Goal: Transaction & Acquisition: Subscribe to service/newsletter

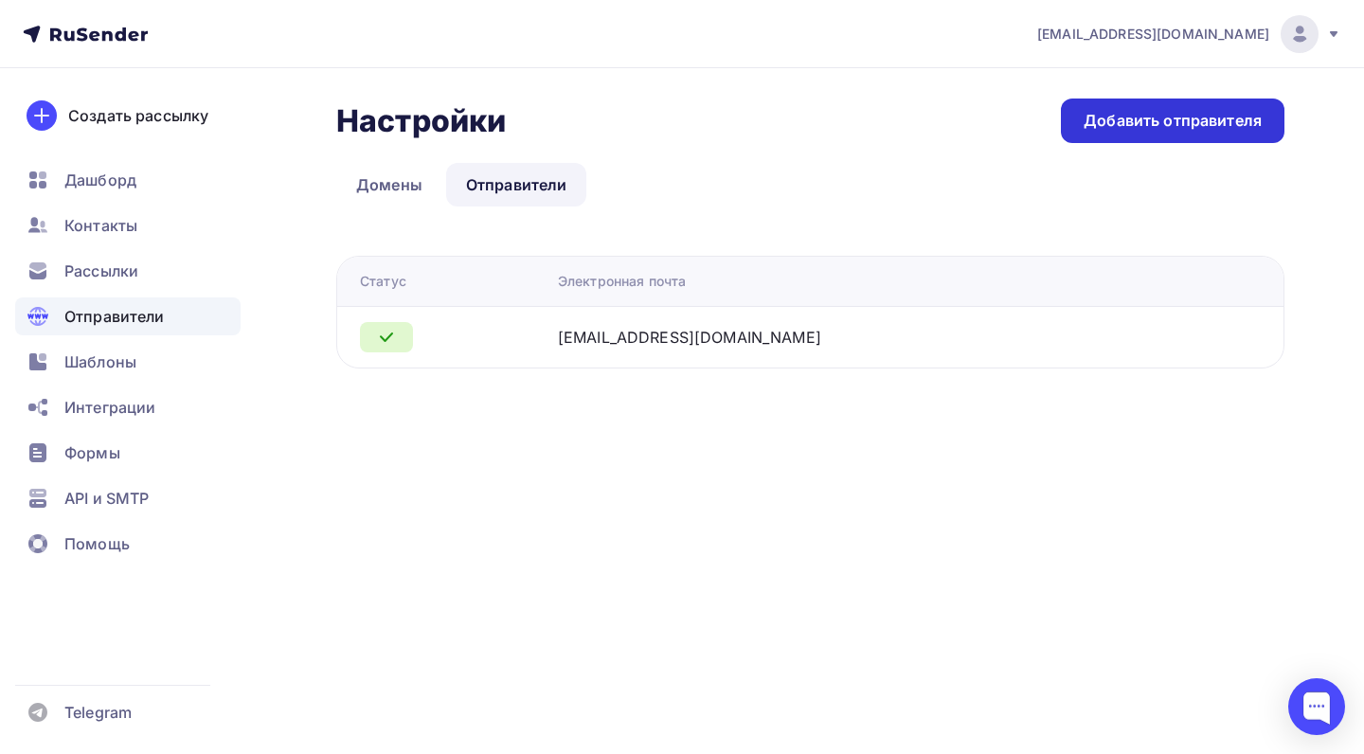
click at [1122, 131] on div "Добавить отправителя" at bounding box center [1172, 121] width 178 height 22
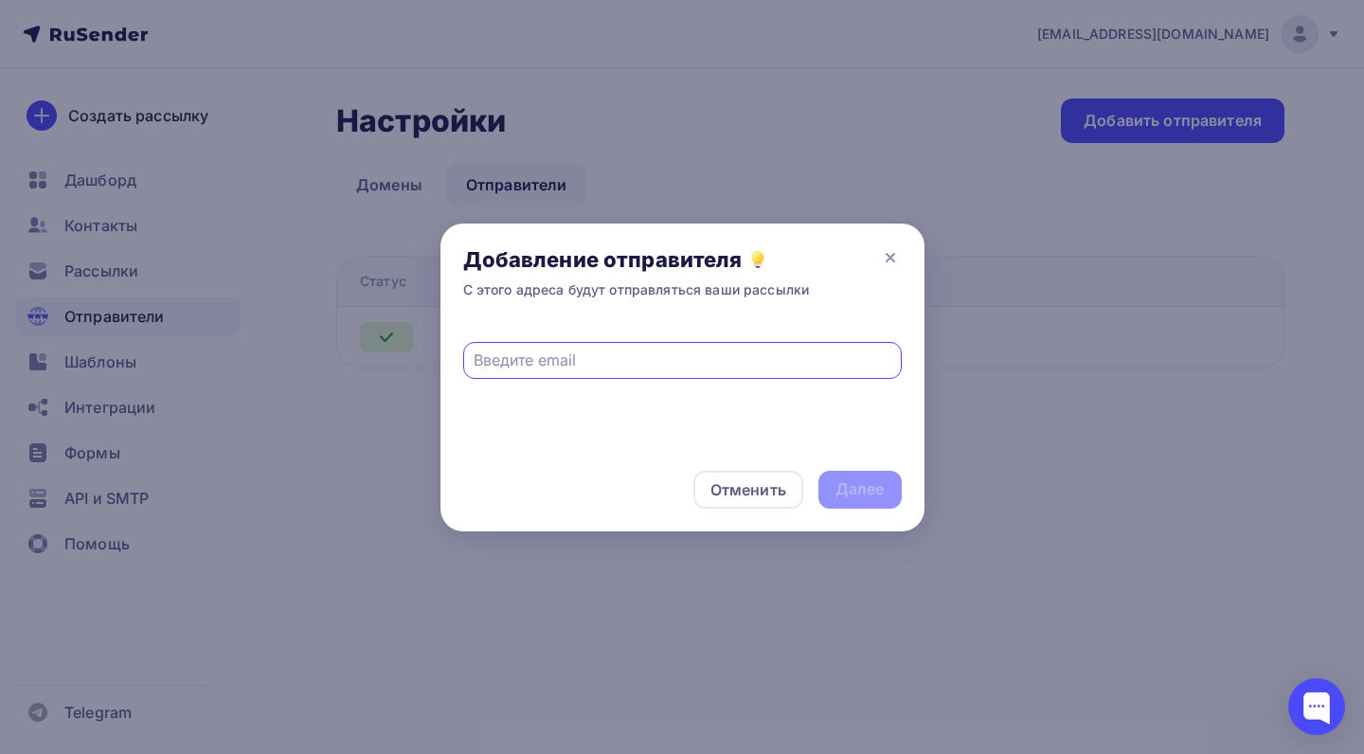
paste input "ai-prod@aisya.online"
type input "ai-prod@aisya.online"
click at [861, 493] on div "Далее" at bounding box center [859, 489] width 49 height 22
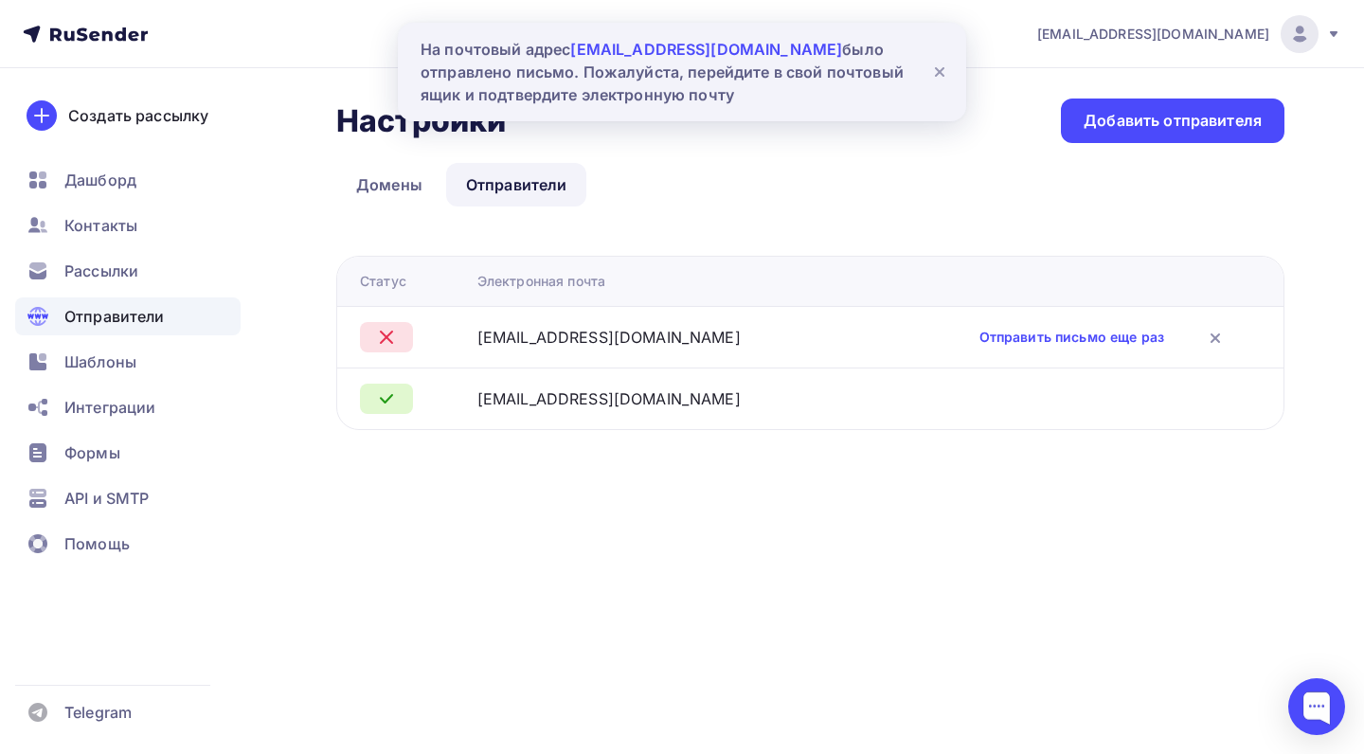
click at [861, 493] on div "Настройки Настройки Добавить отправителя Домены Отправители Отправители Домены …" at bounding box center [682, 286] width 1364 height 437
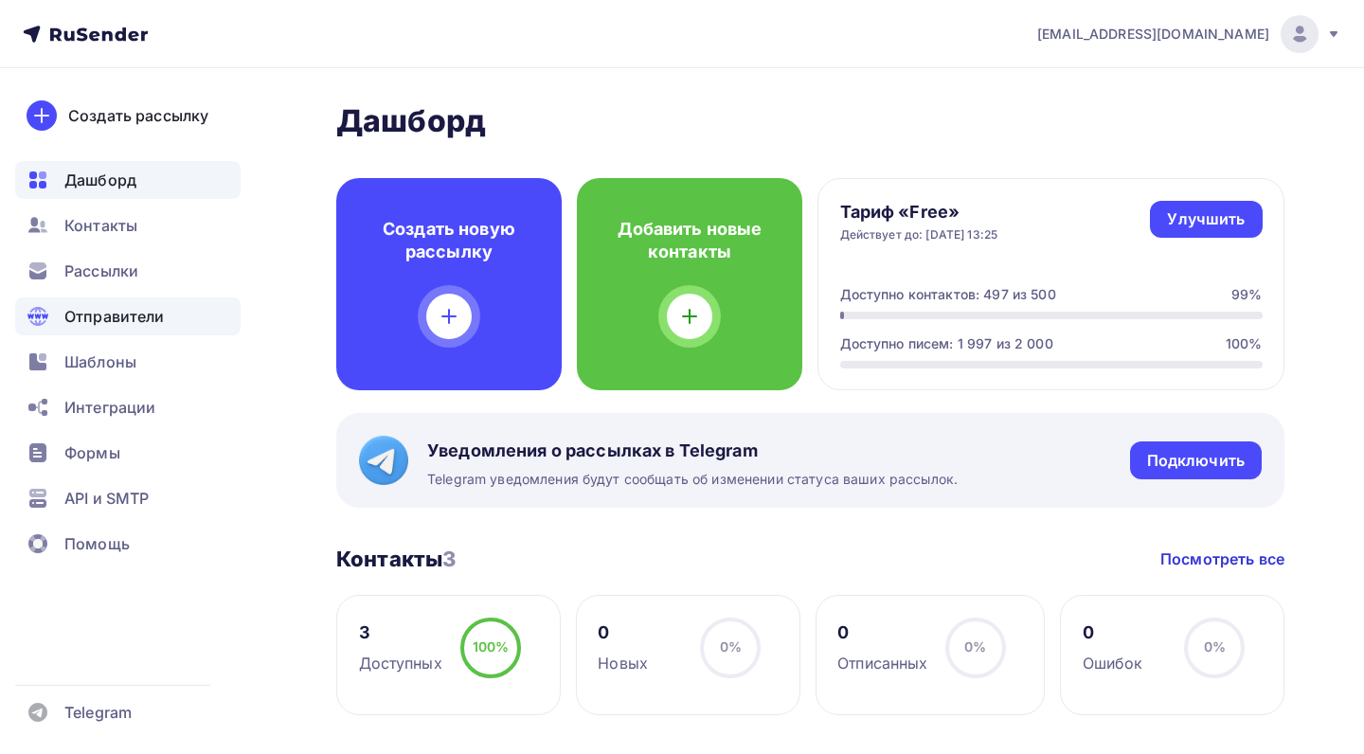
click at [131, 316] on span "Отправители" at bounding box center [114, 316] width 100 height 23
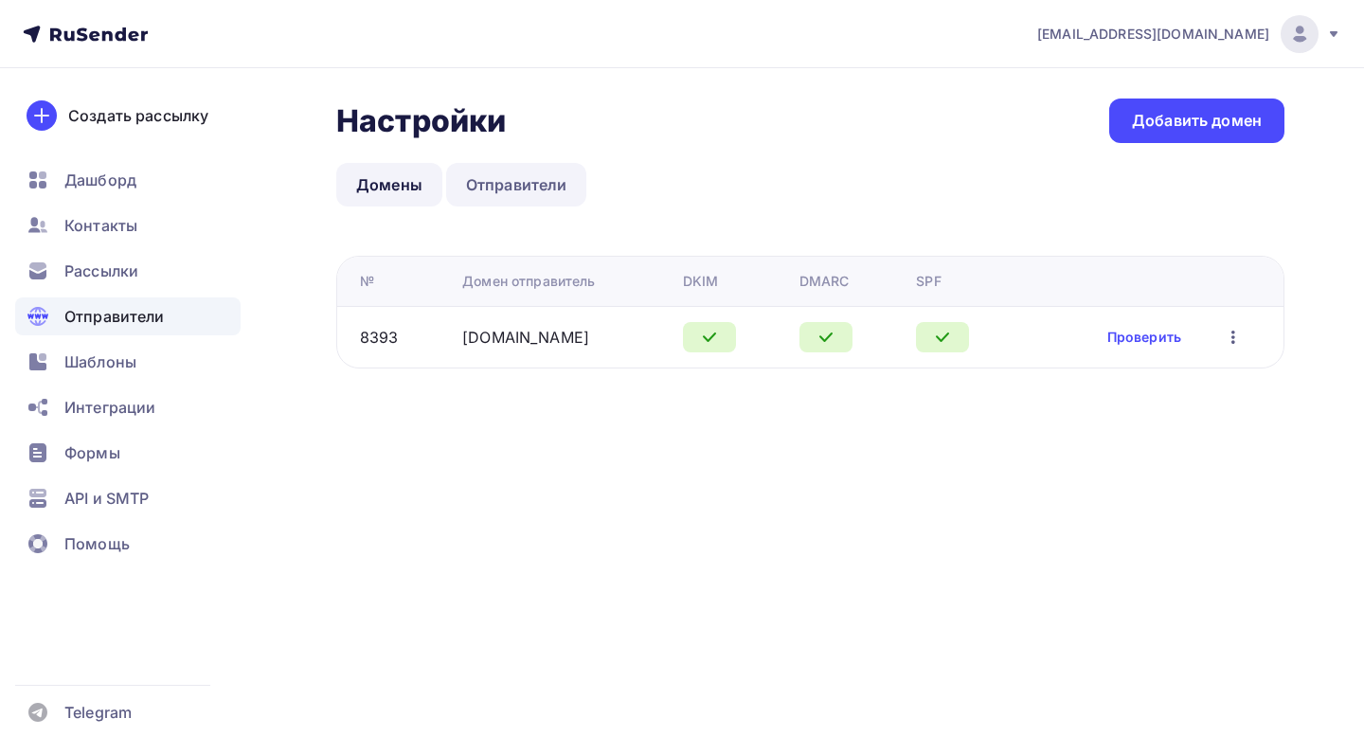
click at [529, 184] on link "Отправители" at bounding box center [516, 185] width 141 height 44
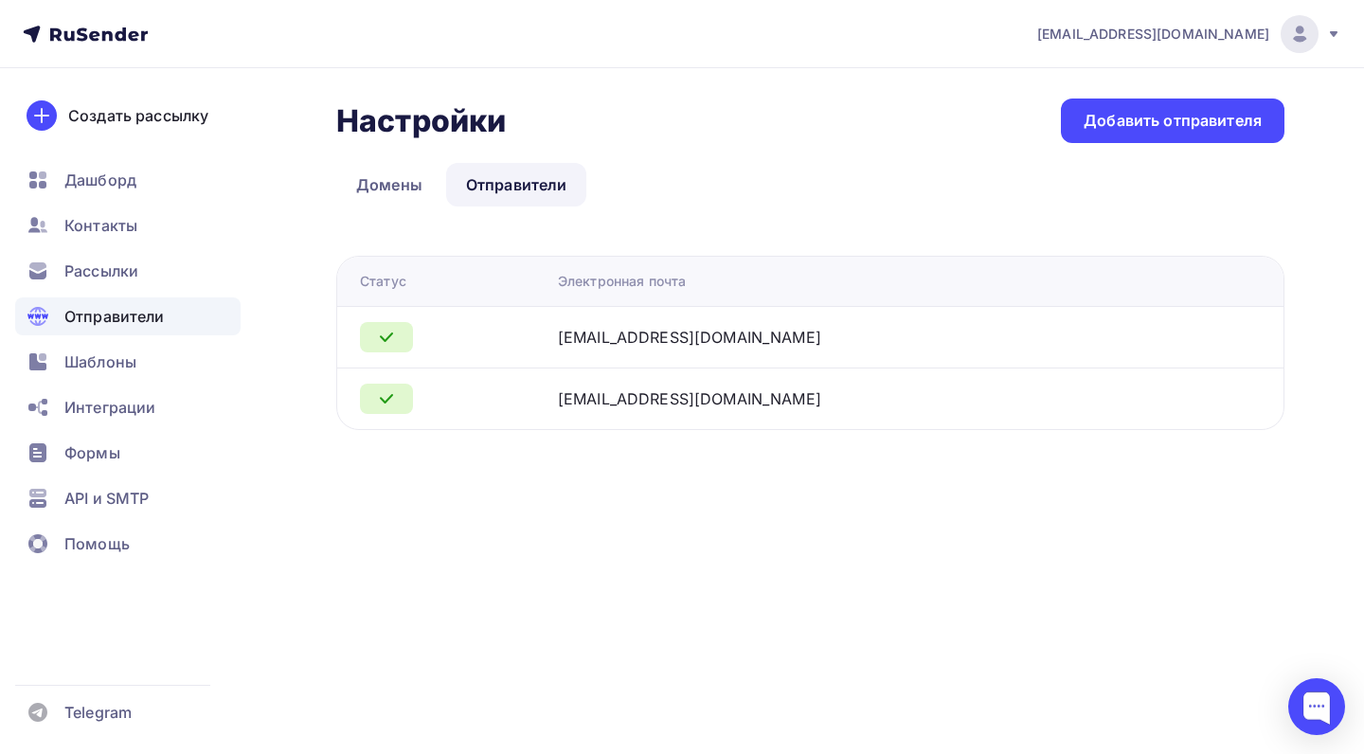
click at [1211, 390] on td at bounding box center [1234, 398] width 98 height 62
click at [384, 401] on icon at bounding box center [386, 399] width 11 height 8
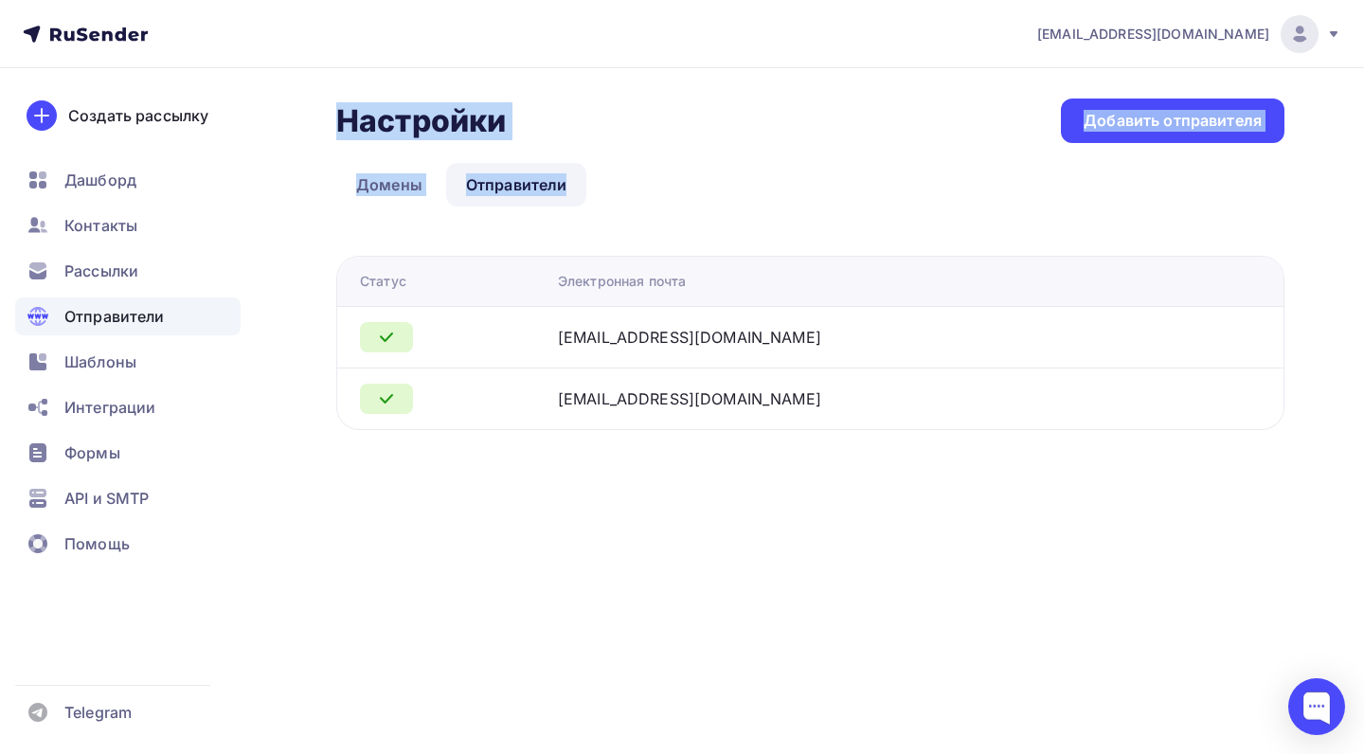
drag, startPoint x: 347, startPoint y: 80, endPoint x: 907, endPoint y: 505, distance: 703.6
click at [907, 505] on div "Настройки Настройки Добавить отправителя Домены Отправители Отправители Домены …" at bounding box center [682, 286] width 1364 height 437
drag, startPoint x: 1163, startPoint y: 531, endPoint x: 320, endPoint y: 92, distance: 950.5
click at [320, 92] on div "eroffprod@gmail.com Аккаунт Тарифы Выйти Создать рассылку Дашборд Контакты Расс…" at bounding box center [682, 377] width 1364 height 754
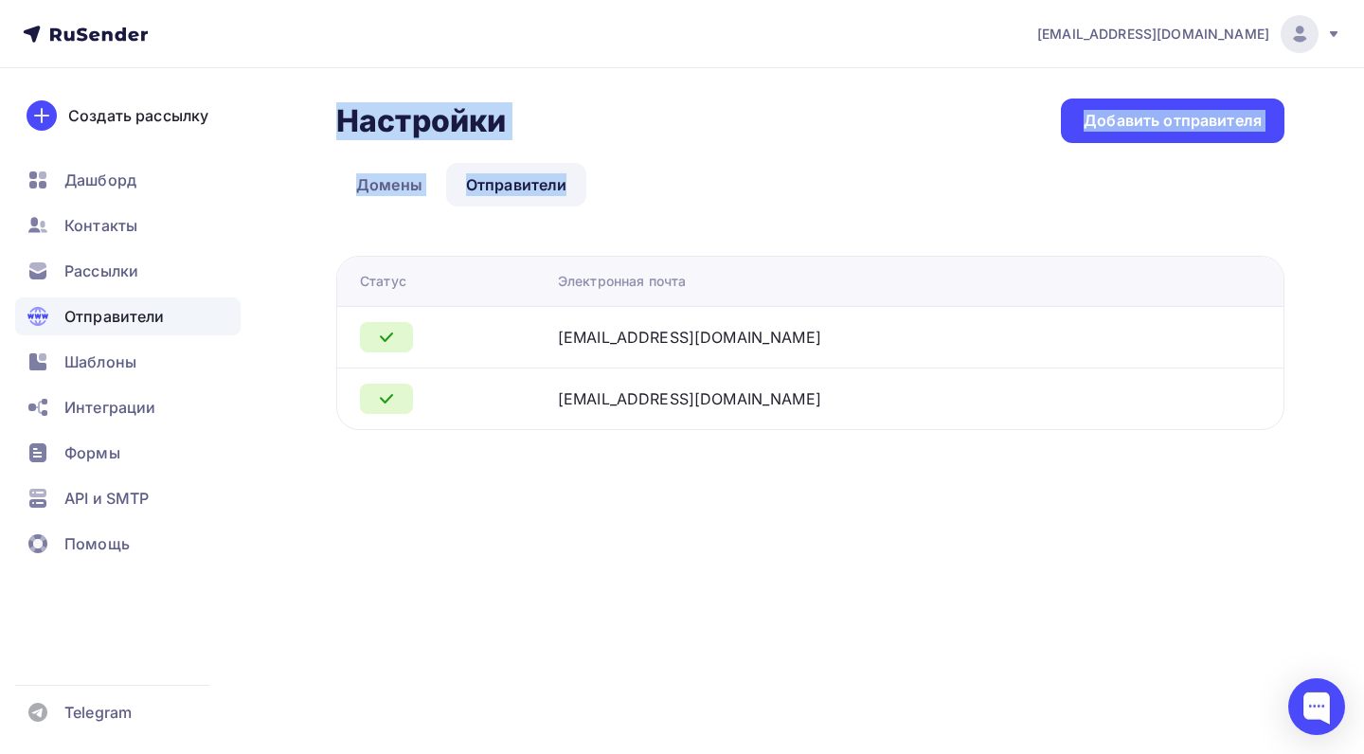
click at [320, 92] on div "Настройки Настройки Добавить отправителя Домены Отправители Отправители Домены …" at bounding box center [682, 286] width 1364 height 437
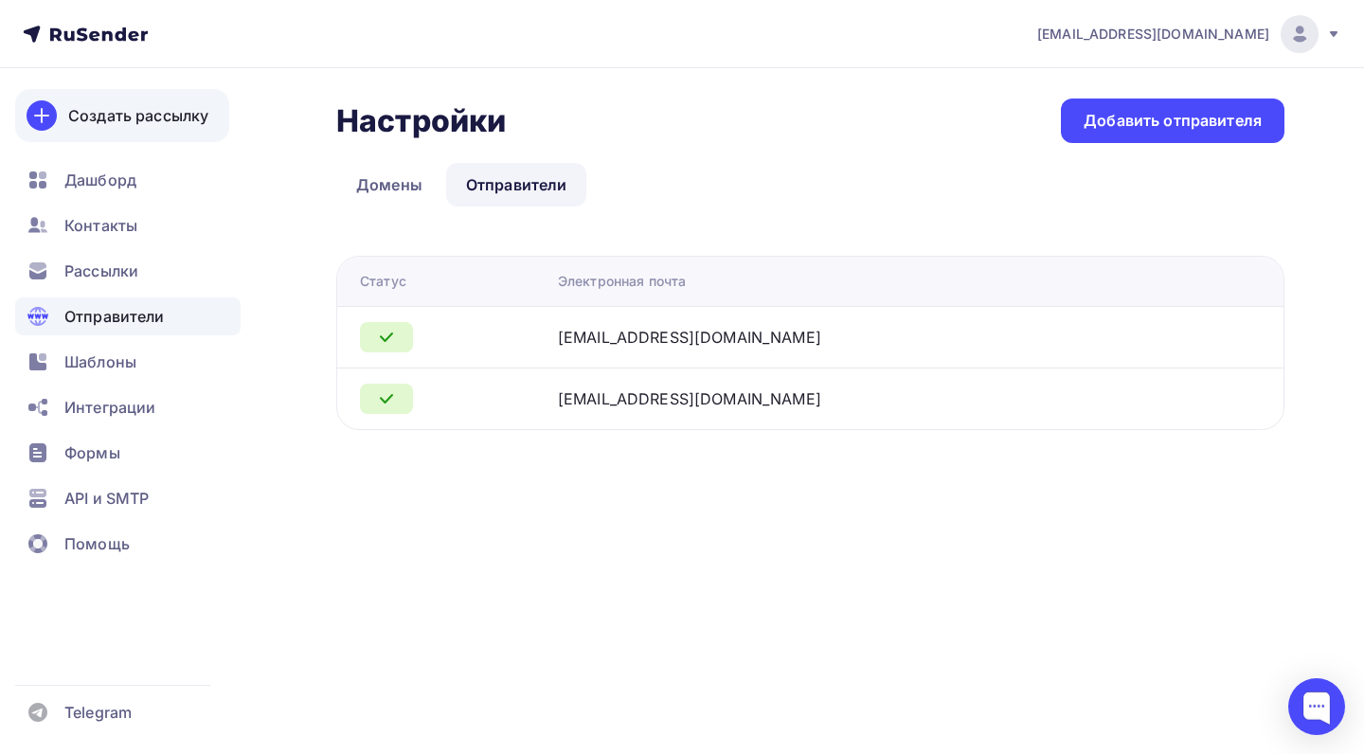
click at [174, 116] on div "Создать рассылку" at bounding box center [138, 115] width 140 height 23
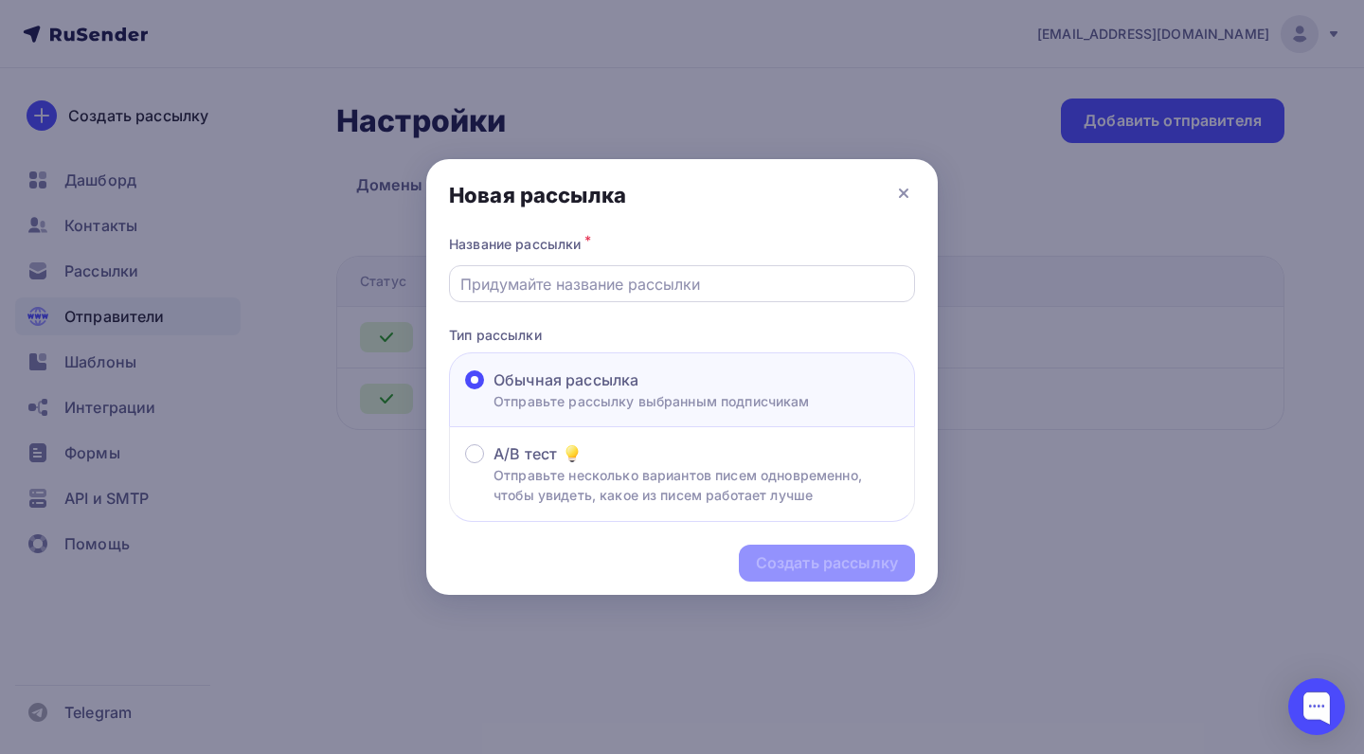
click at [627, 296] on div at bounding box center [682, 283] width 466 height 37
click at [634, 294] on input "text" at bounding box center [682, 284] width 444 height 23
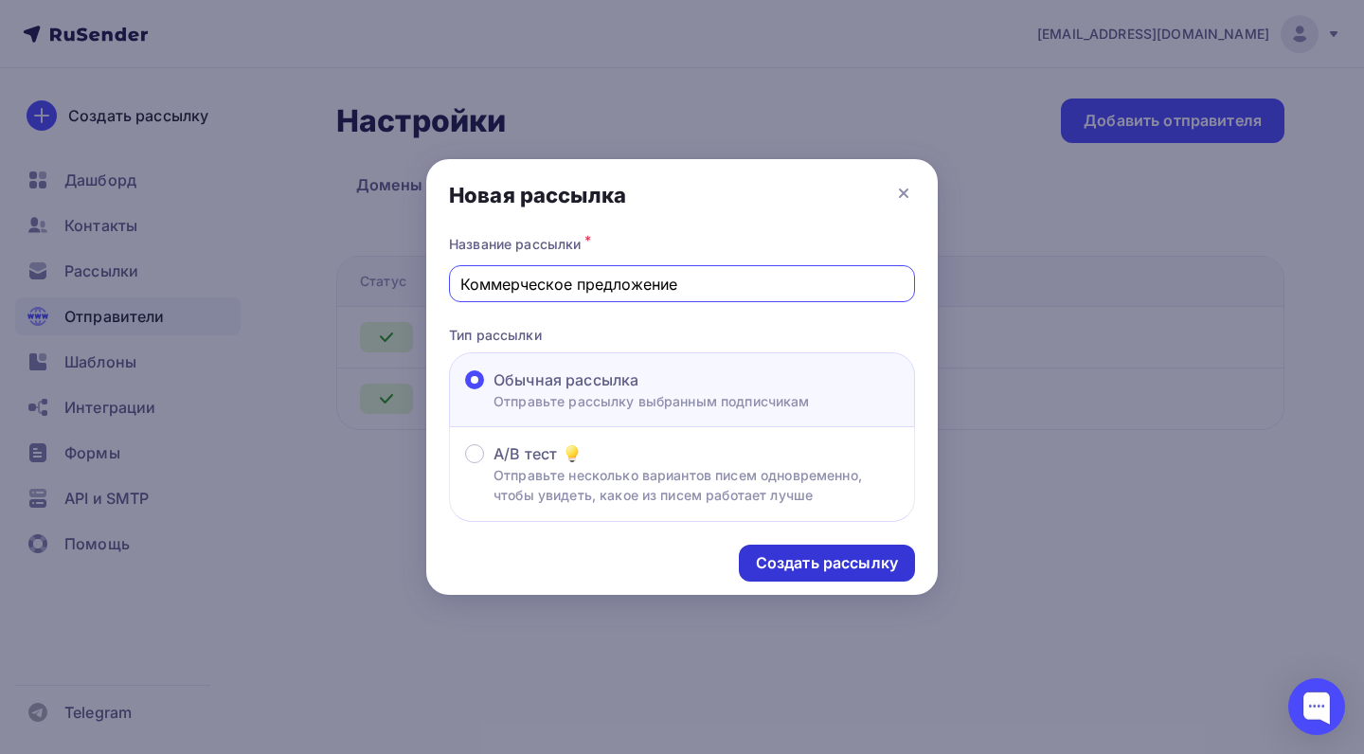
type input "Коммерческое предложение"
click at [813, 562] on div "Создать рассылку" at bounding box center [827, 563] width 142 height 22
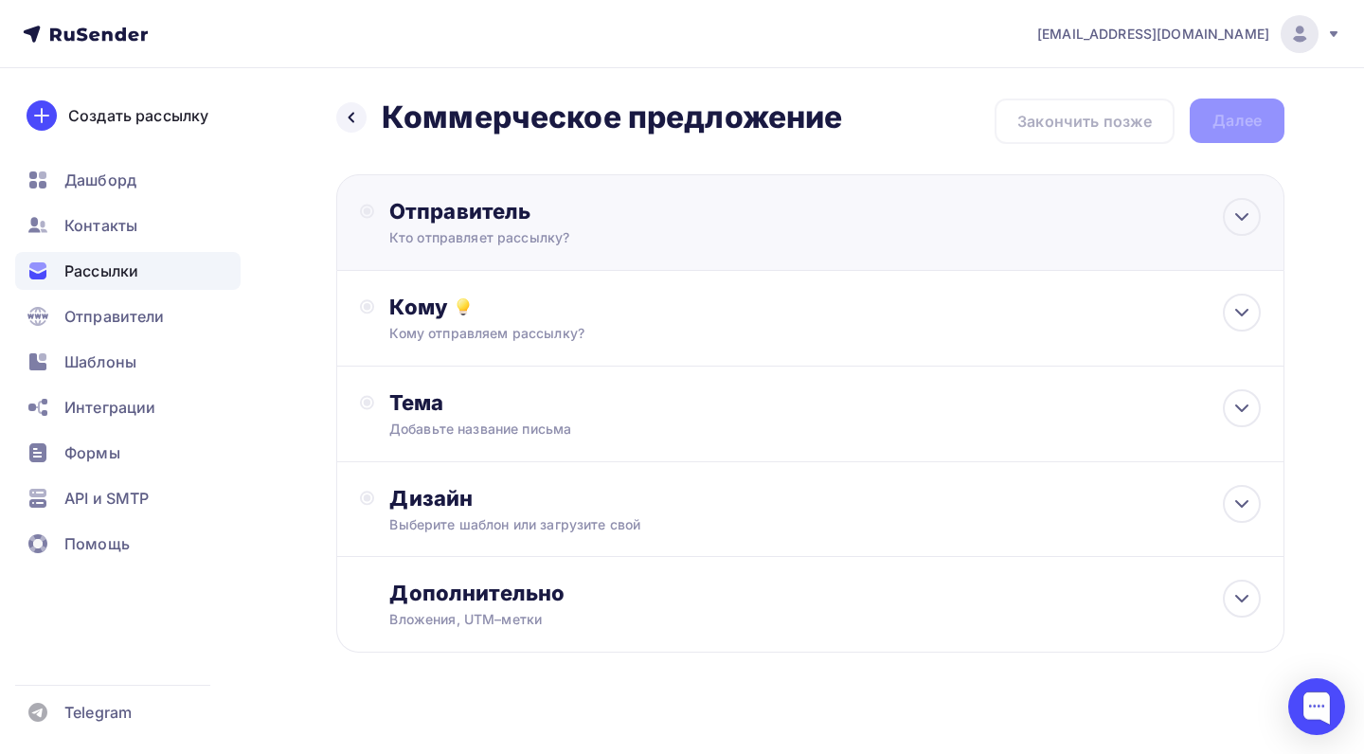
click at [904, 203] on div "Отправитель Кто отправляет рассылку? Email * eroffprod@gmail.com ai-prod@aisya.…" at bounding box center [810, 222] width 948 height 97
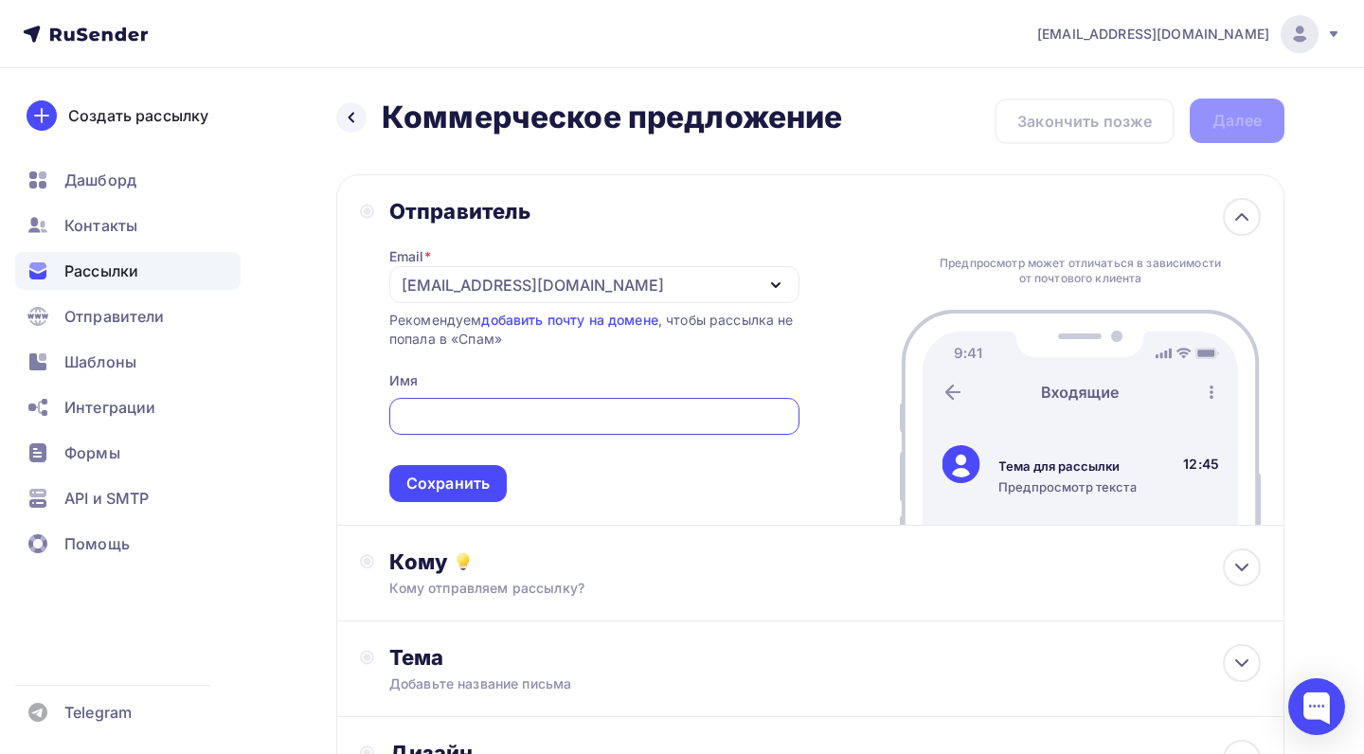
click at [904, 203] on div "Предпросмотр может отличаться в зависимости от почтового клиента Тема для рассы…" at bounding box center [1080, 349] width 361 height 349
click at [753, 271] on div "[EMAIL_ADDRESS][DOMAIN_NAME]" at bounding box center [594, 284] width 410 height 37
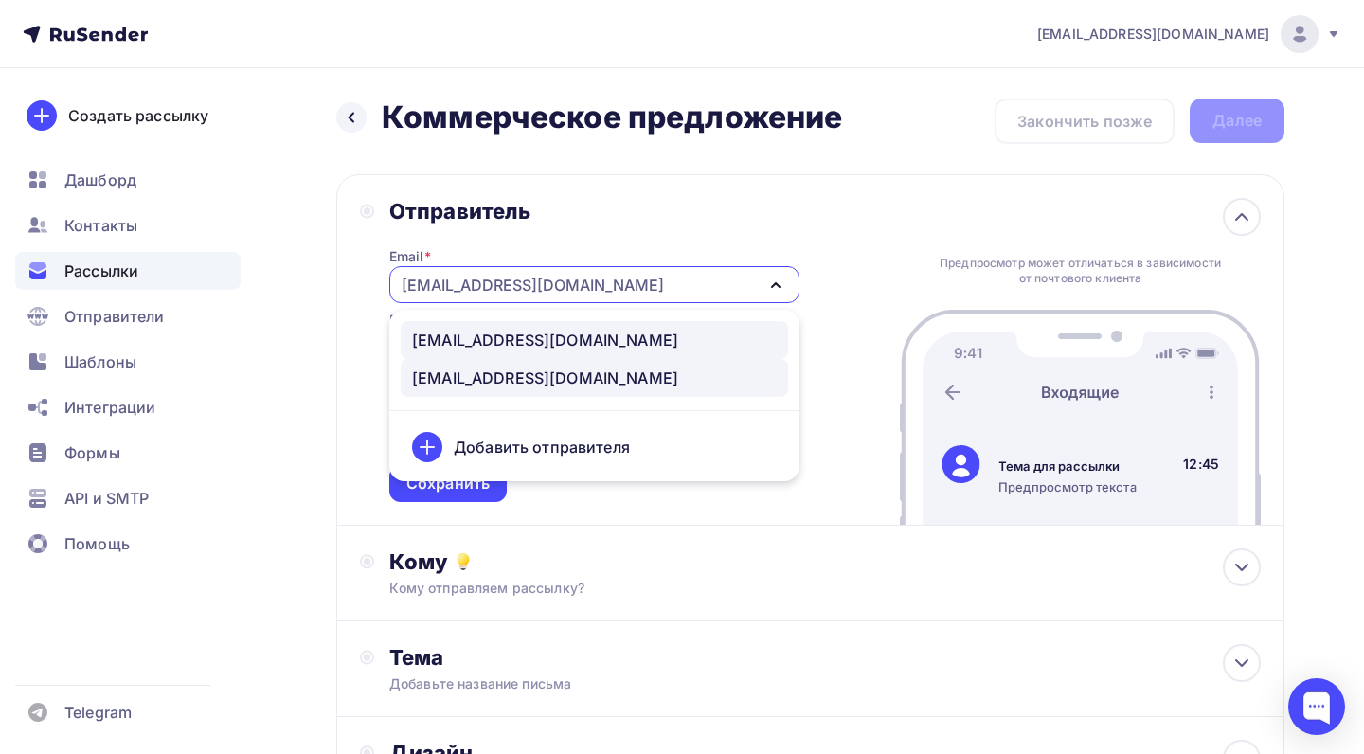
click at [647, 346] on div "ai-prod@aisya.online" at bounding box center [594, 340] width 365 height 23
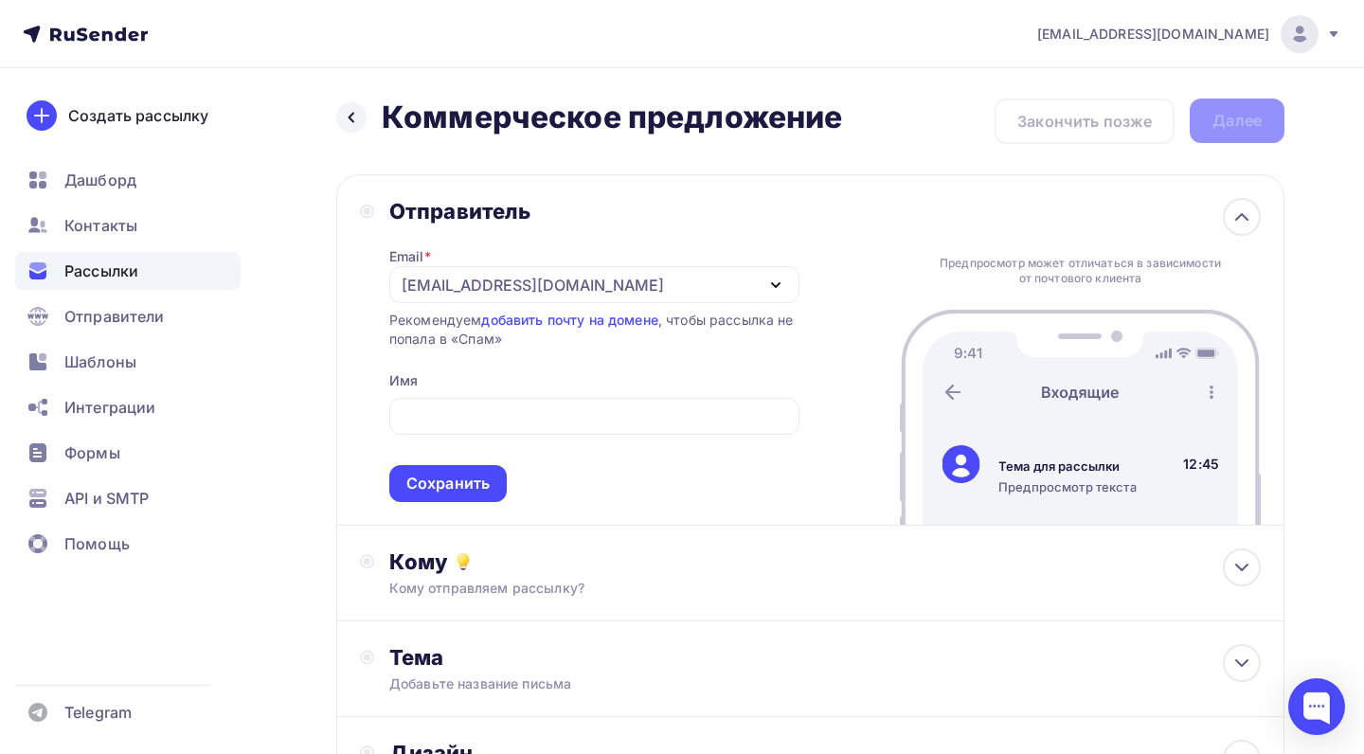
click at [855, 283] on div "Отправитель Email * ai-prod@aisya.online ai-prod@aisya.online eroffprod@gmail.c…" at bounding box center [810, 349] width 948 height 351
click at [1190, 217] on div "Предпросмотр может отличаться в зависимости от почтового клиента Тема для рассы…" at bounding box center [1080, 349] width 361 height 349
click at [1244, 209] on icon at bounding box center [1241, 216] width 23 height 23
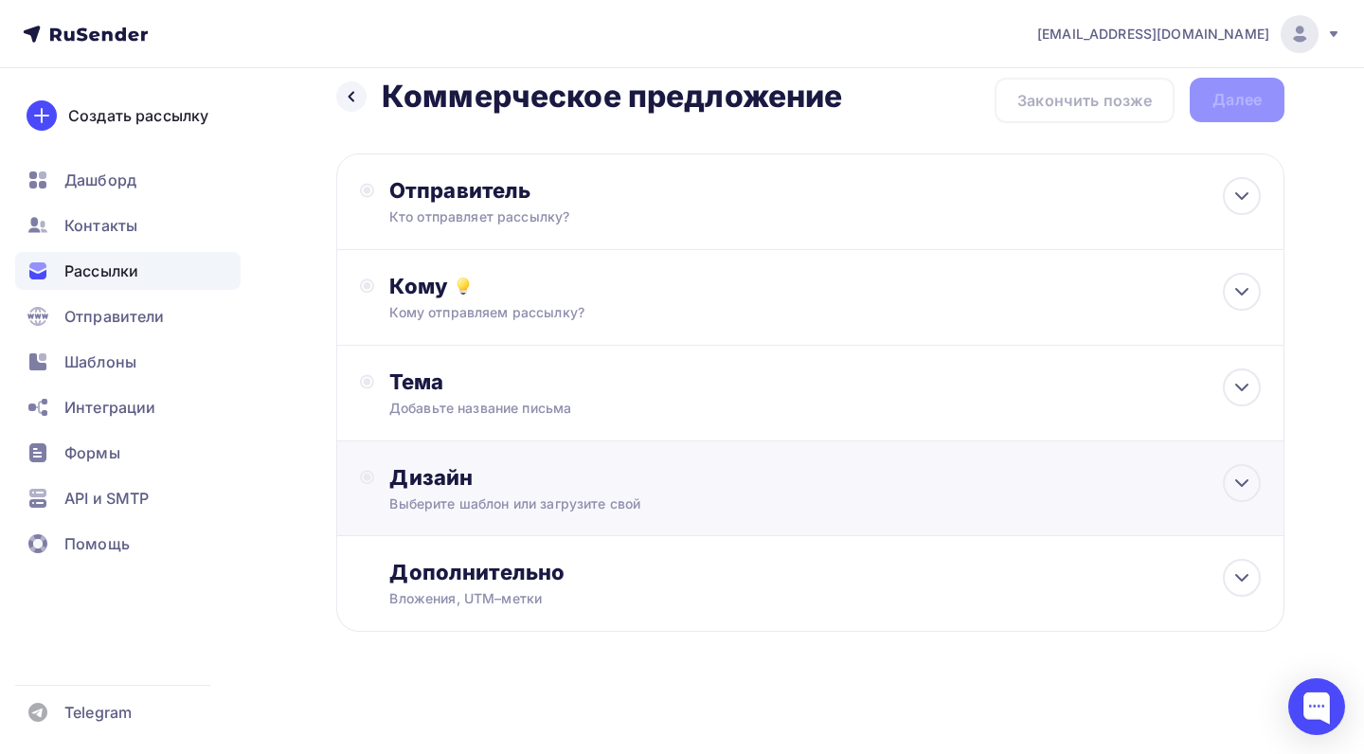
scroll to position [21, 0]
click at [945, 483] on div "Дизайн" at bounding box center [824, 477] width 871 height 27
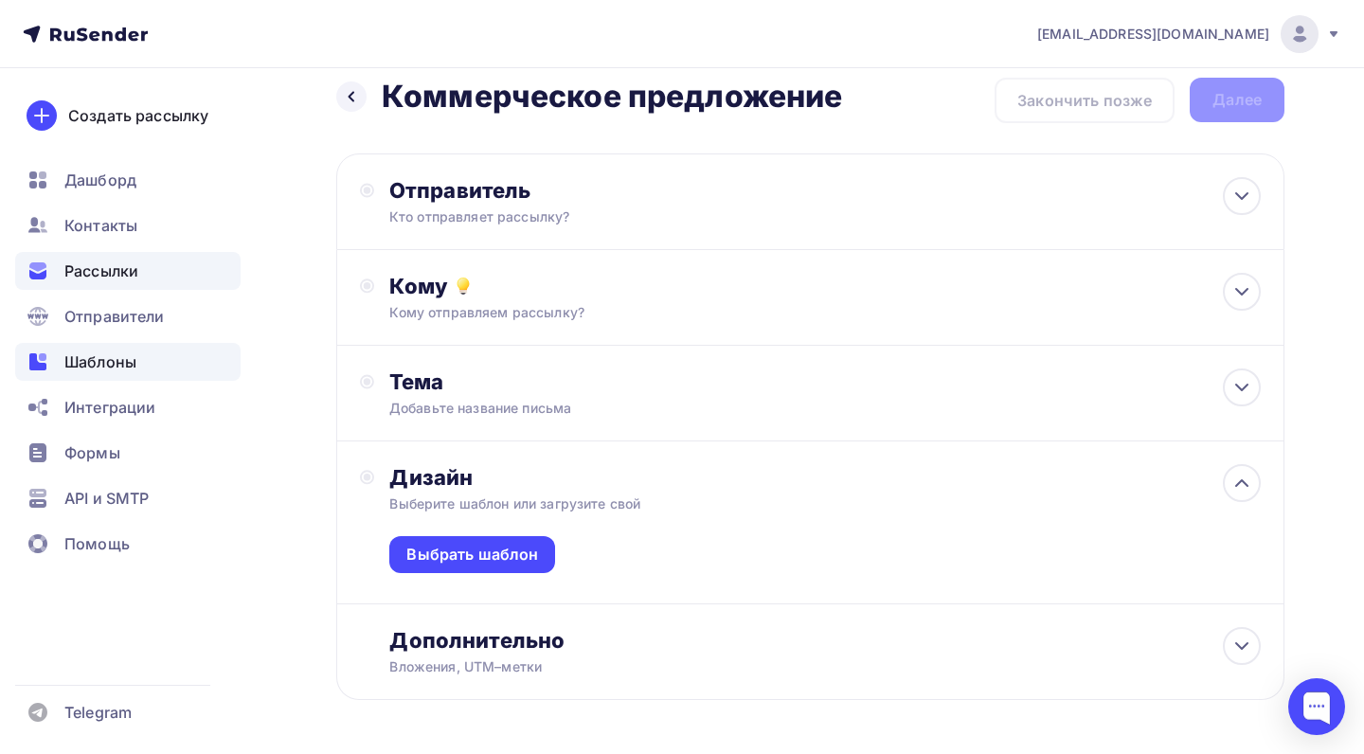
click at [124, 363] on span "Шаблоны" at bounding box center [100, 361] width 72 height 23
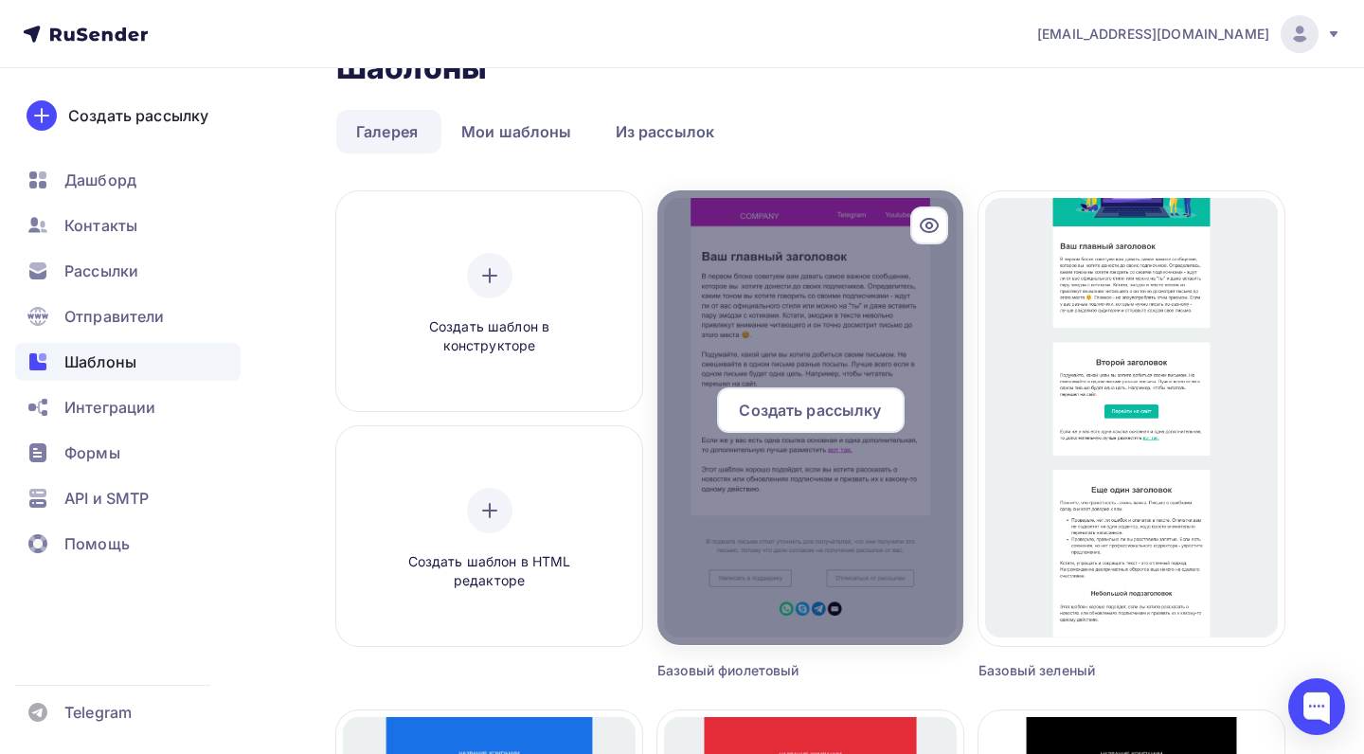
scroll to position [100, 0]
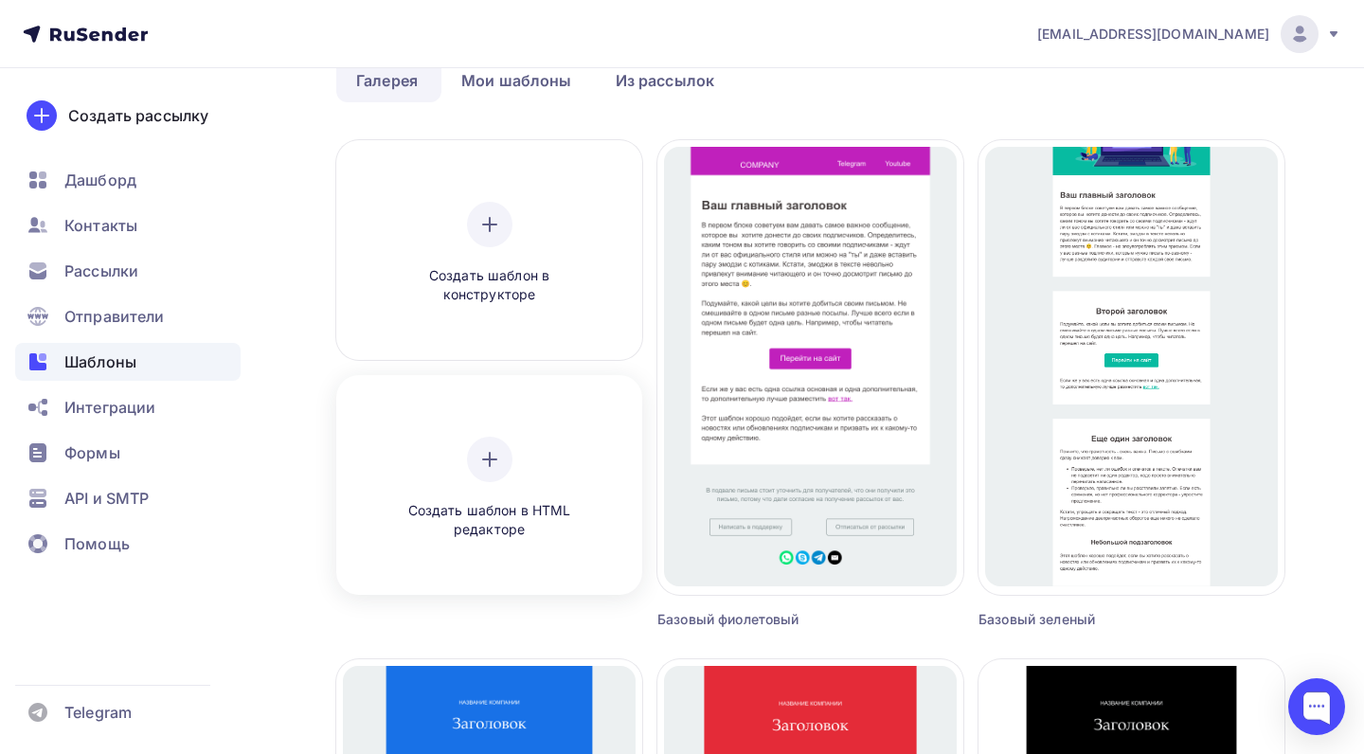
click at [506, 465] on div at bounding box center [489, 459] width 45 height 45
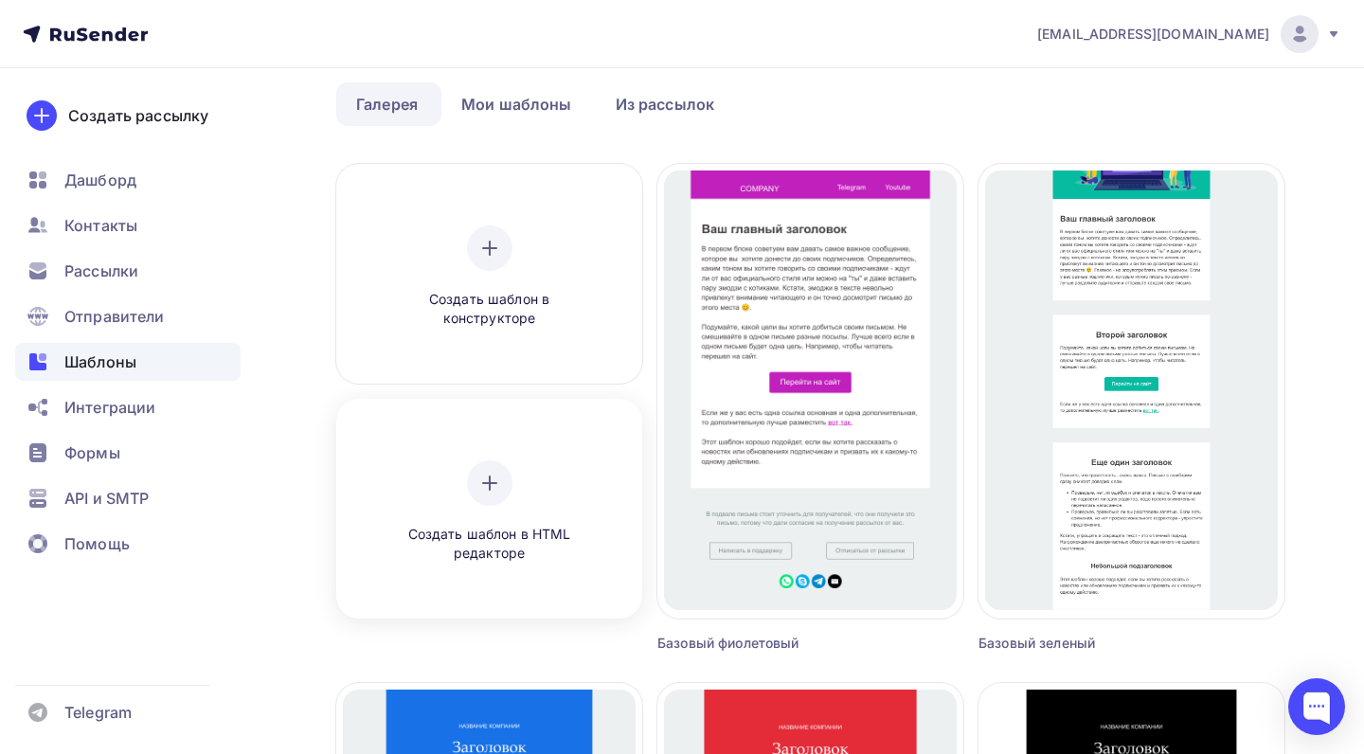
scroll to position [65, 0]
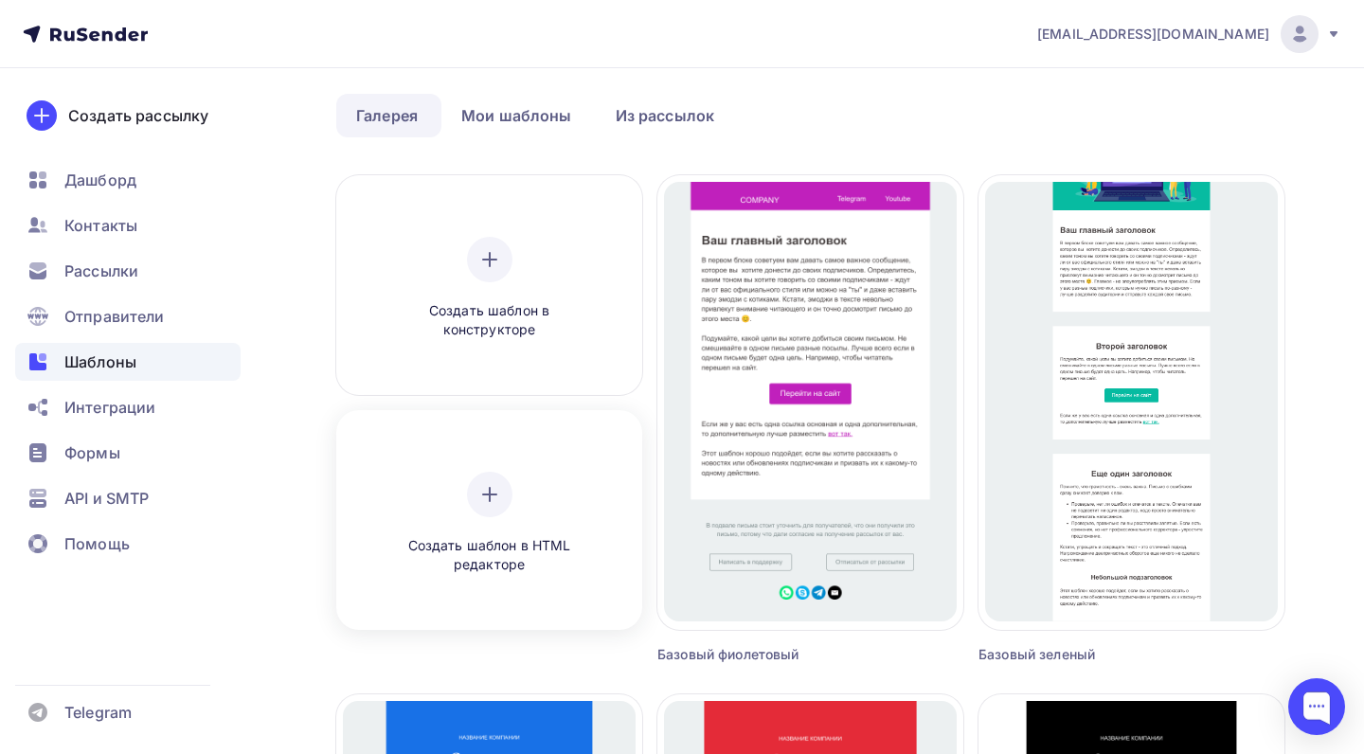
click at [501, 510] on div at bounding box center [489, 494] width 45 height 45
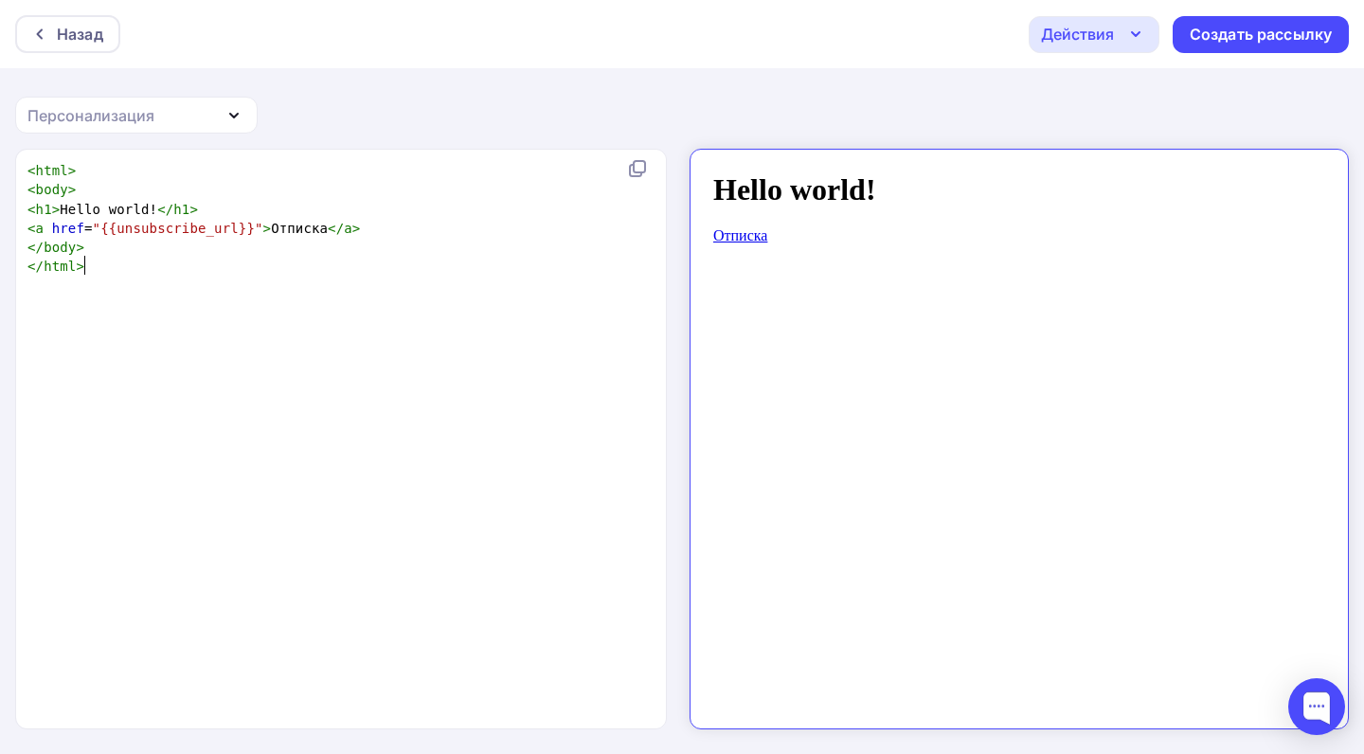
scroll to position [2, 0]
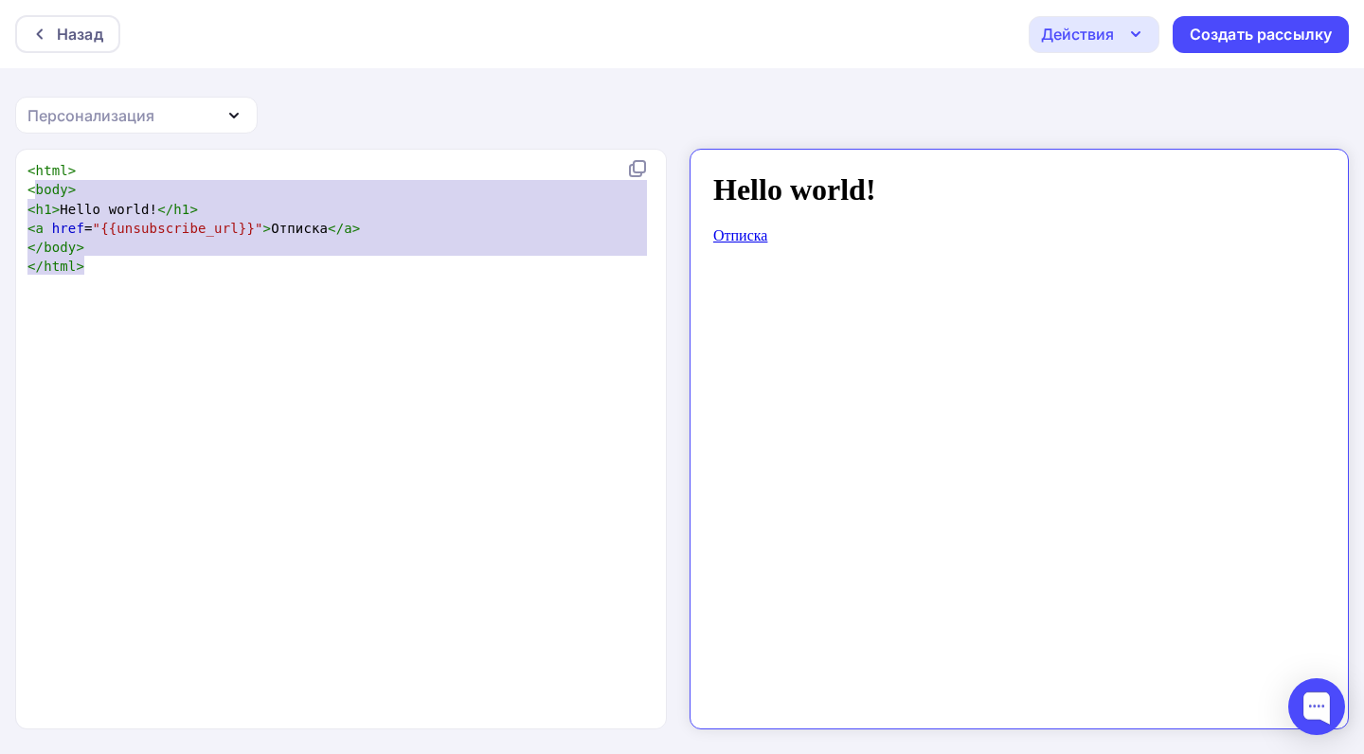
type textarea "<html> <body> <h1>Hello world!</h1> <a href="{{unsubscribe_url}}">Отписка</a> <…"
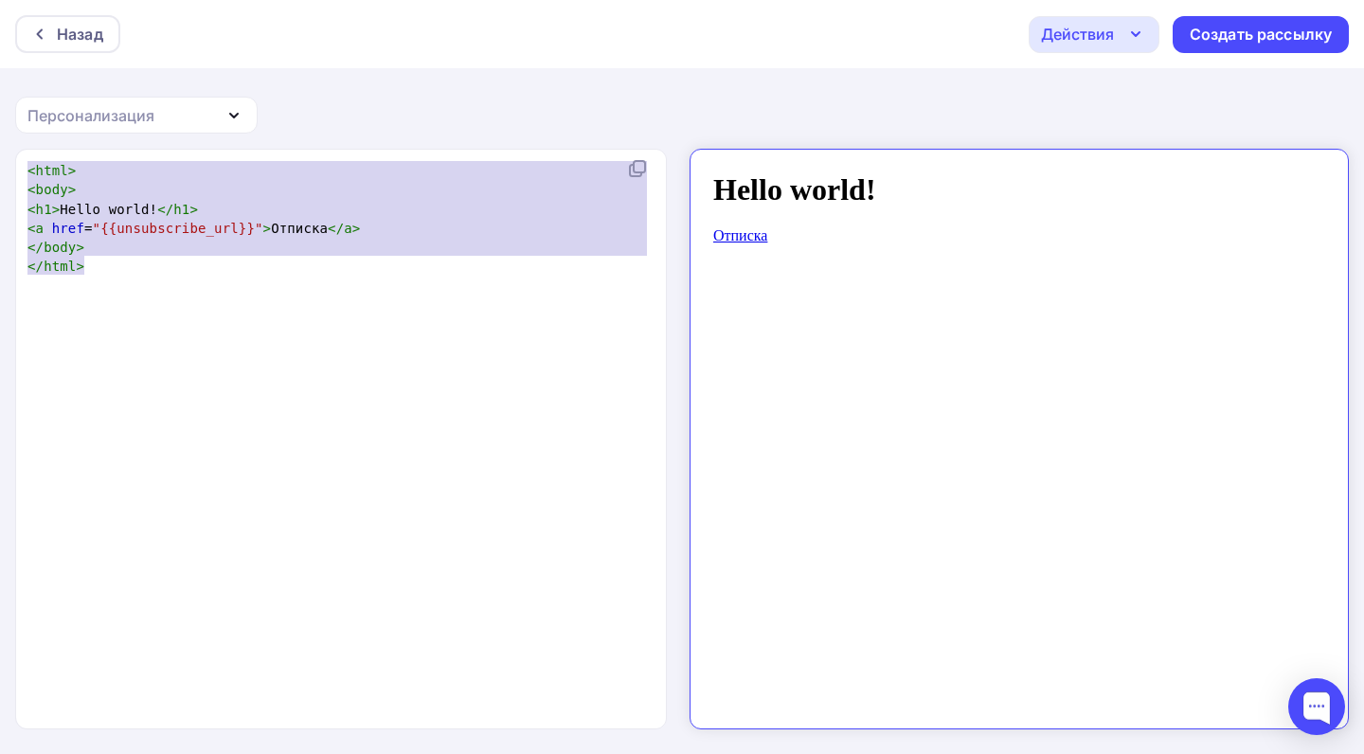
drag, startPoint x: 449, startPoint y: 305, endPoint x: 0, endPoint y: 168, distance: 469.4
click at [4, 169] on div "<html> <body> <h1>Hello world!</h1> <a href="{{unsubscribe_url}}">Отписка</a> <…" at bounding box center [682, 452] width 1364 height 607
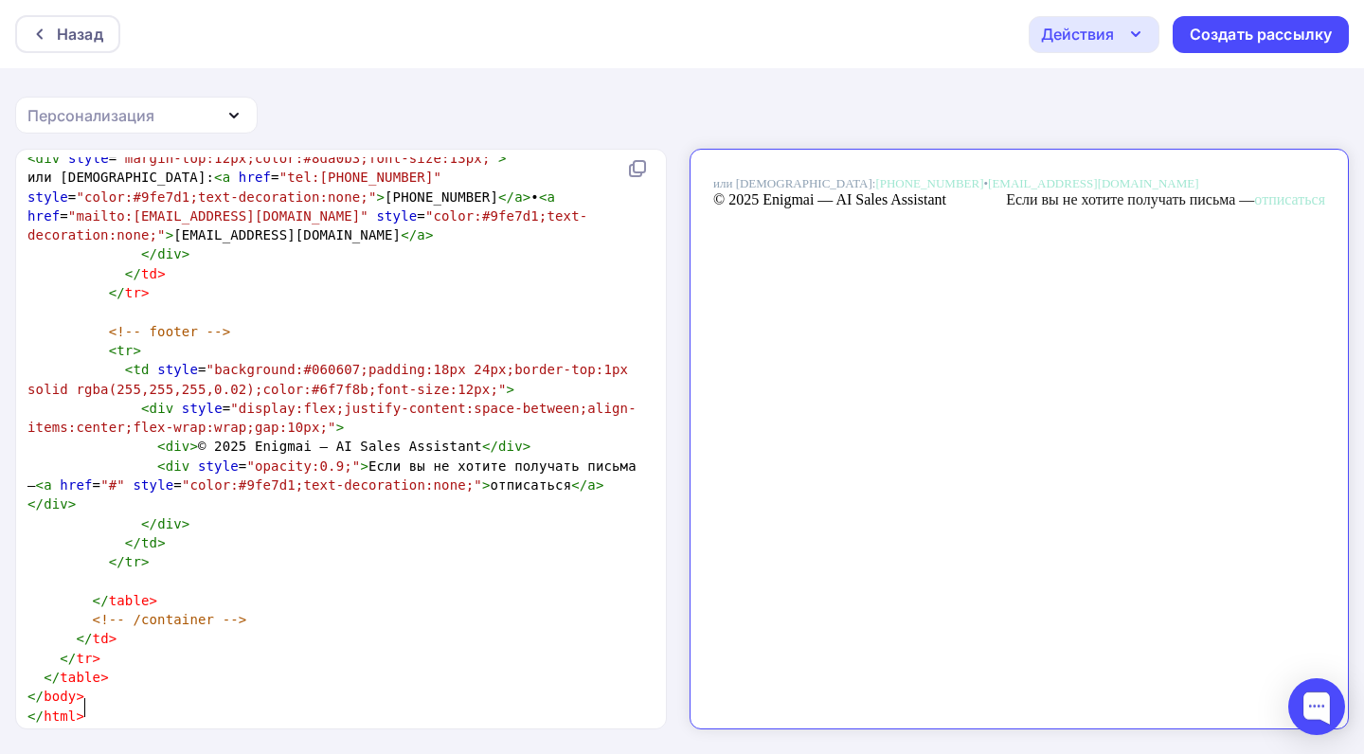
scroll to position [12, 0]
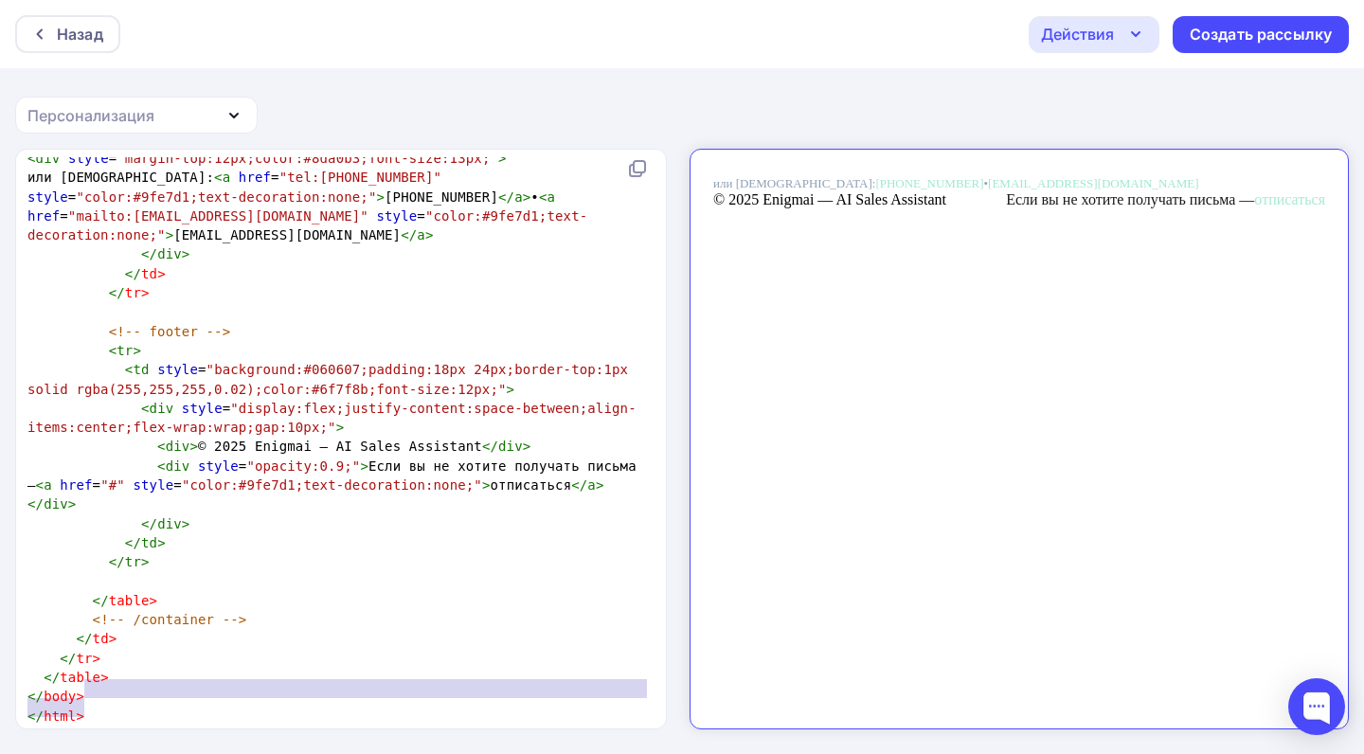
type textarea "<div style="margin-top:12px;color:#8da0b3;font-size:13px;"> или свяжитесь: <a h…"
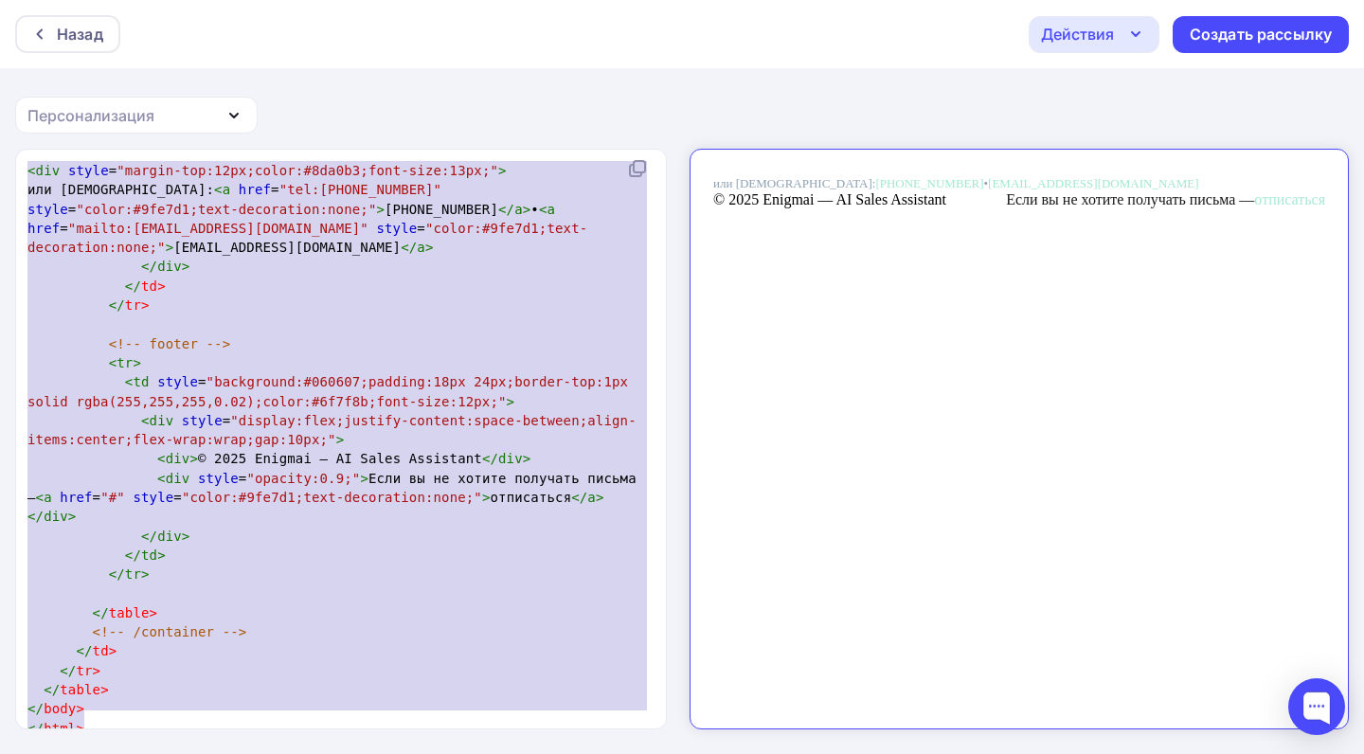
drag, startPoint x: 152, startPoint y: 706, endPoint x: 0, endPoint y: 76, distance: 648.6
click at [0, 76] on div "Назад Действия Отправить тестовое письмо Сохранить в Мои шаблоны Выйти без сохр…" at bounding box center [682, 378] width 1364 height 756
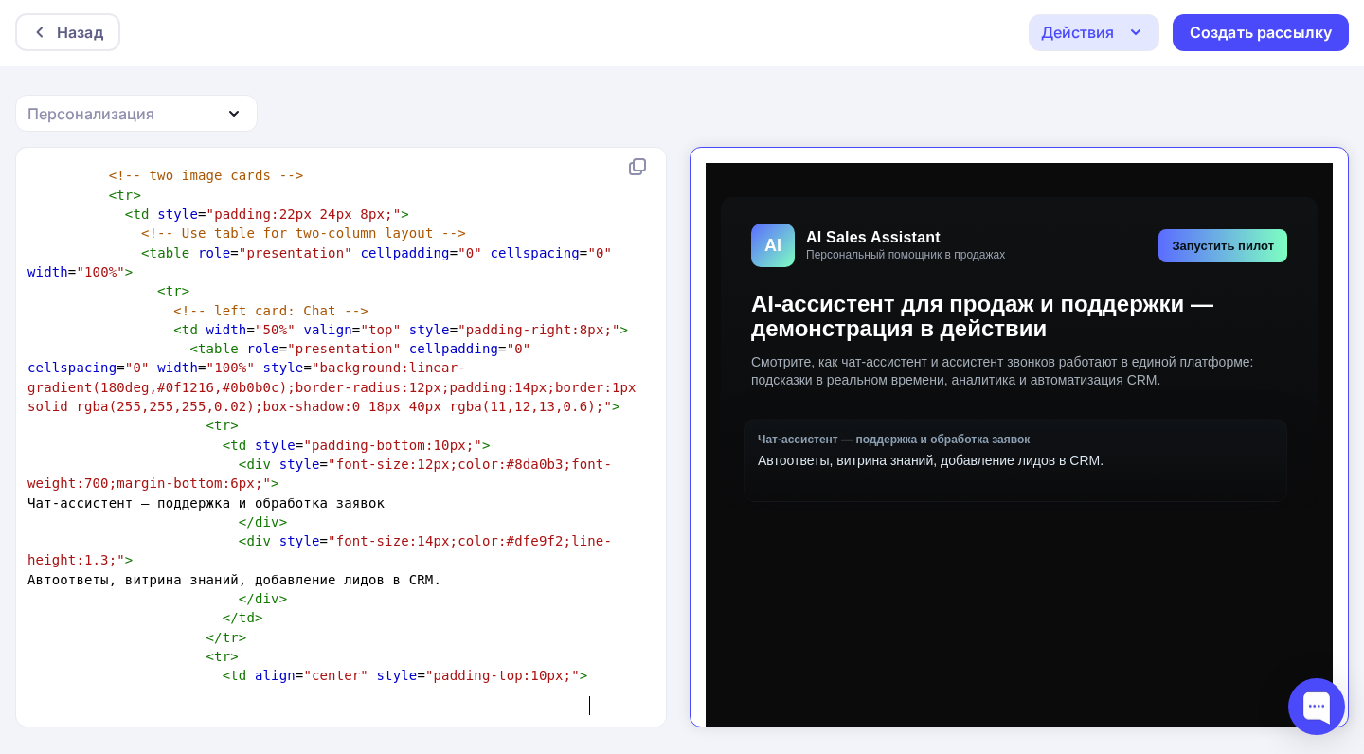
scroll to position [2, 0]
click at [1190, 241] on link "Запустить пилот" at bounding box center [1206, 229] width 129 height 33
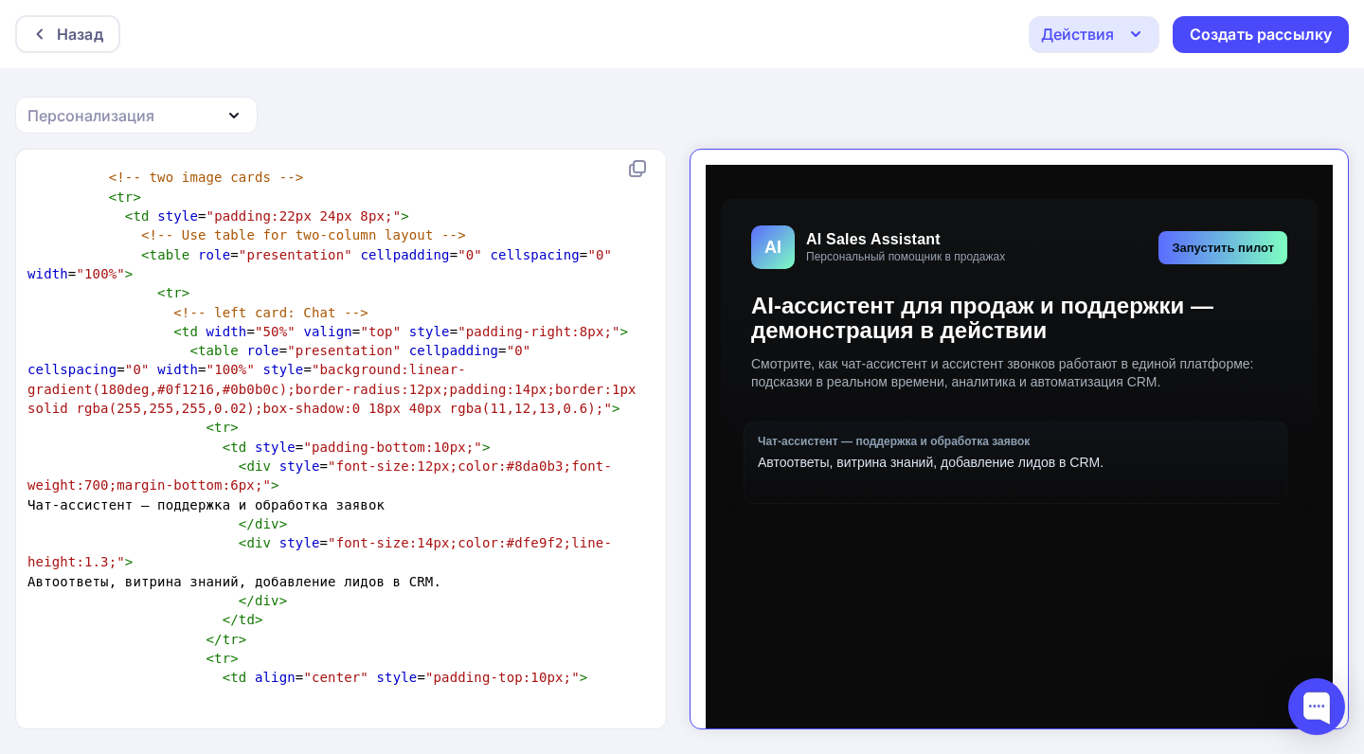
scroll to position [0, 0]
click at [924, 261] on td "AI-ассистент для продаж и поддержки — демонстрация в действии Смотрите, как чат…" at bounding box center [1003, 321] width 597 height 123
click at [809, 69] on div "Назад Действия Отправить тестовое письмо Сохранить в Мои шаблоны Выйти без сохр…" at bounding box center [682, 378] width 1364 height 756
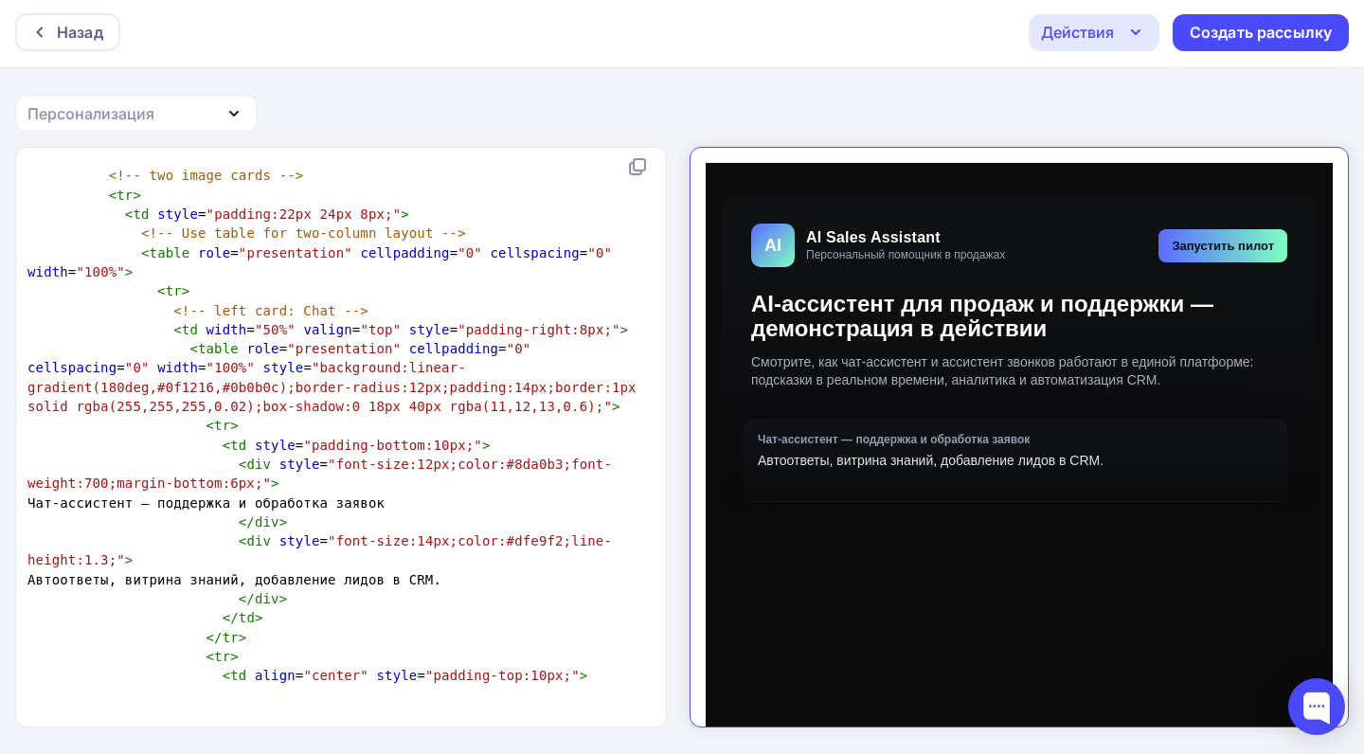
click at [1203, 235] on link "Запустить пилот" at bounding box center [1206, 229] width 129 height 33
click at [1119, 222] on td "Запустить пилот" at bounding box center [1181, 229] width 180 height 44
click at [997, 234] on div "AI AI Sales Assistant Персональный помощник в продажах" at bounding box center [913, 229] width 356 height 44
click at [1084, 131] on div "Назад Действия Отправить тестовое письмо Сохранить в Мои шаблоны Выйти без сохр…" at bounding box center [682, 376] width 1364 height 756
click at [216, 118] on div "Персонализация" at bounding box center [136, 113] width 242 height 37
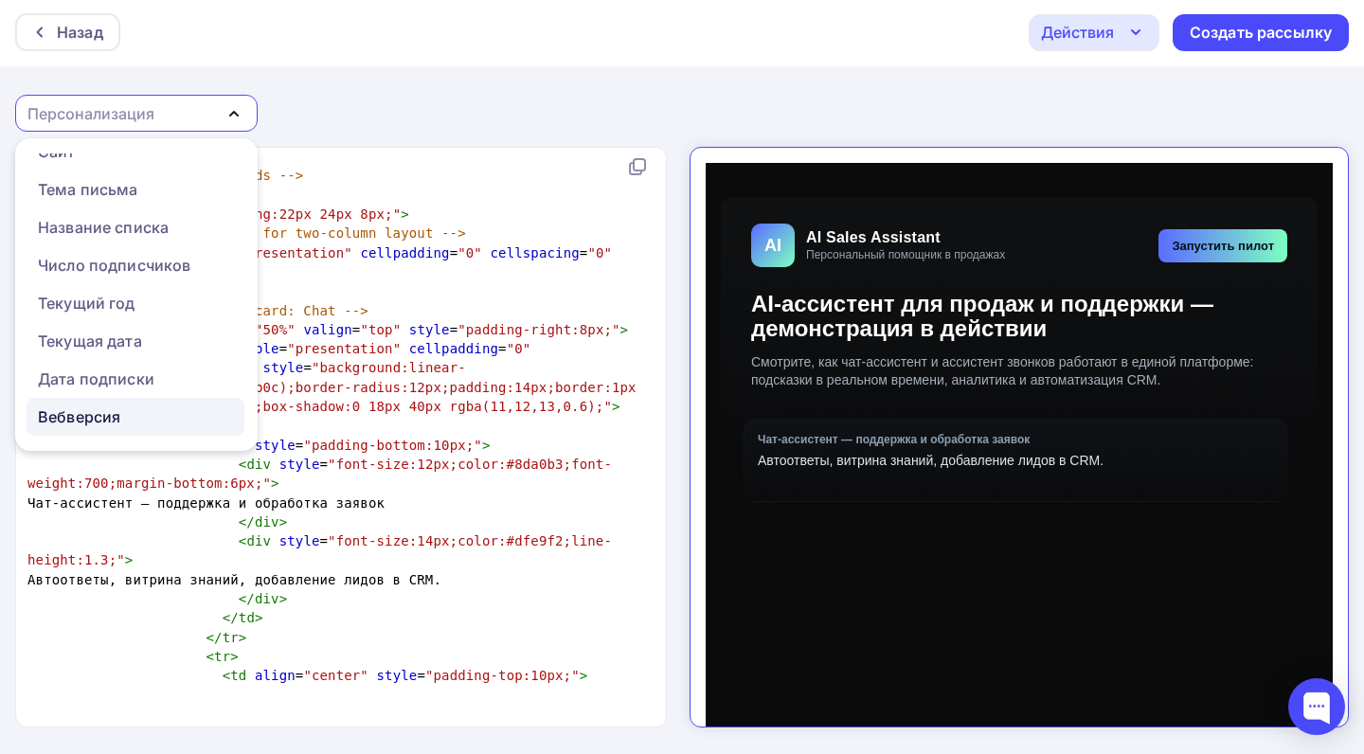
click at [103, 420] on div "Вебверсия" at bounding box center [79, 416] width 82 height 23
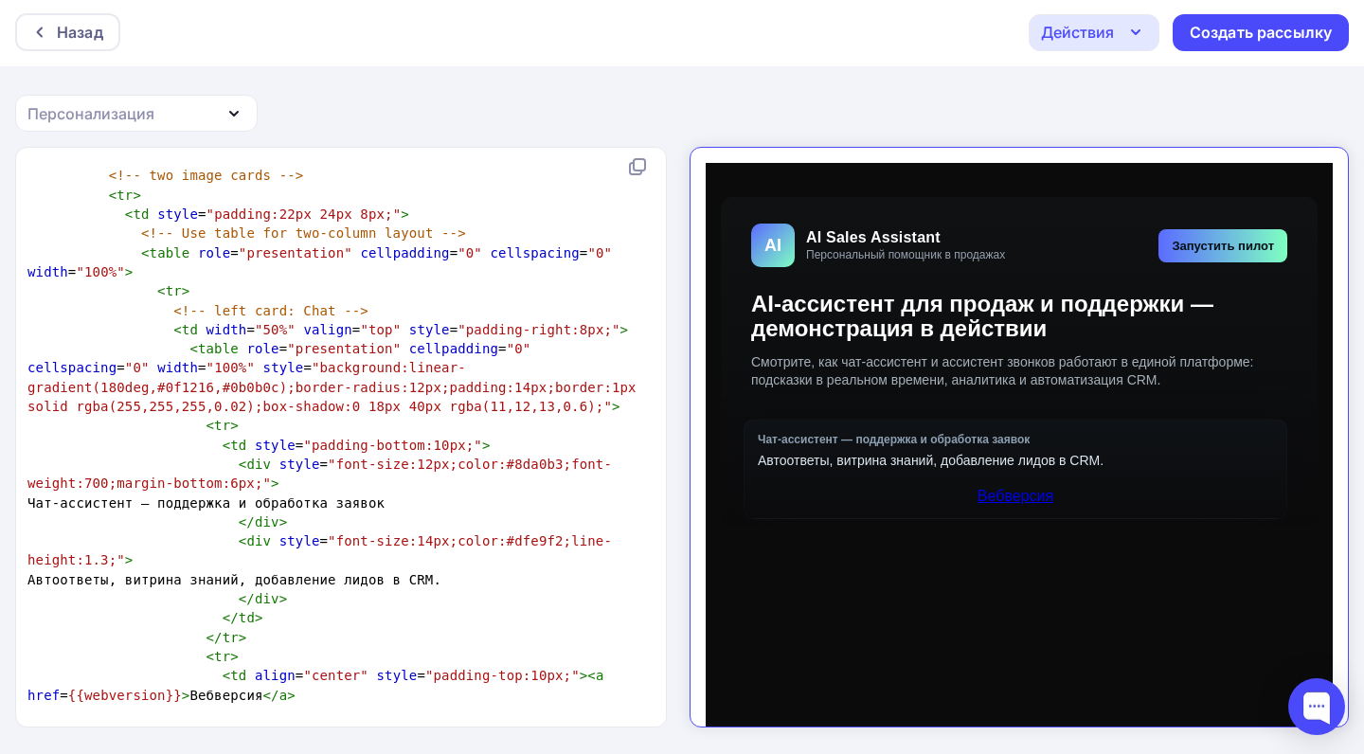
click at [1005, 474] on link "Вебверсия" at bounding box center [999, 480] width 76 height 16
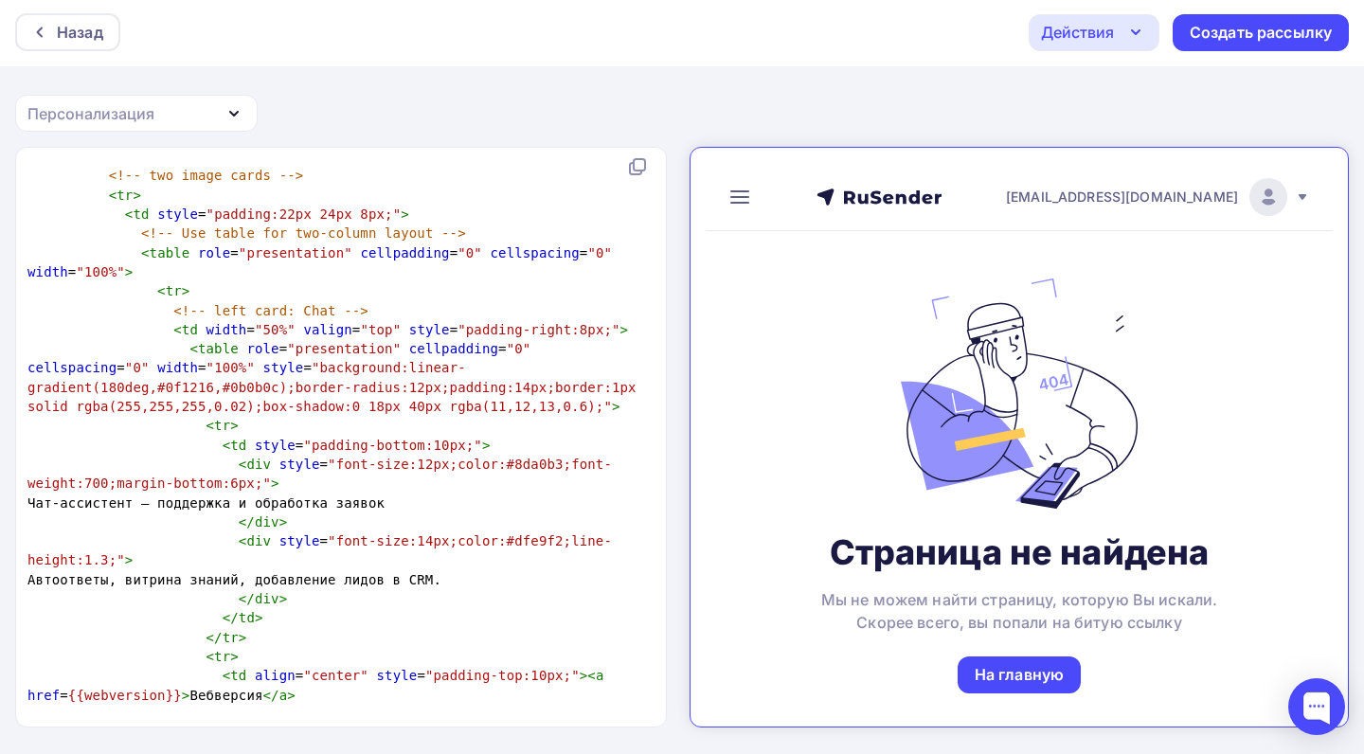
click at [215, 115] on div "Персонализация" at bounding box center [136, 113] width 242 height 37
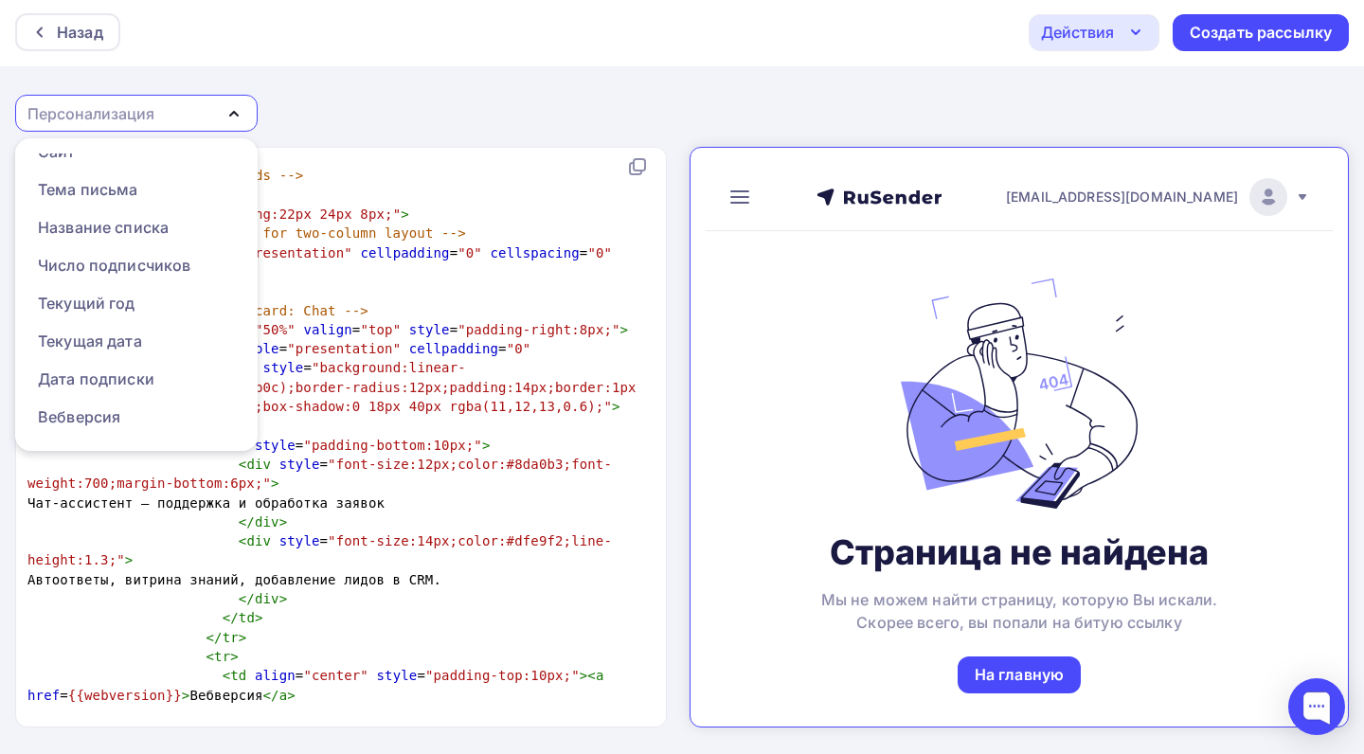
click at [215, 115] on div "Персонализация" at bounding box center [136, 113] width 242 height 37
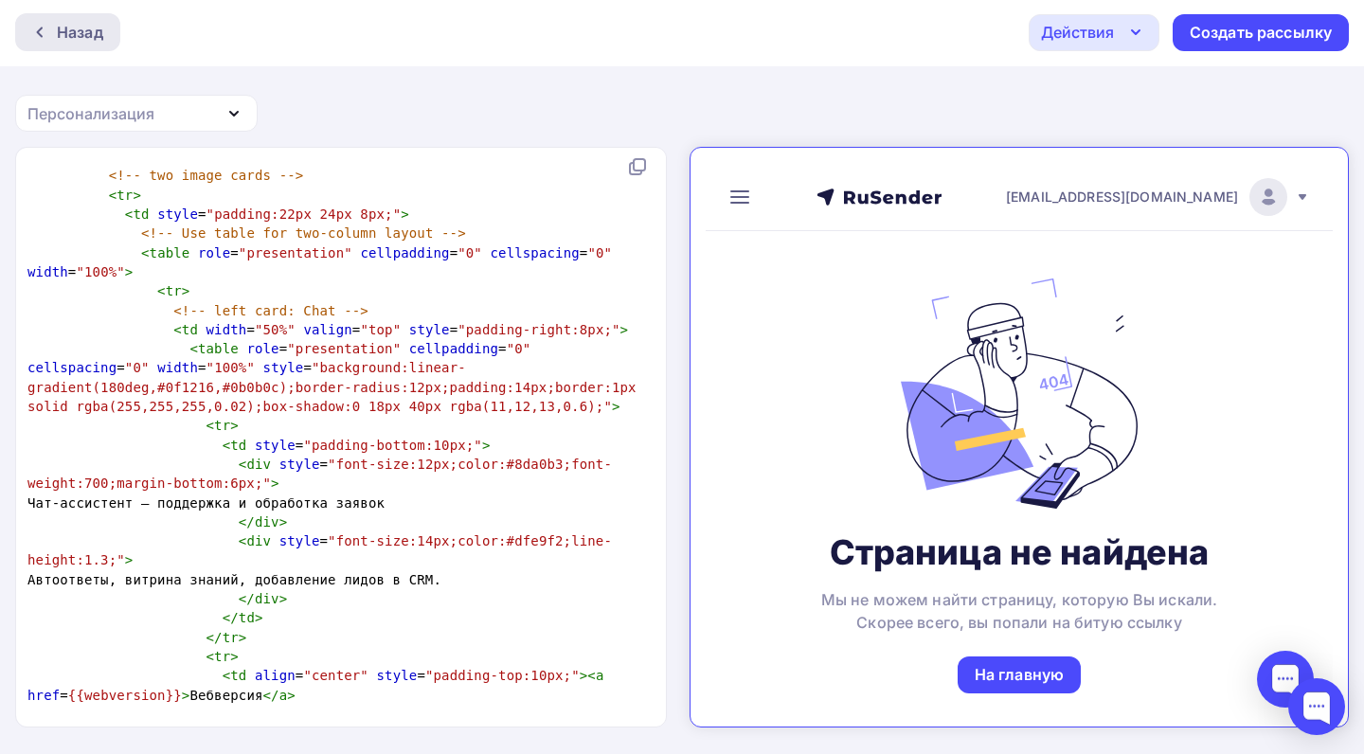
click at [68, 46] on div "Назад" at bounding box center [67, 32] width 105 height 38
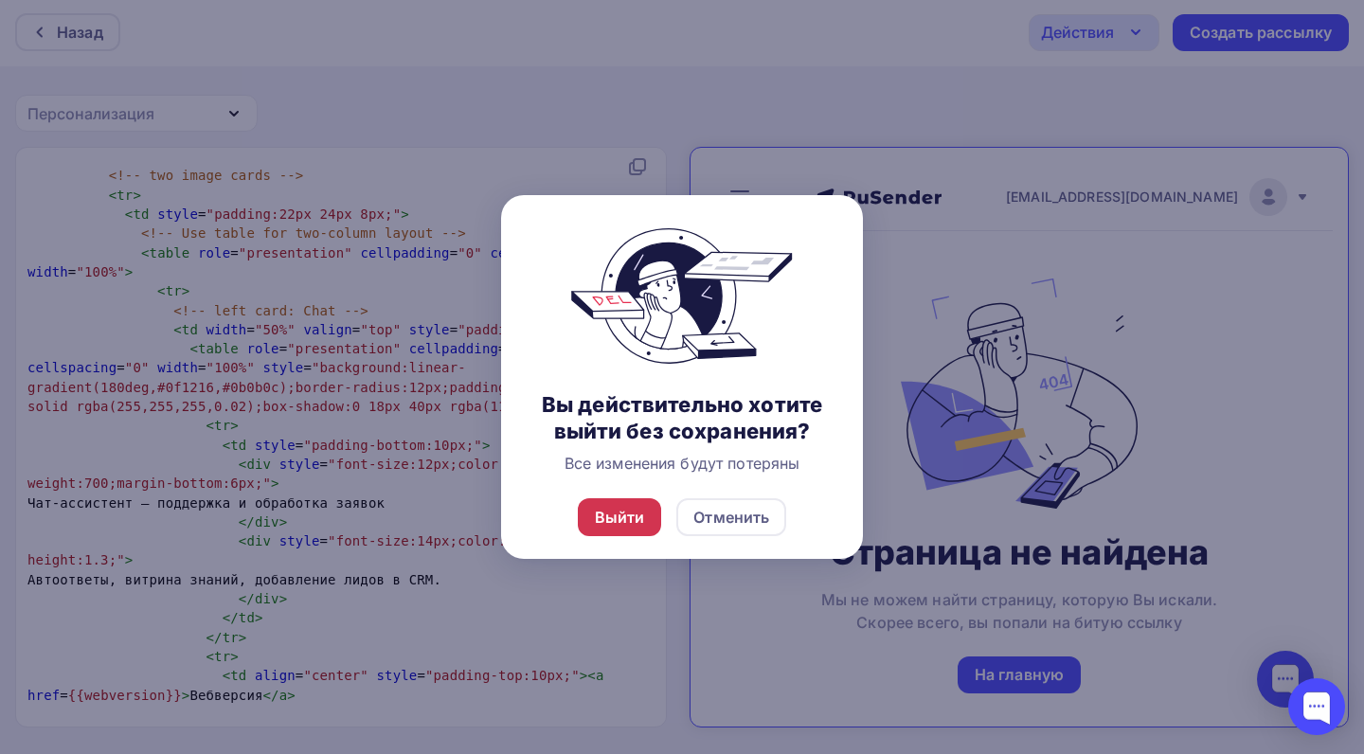
click at [638, 528] on div "Выйти" at bounding box center [620, 517] width 50 height 23
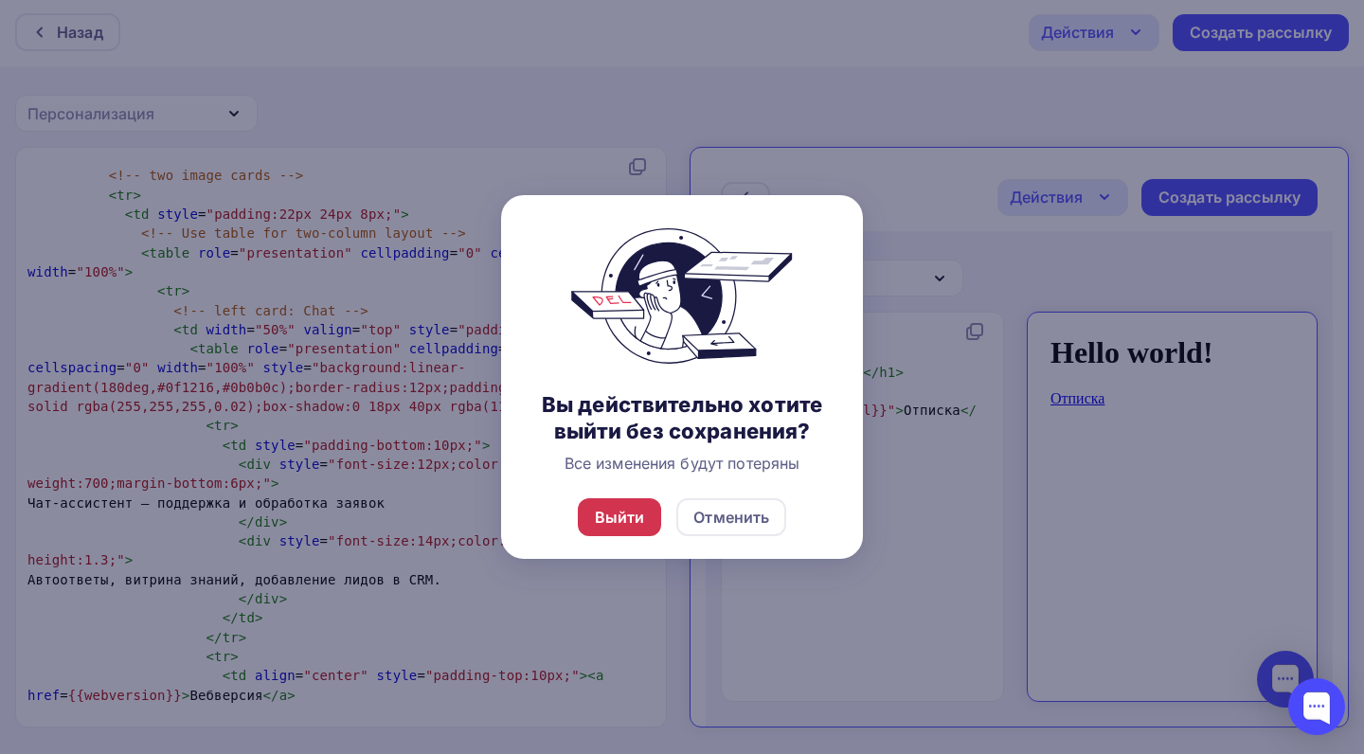
click at [630, 528] on div "Выйти" at bounding box center [620, 517] width 50 height 23
click at [616, 528] on div "Выйти" at bounding box center [620, 517] width 50 height 23
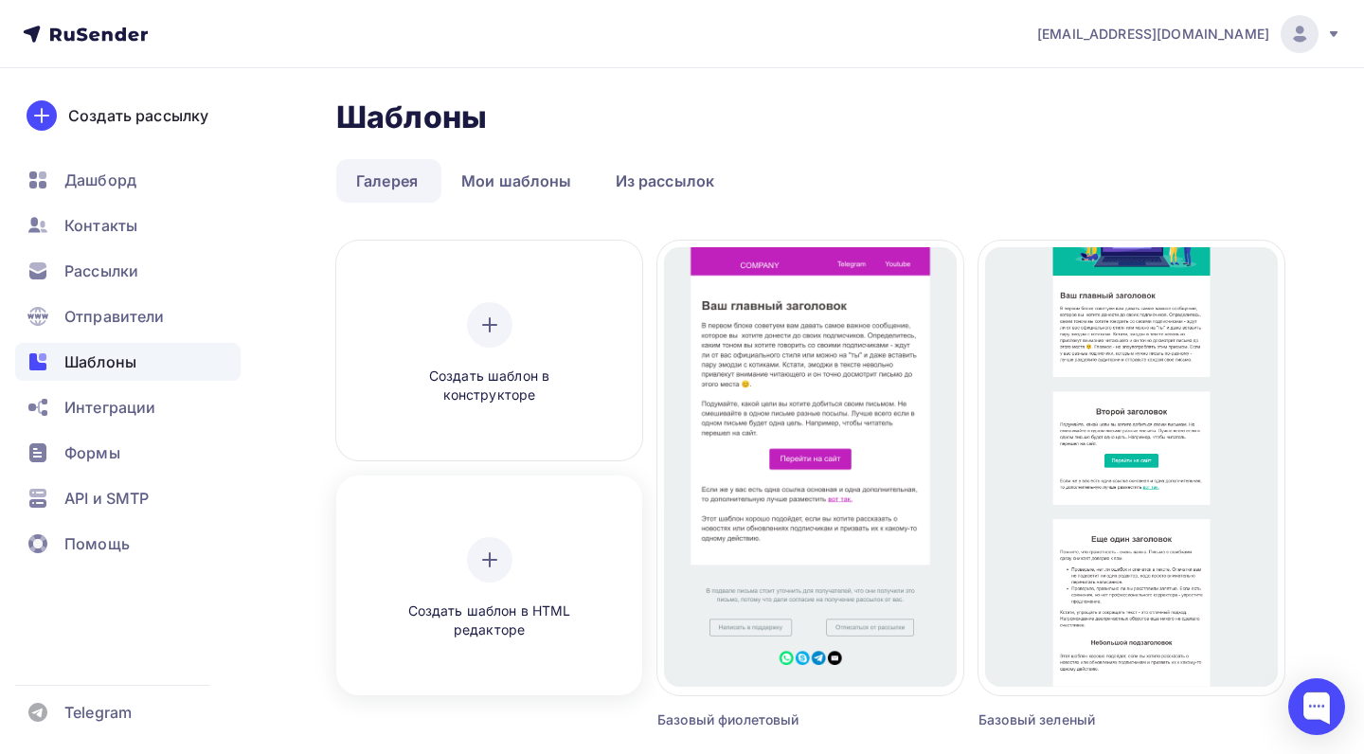
click at [543, 568] on div "Создать шаблон в HTML редакторе" at bounding box center [490, 588] width 180 height 103
click at [493, 564] on icon at bounding box center [489, 559] width 23 height 23
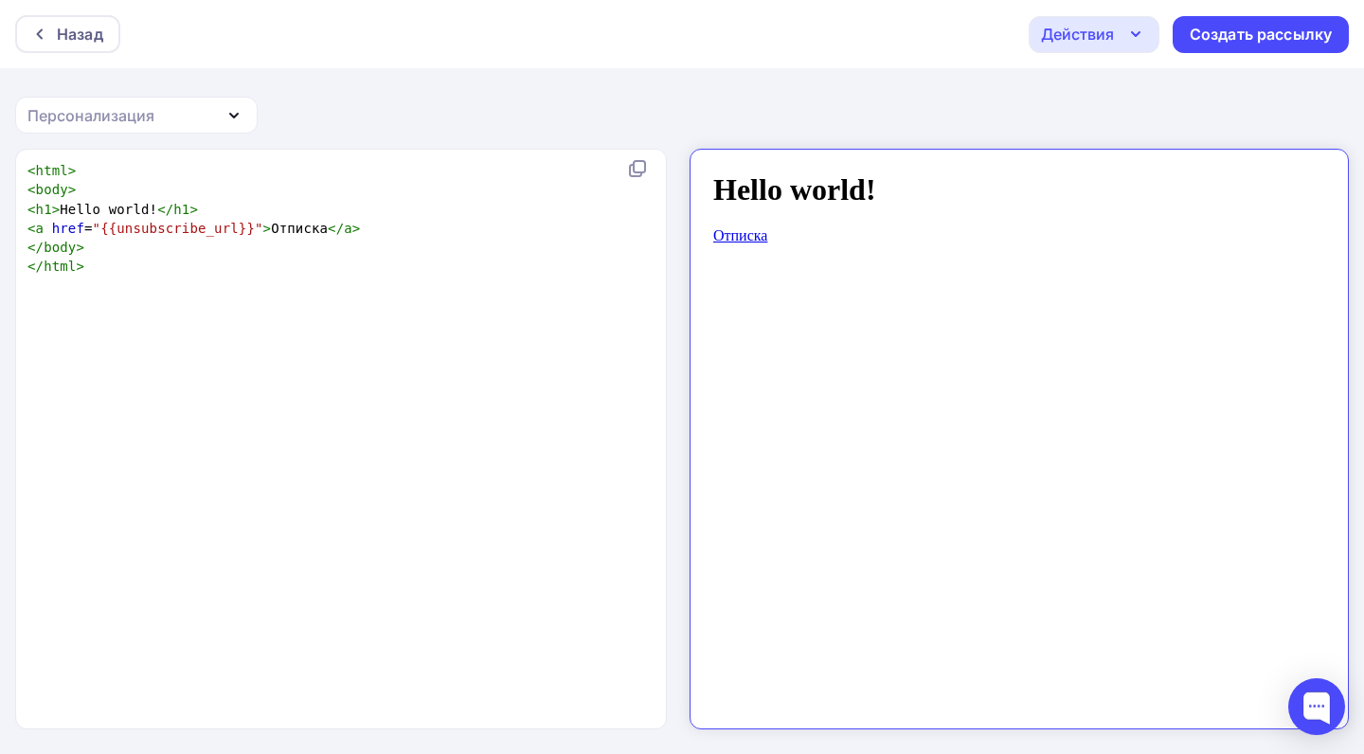
scroll to position [2, 0]
type textarea "<html> <body> <h1>Hello world!</h1> <a href="{{unsubscribe_url}}">Отписка</a> <…"
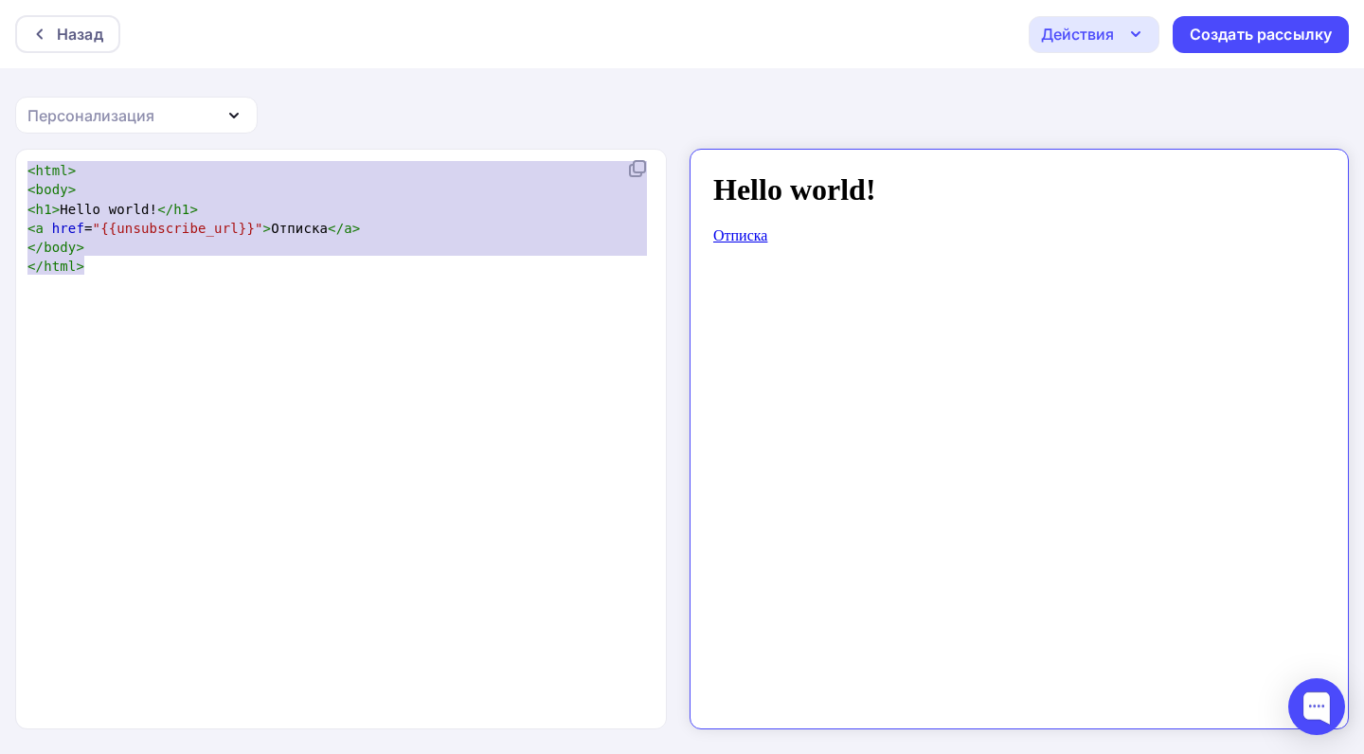
drag, startPoint x: 139, startPoint y: 260, endPoint x: 0, endPoint y: 95, distance: 216.4
click at [0, 95] on div "Назад Действия Отправить тестовое письмо Сохранить в Мои шаблоны Выйти без сохр…" at bounding box center [682, 378] width 1364 height 756
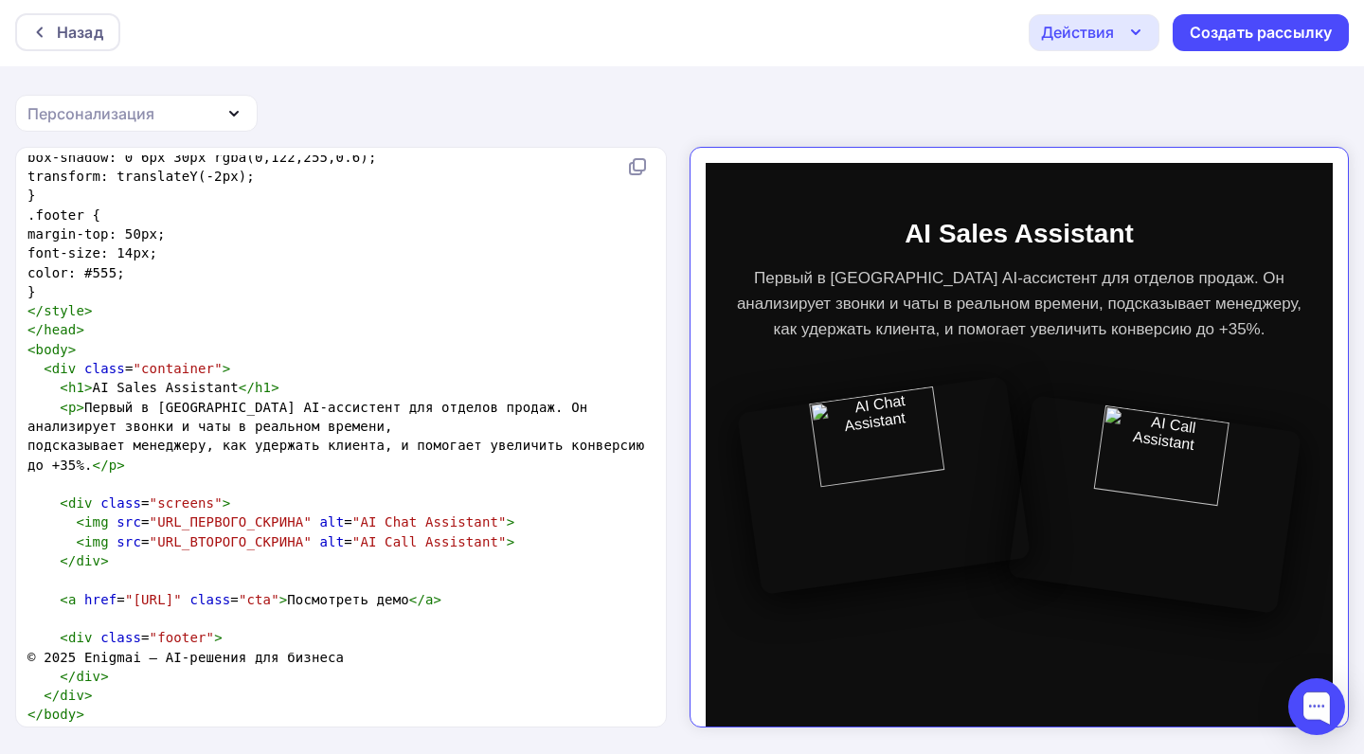
scroll to position [0, 0]
click at [170, 439] on span "подсказывает менеджеру, как удержать клиента, и помогает увеличить конверсию до…" at bounding box center [339, 454] width 625 height 34
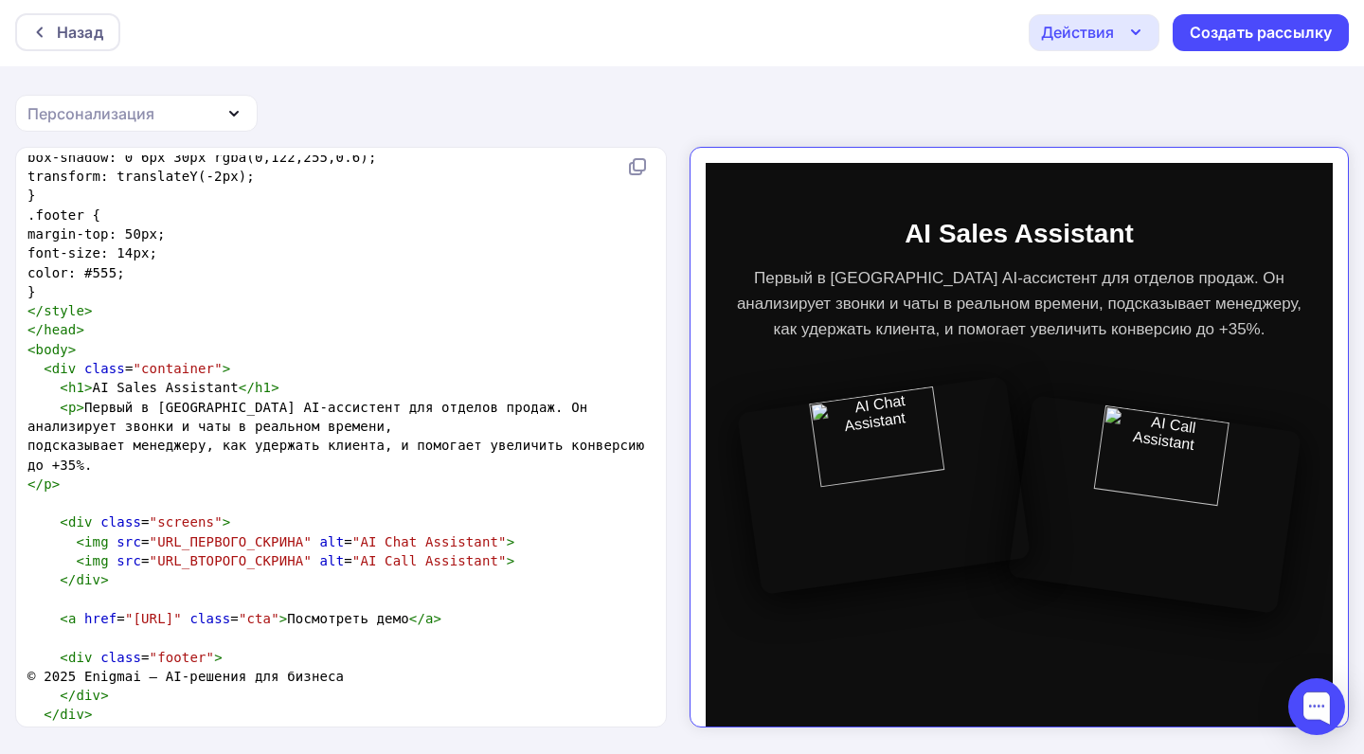
type textarea "А"
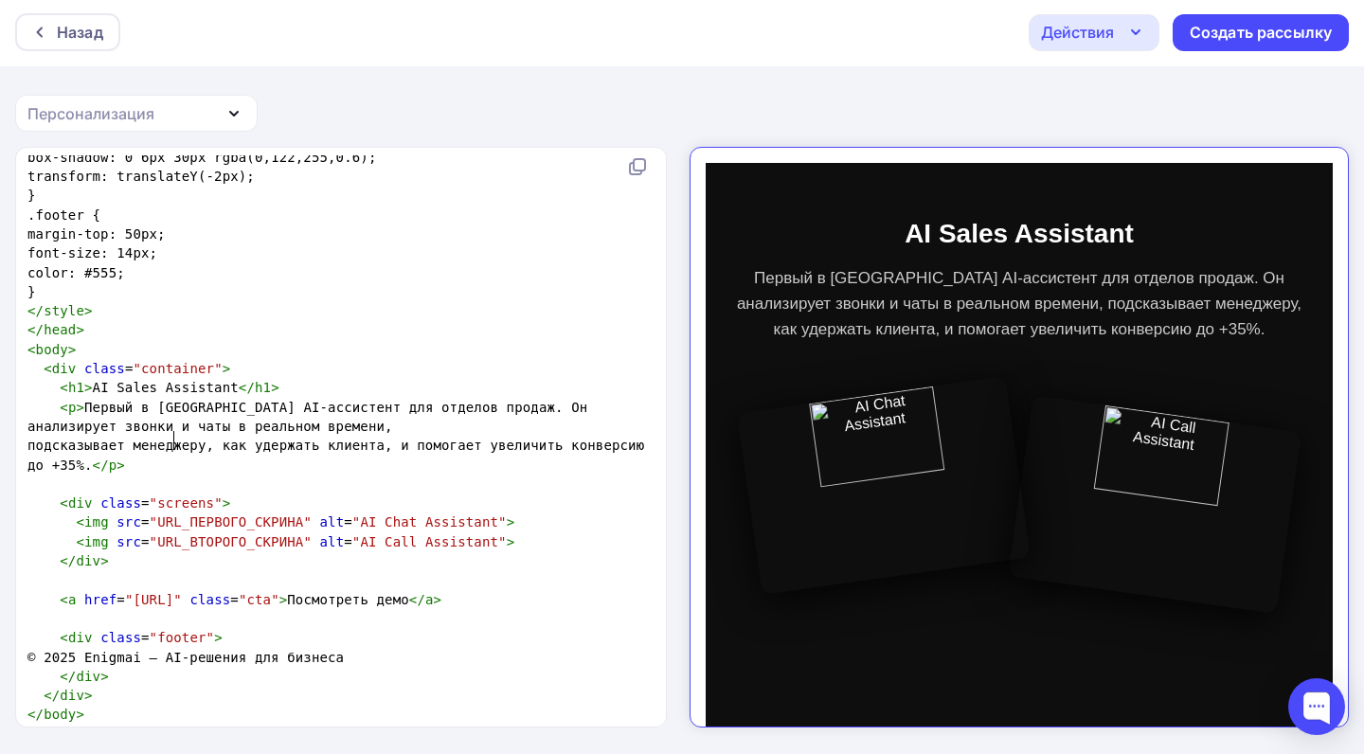
click at [119, 442] on span "подсказывает менеджеру, как удержать клиента, и помогает увеличить конверсию до…" at bounding box center [339, 454] width 625 height 34
type textarea "от"
click at [109, 457] on span "</" at bounding box center [101, 464] width 16 height 15
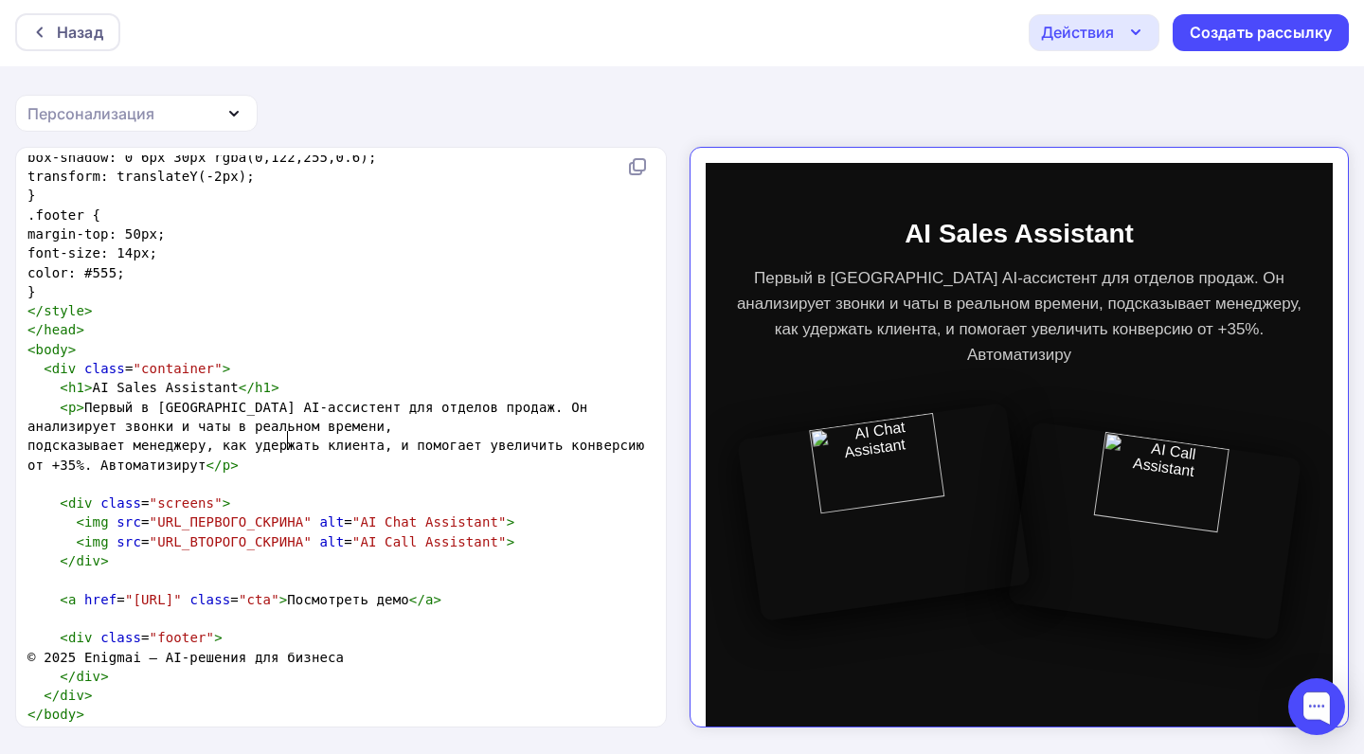
type textarea "Автоматизируте"
type textarea "ет чаты с вн"
type textarea "авто ведением CRM"
click at [476, 444] on span "подсказывает менеджеру, как удержать клиента, и помогает увеличить конверсию от…" at bounding box center [339, 454] width 625 height 34
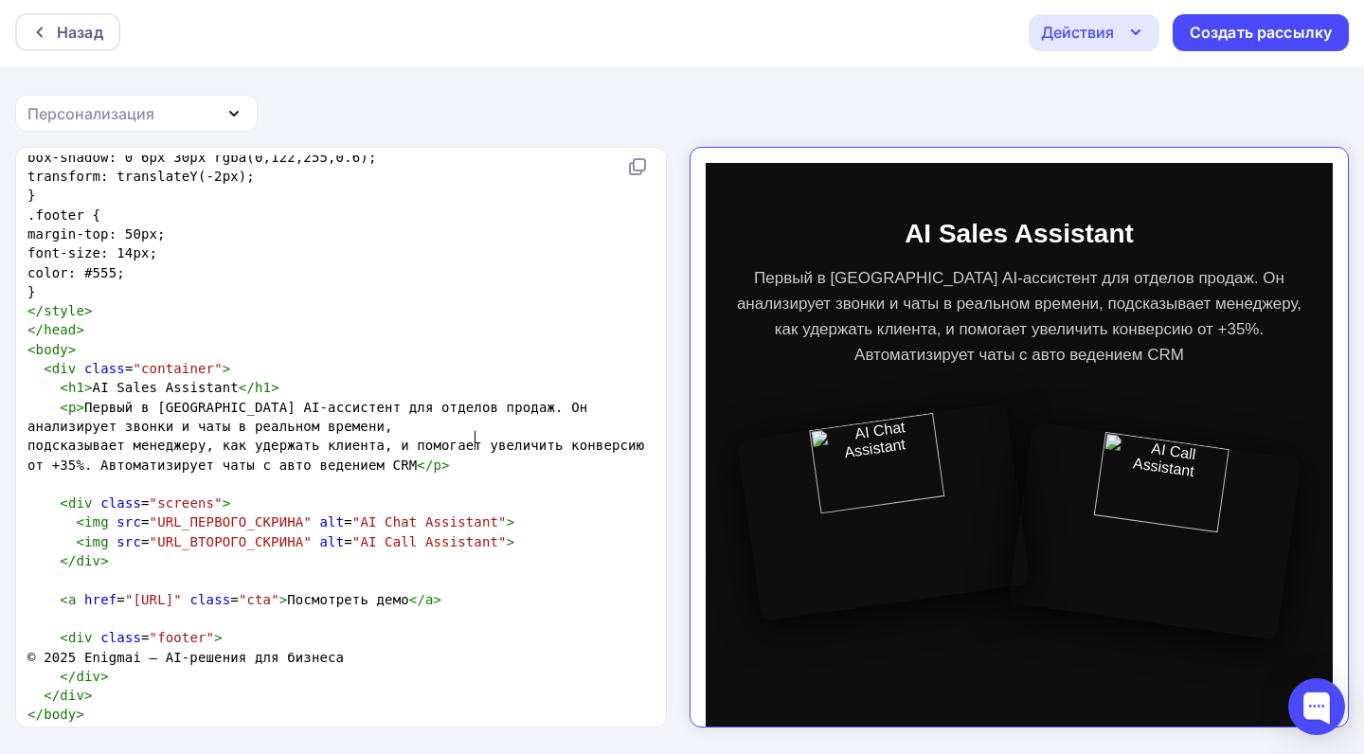
click at [472, 443] on span "подсказывает менеджеру, как удержать клиента, и помогает увеличить конверсию от…" at bounding box center [339, 454] width 625 height 34
type textarea "в"
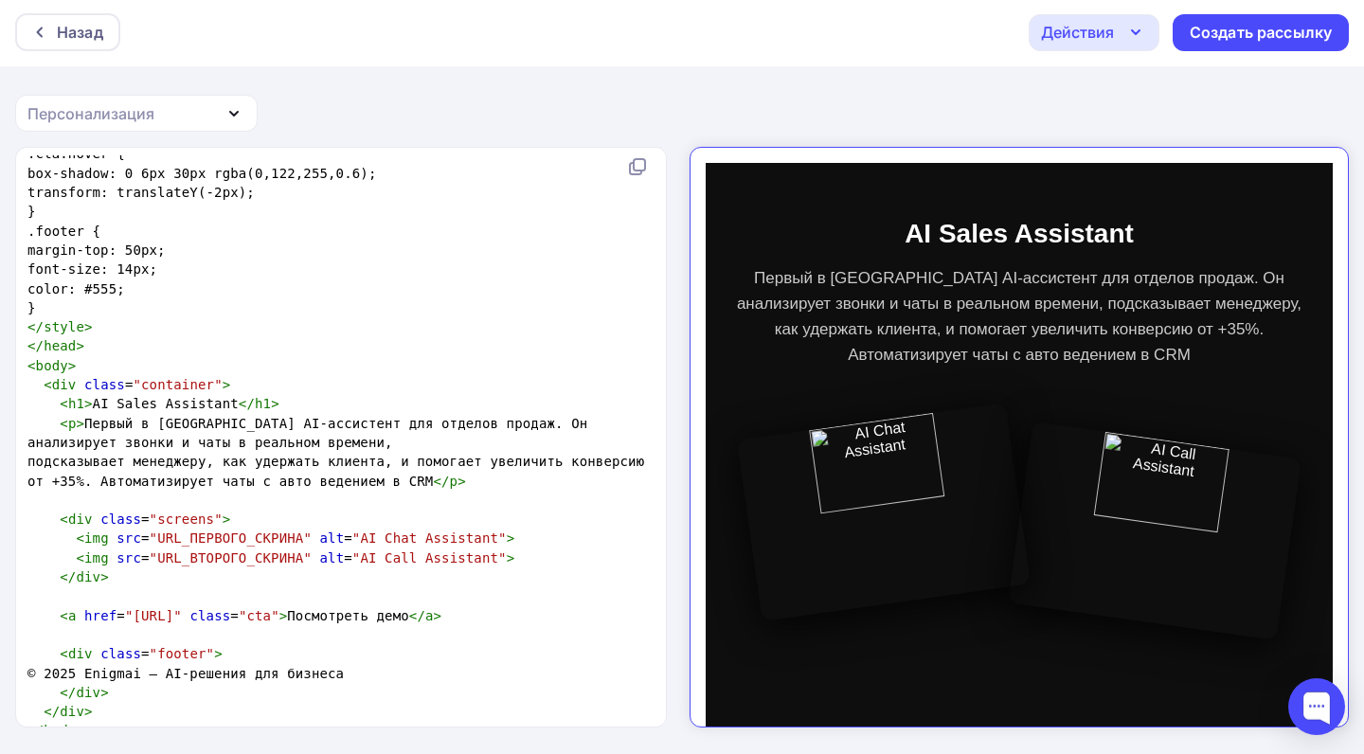
scroll to position [1340, 0]
drag, startPoint x: 239, startPoint y: 382, endPoint x: 116, endPoint y: 378, distance: 123.2
click at [116, 397] on span "< h1 > AI Sales Assistant </ h1 >" at bounding box center [153, 404] width 252 height 15
type textarea "Ассистент для Бизнесов"
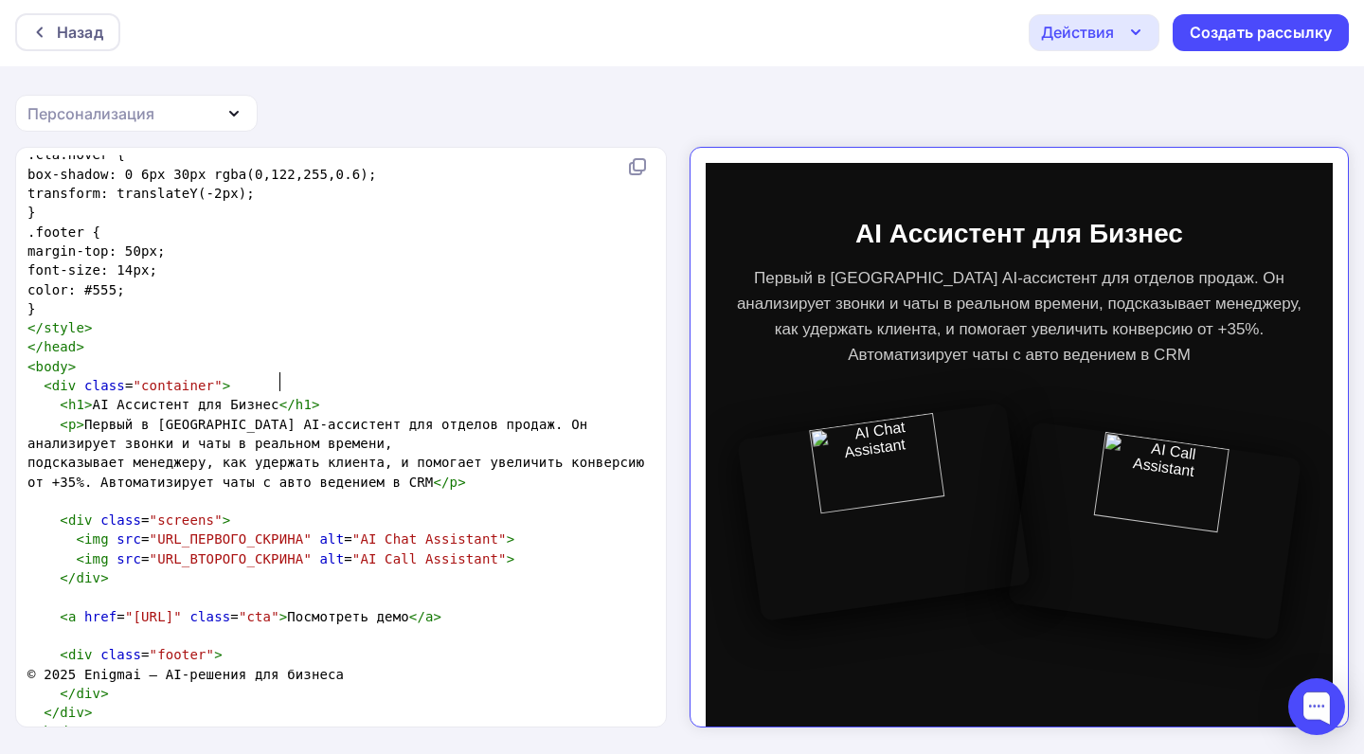
type textarea "а"
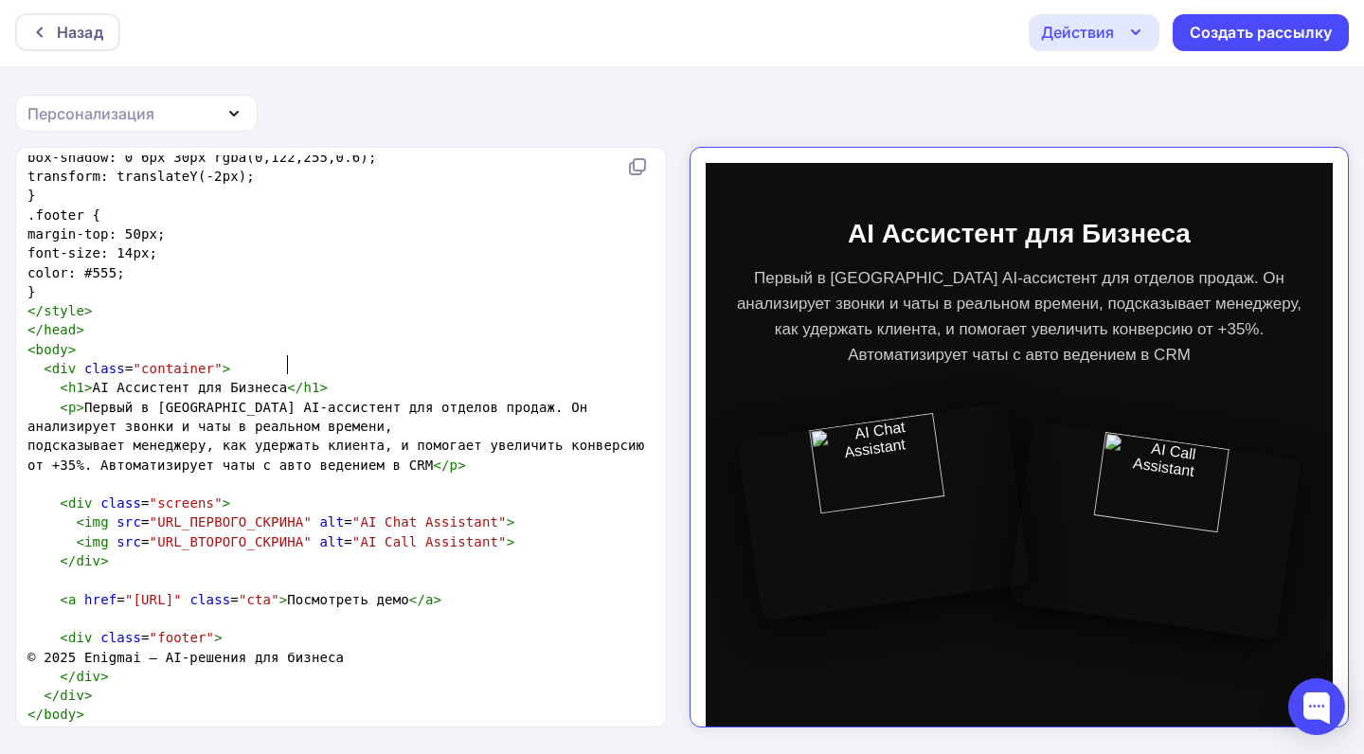
scroll to position [0, 0]
drag, startPoint x: 417, startPoint y: 418, endPoint x: 256, endPoint y: 418, distance: 161.0
click at [256, 437] on span "подсказывает менеджеру, как удержать клиента, и помогает увеличить конверсию от…" at bounding box center [339, 454] width 625 height 34
type textarea "что лучше ответить"
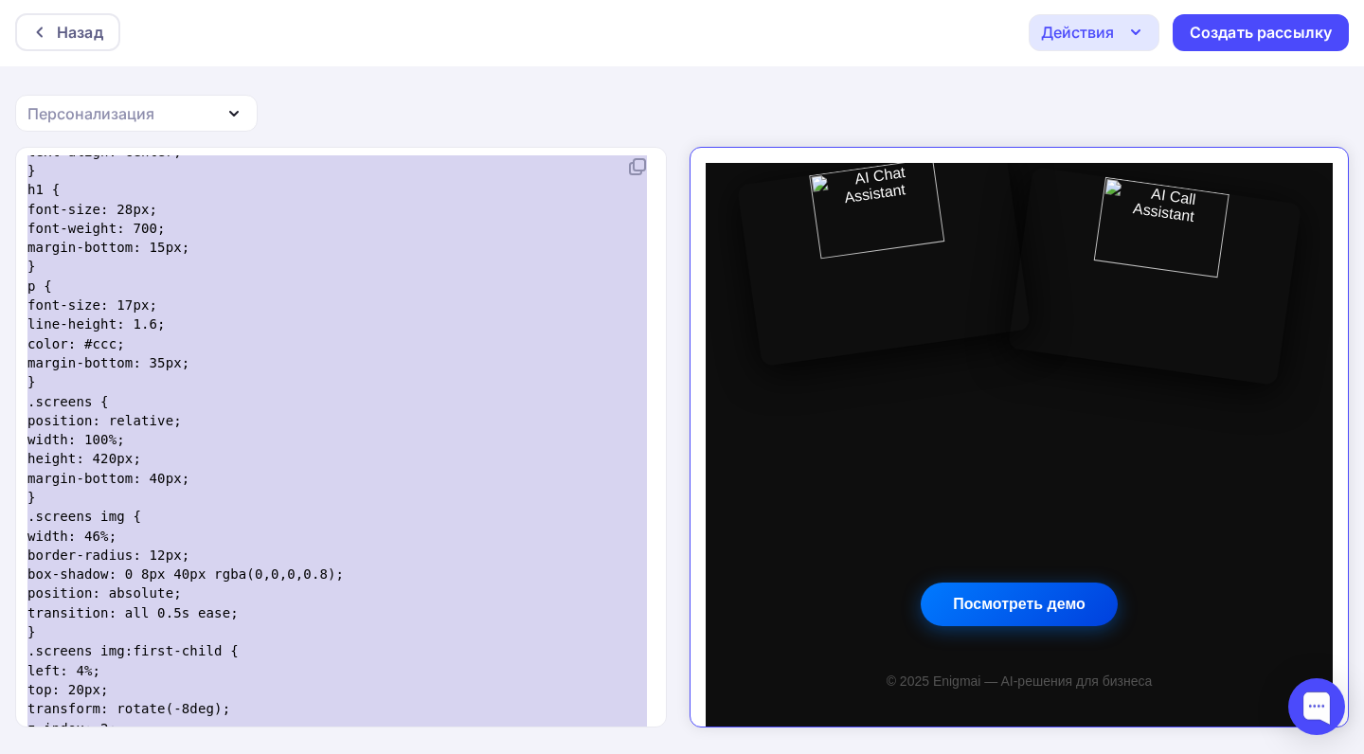
scroll to position [193, 0]
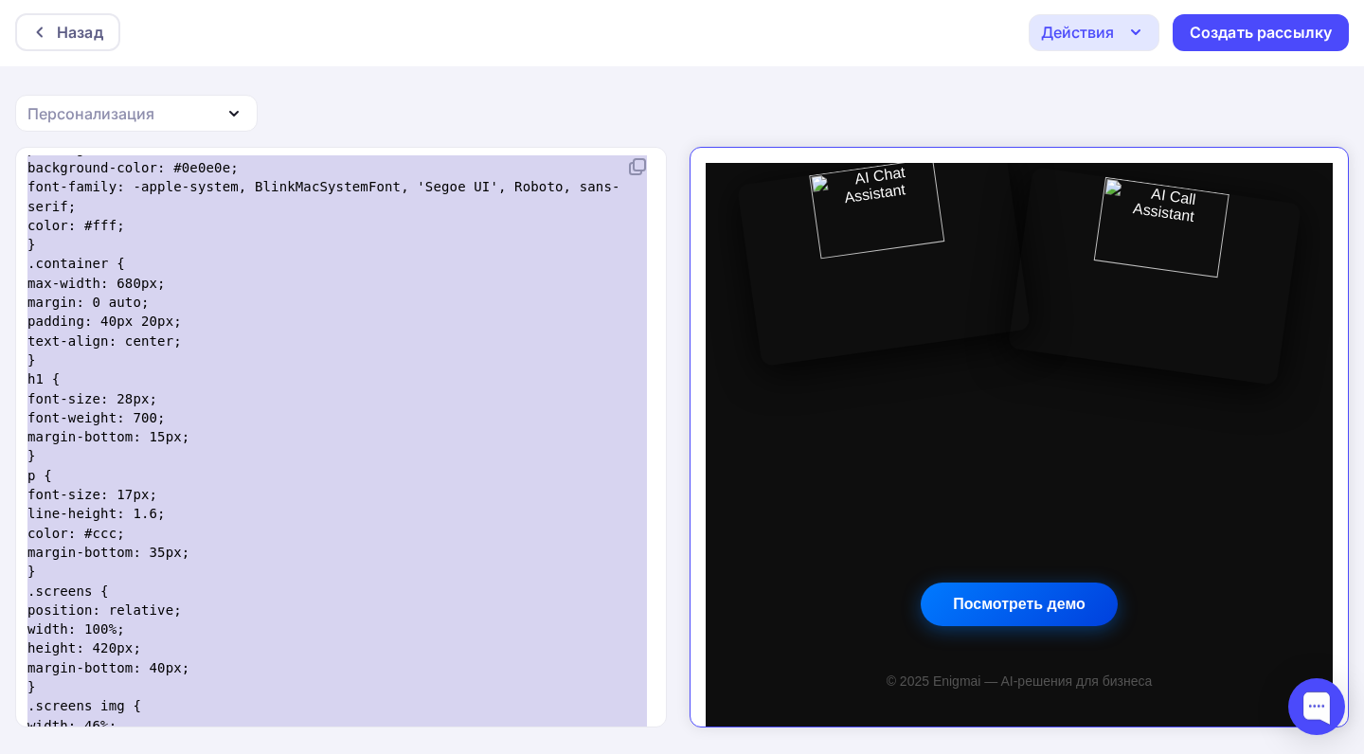
type textarea "<!DOCTYPE html> <html lang="ru"> <head> <meta charset="UTF-8"> <meta name="view…"
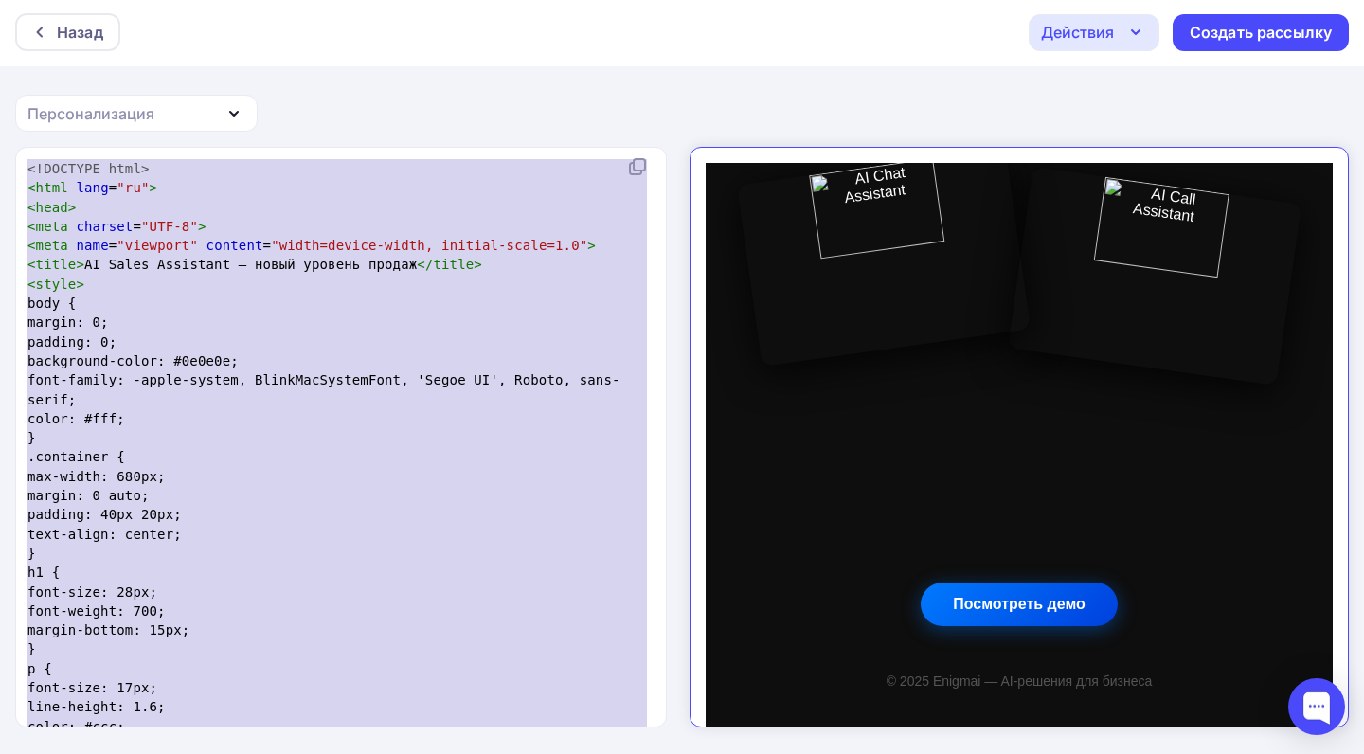
drag, startPoint x: 120, startPoint y: 712, endPoint x: 10, endPoint y: 83, distance: 638.3
click at [10, 83] on div "Назад Действия Отправить тестовое письмо Сохранить в Мои шаблоны Выйти без сохр…" at bounding box center [682, 376] width 1364 height 756
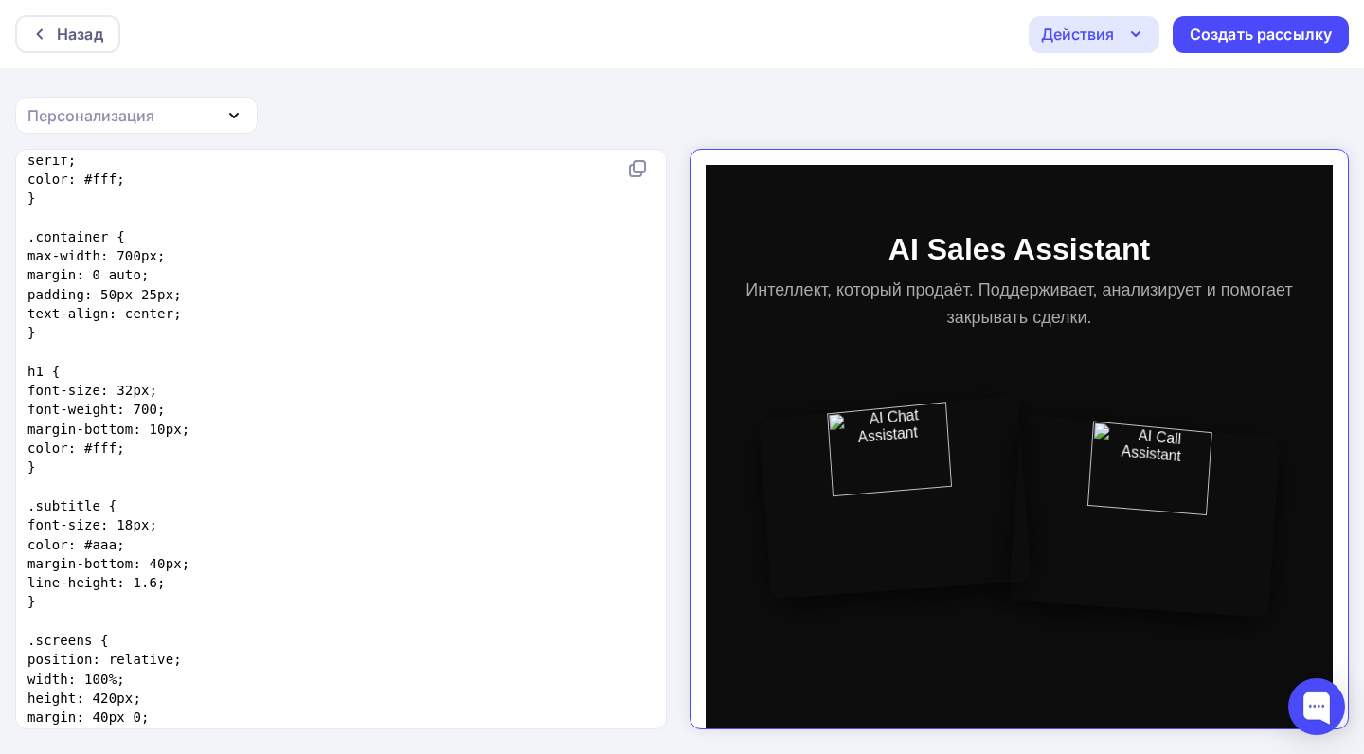
scroll to position [297, 0]
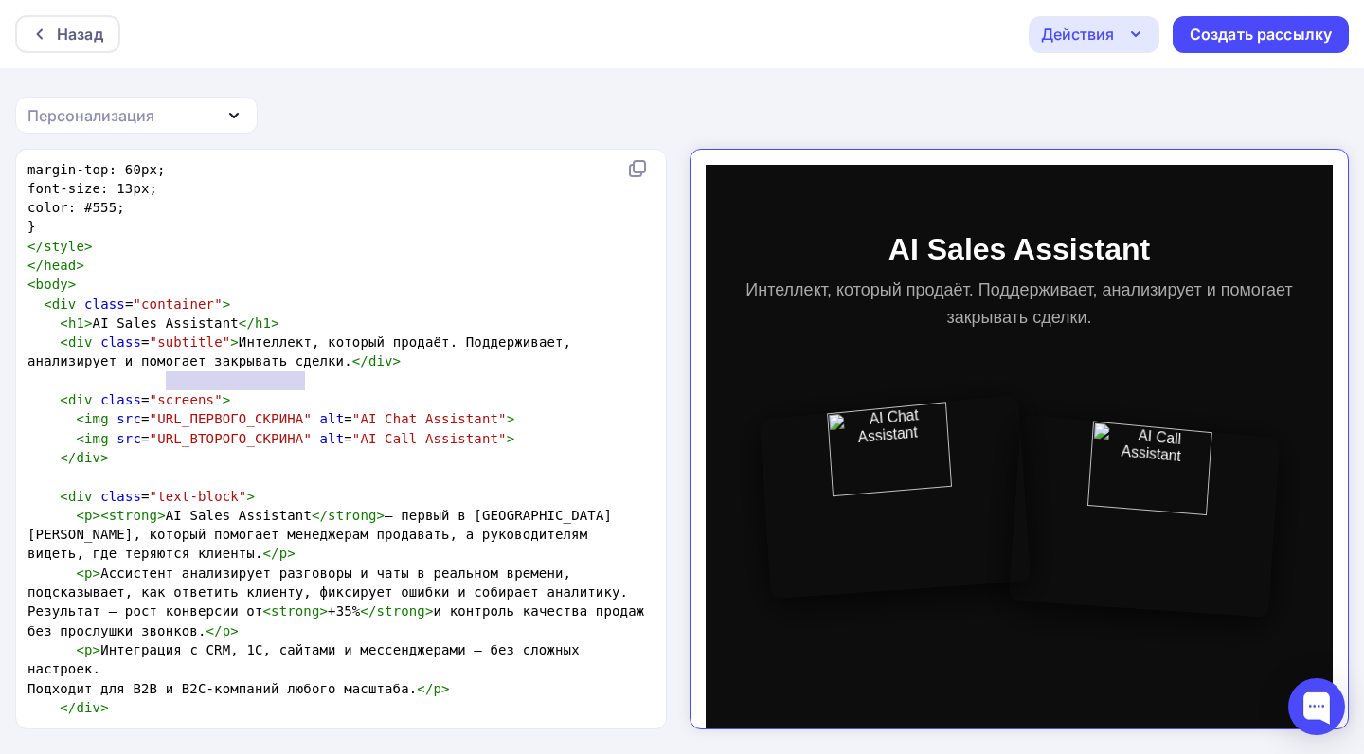
type textarea "URL_ПЕРВОГО_СКРИНА"
drag, startPoint x: 304, startPoint y: 374, endPoint x: 161, endPoint y: 383, distance: 143.2
click at [161, 411] on span ""URL_ПЕРВОГО_СКРИНА"" at bounding box center [231, 418] width 162 height 15
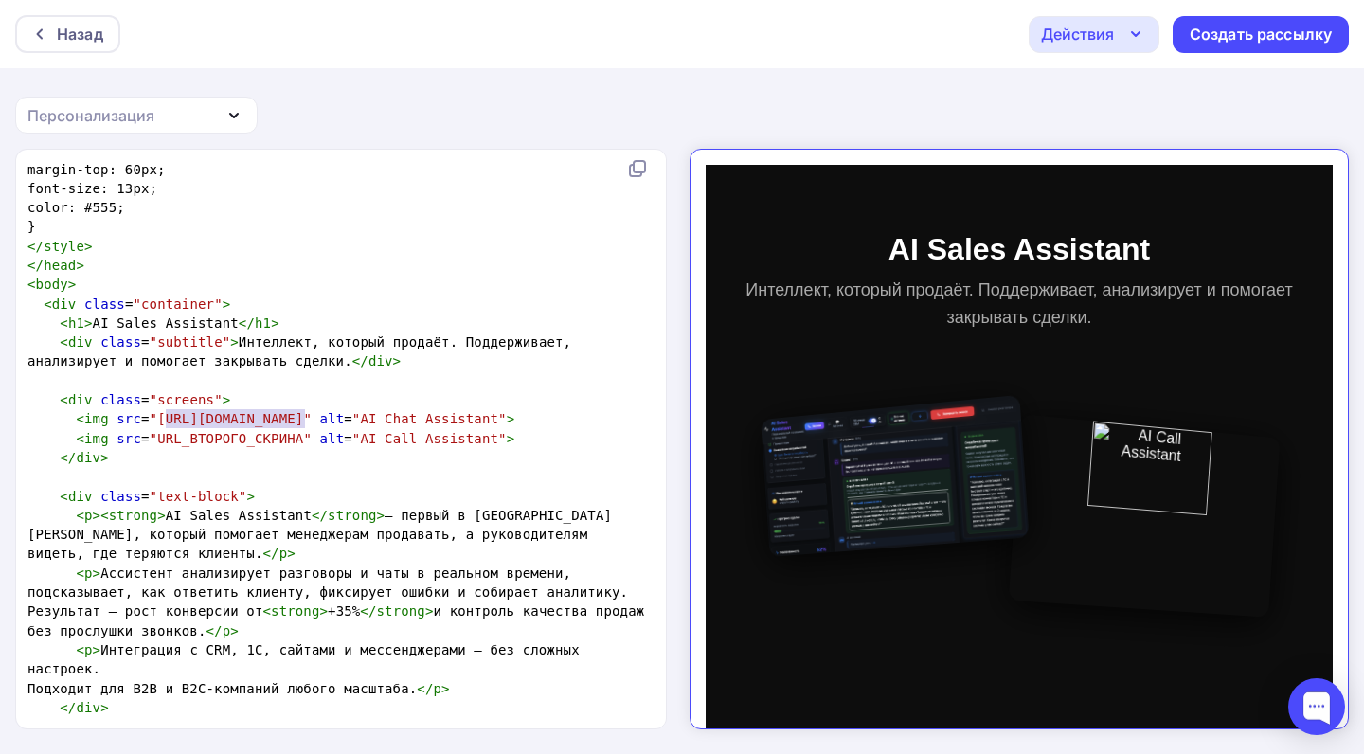
type textarea "URL_ВТОРОГО_СКРИНА"
drag, startPoint x: 305, startPoint y: 420, endPoint x: 161, endPoint y: 415, distance: 144.0
click at [161, 431] on span ""URL_ВТОРОГО_СКРИНА"" at bounding box center [231, 438] width 162 height 15
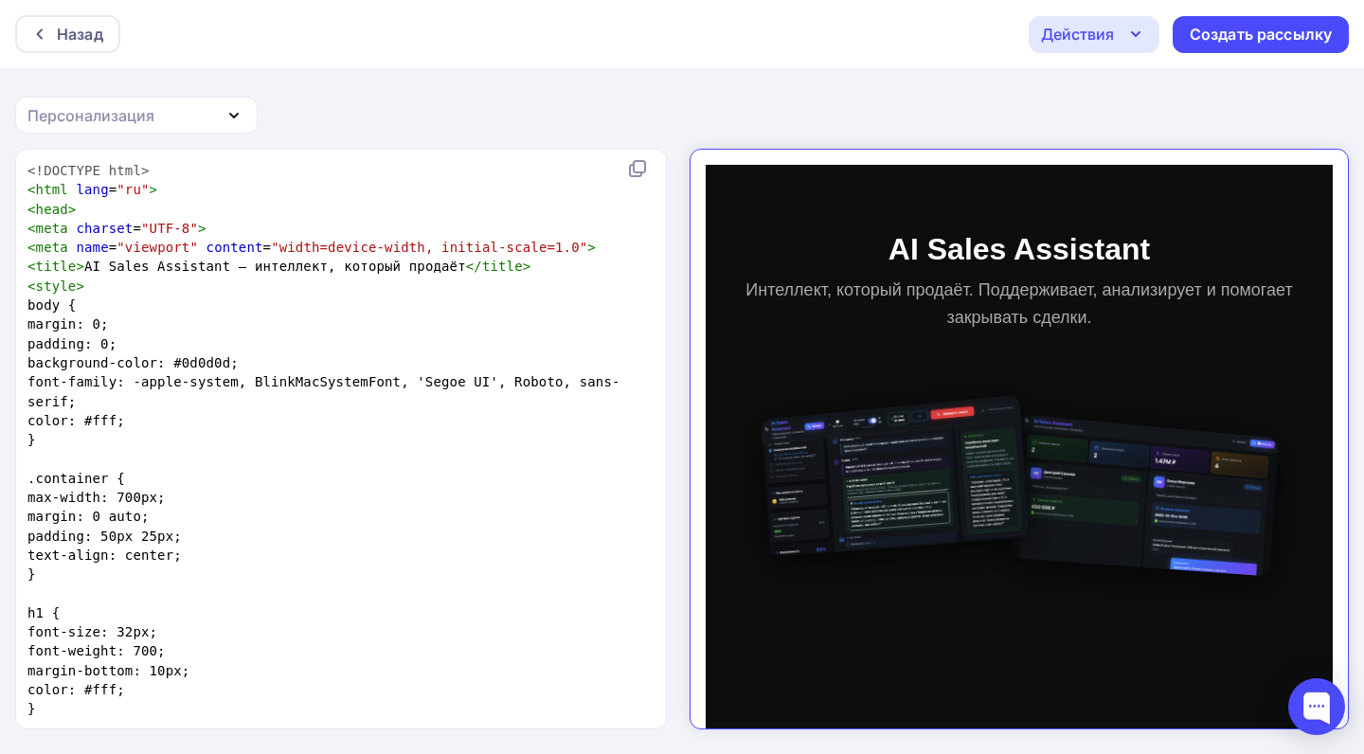
scroll to position [0, 0]
click at [257, 266] on span "< title > AI Sales Assistant — интеллект, который продаёт </ title >" at bounding box center [278, 266] width 503 height 15
type textarea "Искуственный"
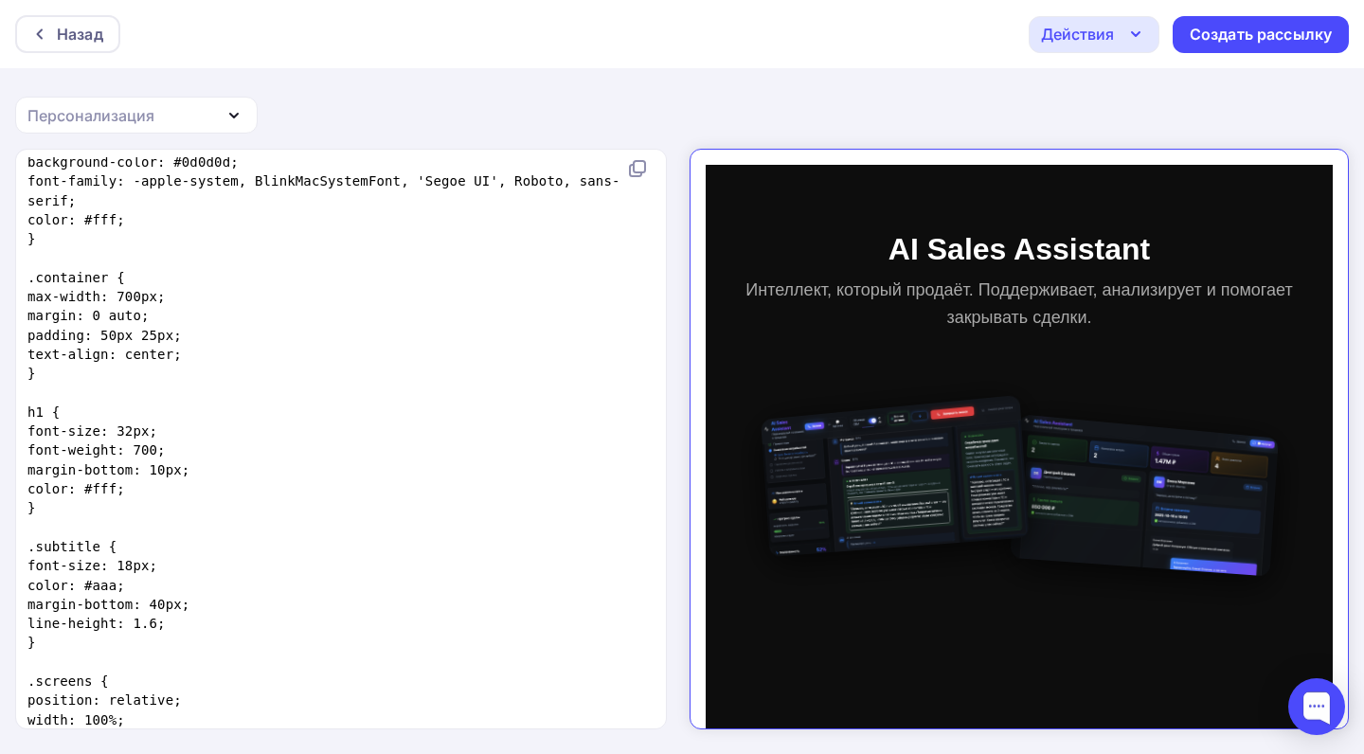
scroll to position [244, 0]
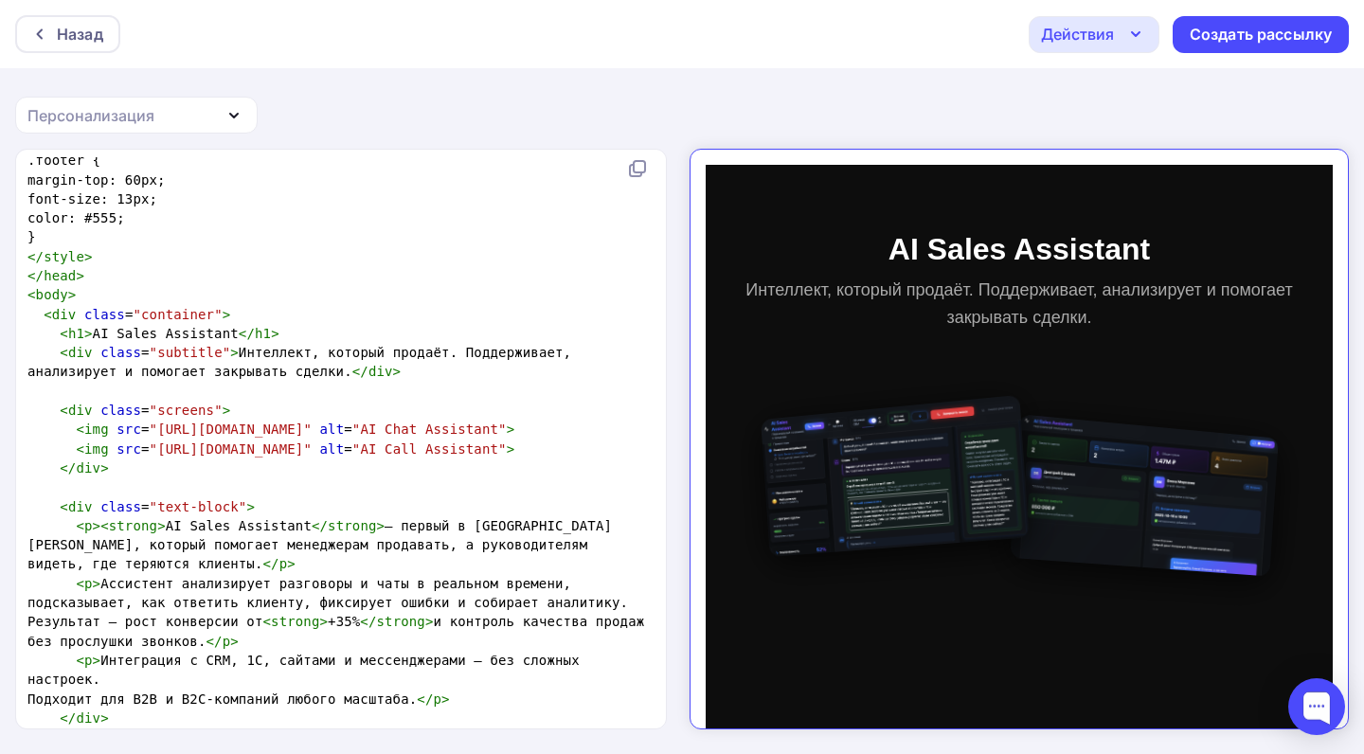
click at [245, 345] on span "< div class = "subtitle" > Интеллект, который продаёт. Поддерживает, анализируе…" at bounding box center [303, 362] width 552 height 34
type textarea "Искуственный и"
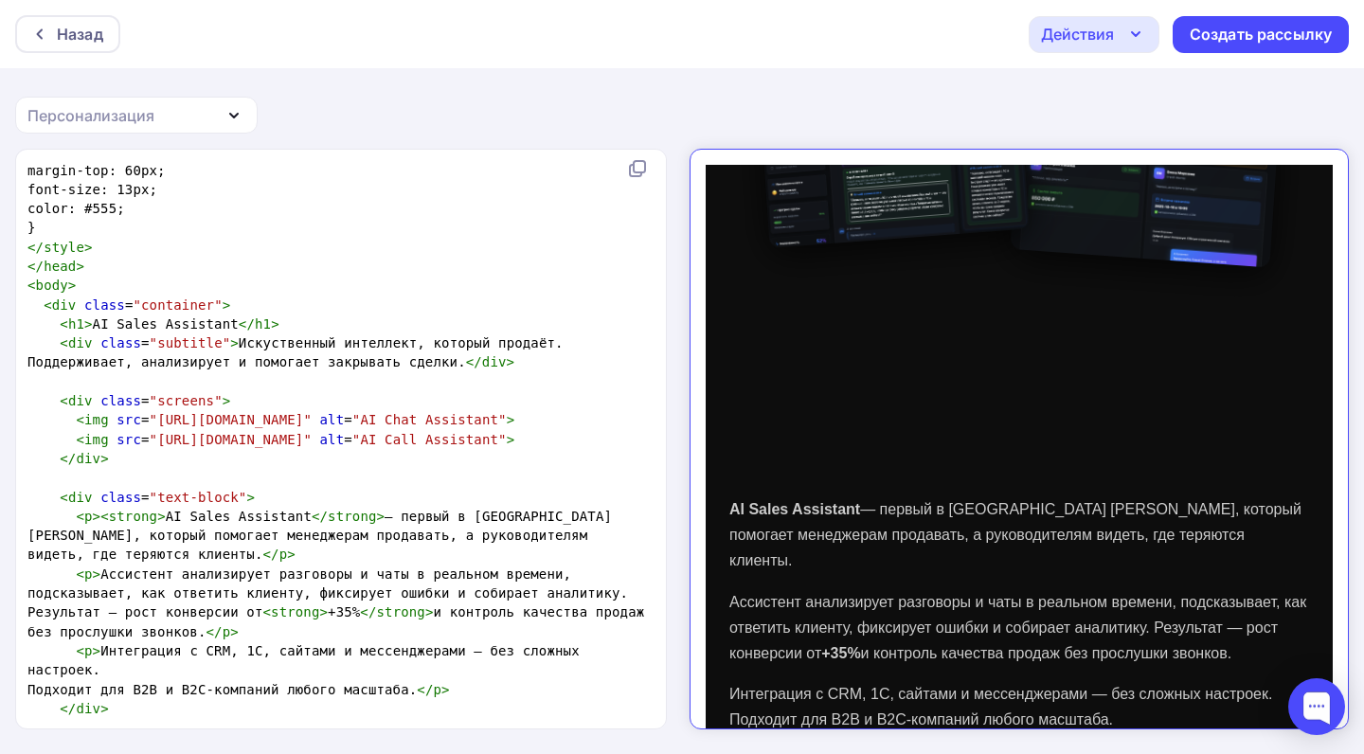
click at [79, 478] on pre "​" at bounding box center [337, 477] width 627 height 19
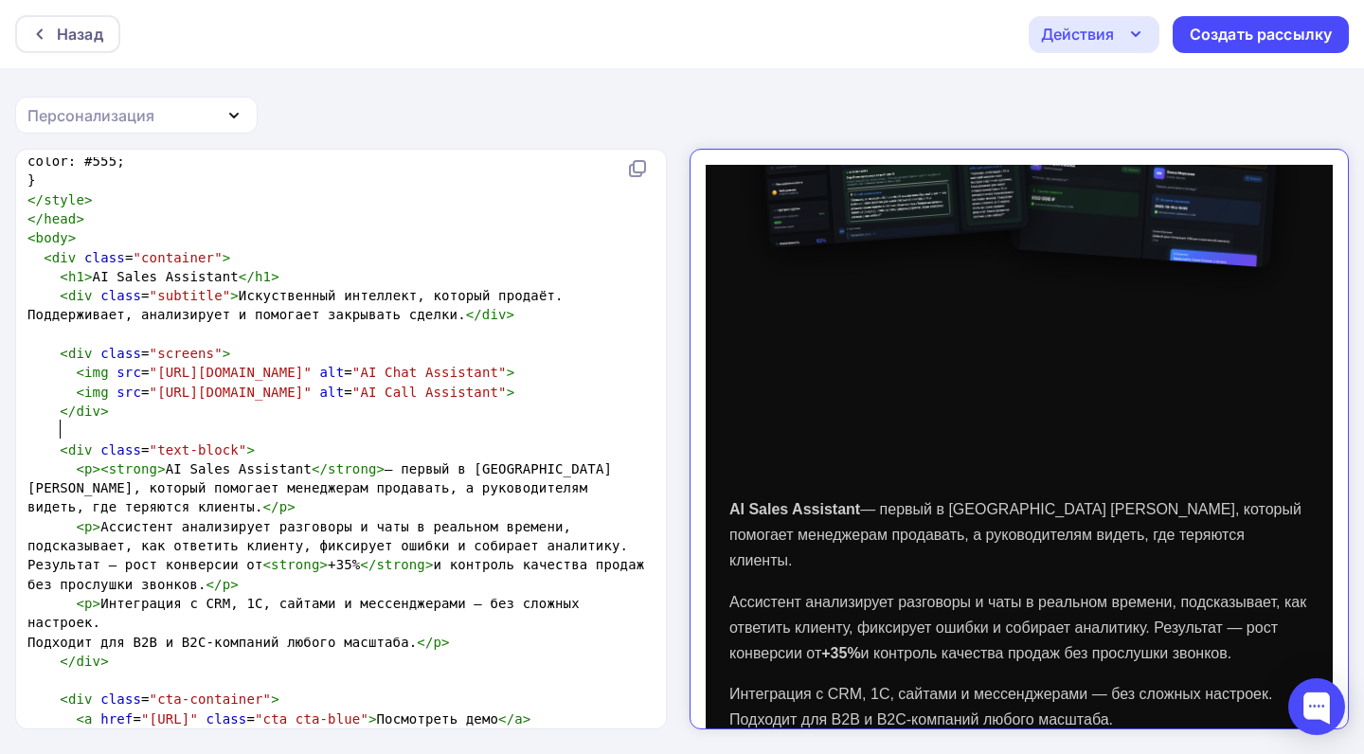
click at [109, 409] on pre "</ div >" at bounding box center [337, 411] width 627 height 19
type textarea "</div>"
drag, startPoint x: 109, startPoint y: 409, endPoint x: 62, endPoint y: 411, distance: 47.4
click at [62, 411] on pre "</ div >" at bounding box center [337, 411] width 627 height 19
click at [117, 409] on pre "</ div >" at bounding box center [337, 411] width 627 height 19
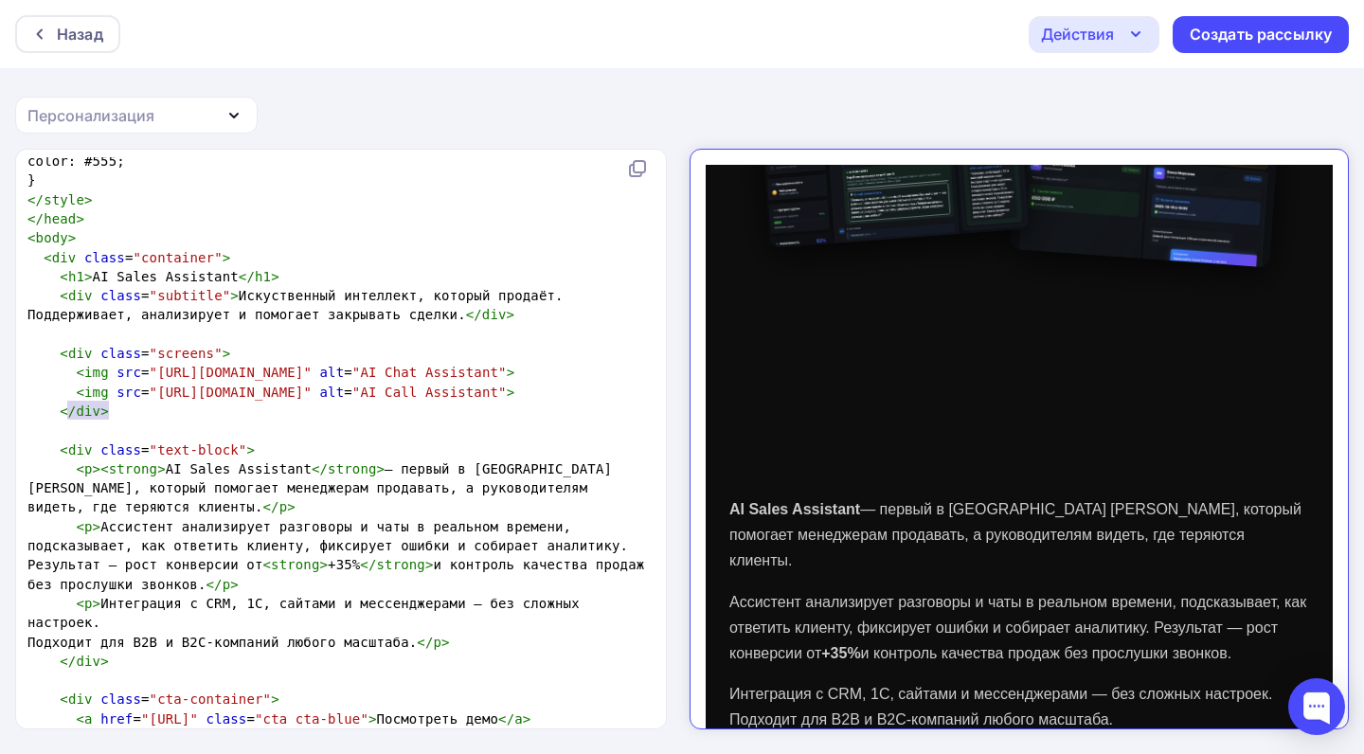
type textarea "</div>"
drag, startPoint x: 117, startPoint y: 409, endPoint x: 61, endPoint y: 411, distance: 56.8
click at [61, 411] on pre "</ div >" at bounding box center [337, 411] width 627 height 19
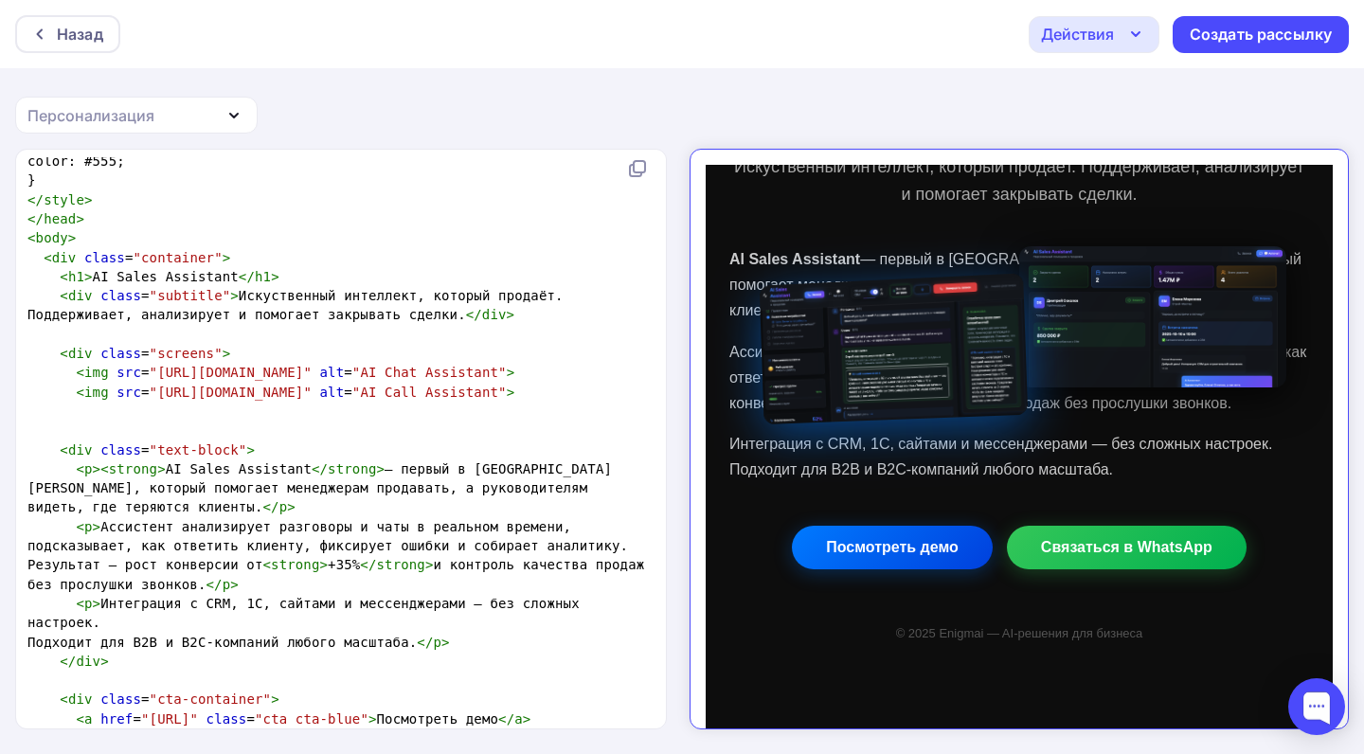
type textarea "</div>"
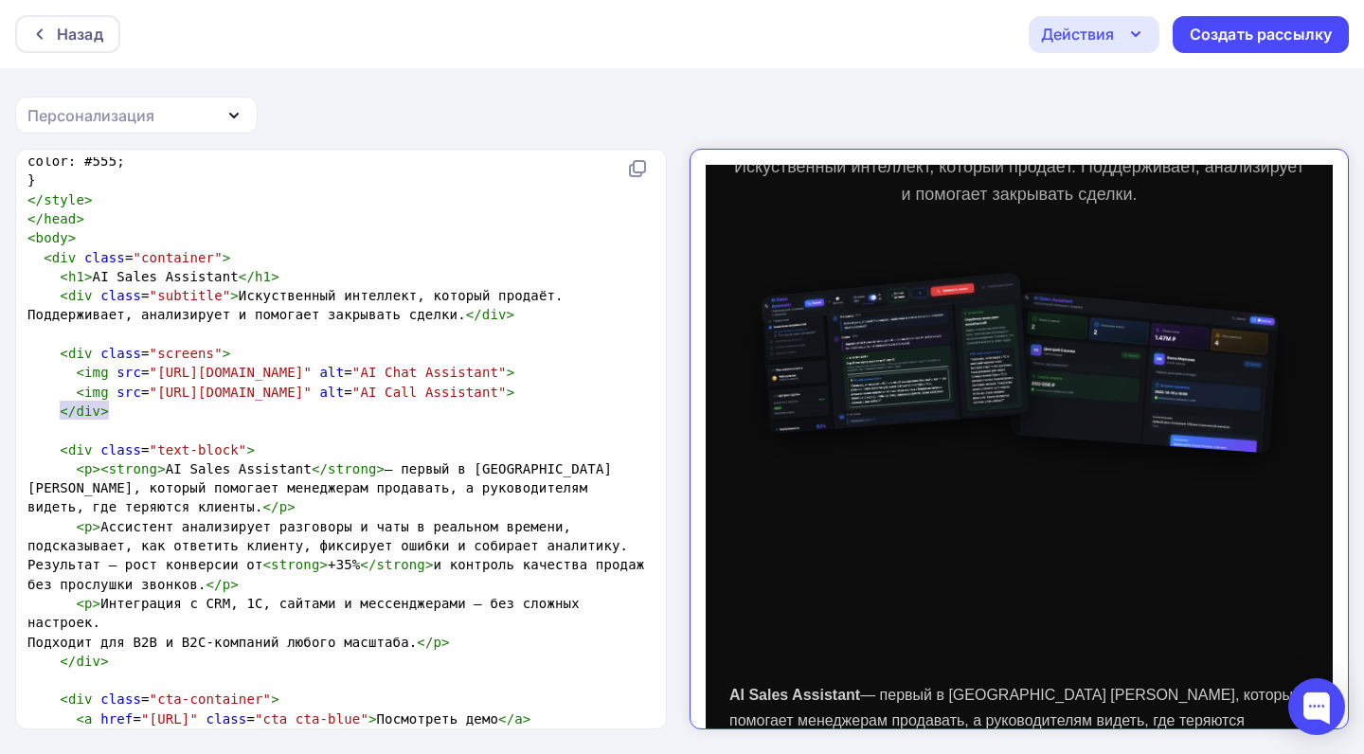
click at [134, 416] on pre "</ div >" at bounding box center [337, 411] width 627 height 19
click at [98, 405] on span "div" at bounding box center [88, 410] width 25 height 15
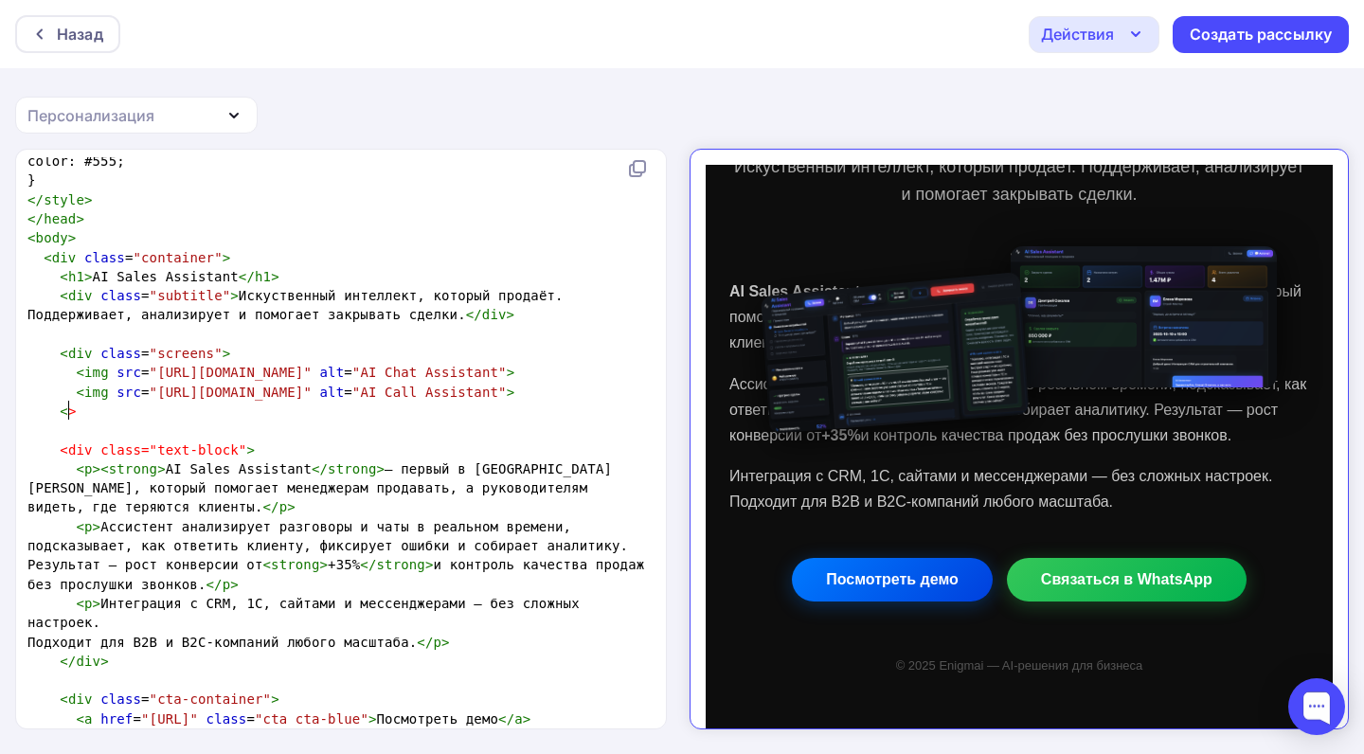
scroll to position [123, 0]
type textarea "з"
type textarea "p"
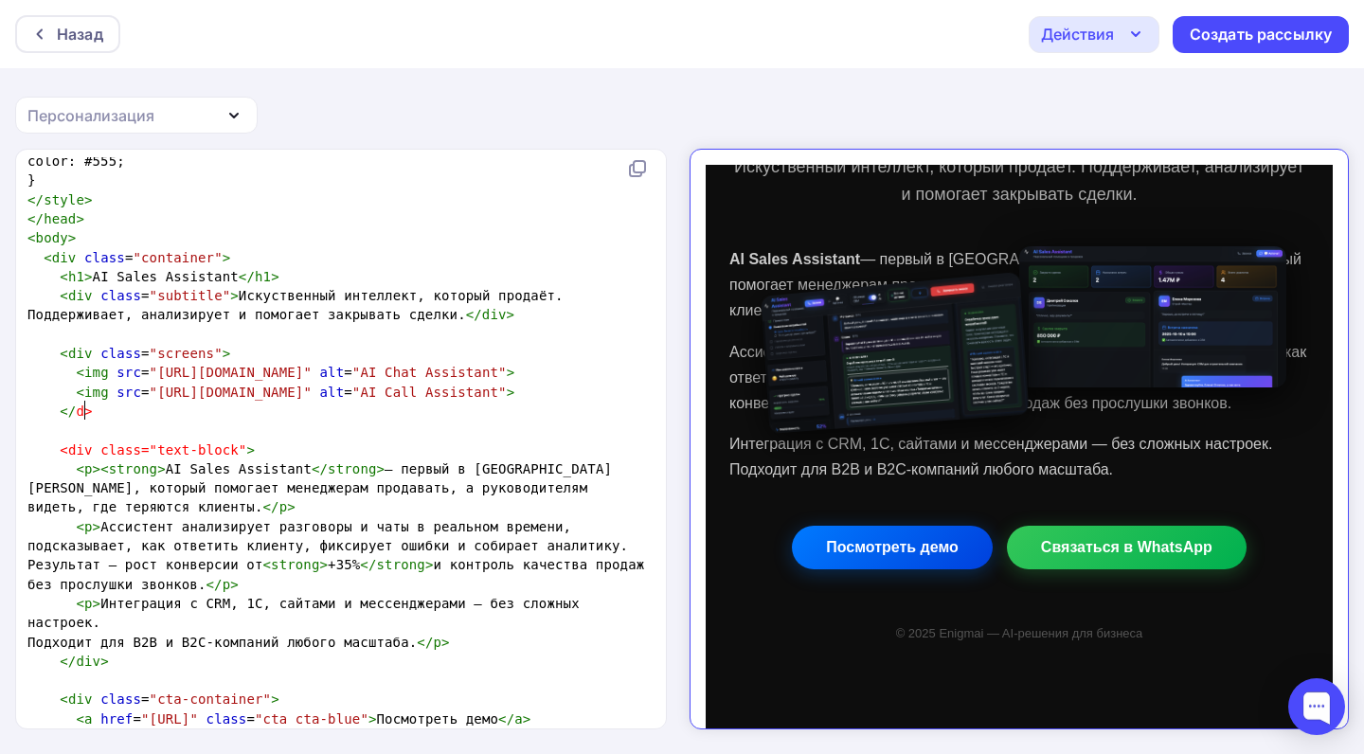
type textarea "/div"
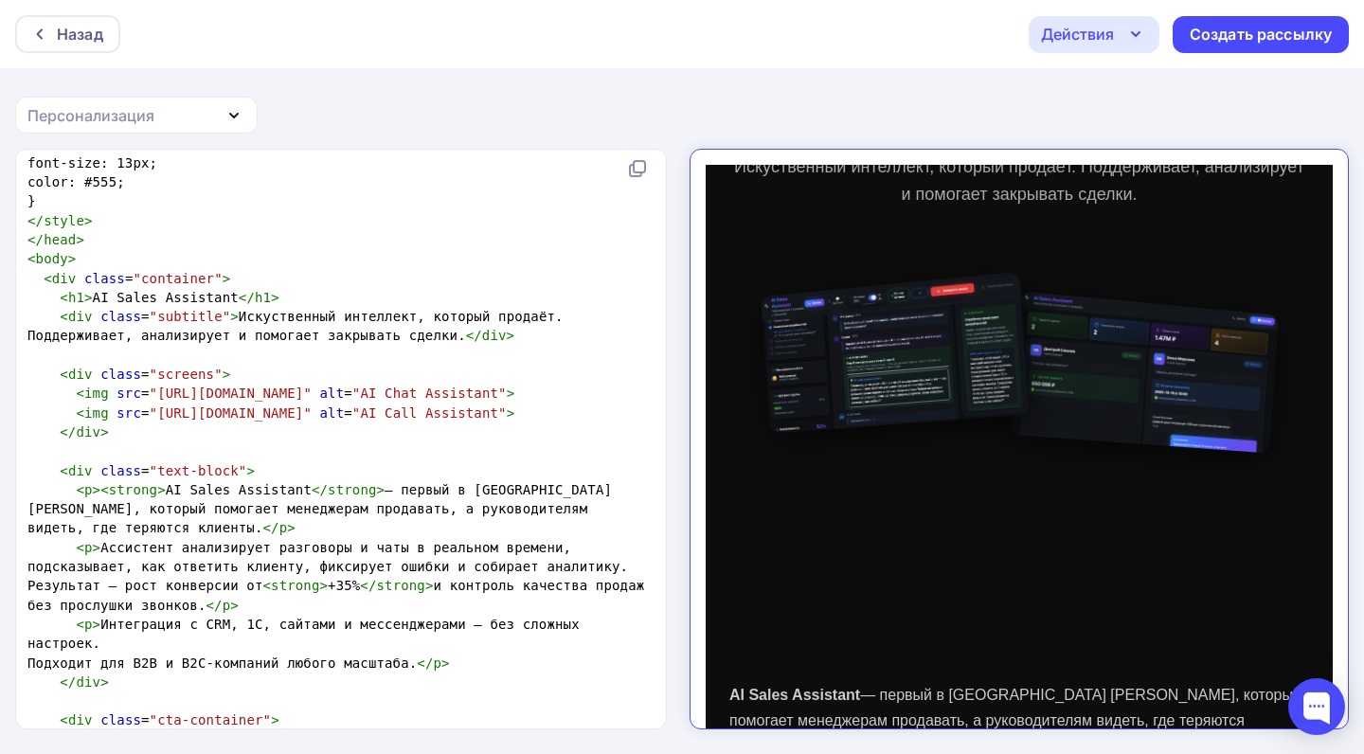
scroll to position [2382, 0]
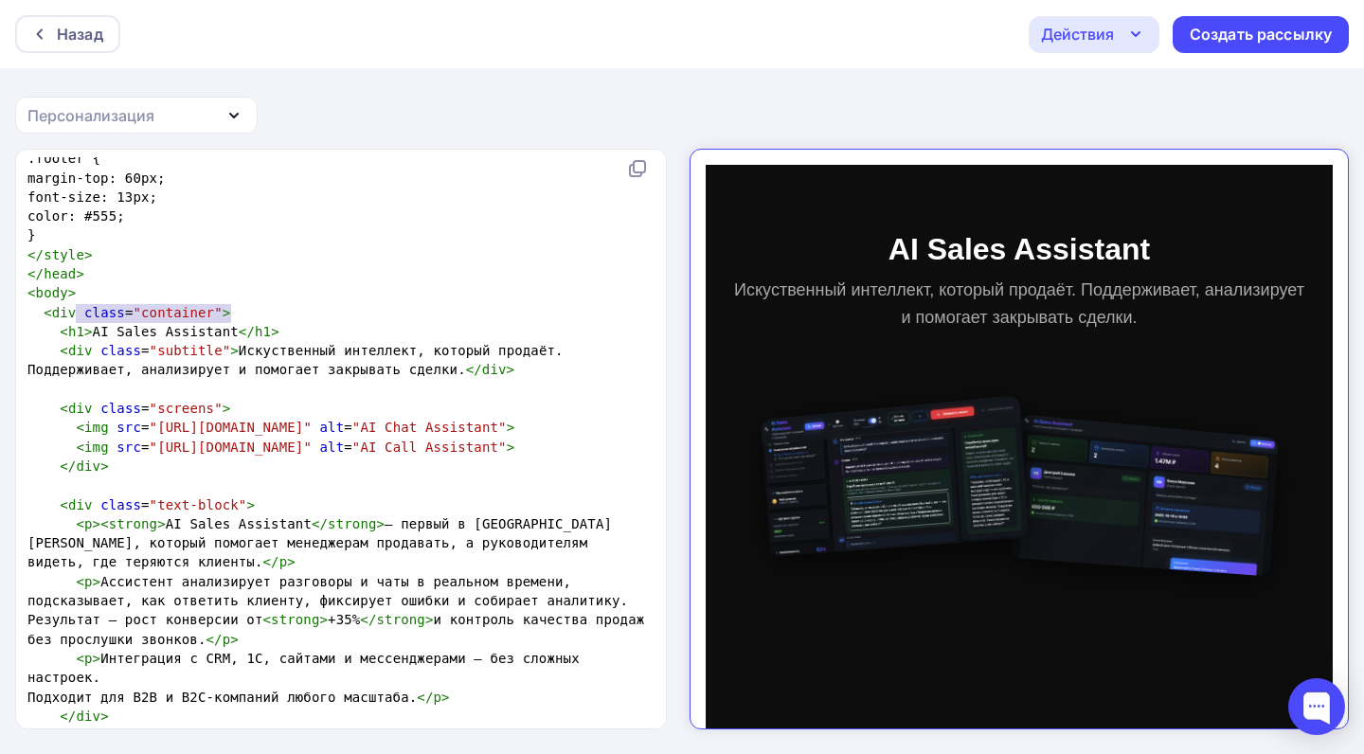
type textarea "div class="subtitle""
drag, startPoint x: 229, startPoint y: 312, endPoint x: 62, endPoint y: 309, distance: 167.6
click at [68, 343] on span "< div class = "subtitle" > Искуственный интеллект, который продаёт. Поддерживае…" at bounding box center [299, 360] width 544 height 34
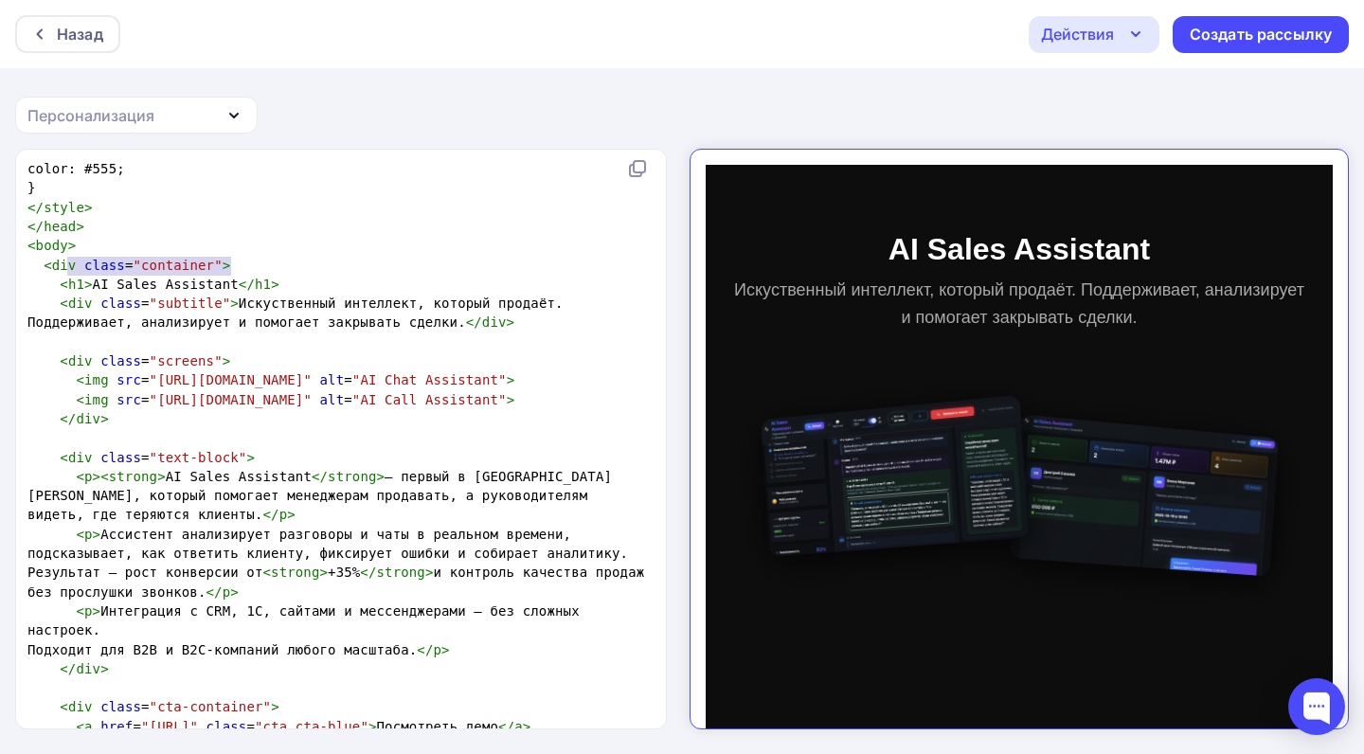
click at [219, 437] on pre at bounding box center [337, 437] width 627 height 19
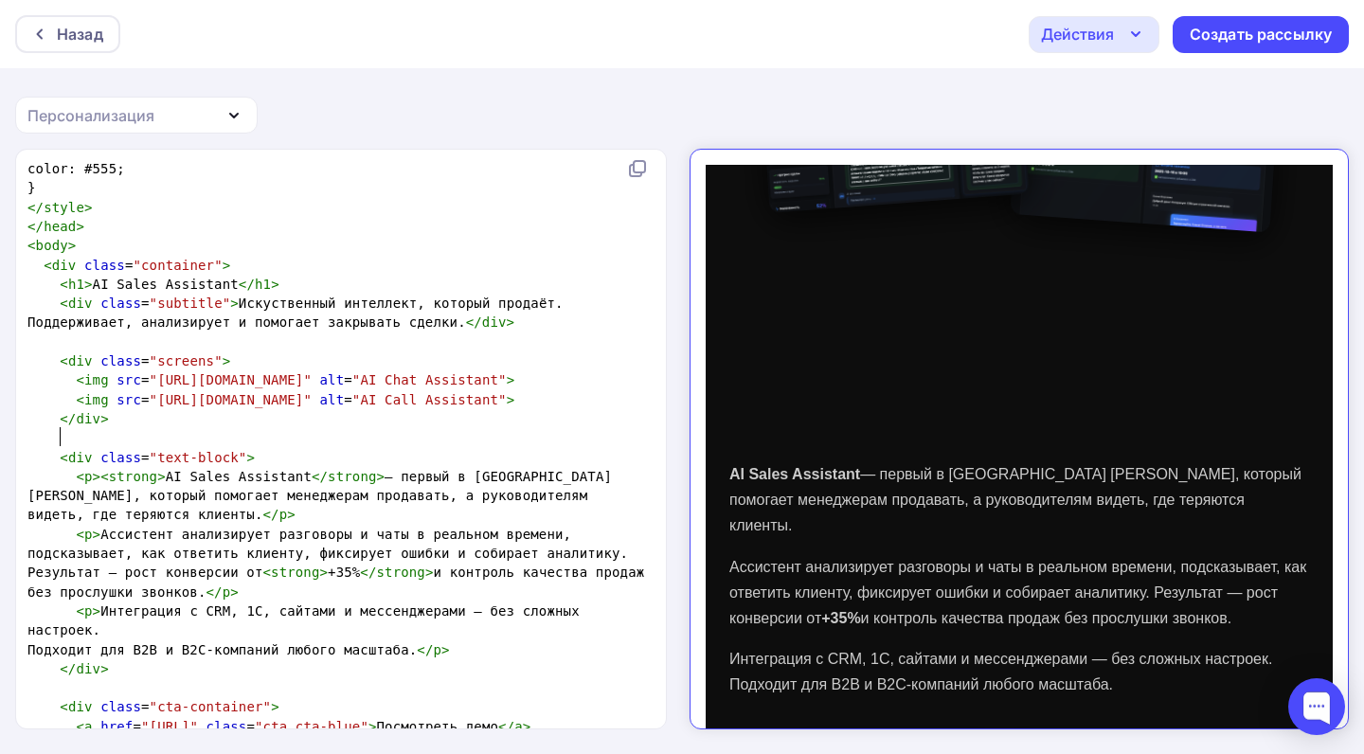
click at [837, 549] on p "Ассистент анализирует разговоры и чаты в реальном времени, подсказывает, как от…" at bounding box center [1003, 577] width 580 height 78
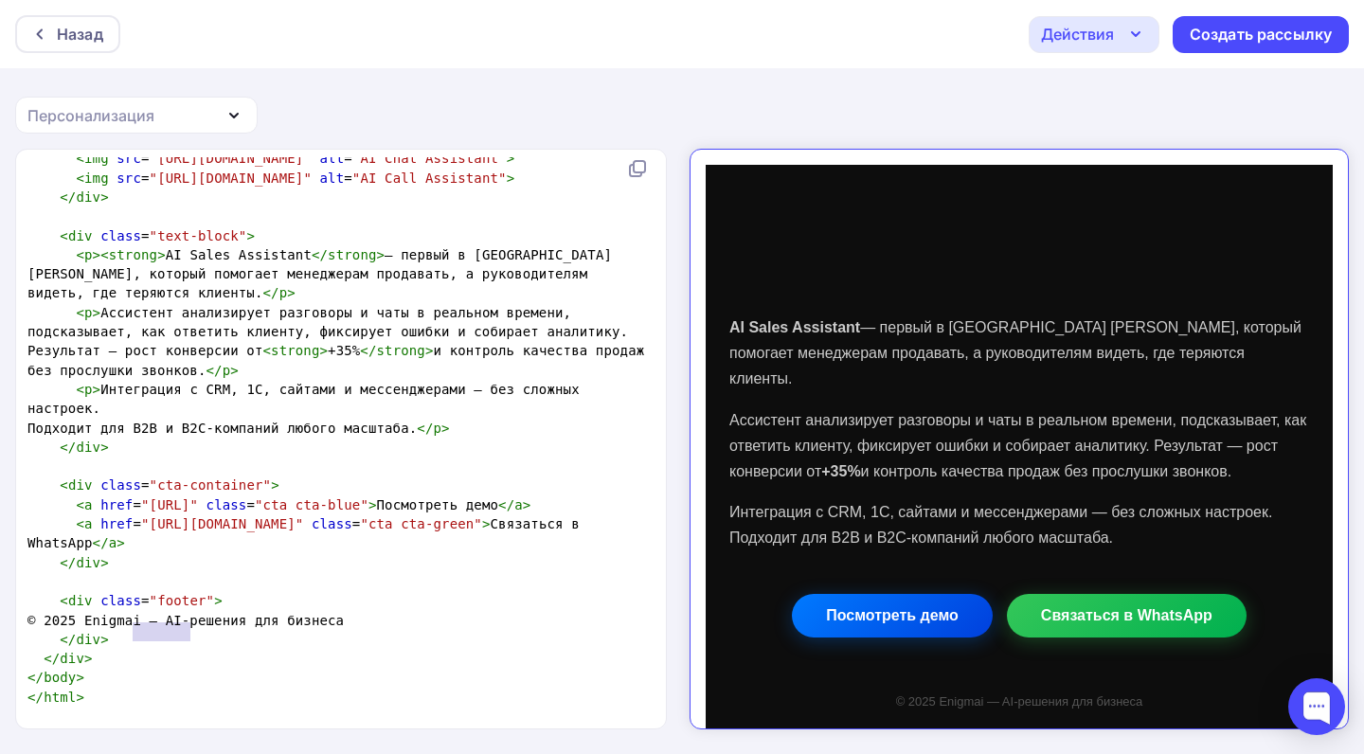
drag, startPoint x: 188, startPoint y: 630, endPoint x: 134, endPoint y: 629, distance: 54.0
click at [134, 628] on span "© 2025 Enigmai — AI-решения для бизнеса" at bounding box center [185, 620] width 316 height 15
type textarea "AISYA"
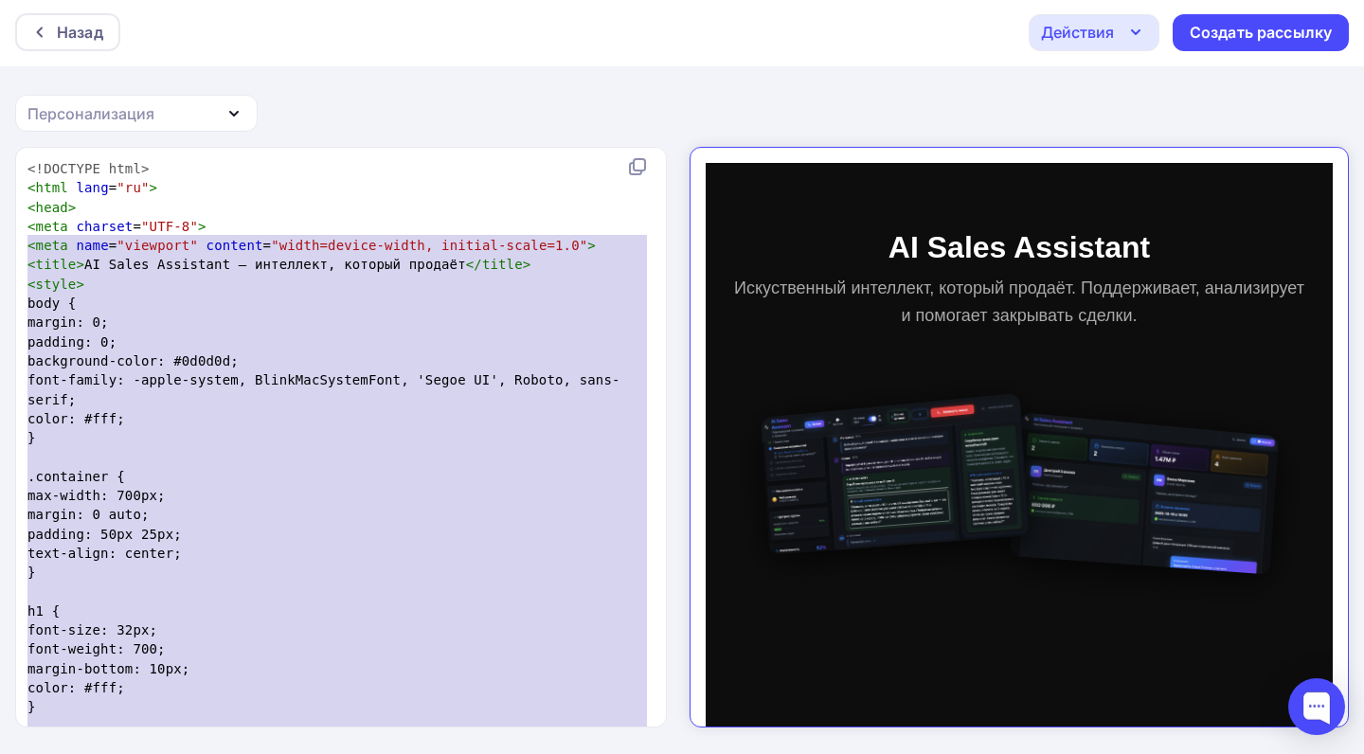
type textarea "<!DOCTYPE html> <html lang="ru"> <head> <meta charset="UTF-8"> <meta name="view…"
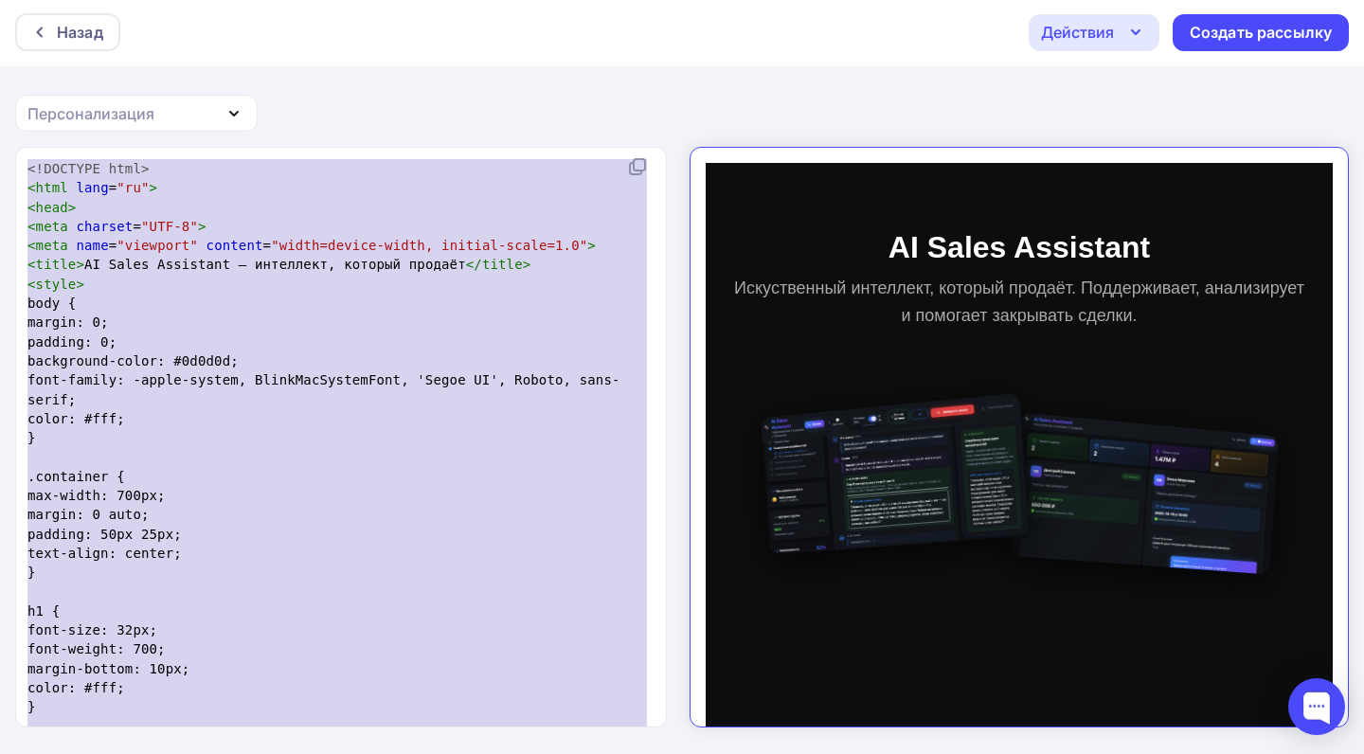
drag, startPoint x: 144, startPoint y: 705, endPoint x: 0, endPoint y: 71, distance: 649.7
click at [0, 71] on div "Назад Действия Отправить тестовое письмо Сохранить в Мои шаблоны Выйти без сохр…" at bounding box center [682, 376] width 1364 height 756
click at [579, 98] on div "Назад Действия Отправить тестовое письмо Сохранить в Мои шаблоны Выйти без сохр…" at bounding box center [682, 376] width 1364 height 756
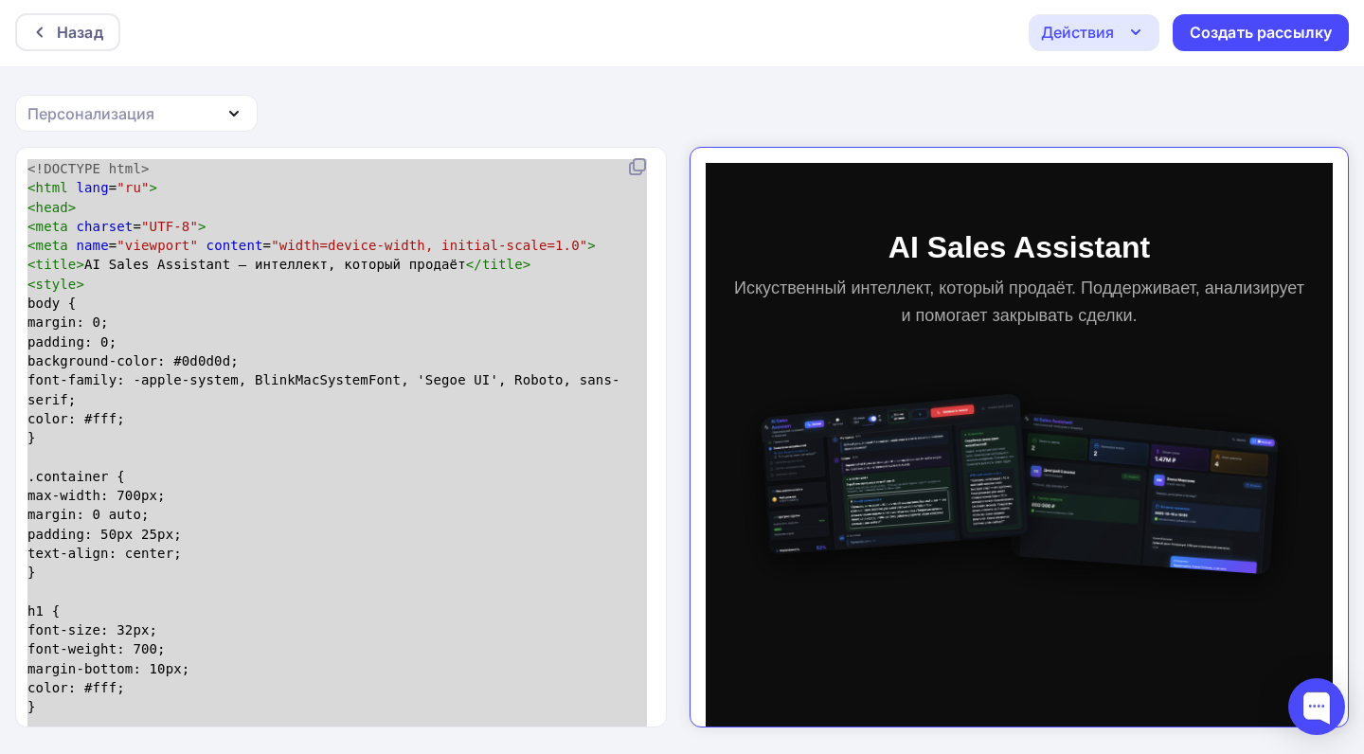
click at [1105, 32] on div "Действия" at bounding box center [1077, 32] width 73 height 23
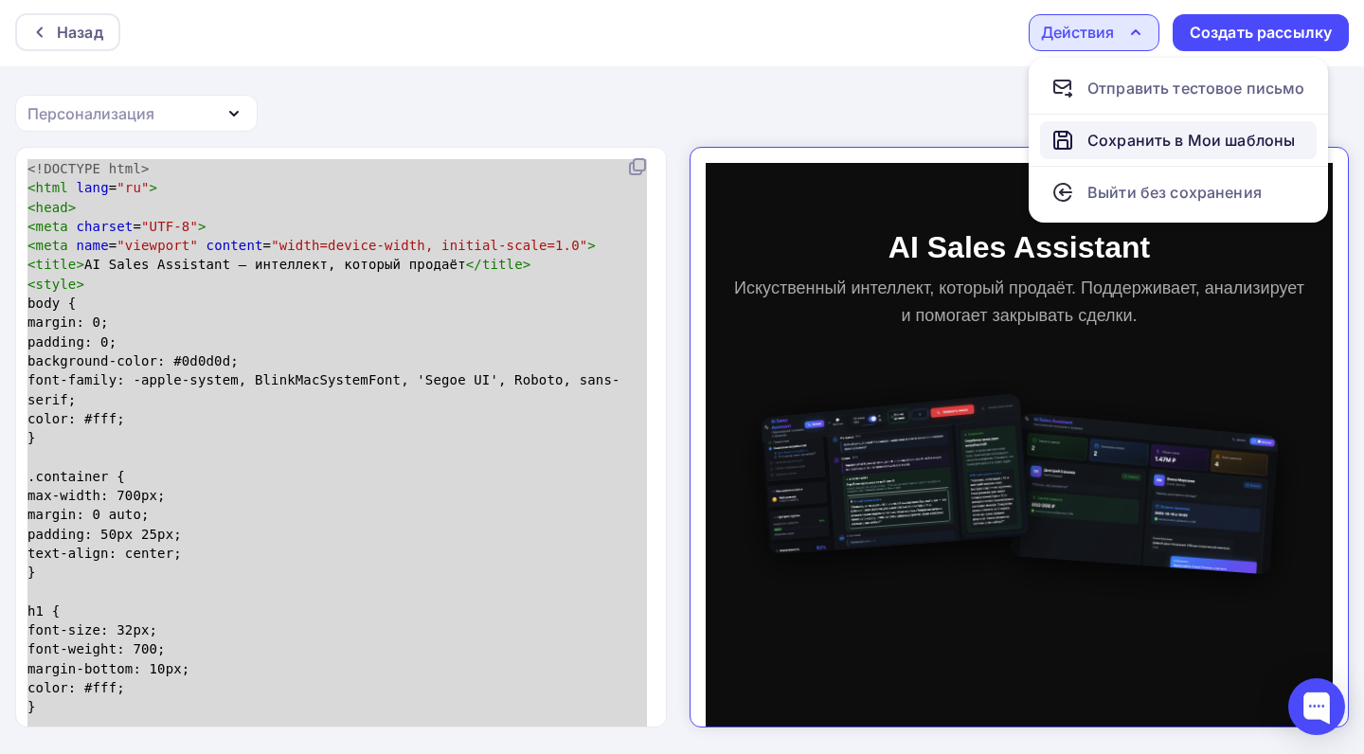
click at [1120, 130] on div "Сохранить в Мои шаблоны" at bounding box center [1190, 140] width 207 height 23
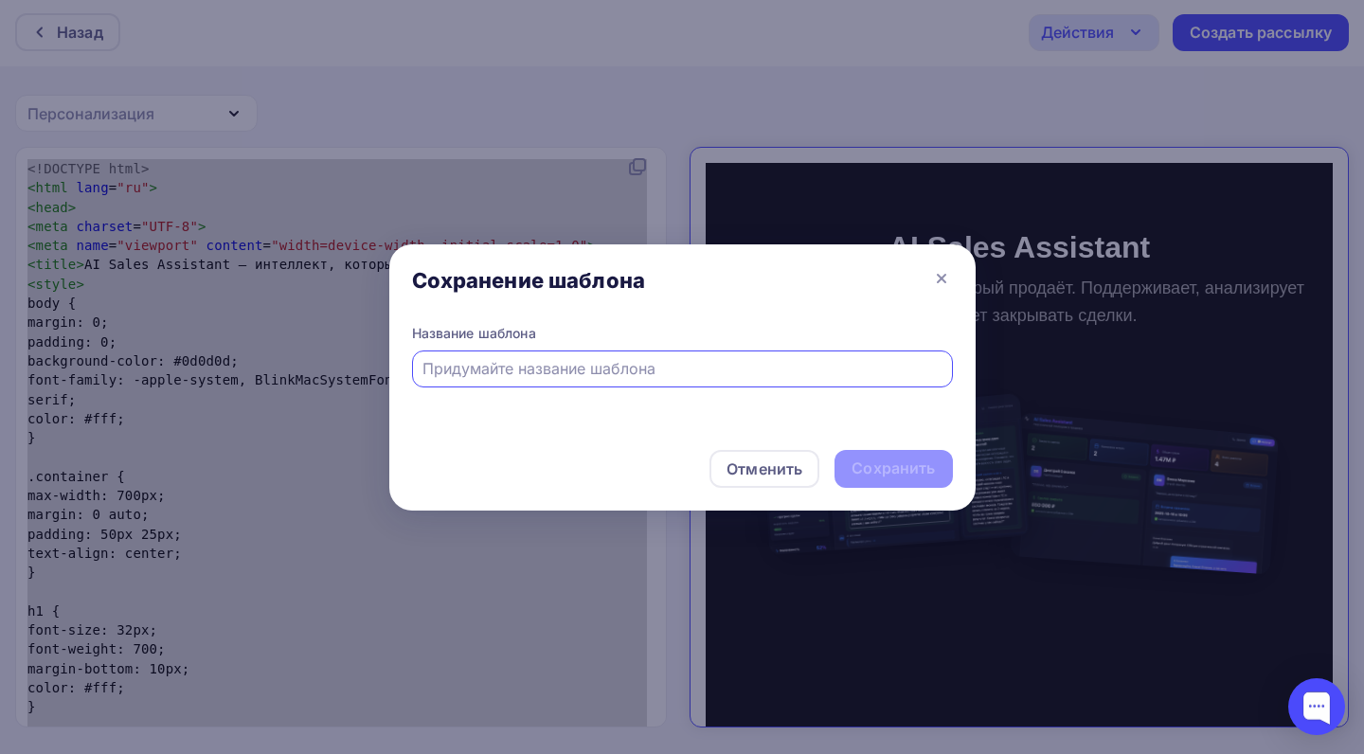
type input "F"
type input "КП"
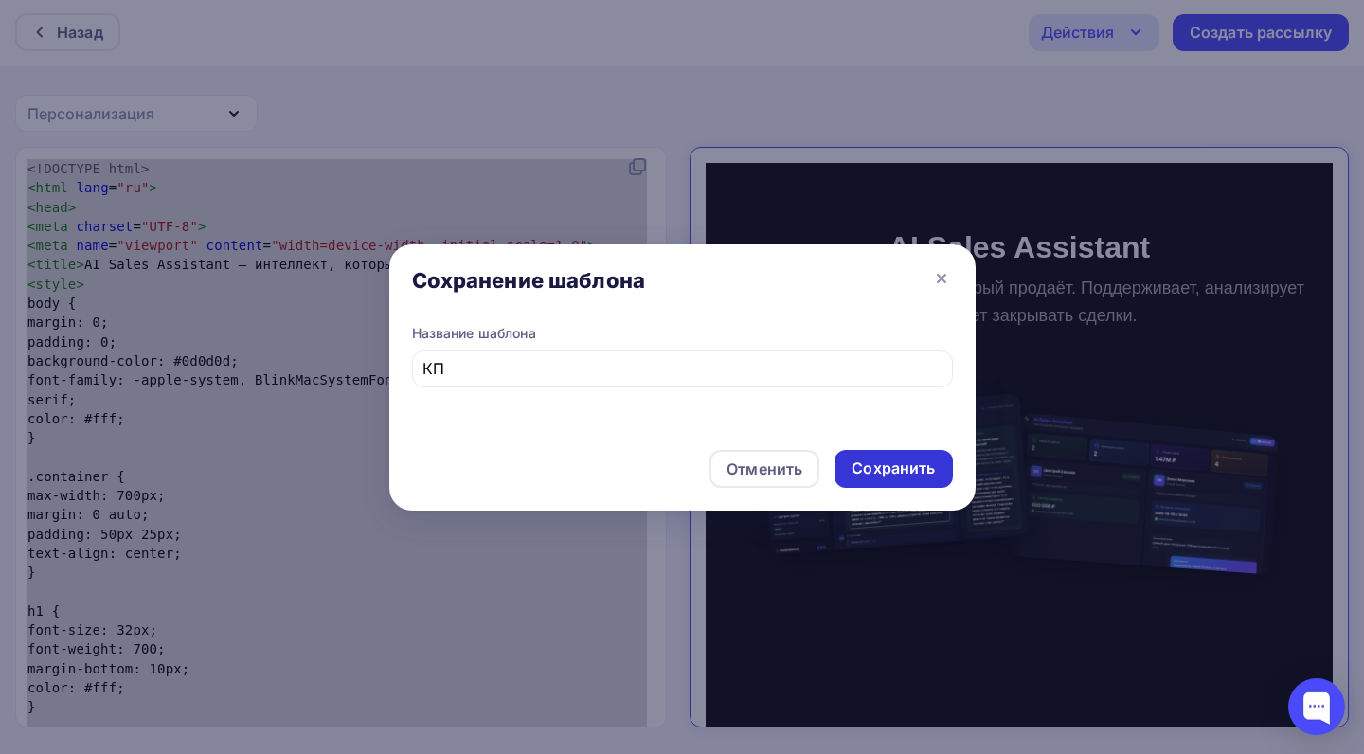
click at [902, 463] on div "Сохранить" at bounding box center [892, 468] width 83 height 22
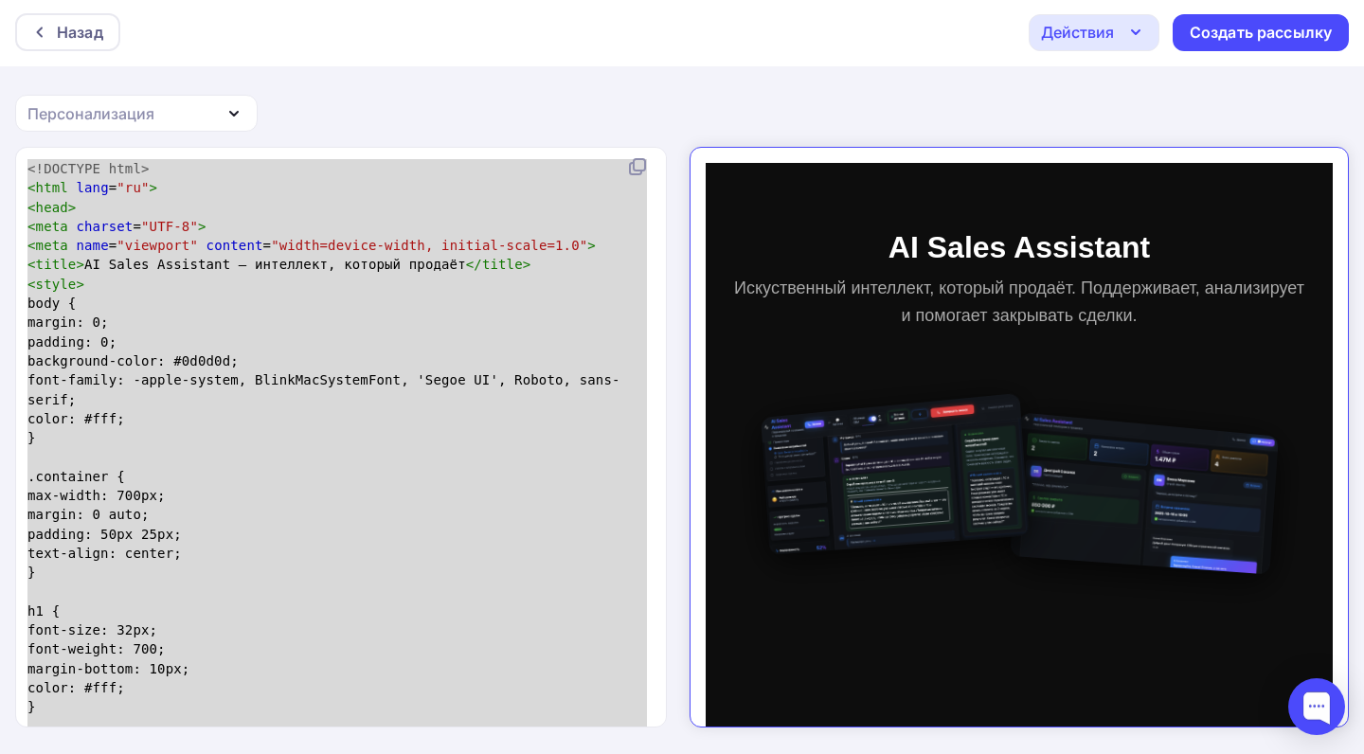
click at [787, 97] on div "Назад Действия Отправить тестовое письмо Сохранить в Мои шаблоны Выйти без сохр…" at bounding box center [682, 376] width 1364 height 756
click at [523, 266] on span ">" at bounding box center [527, 264] width 9 height 15
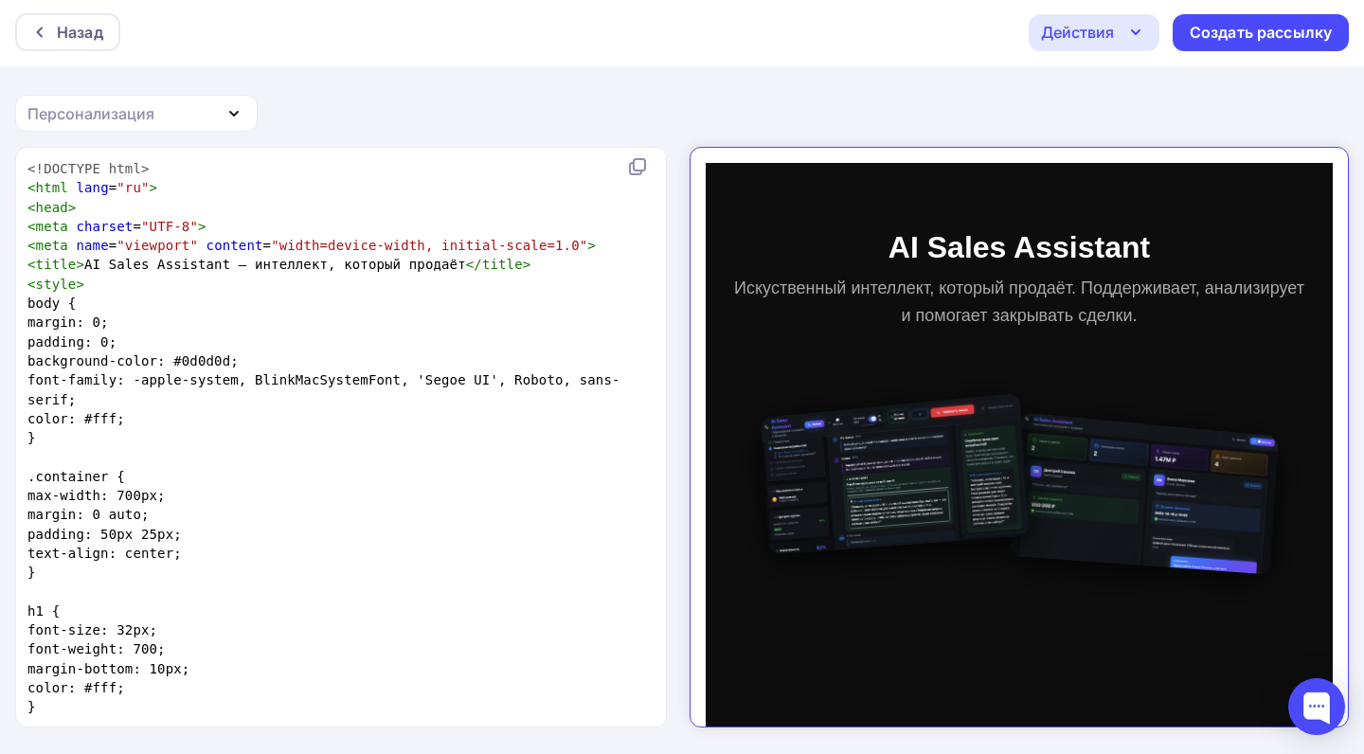
scroll to position [115, 0]
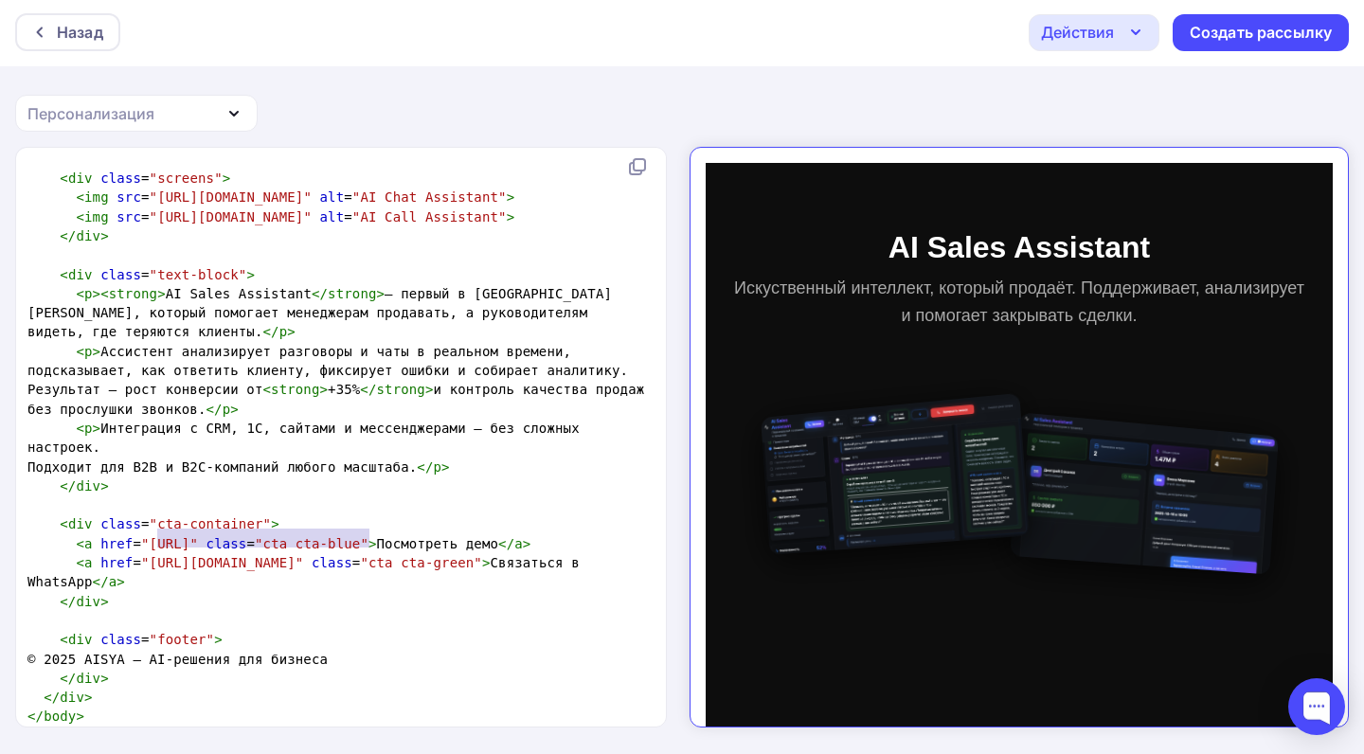
type textarea "https://ВАША_ССЫЛКА_НА_ДЕМО"
drag, startPoint x: 366, startPoint y: 529, endPoint x: 154, endPoint y: 533, distance: 212.2
click at [152, 536] on pre "< a href = "https://ВАША_ССЫЛКА_НА_ДЕМО" class = "cta cta-blue" > Посмотреть де…" at bounding box center [337, 543] width 627 height 19
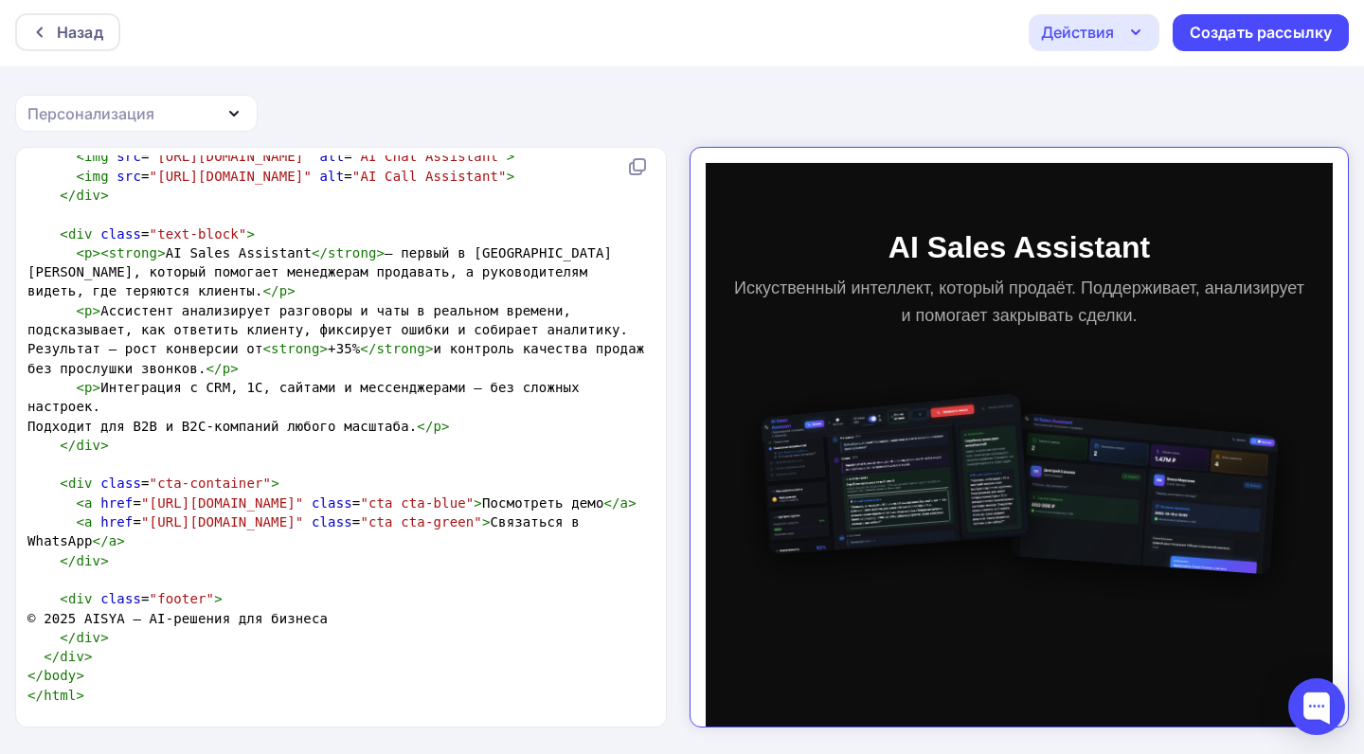
scroll to position [2626, 0]
click at [1096, 39] on div "Действия" at bounding box center [1077, 32] width 73 height 23
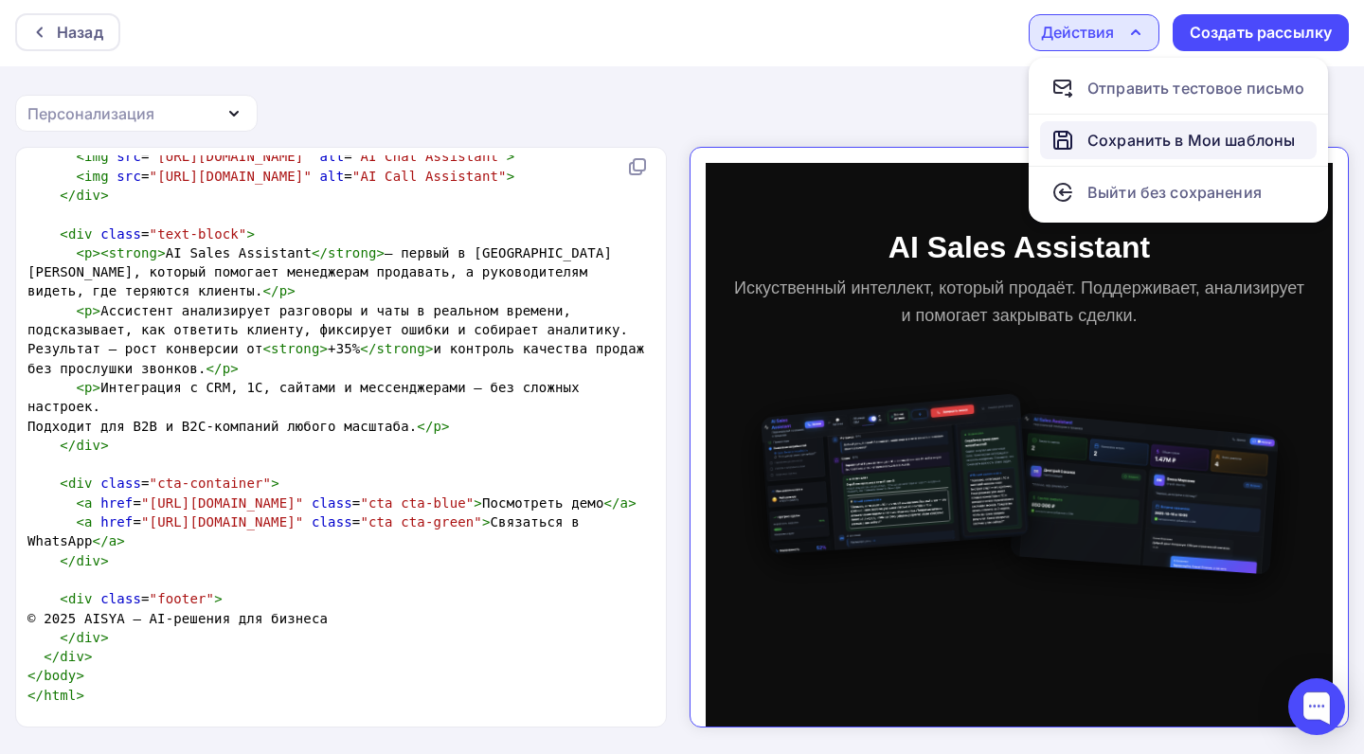
click at [1127, 139] on div "Сохранить в Мои шаблоны" at bounding box center [1190, 140] width 207 height 23
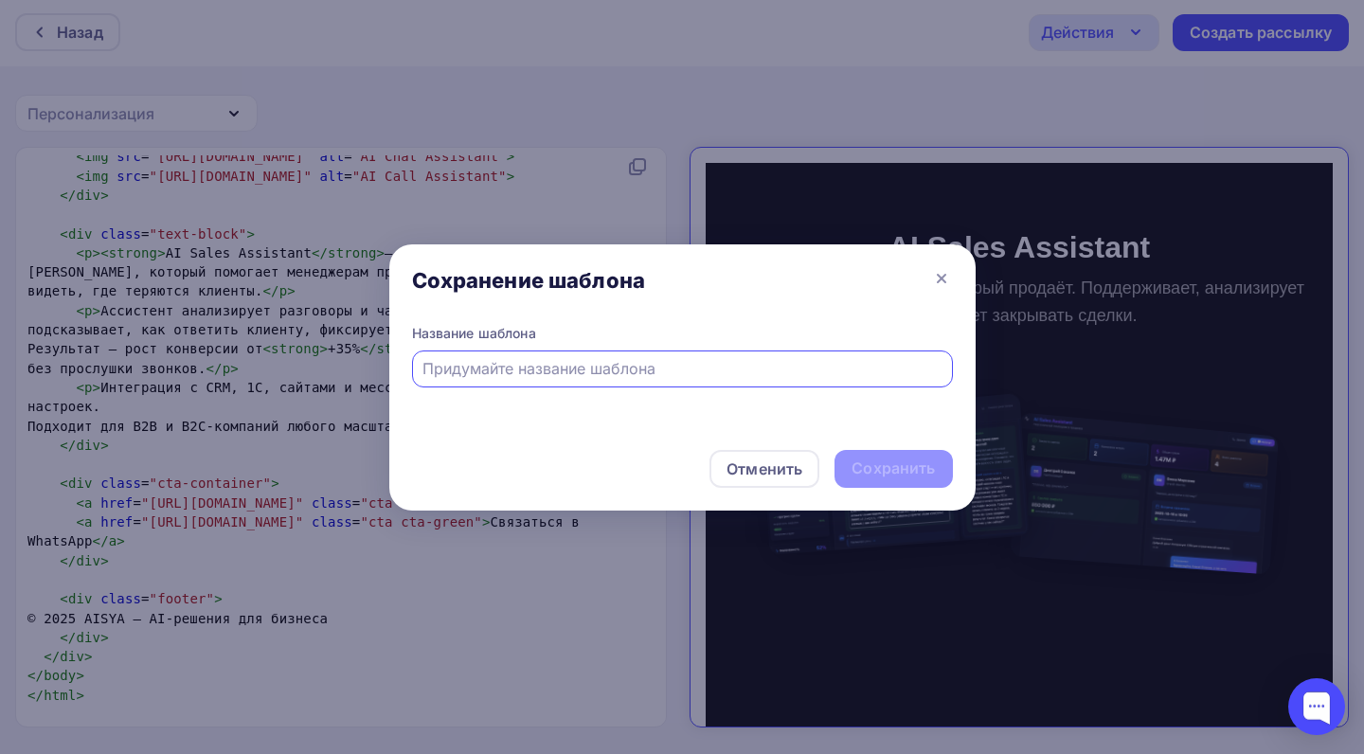
type input "а"
type input "Основа"
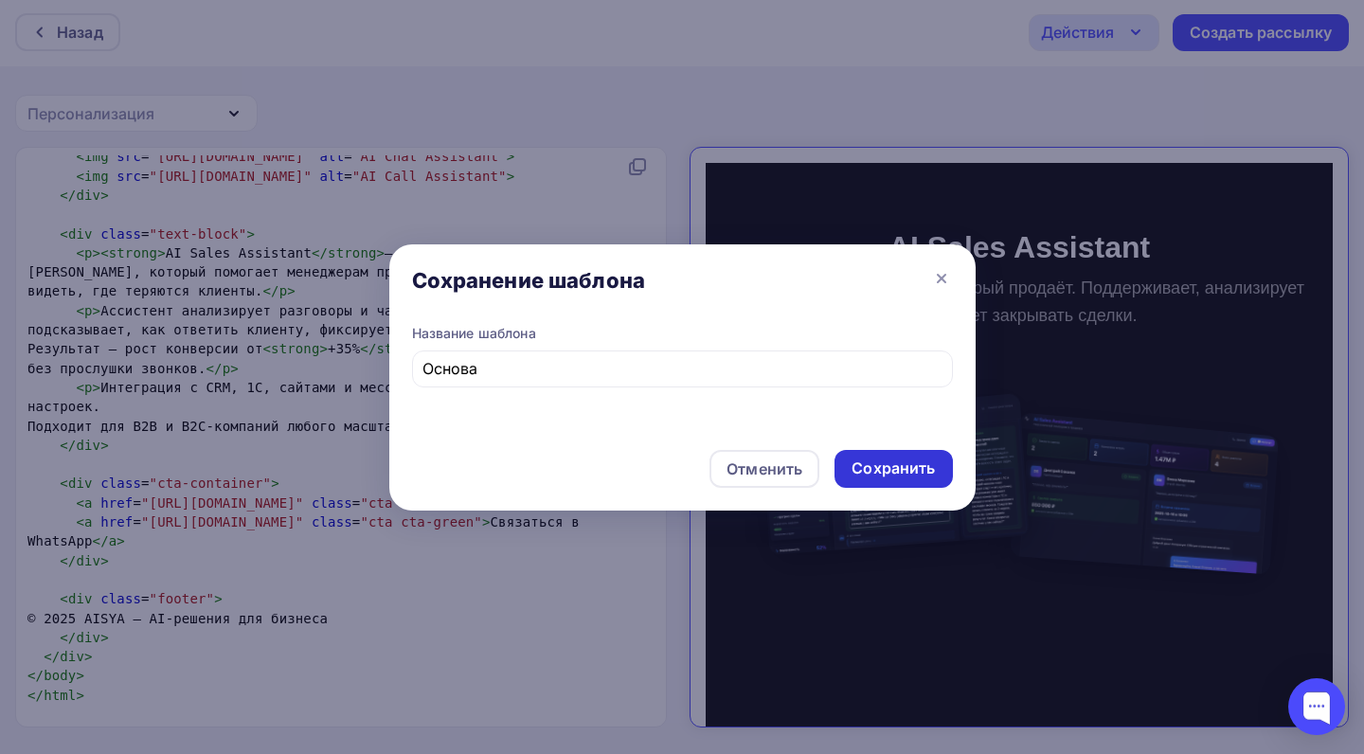
click at [863, 457] on div "Сохранить" at bounding box center [892, 468] width 83 height 22
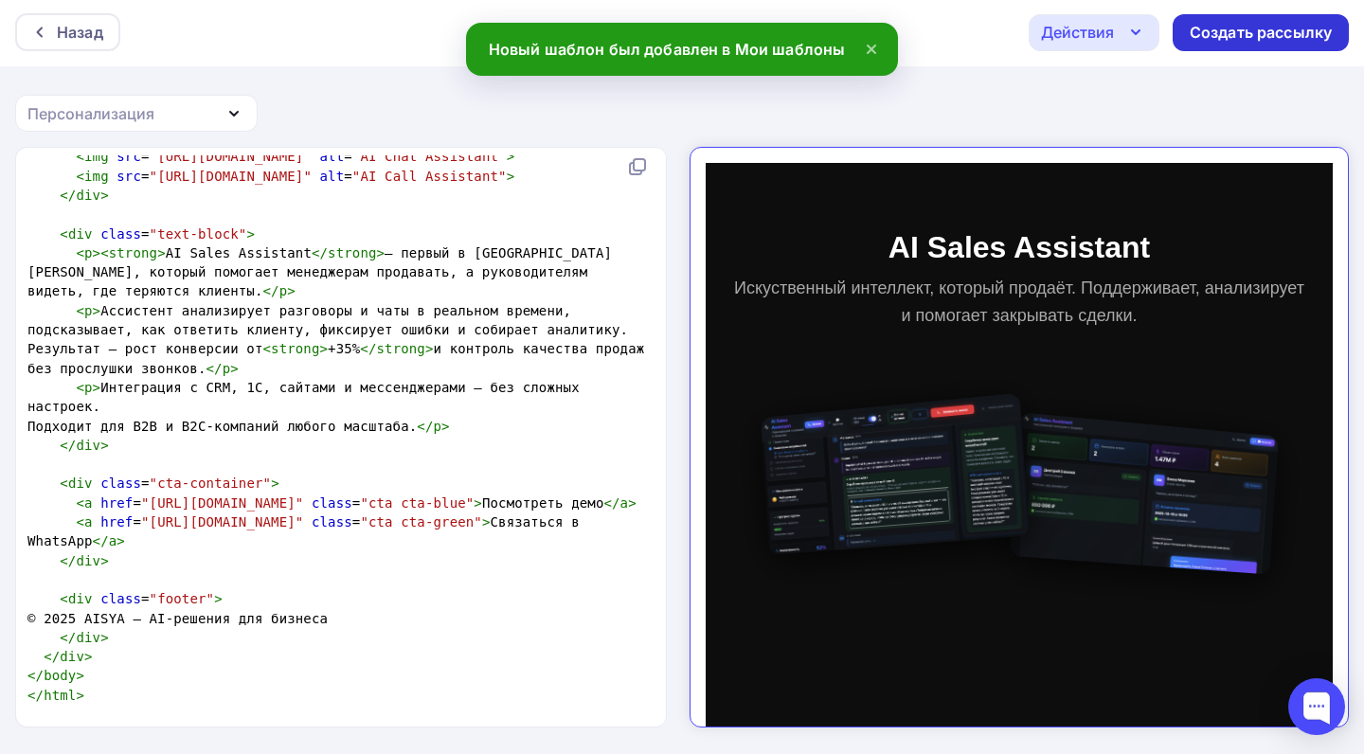
click at [1251, 39] on div "Создать рассылку" at bounding box center [1260, 33] width 142 height 22
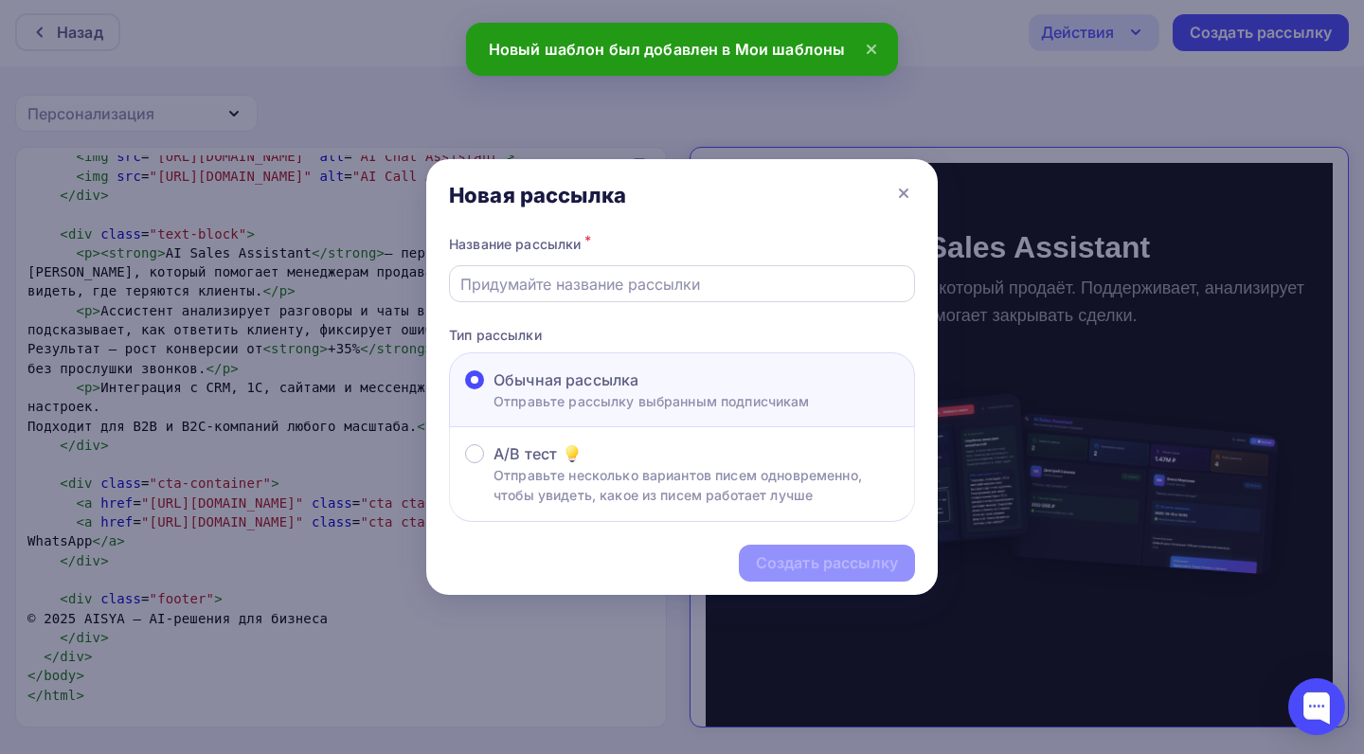
click at [700, 271] on div at bounding box center [682, 283] width 466 height 37
click at [651, 281] on input "text" at bounding box center [682, 284] width 444 height 23
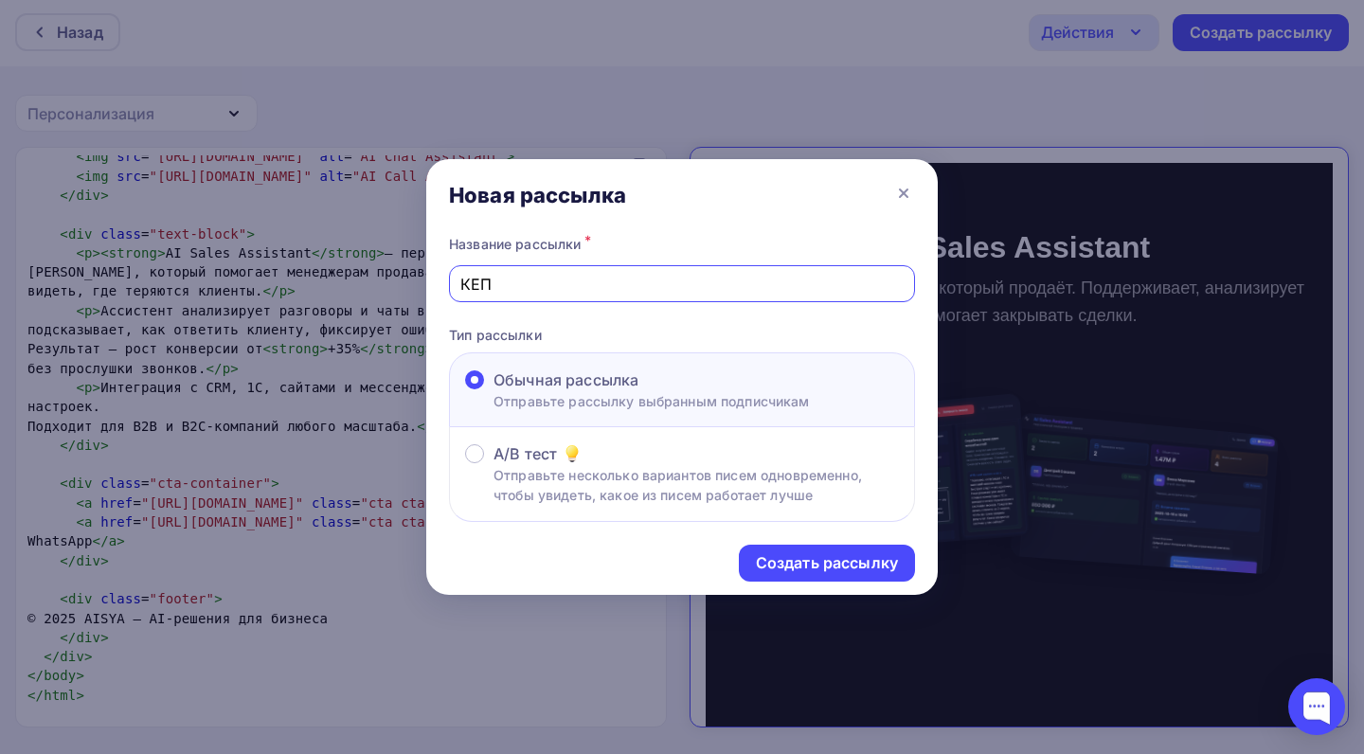
type input "КЕПЕ"
click at [840, 565] on div "Создать рассылку" at bounding box center [827, 563] width 142 height 22
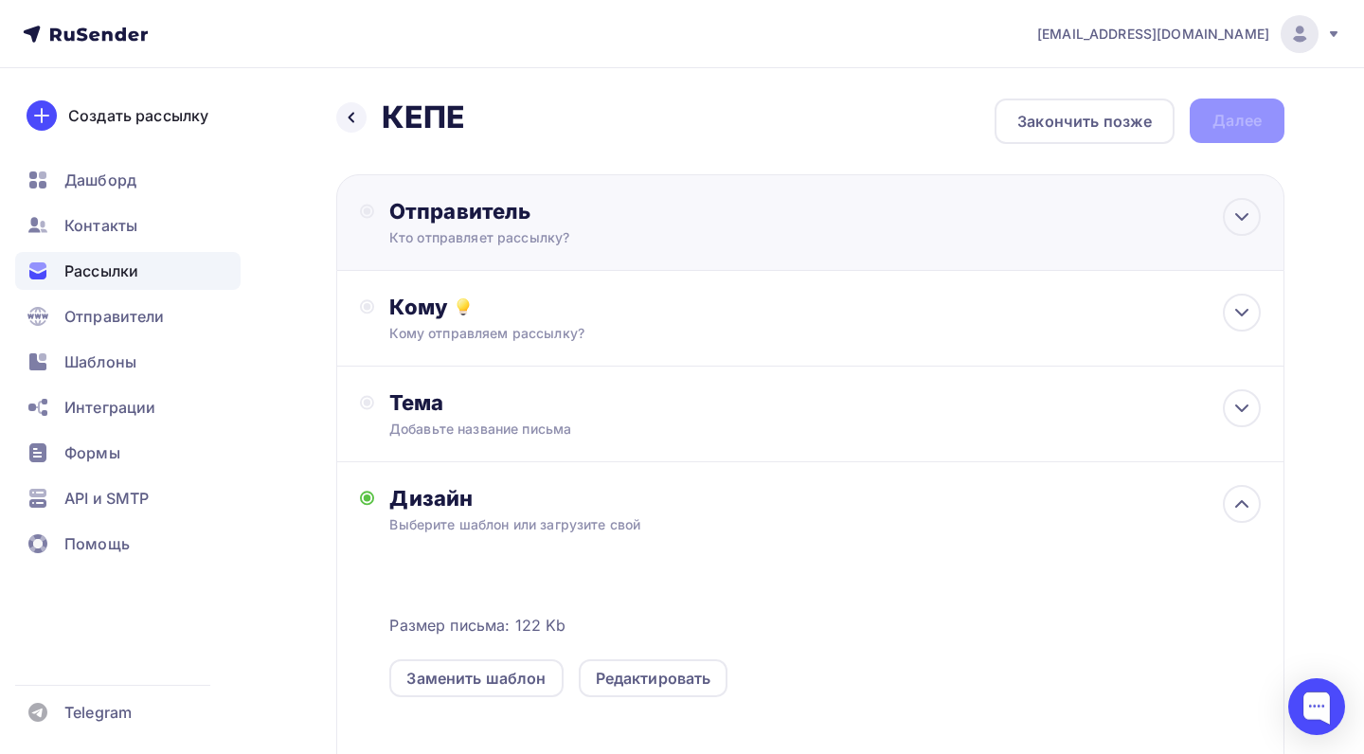
click at [615, 239] on div "Кто отправляет рассылку?" at bounding box center [573, 237] width 369 height 19
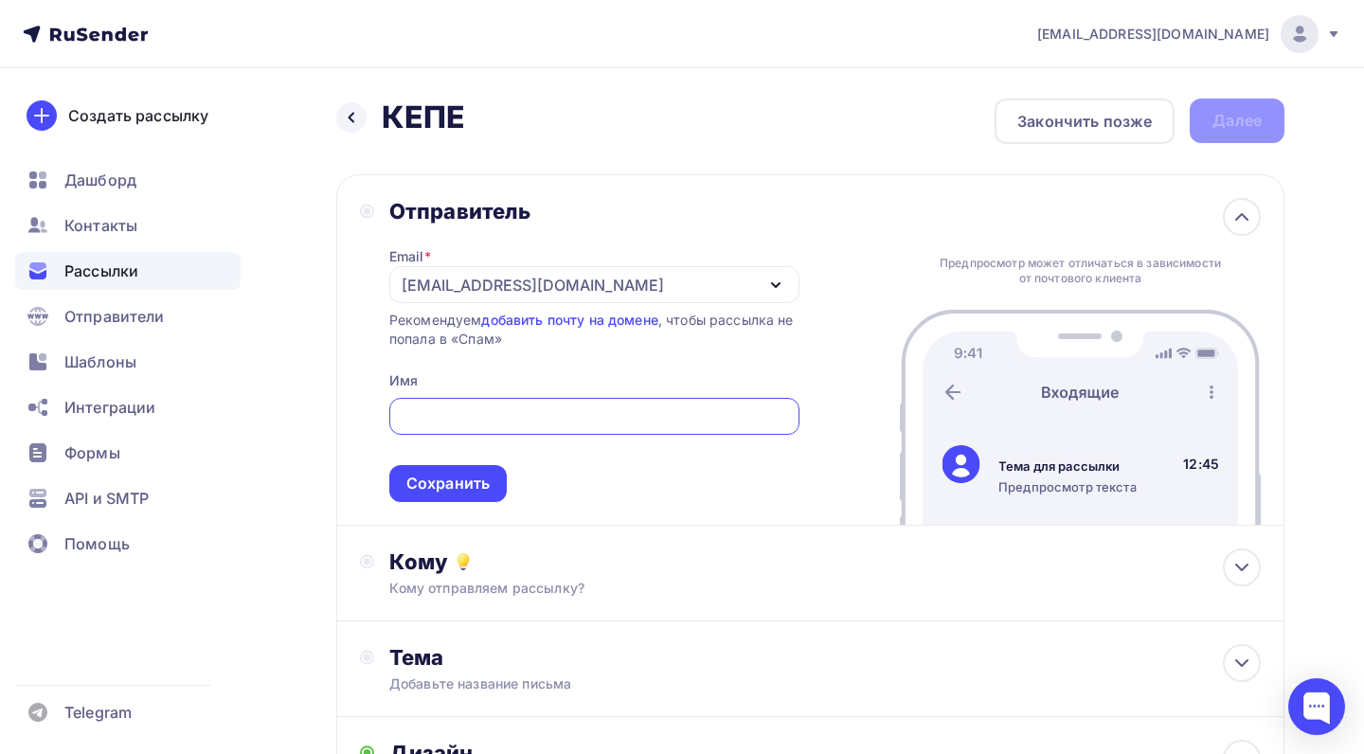
click at [623, 295] on div "[EMAIL_ADDRESS][DOMAIN_NAME]" at bounding box center [594, 284] width 410 height 37
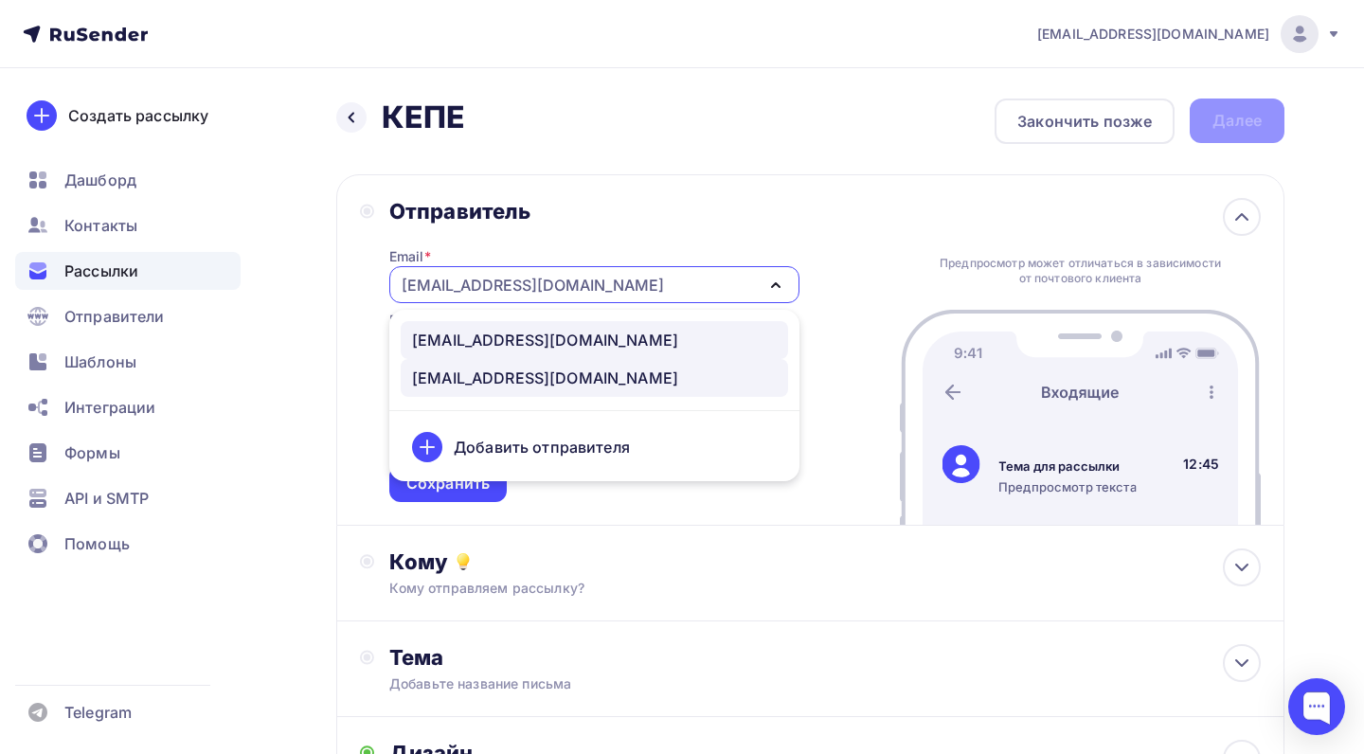
click at [592, 342] on div "ai-prod@aisya.online" at bounding box center [594, 340] width 365 height 23
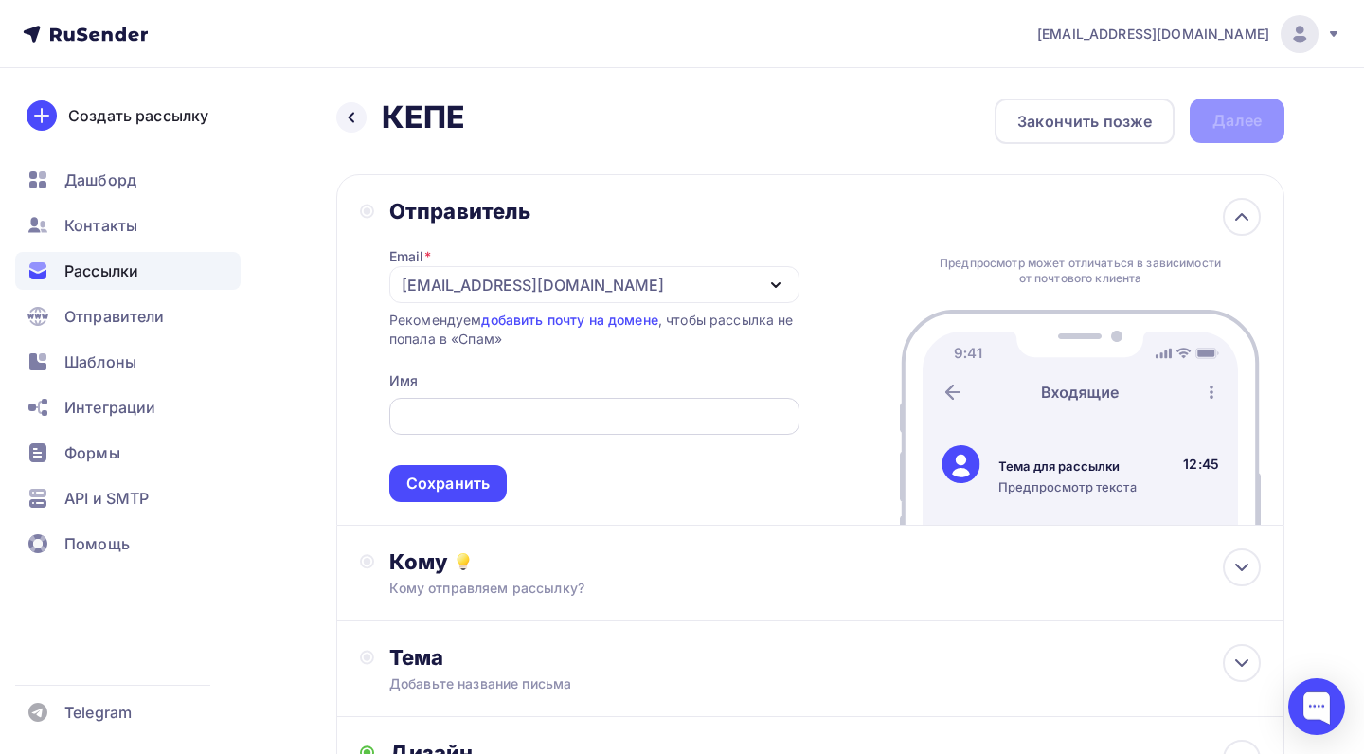
click at [507, 418] on input "text" at bounding box center [594, 416] width 388 height 23
type input "Ф"
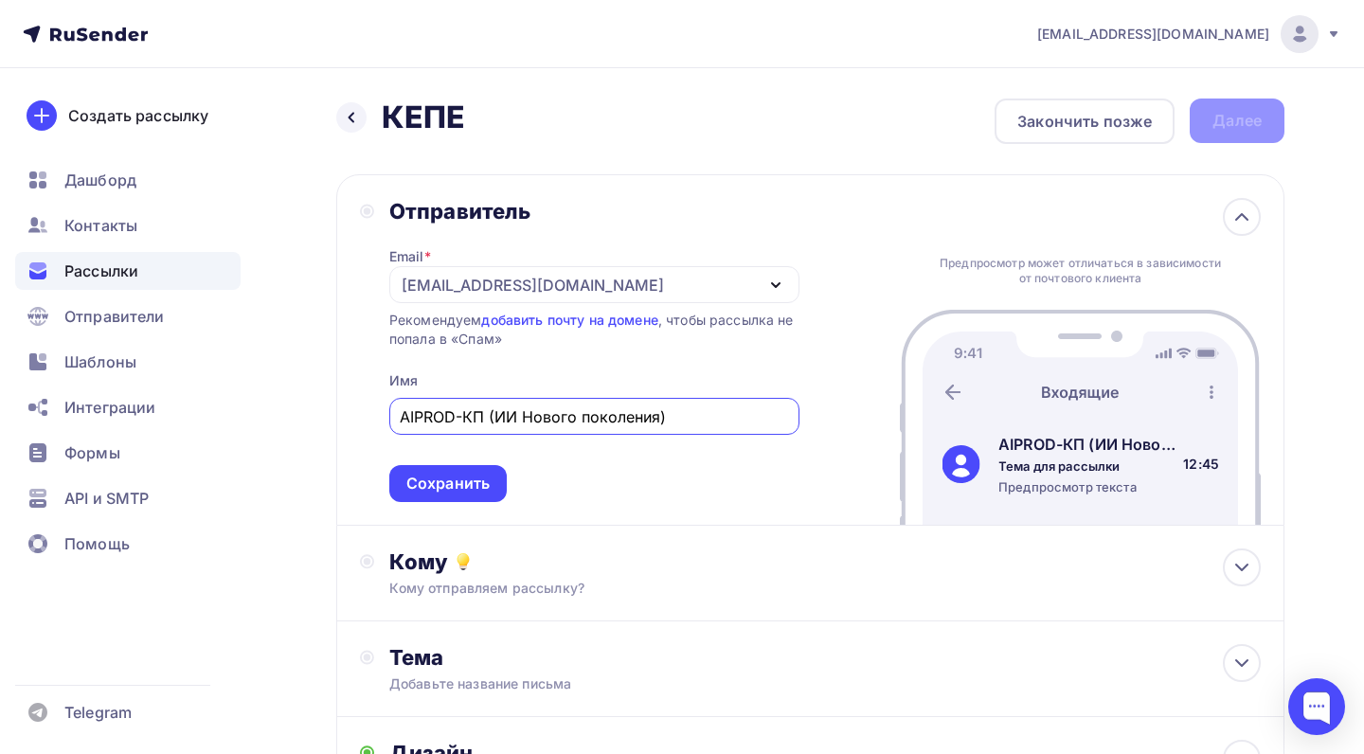
click at [507, 418] on input "AIPROD-КП (ИИ Нового поколения)" at bounding box center [594, 416] width 388 height 23
type input "AIPROD-КП (ИИ Нового поколения)"
click at [475, 491] on div "Сохранить" at bounding box center [447, 484] width 83 height 22
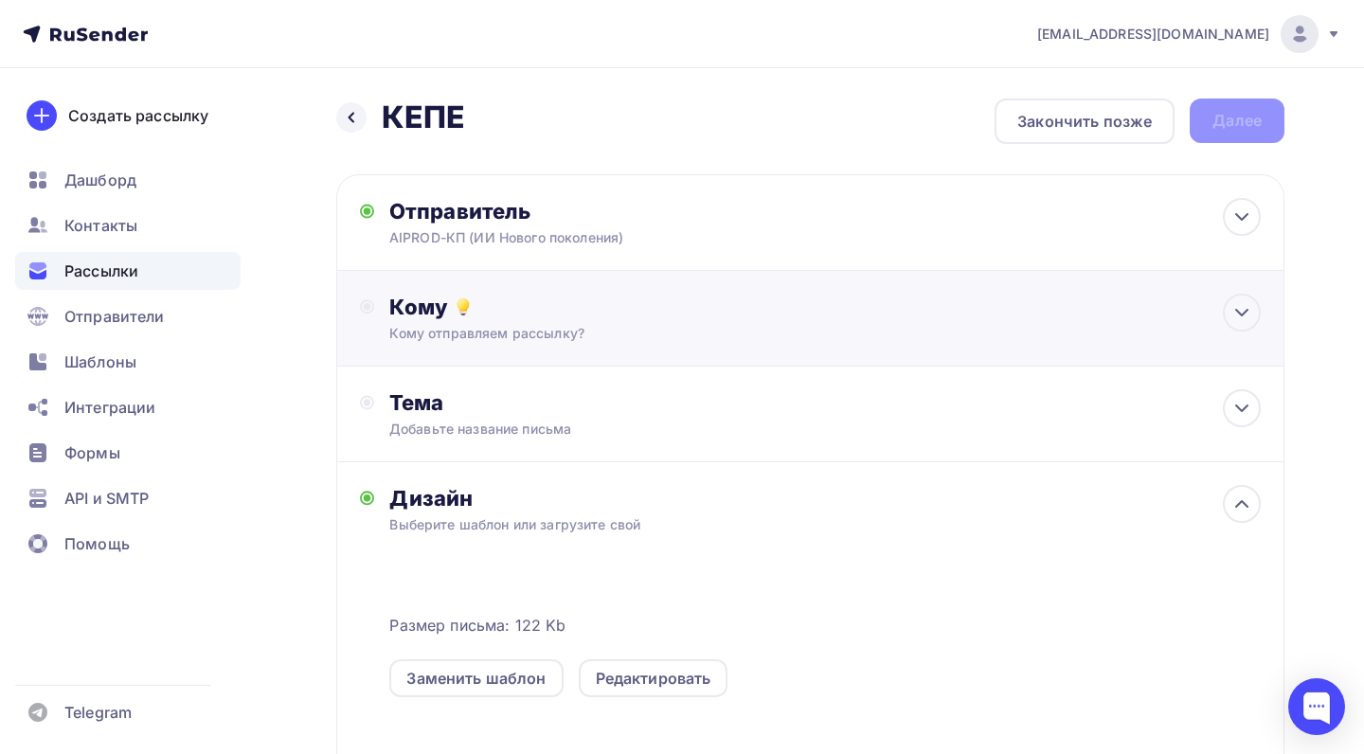
click at [690, 324] on div "Кому отправляем рассылку?" at bounding box center [781, 333] width 784 height 19
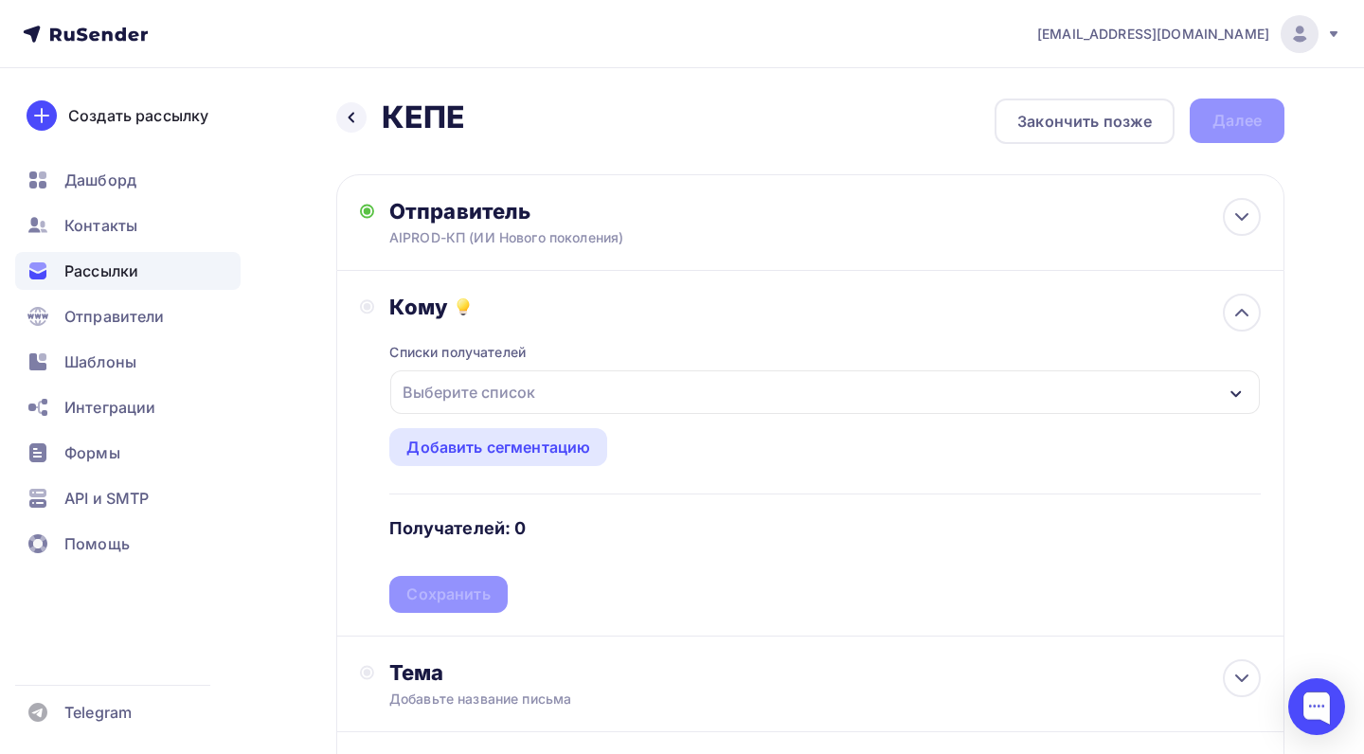
click at [617, 388] on div "Выберите список" at bounding box center [824, 392] width 869 height 44
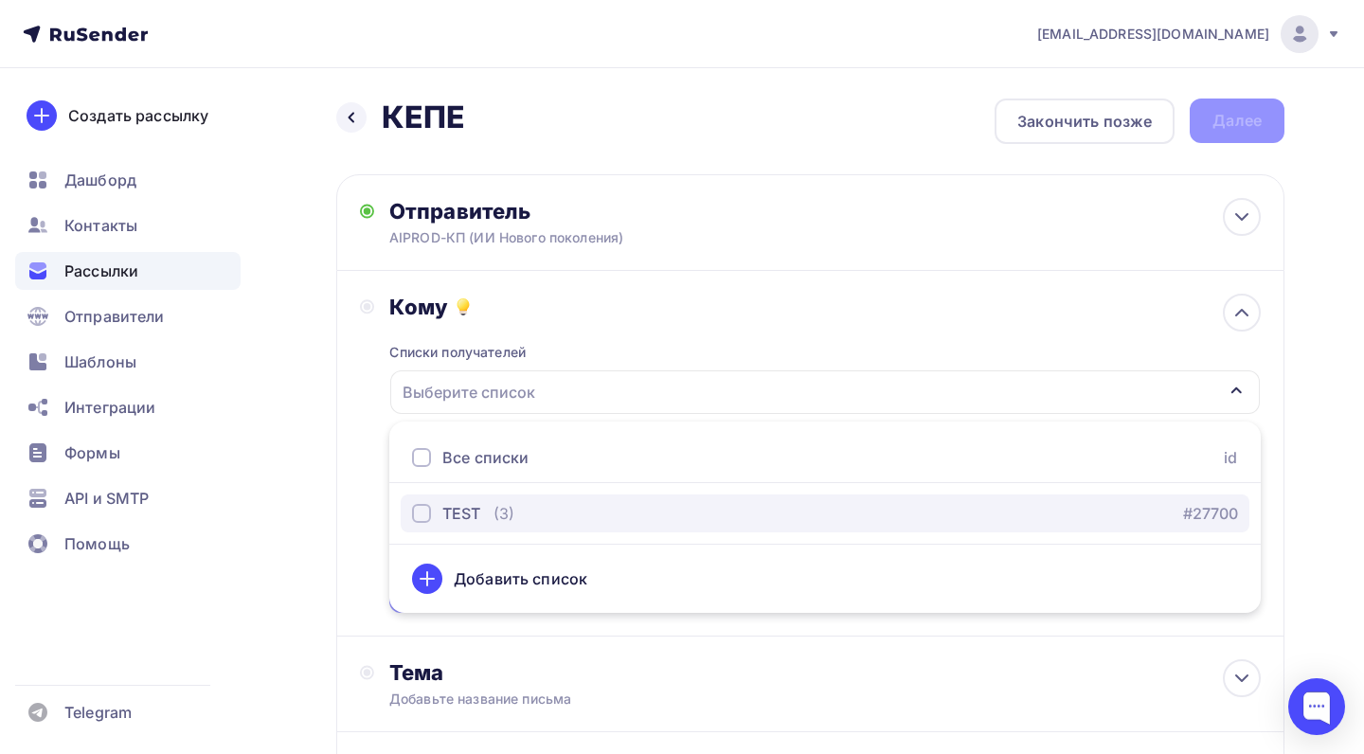
click at [590, 506] on div "TEST (3) #27700" at bounding box center [825, 513] width 826 height 23
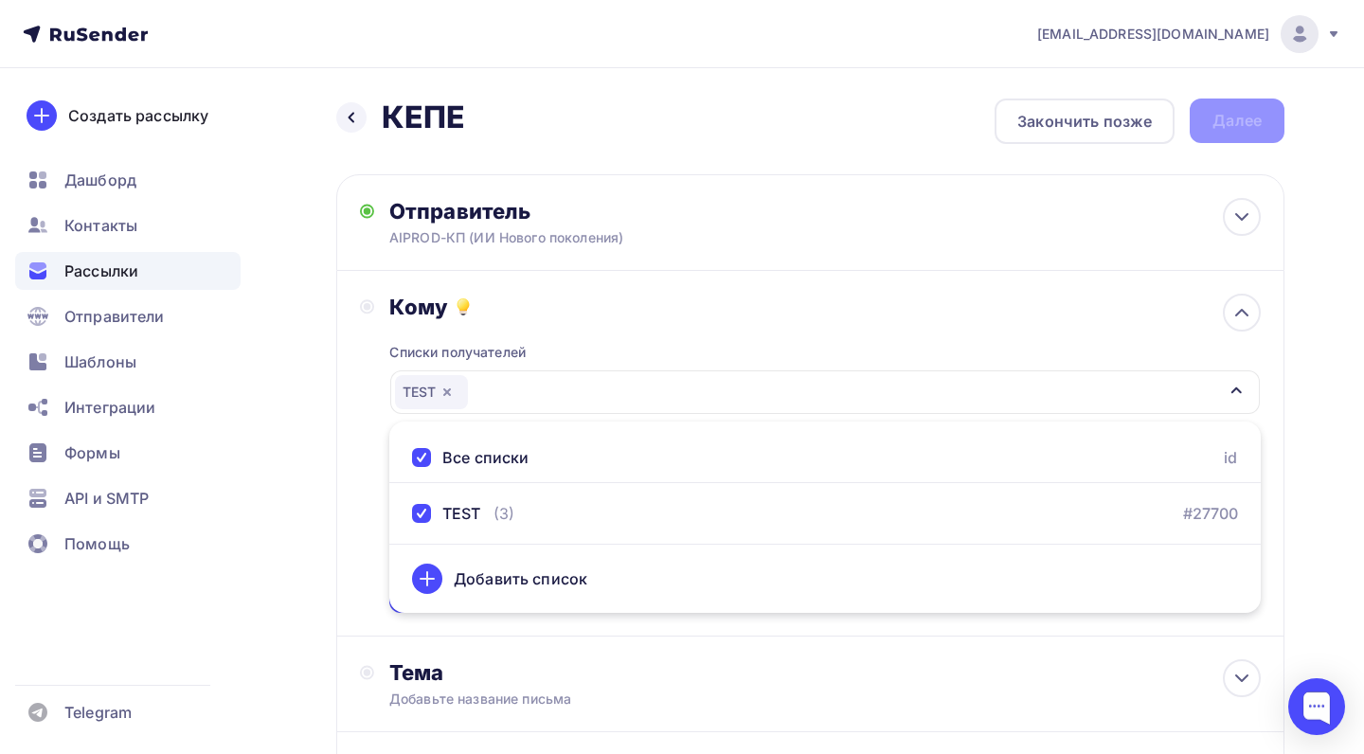
click at [371, 449] on div "Кому Списки получателей TEST Все списки id TEST (3) #27700 Добавить список Доба…" at bounding box center [810, 453] width 901 height 319
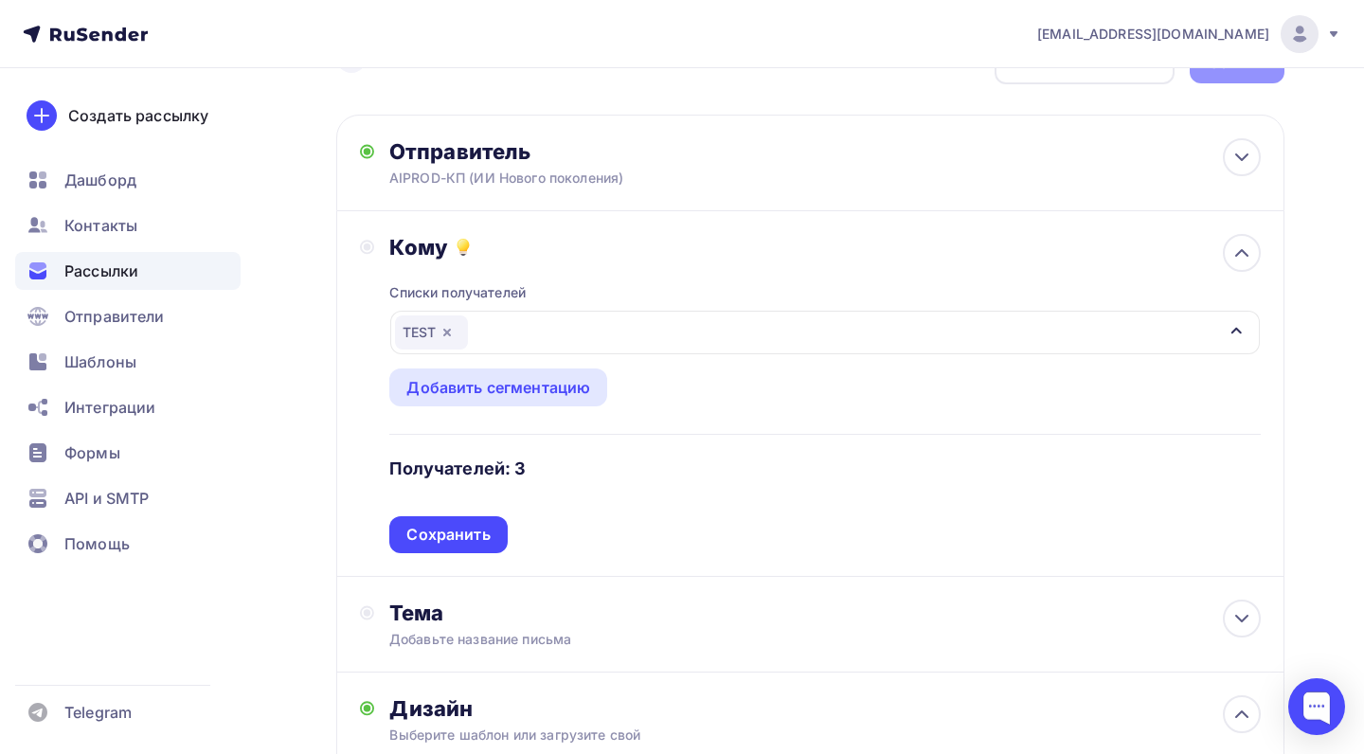
scroll to position [134, 0]
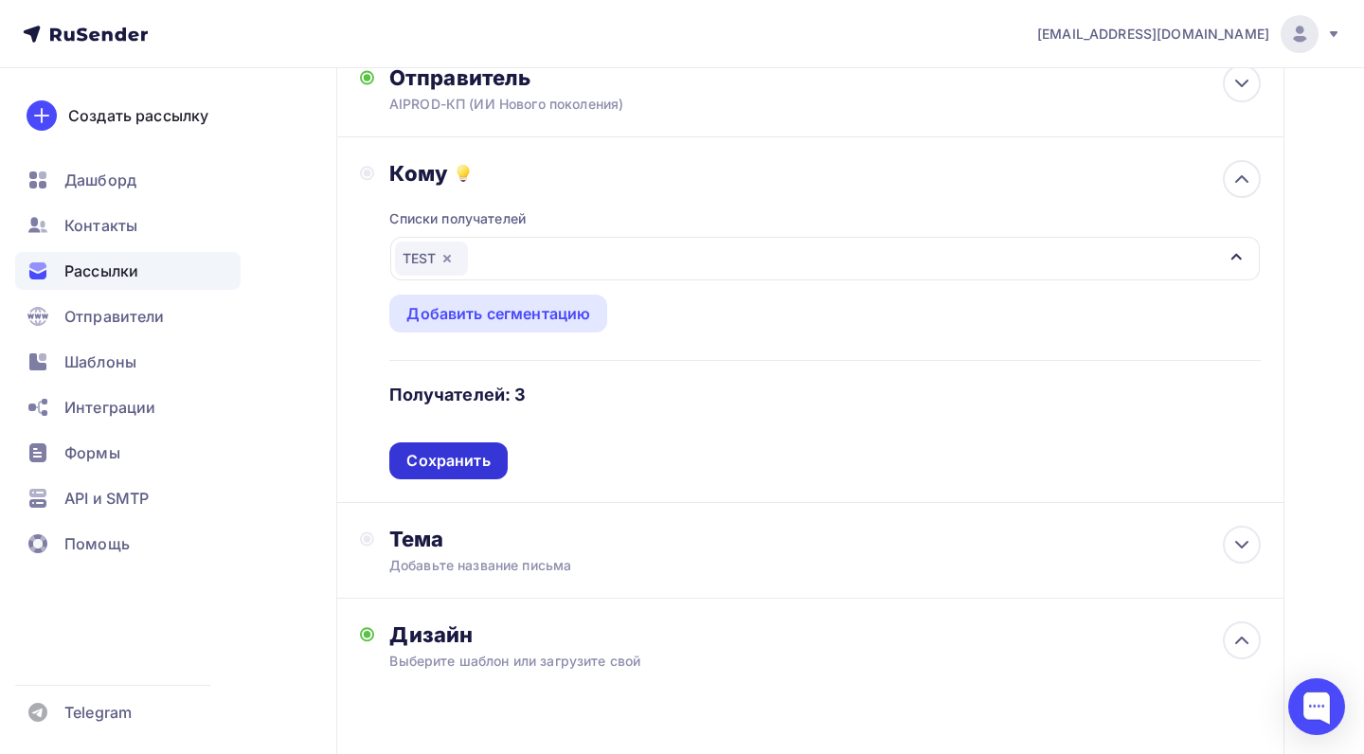
click at [499, 459] on div "Сохранить" at bounding box center [447, 460] width 117 height 37
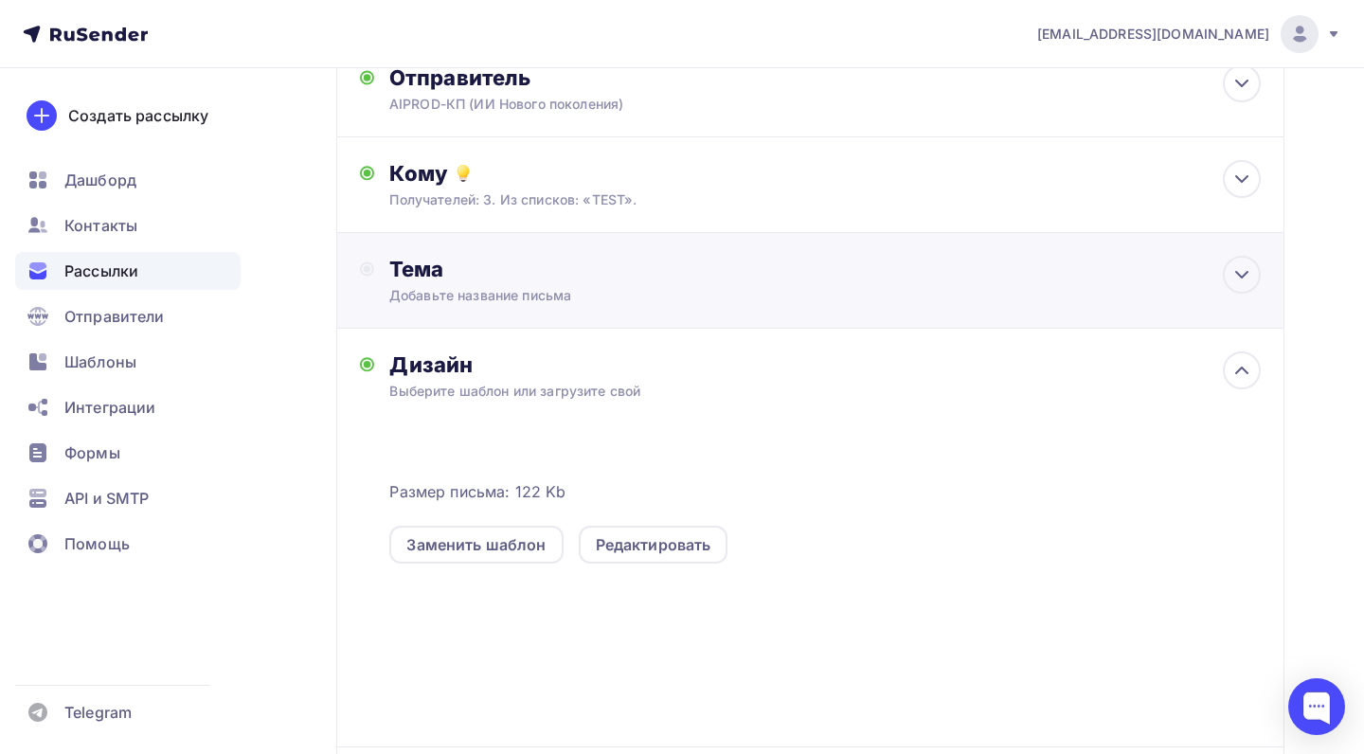
click at [665, 283] on div "Тема Добавьте название письма Тема * Рекомендуем использовать не более 150 симв…" at bounding box center [576, 280] width 374 height 49
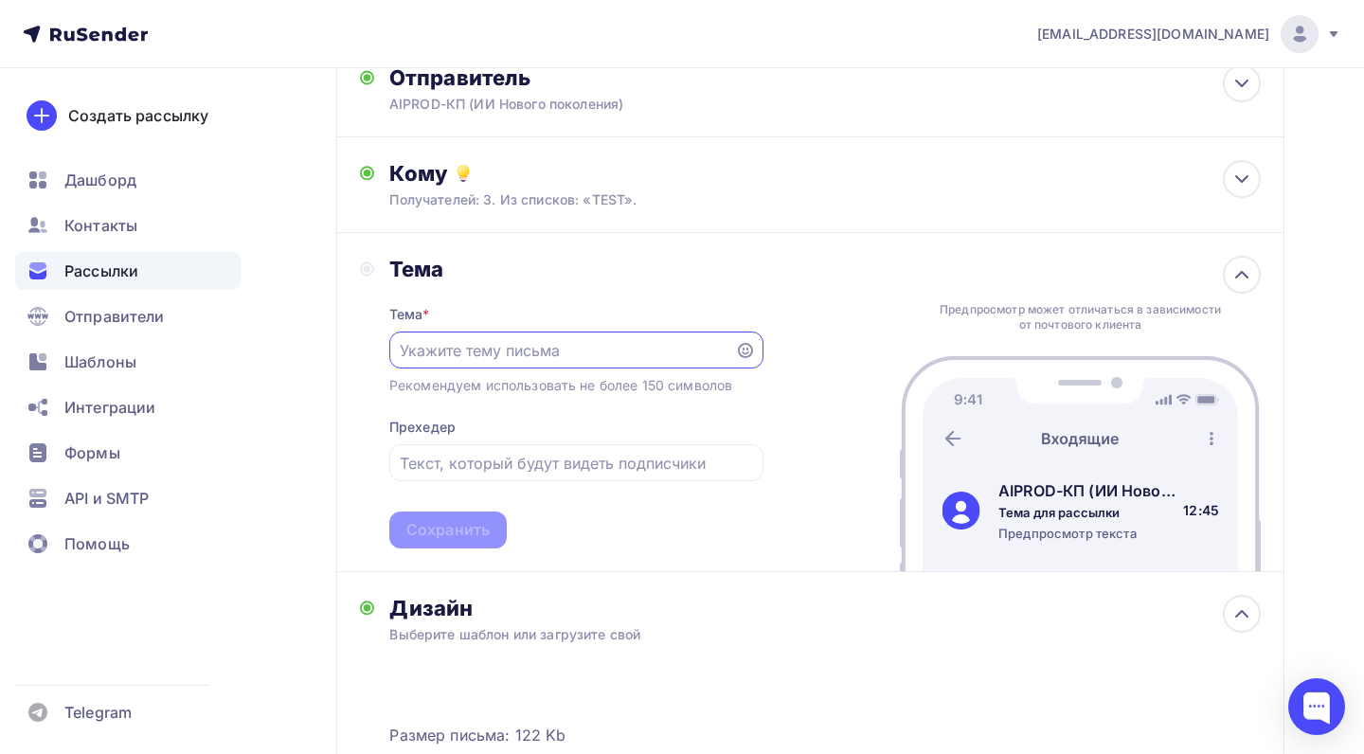
scroll to position [0, 0]
click at [583, 359] on input "text" at bounding box center [562, 350] width 324 height 23
type input "А"
type input "И"
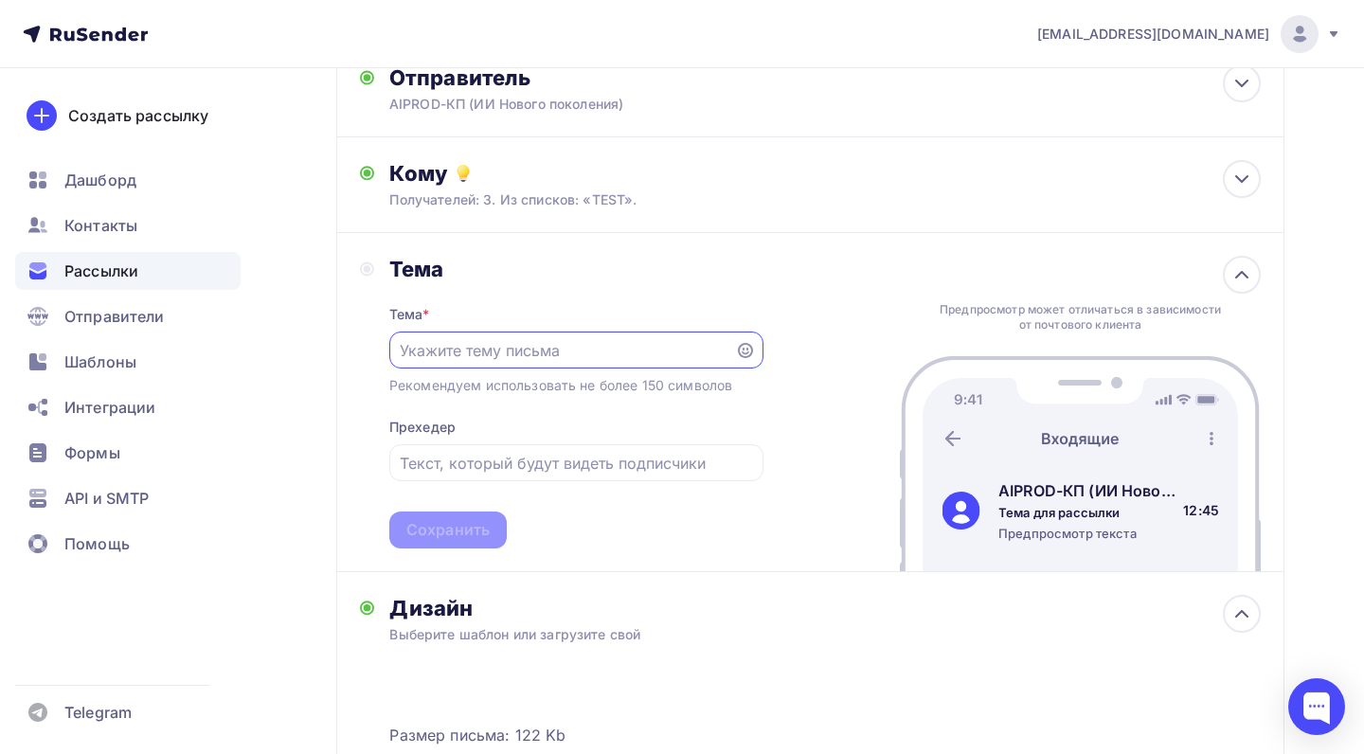
type input "а"
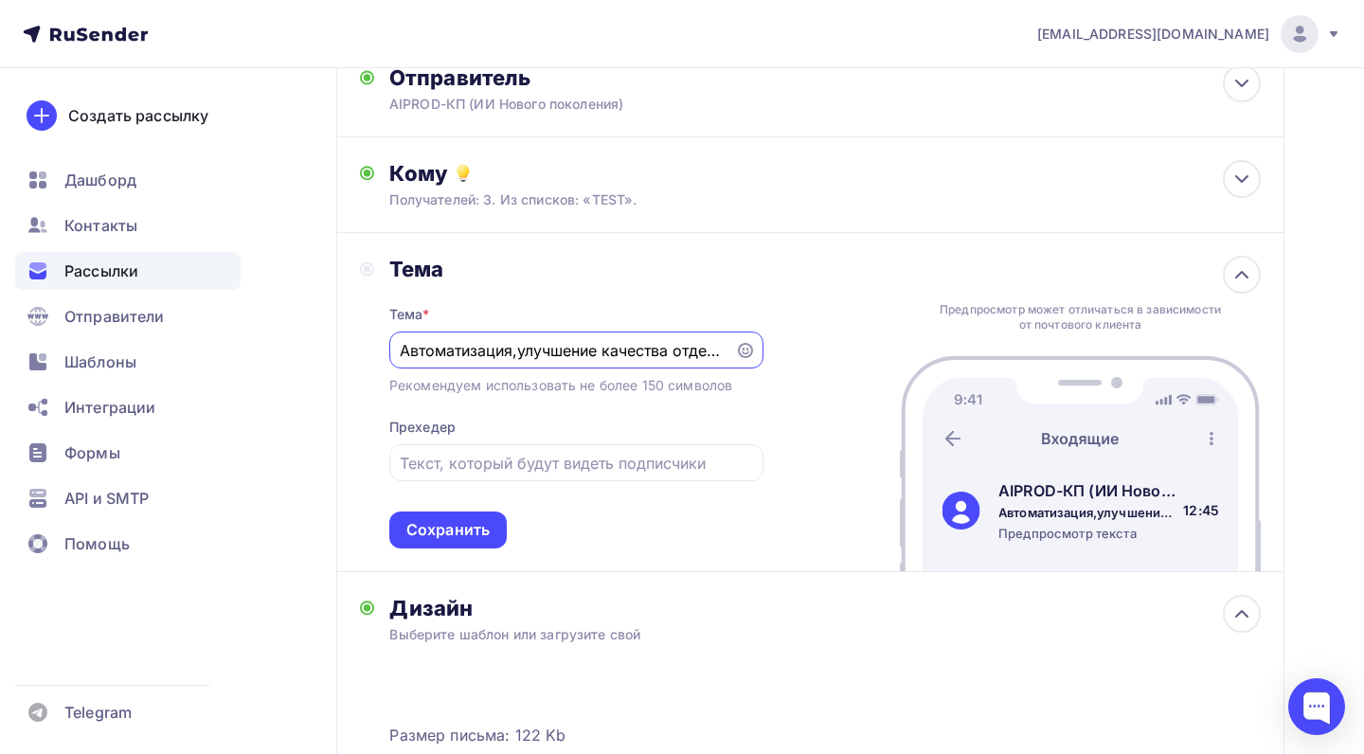
type input "Автоматизация,улучшение качества отдела продаж (AI Ассистент)"
click at [620, 408] on div "Тема * Автоматизация,улучшение качества отдела продаж (AI Ассистент) Рекомендуе…" at bounding box center [576, 415] width 374 height 266
click at [623, 351] on input "Автоматизация,улучшение качества отдела продаж (AI Ассистент)" at bounding box center [562, 350] width 324 height 23
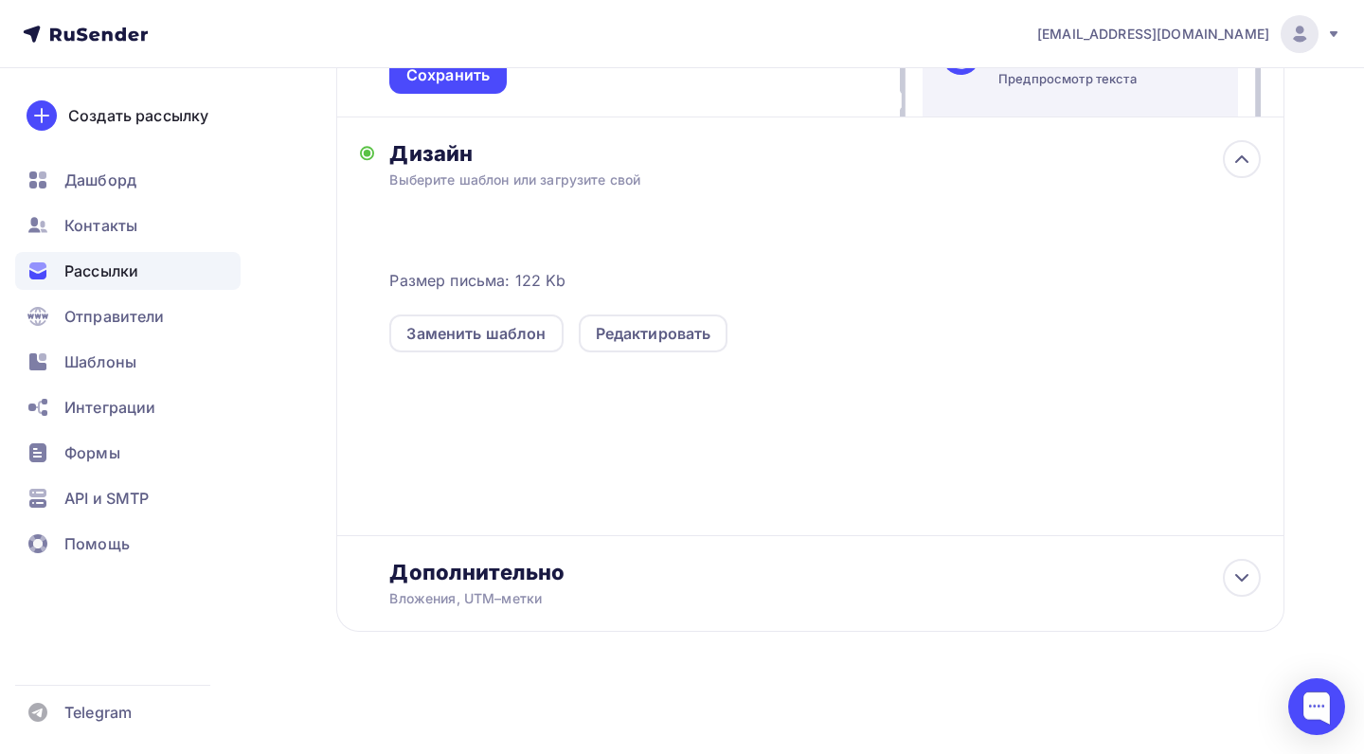
scroll to position [588, 0]
click at [580, 391] on div "Размер письма: 122 Kb Заменить шаблон Редактировать" at bounding box center [824, 377] width 871 height 315
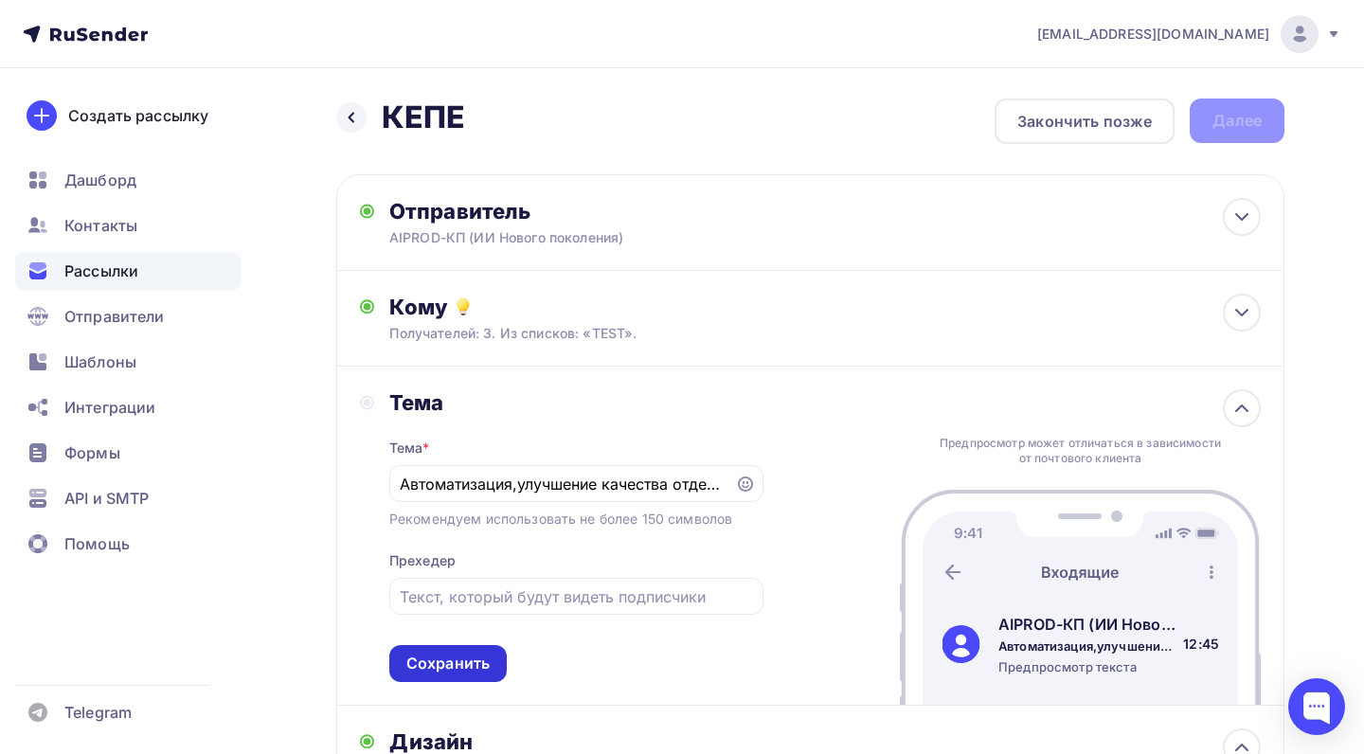
scroll to position [0, 0]
click at [479, 655] on div "Сохранить" at bounding box center [447, 663] width 83 height 22
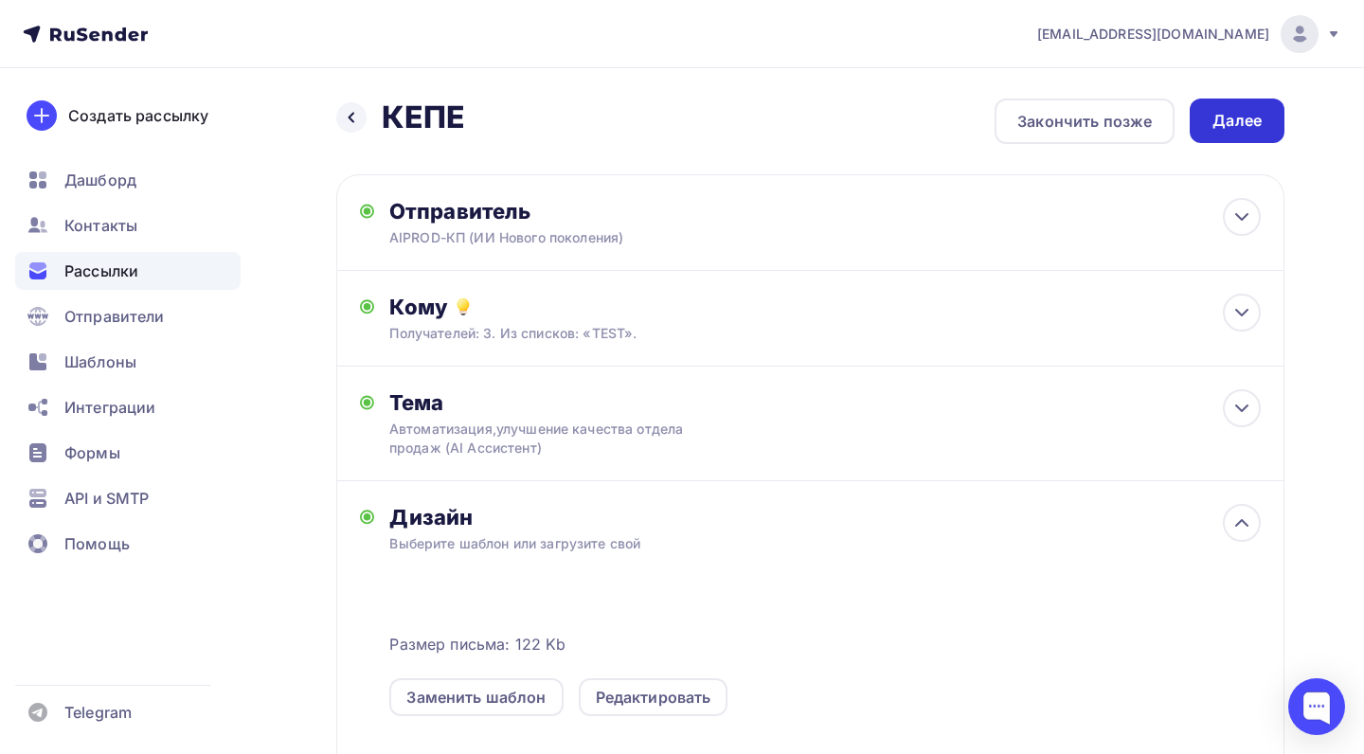
click at [1266, 105] on div "Далее" at bounding box center [1236, 120] width 95 height 45
click at [1234, 105] on div "Далее" at bounding box center [1236, 120] width 95 height 45
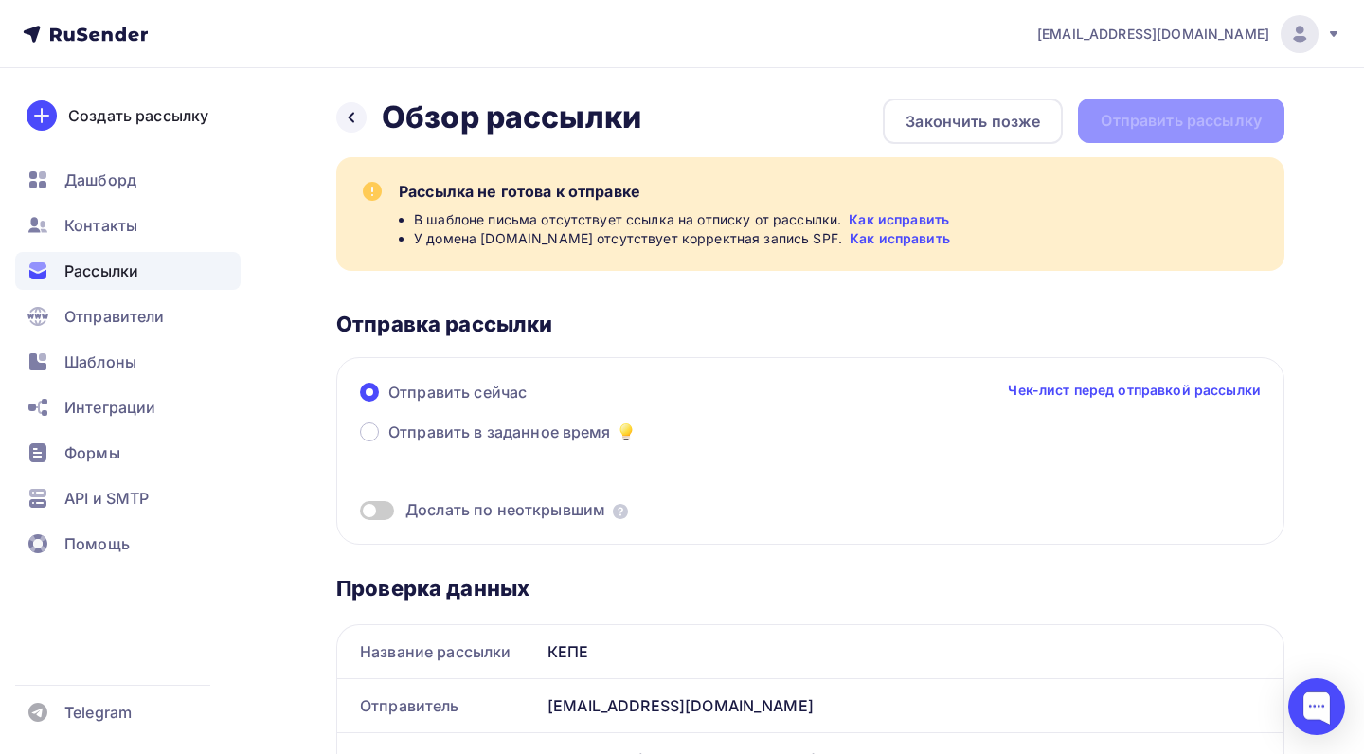
click at [907, 215] on link "Как исправить" at bounding box center [898, 219] width 100 height 19
click at [358, 122] on icon at bounding box center [351, 117] width 15 height 15
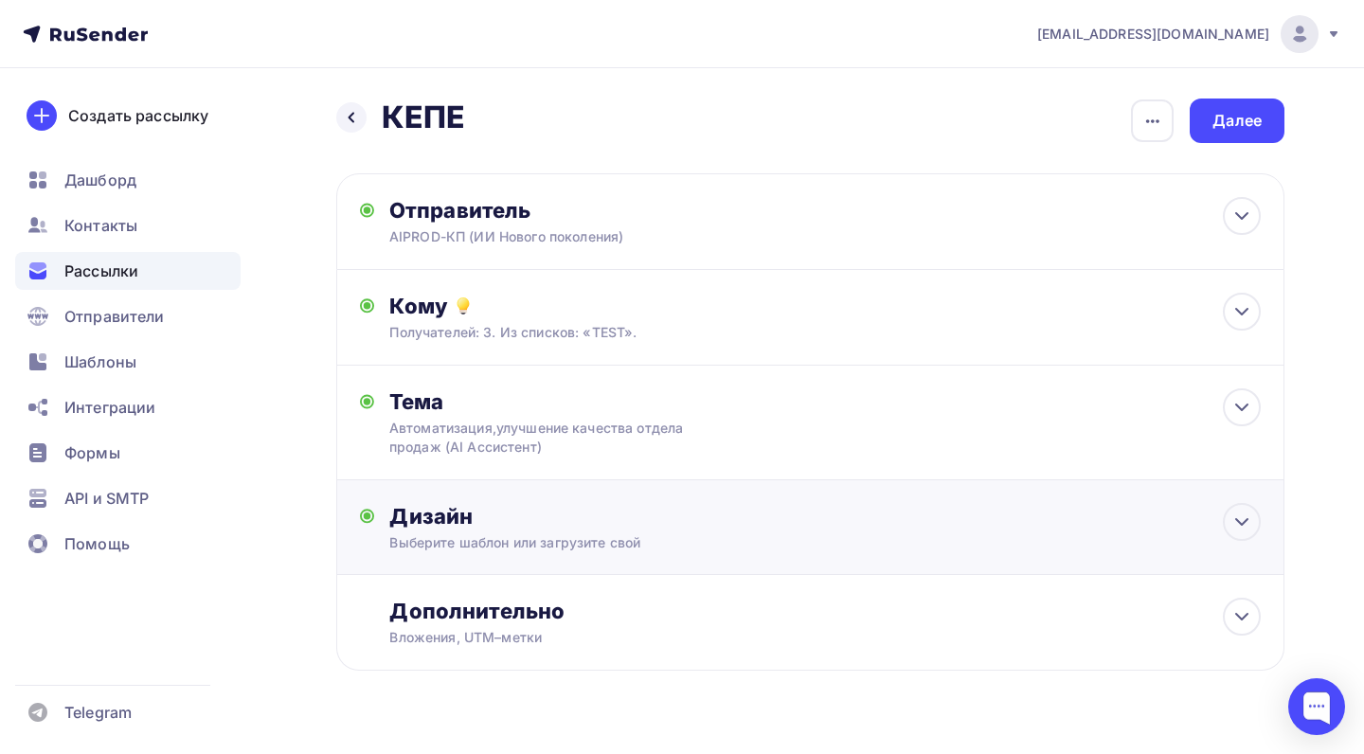
click at [761, 536] on div "Выберите шаблон или загрузите свой" at bounding box center [781, 542] width 784 height 19
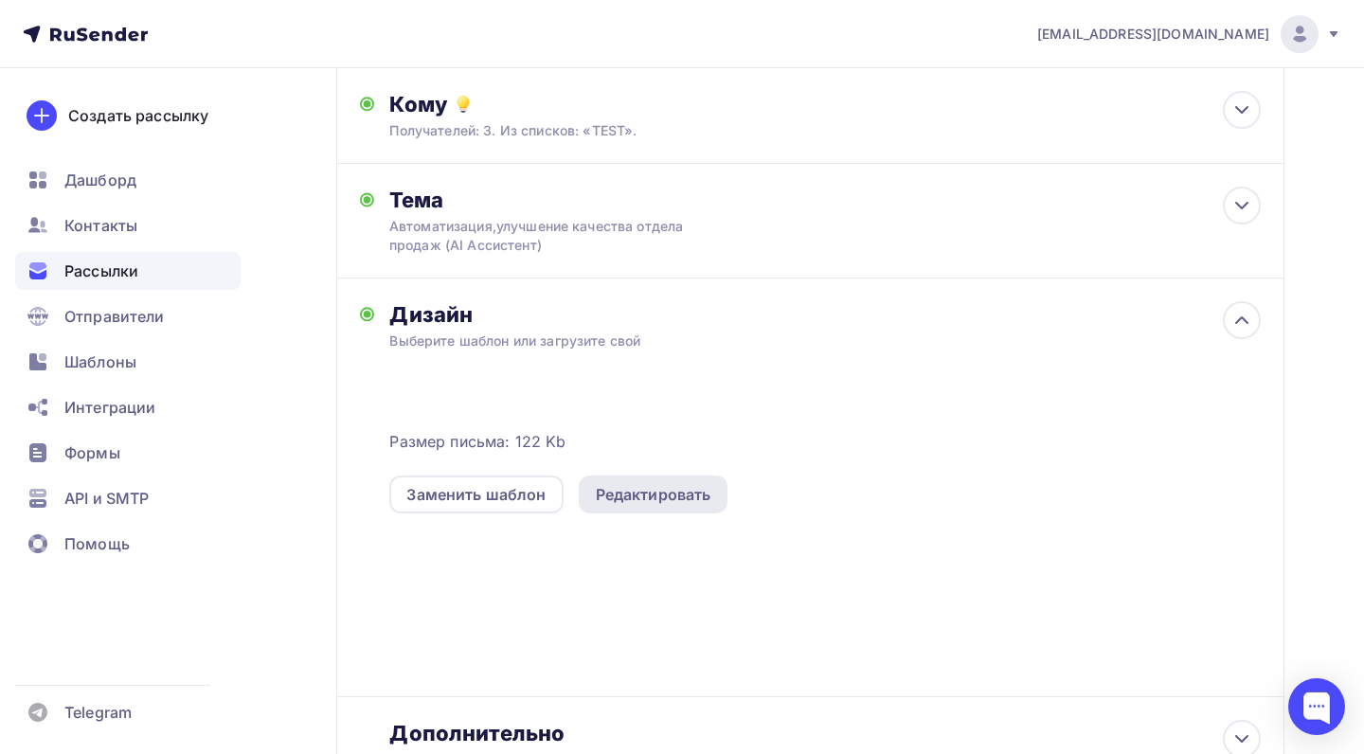
scroll to position [214, 0]
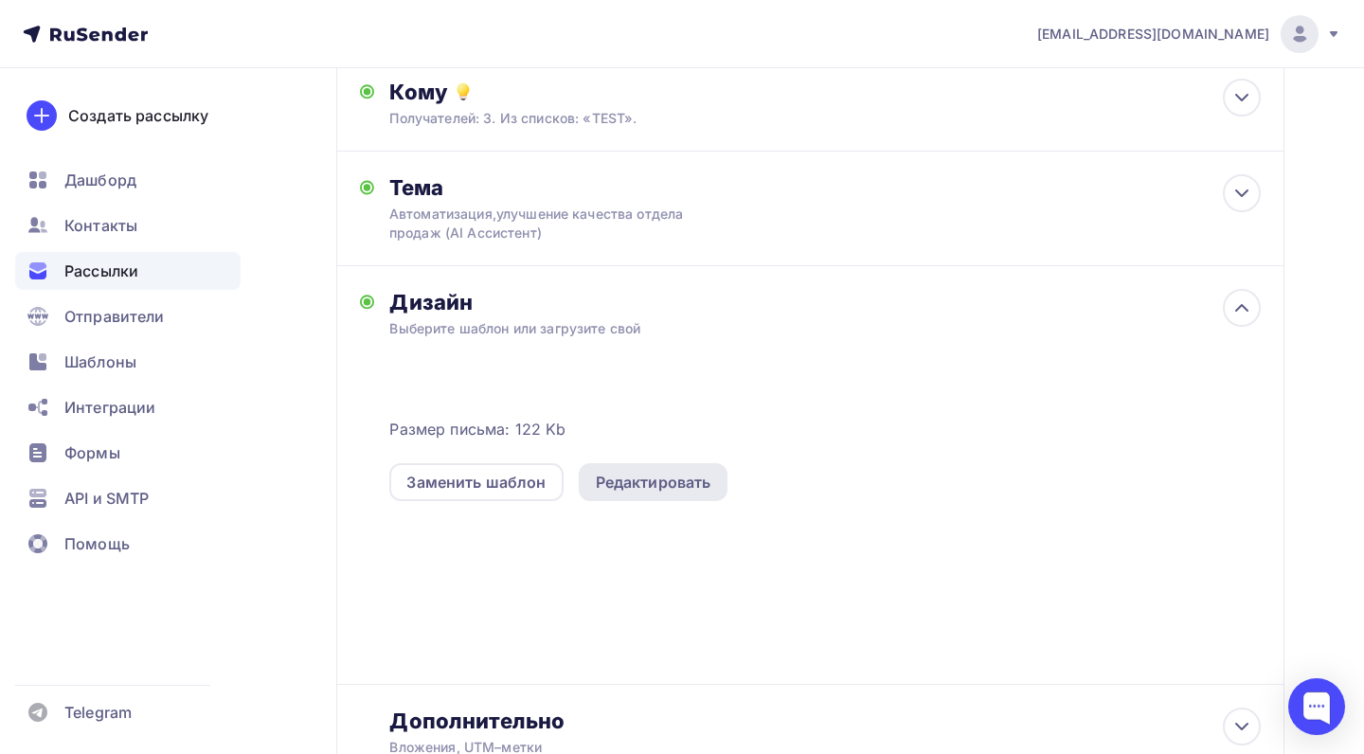
click at [691, 475] on div "Редактировать" at bounding box center [654, 482] width 116 height 23
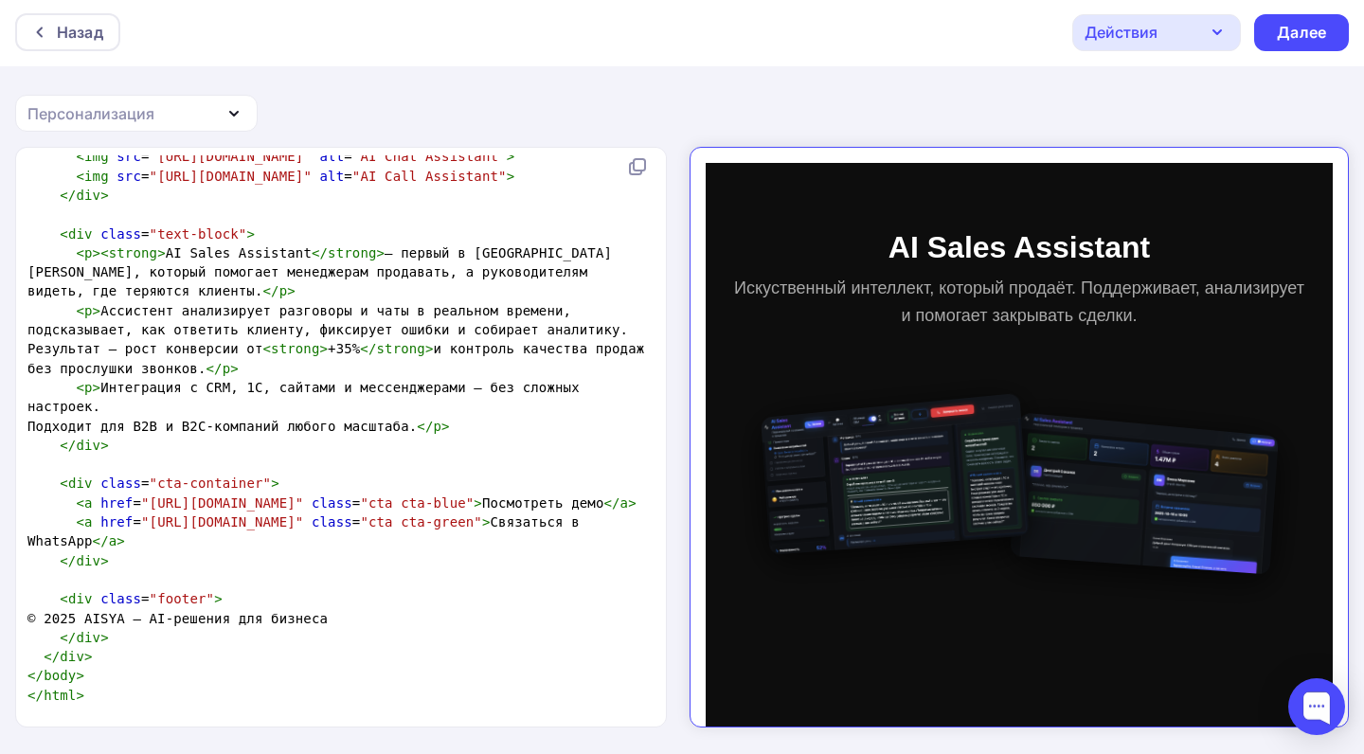
scroll to position [2, 0]
click at [127, 696] on pre "</ html >" at bounding box center [337, 695] width 627 height 19
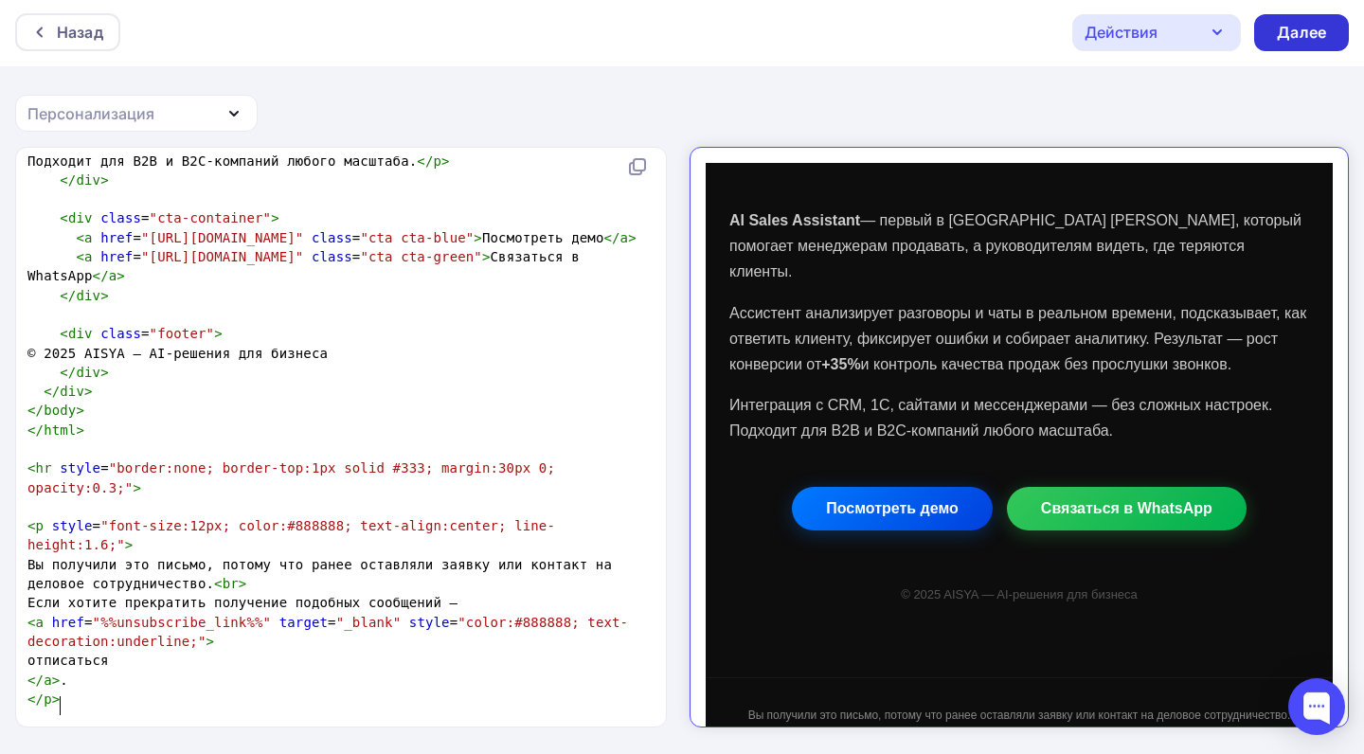
click at [1279, 31] on div "Далее" at bounding box center [1301, 33] width 49 height 22
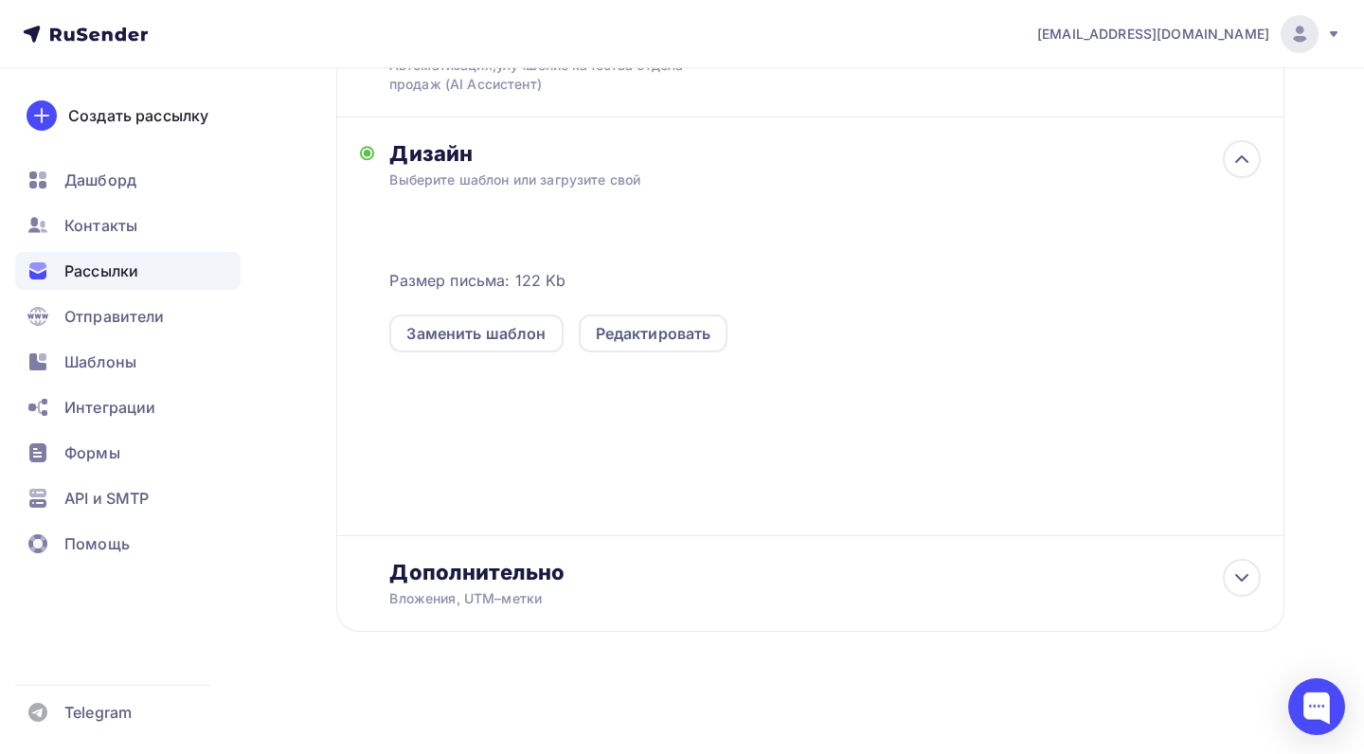
scroll to position [363, 0]
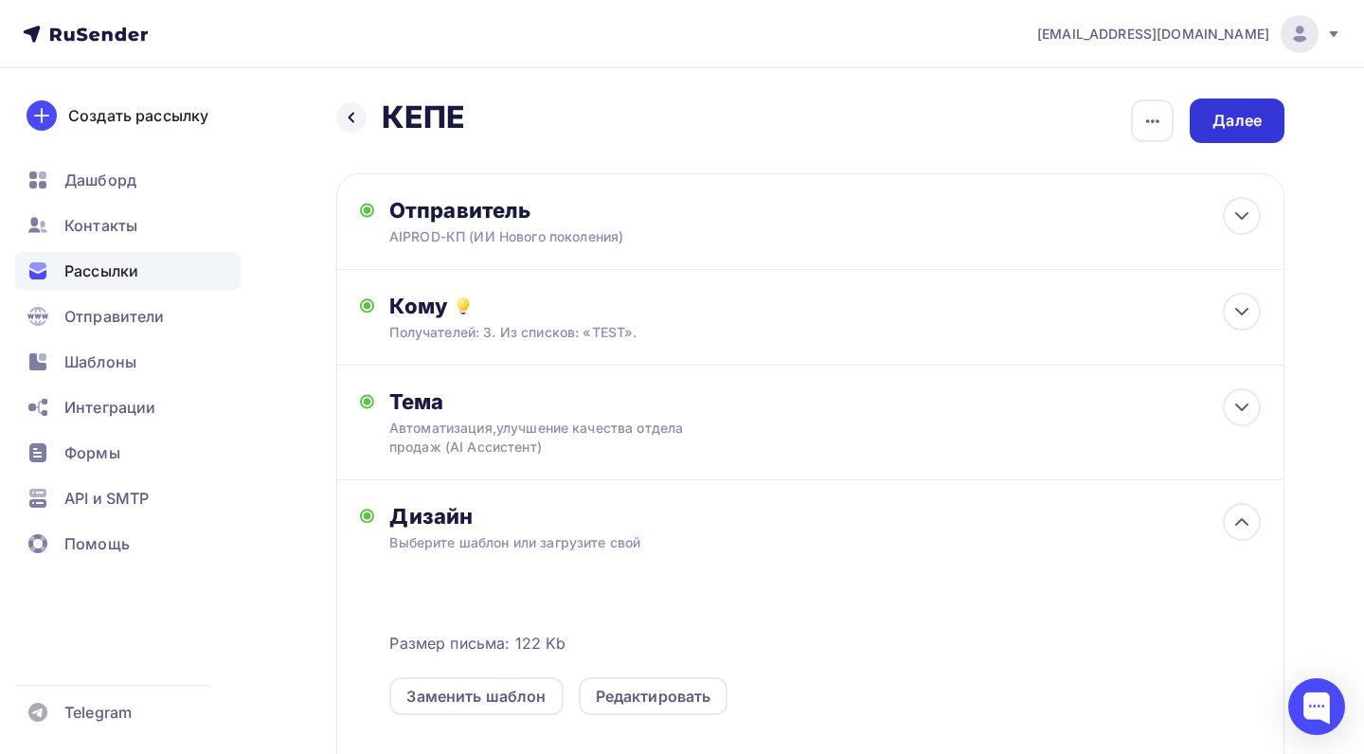
click at [1241, 139] on div "Далее" at bounding box center [1236, 120] width 95 height 45
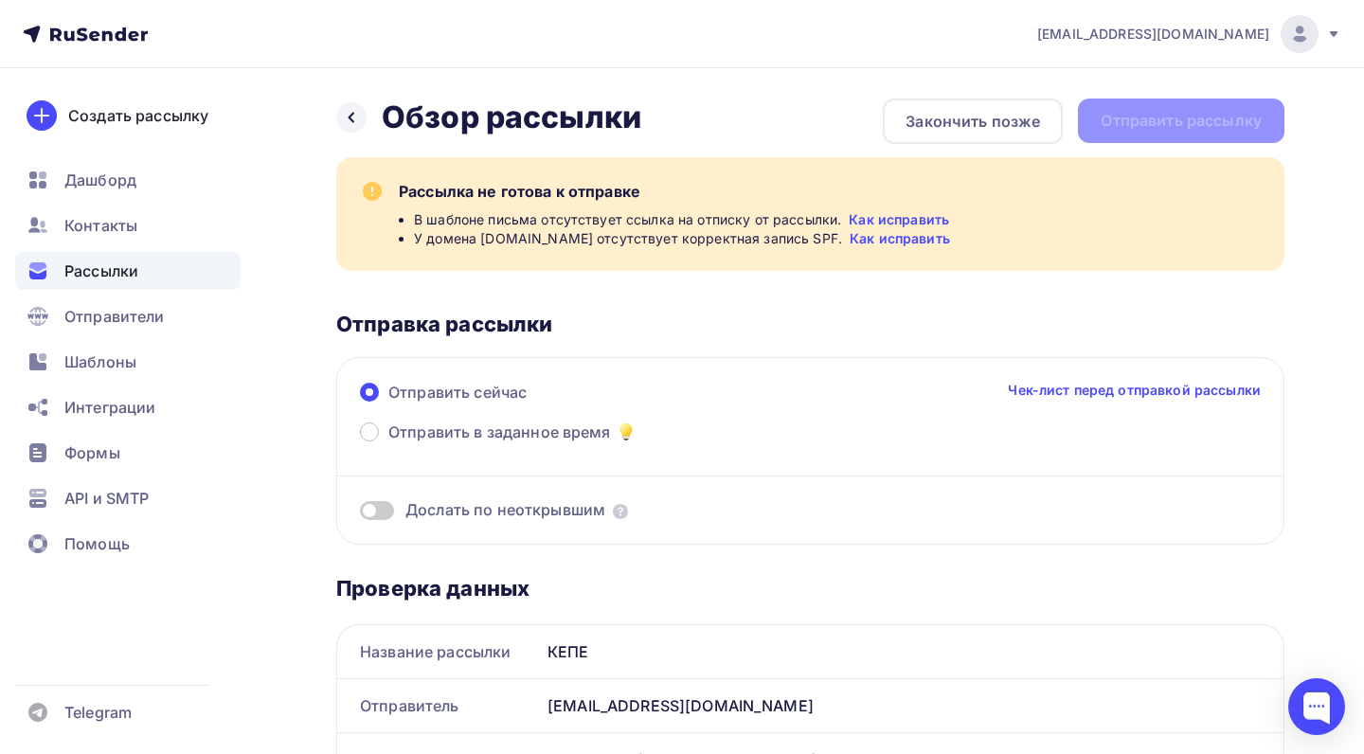
click at [896, 217] on link "Как исправить" at bounding box center [898, 219] width 100 height 19
click at [360, 119] on div at bounding box center [351, 117] width 30 height 30
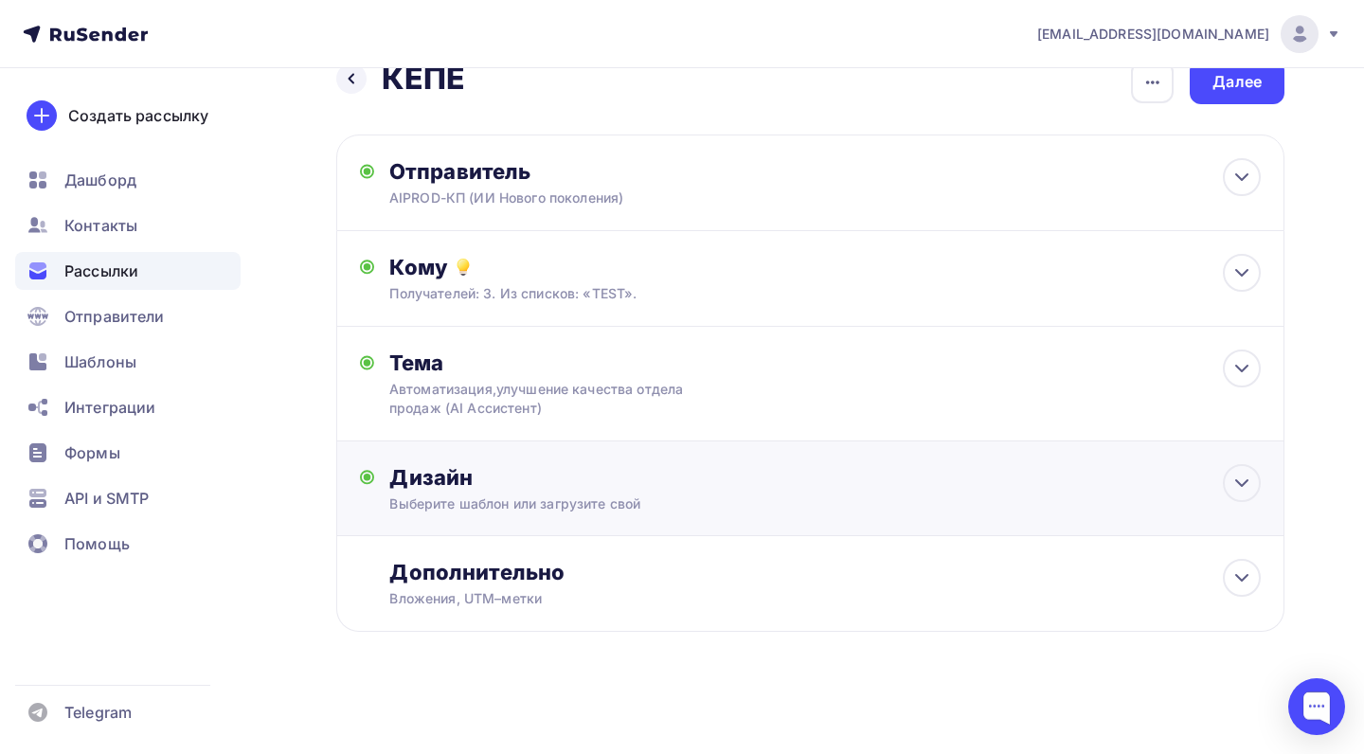
scroll to position [39, 0]
click at [761, 496] on div "Выберите шаблон или загрузите свой" at bounding box center [781, 503] width 784 height 19
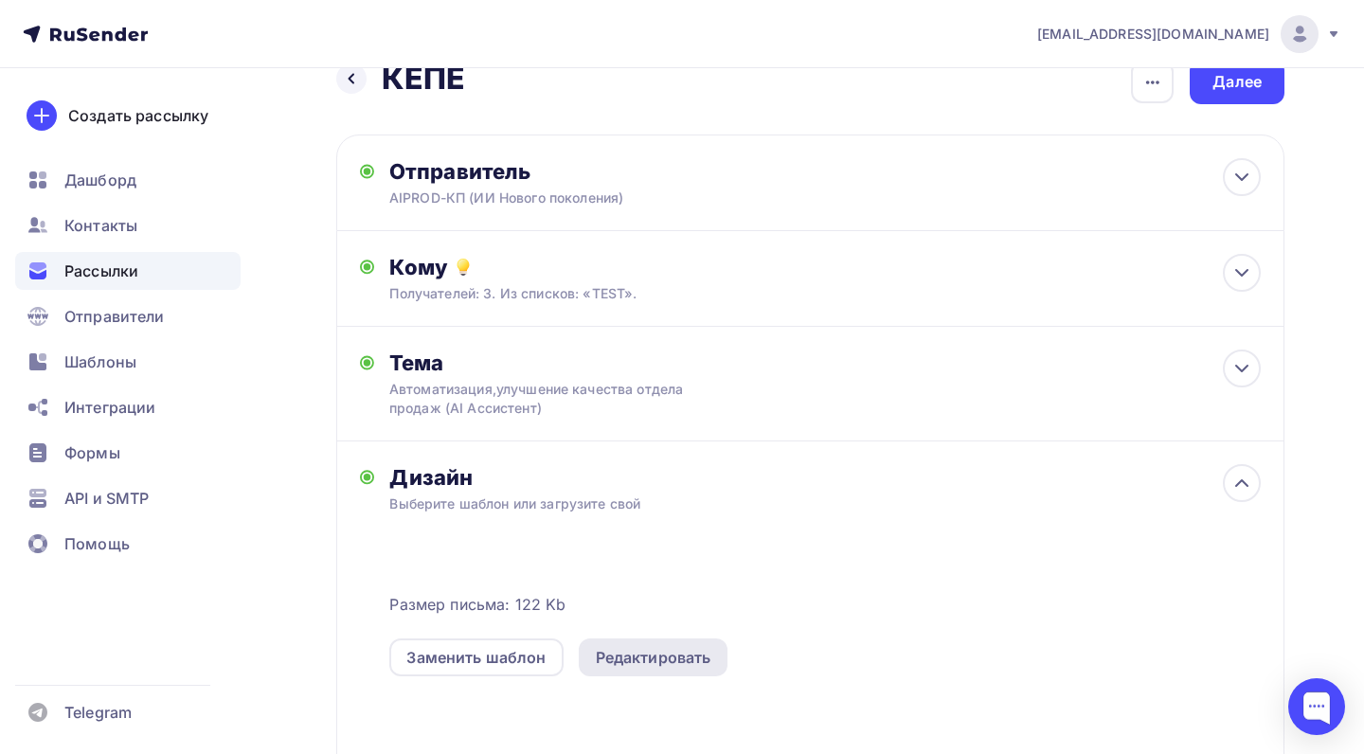
click at [657, 651] on div "Редактировать" at bounding box center [654, 657] width 116 height 23
click at [629, 648] on div "Редактировать" at bounding box center [654, 657] width 116 height 23
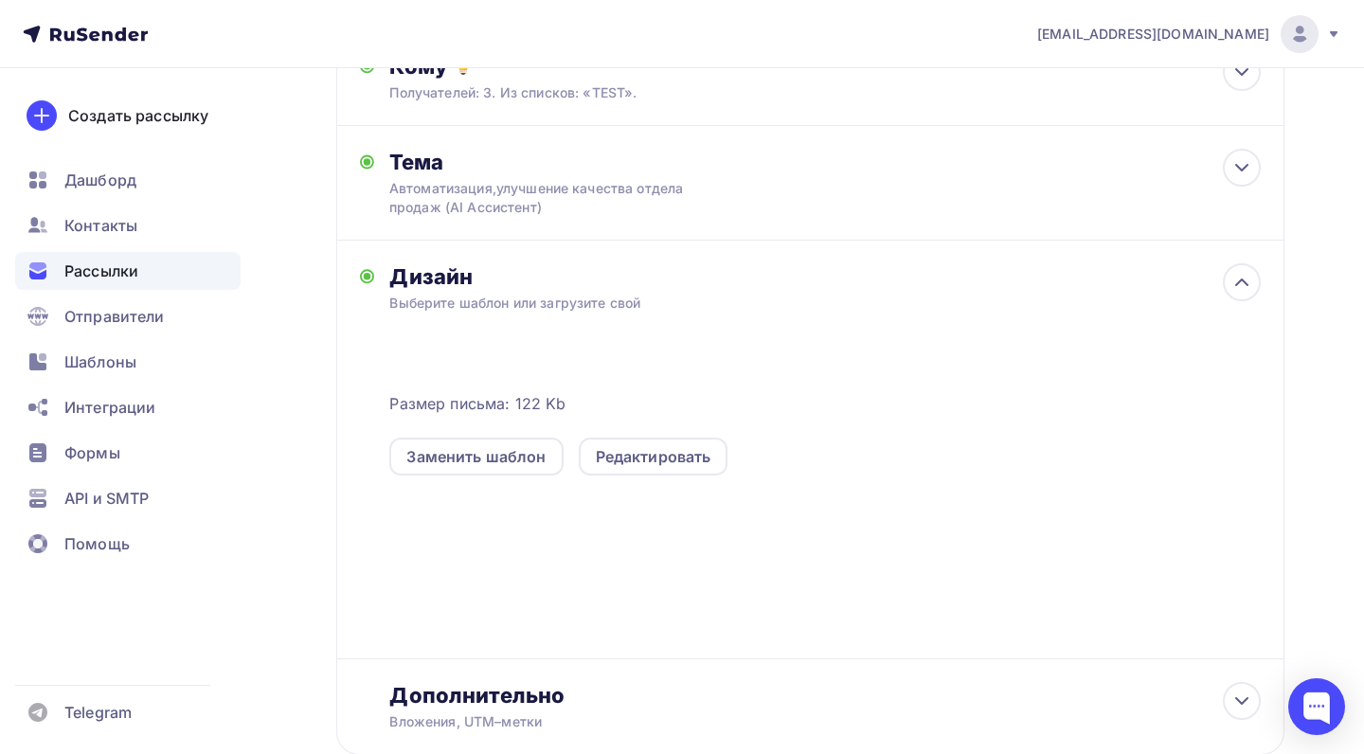
scroll to position [255, 0]
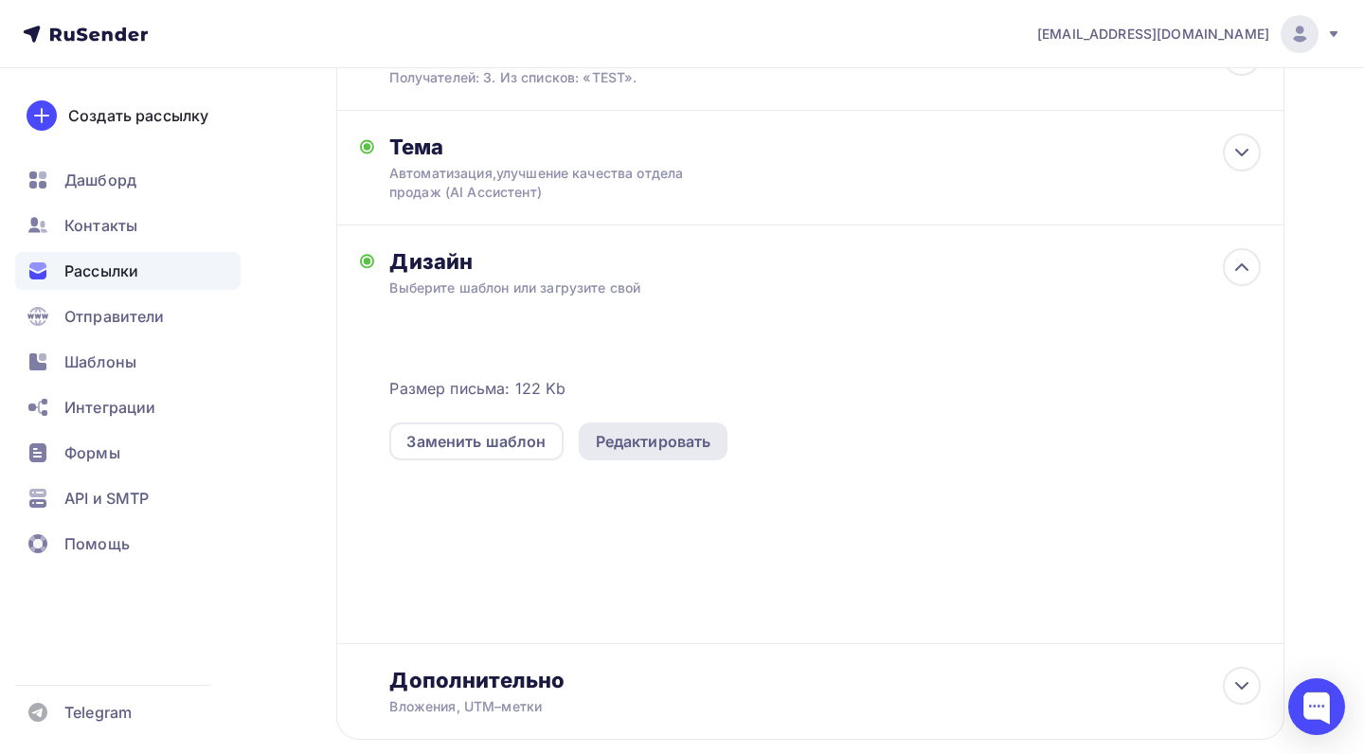
click at [660, 456] on div "Редактировать" at bounding box center [654, 441] width 150 height 38
click at [659, 433] on div "Редактировать" at bounding box center [654, 441] width 116 height 23
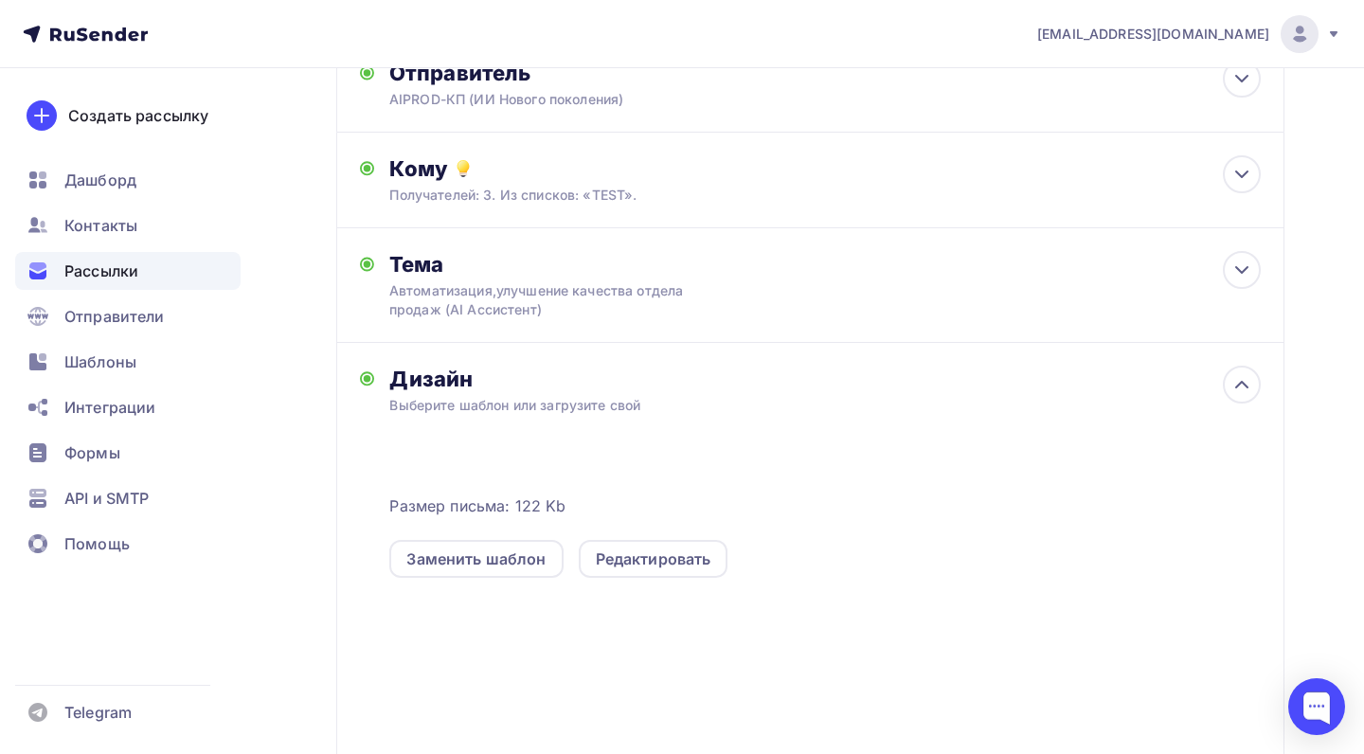
scroll to position [241, 0]
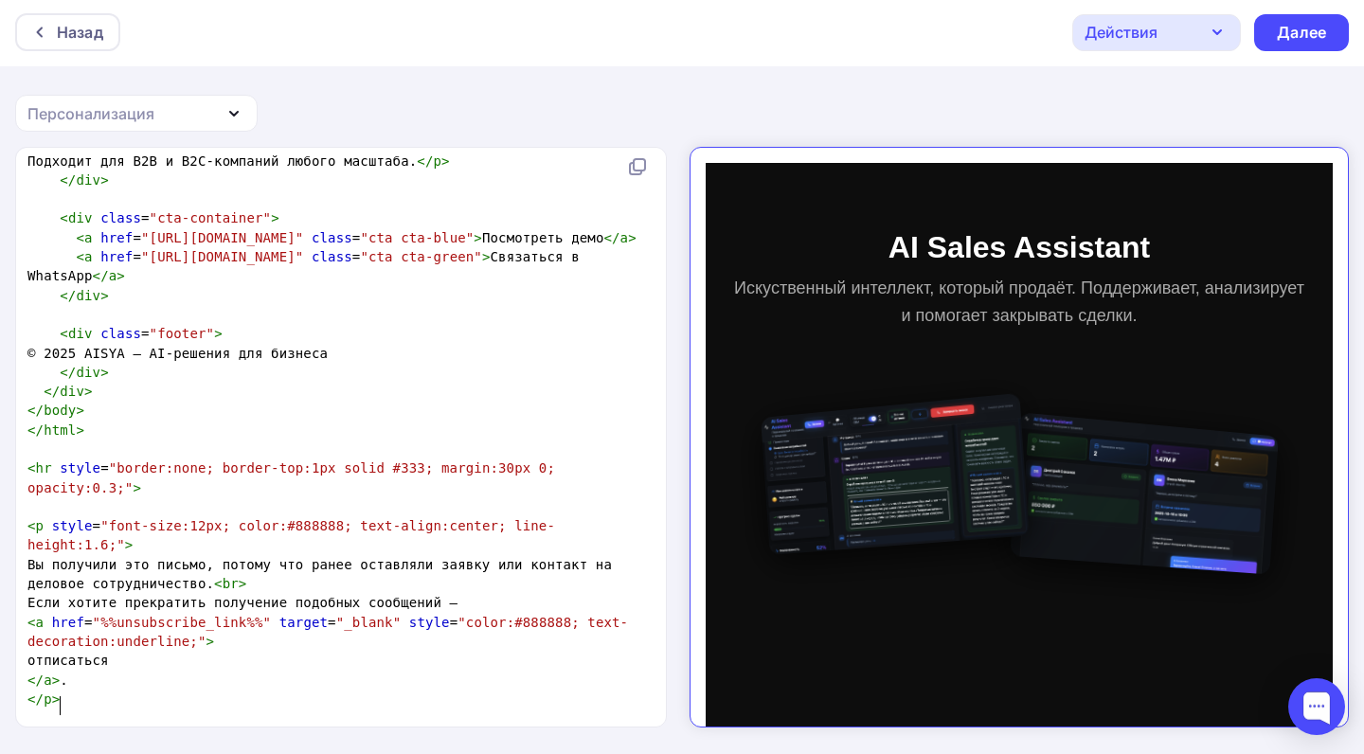
scroll to position [2, 0]
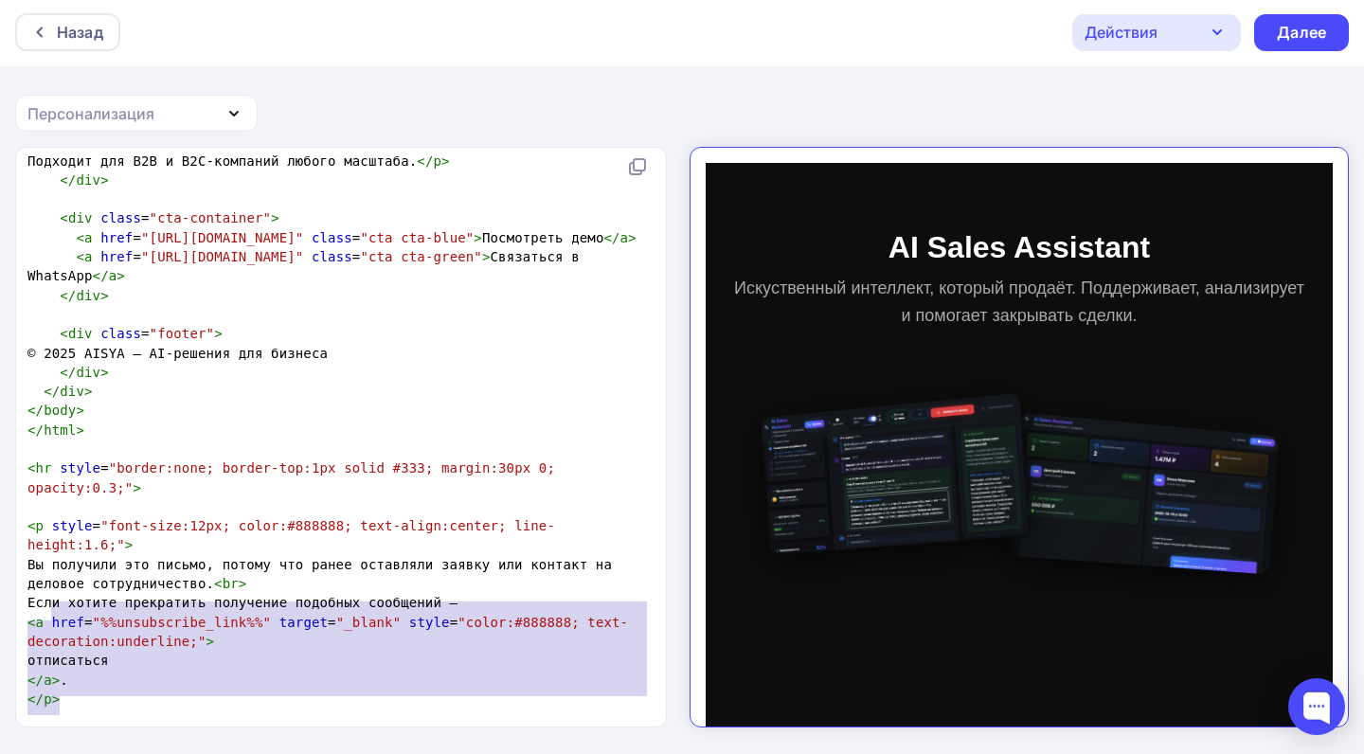
type textarea "<hr style="border:none; border-top:1px solid #333; margin:30px 0; opacity:0.3;"…"
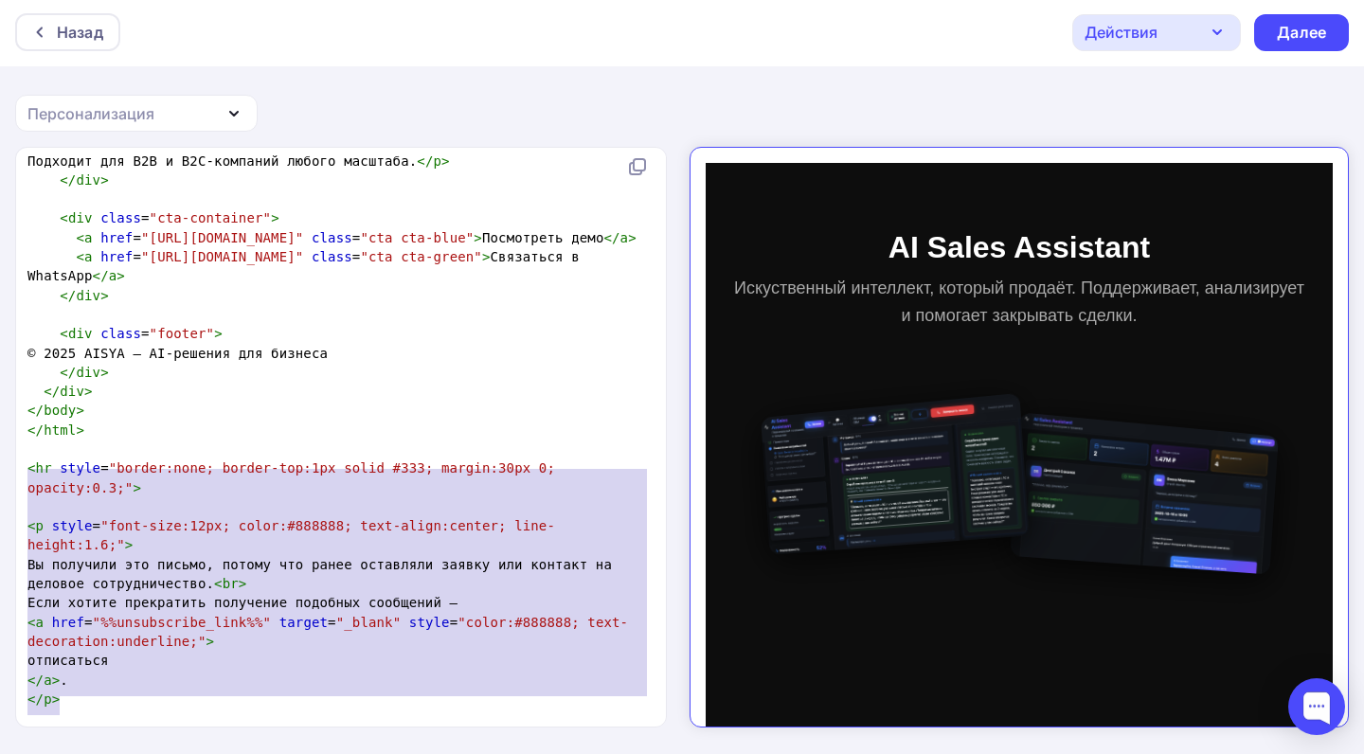
drag, startPoint x: 96, startPoint y: 709, endPoint x: 14, endPoint y: 479, distance: 244.1
click at [14, 479] on div "<hr style="border:none; border-top:1px solid #333; margin:30px 0; opacity:0.3;"…" at bounding box center [682, 450] width 1364 height 607
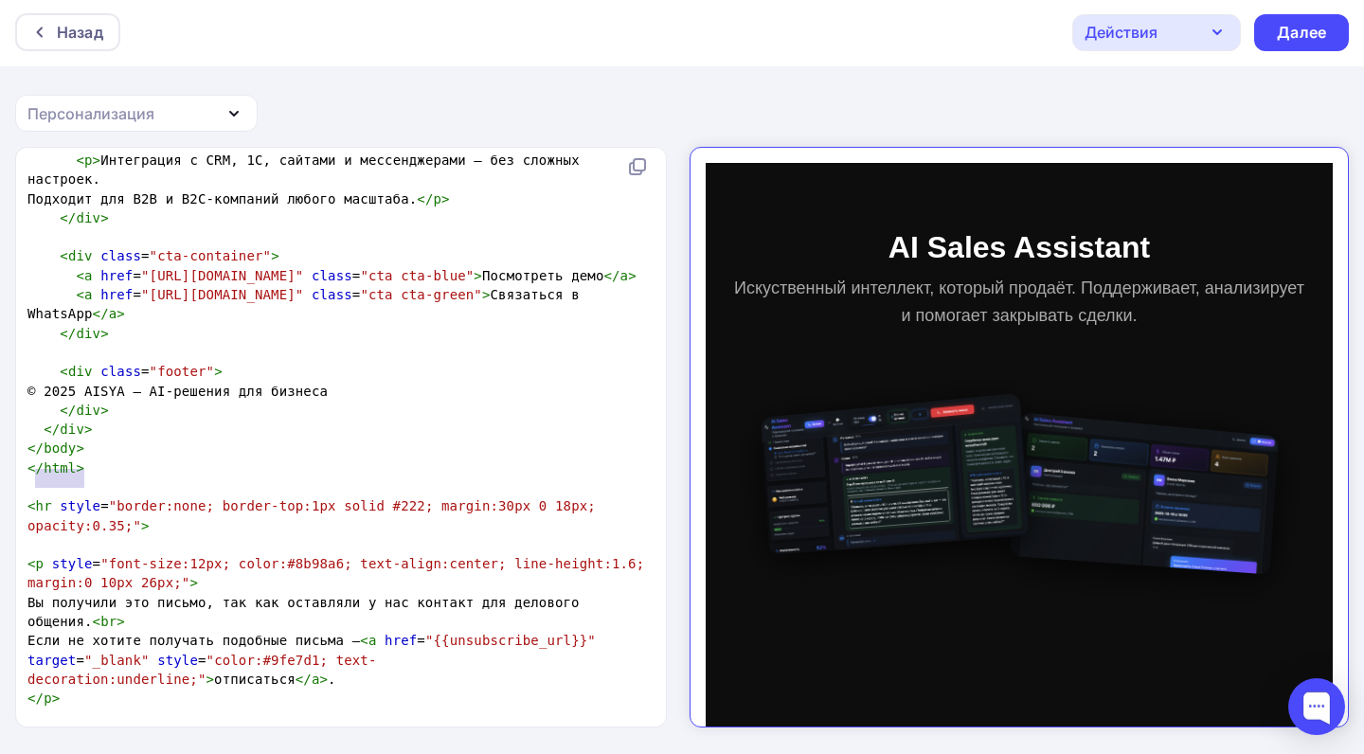
type textarea "</body> </html>"
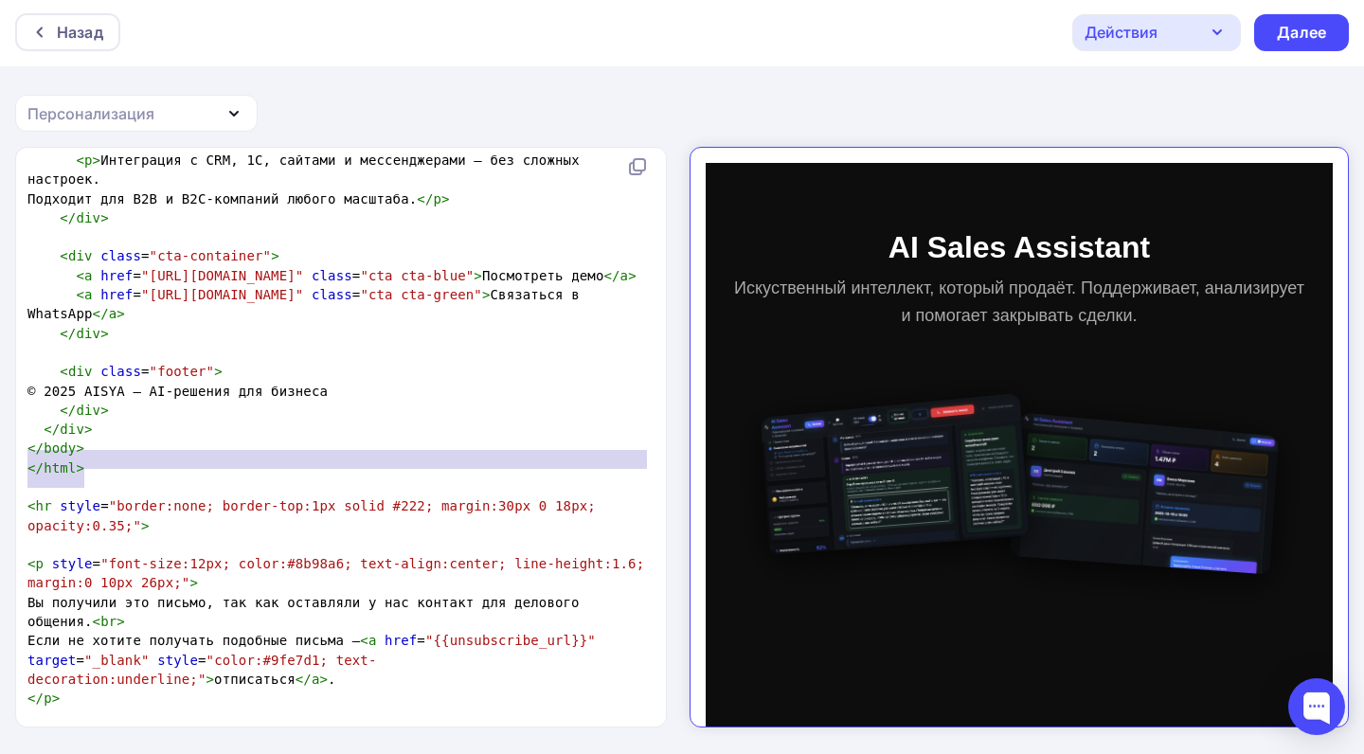
drag, startPoint x: 98, startPoint y: 473, endPoint x: 17, endPoint y: 463, distance: 82.0
click at [17, 463] on div "</body> </html> x <!DOCTYPE html> < html lang = "ru" > < head > < meta charset …" at bounding box center [342, 437] width 652 height 579
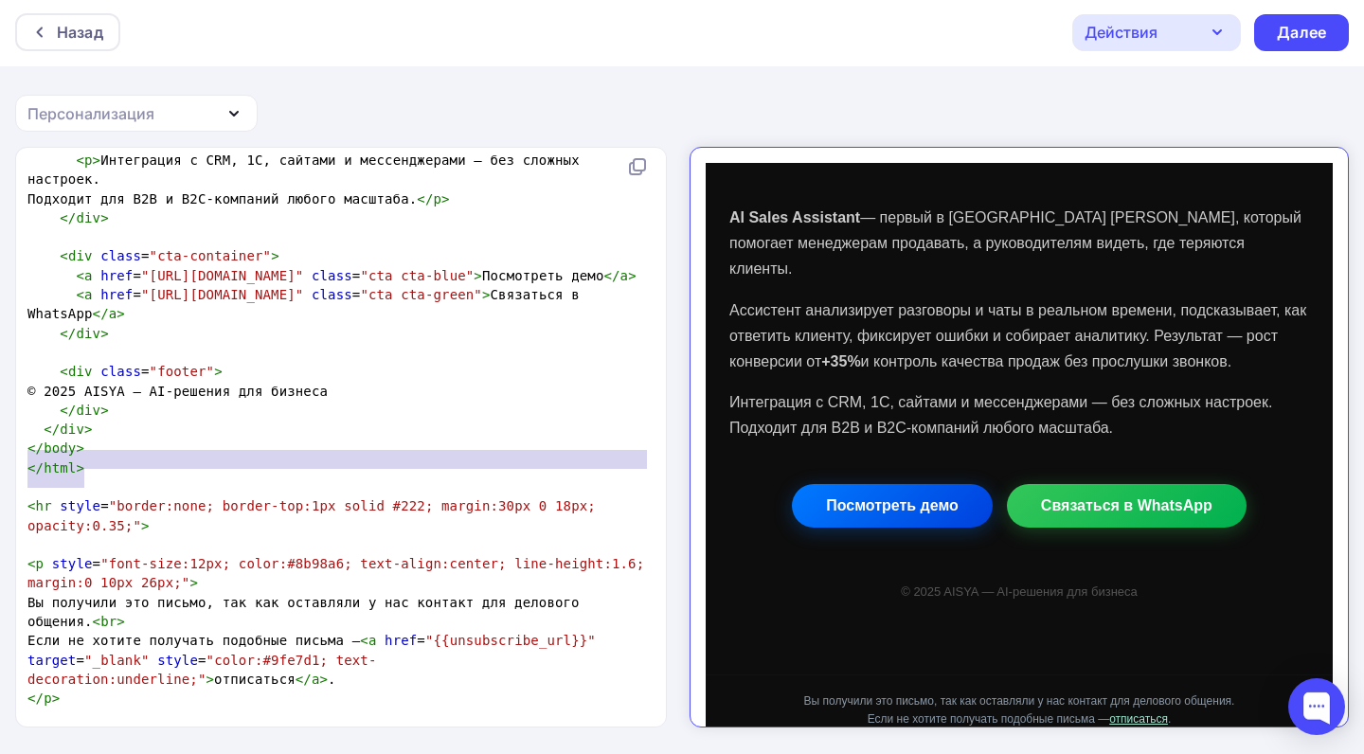
scroll to position [598, 0]
click at [982, 74] on div "Назад Действия Отправить тестовое письмо Сохранить в Мои шаблоны Выйти без сохр…" at bounding box center [682, 376] width 1364 height 756
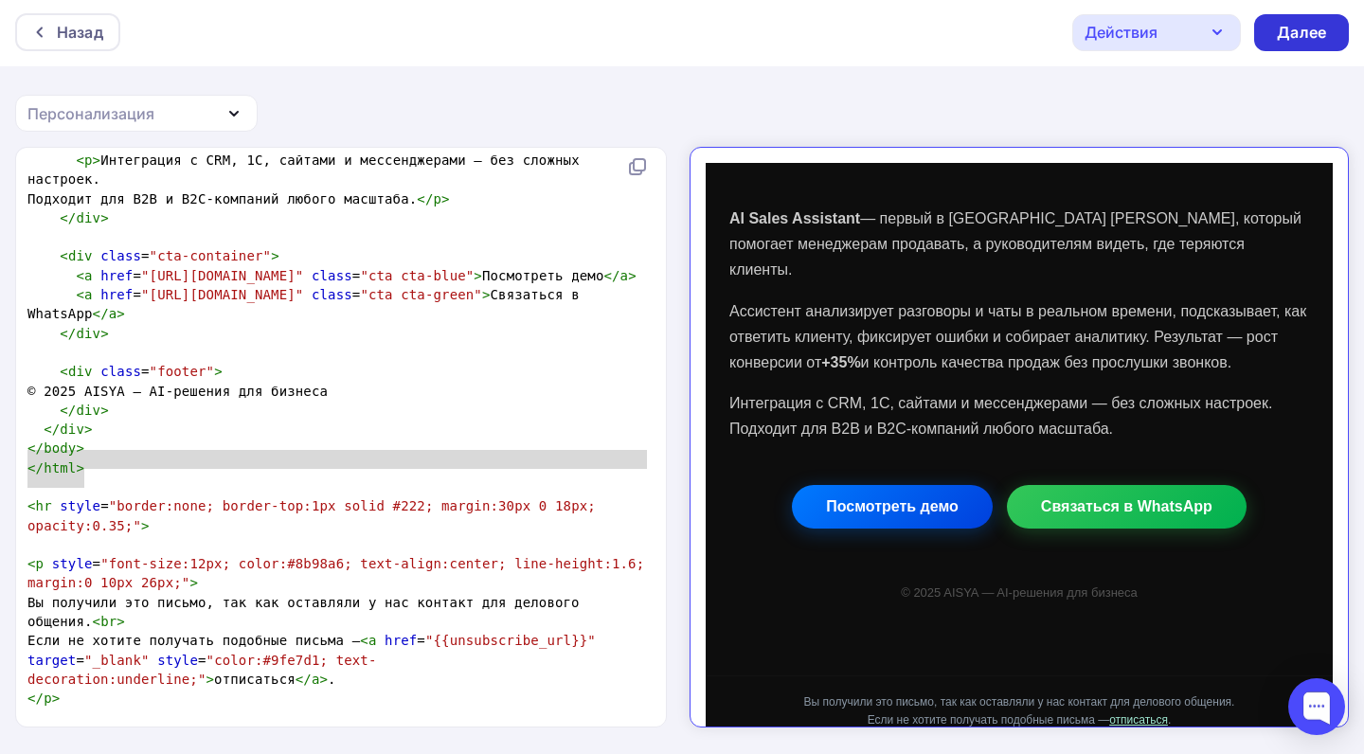
click at [1263, 43] on div "Далее" at bounding box center [1301, 32] width 95 height 37
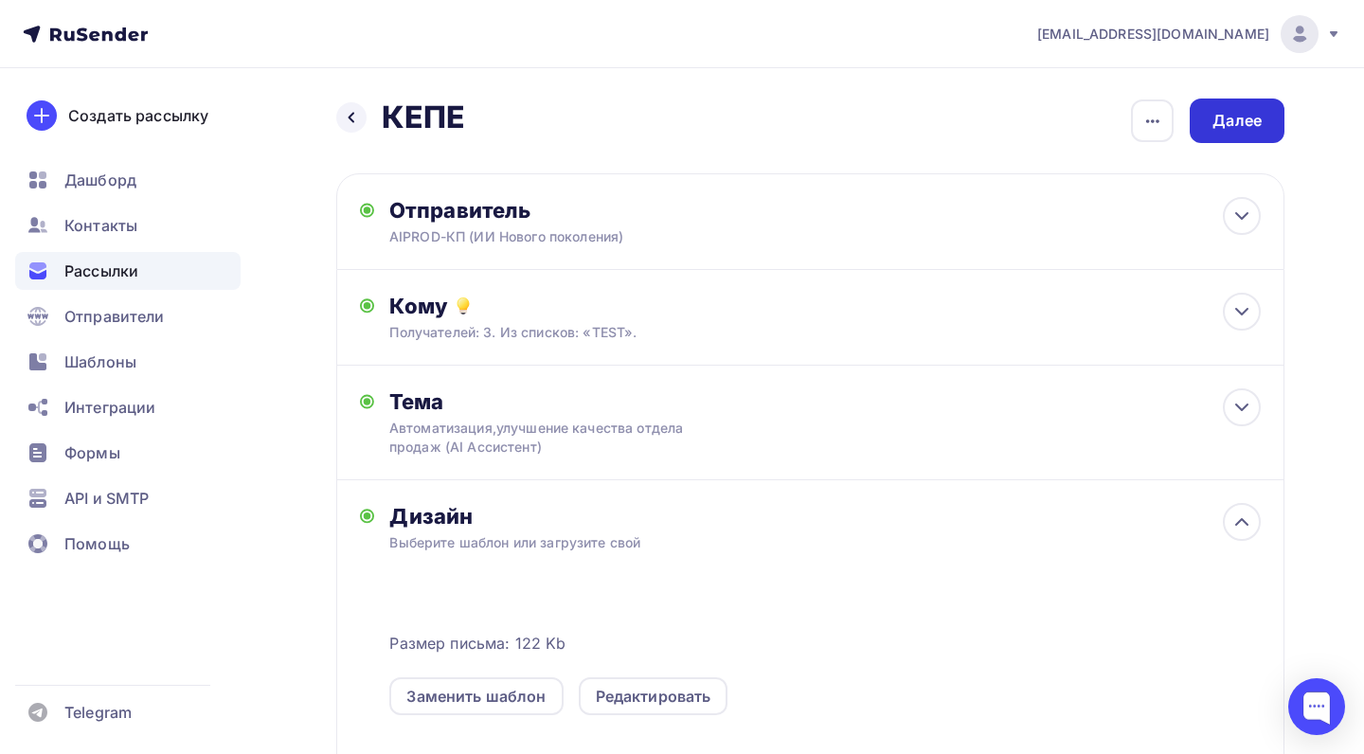
click at [1256, 133] on div "Далее" at bounding box center [1236, 120] width 95 height 45
click at [1217, 116] on div "Далее" at bounding box center [1236, 121] width 49 height 22
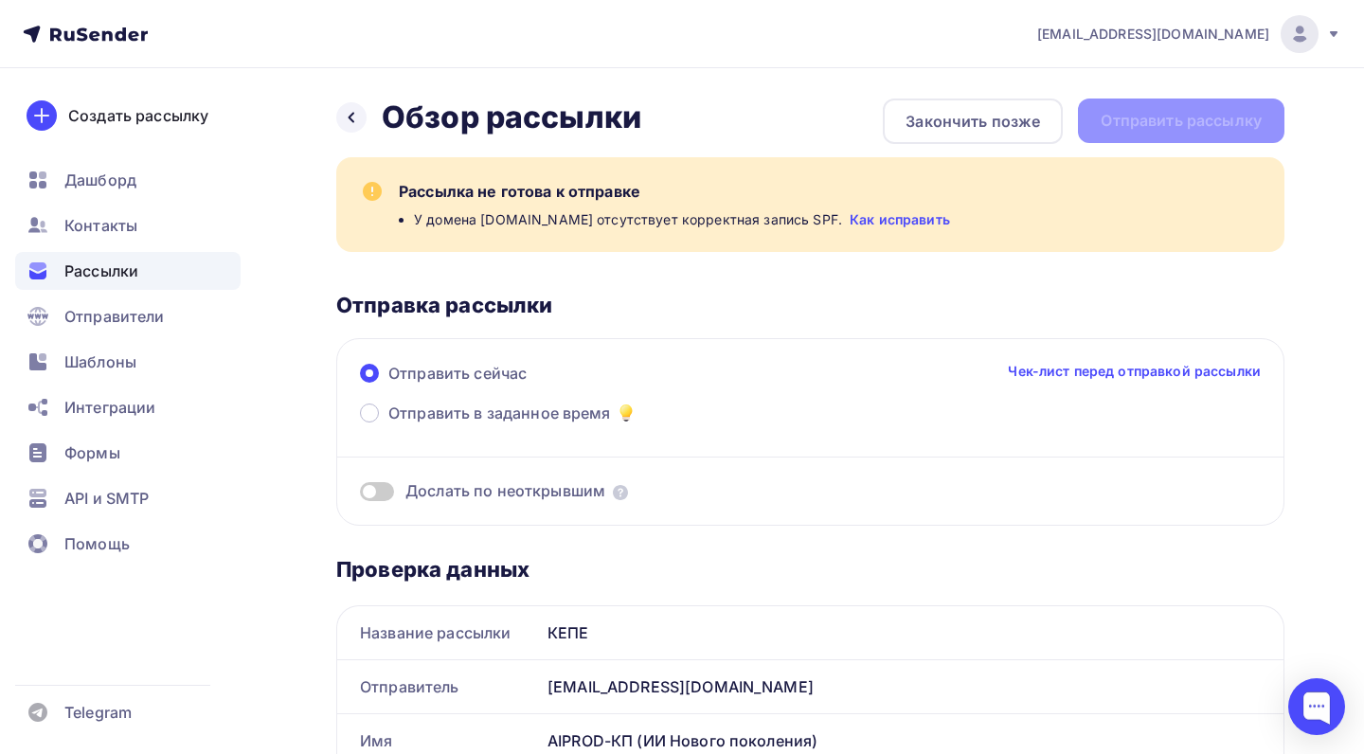
click at [870, 212] on link "Как исправить" at bounding box center [899, 219] width 100 height 19
click at [121, 604] on div "Создать рассылку Дашборд Контакты Рассылки Отправители Шаблоны Интеграции Формы…" at bounding box center [128, 411] width 256 height 686
click at [354, 114] on icon at bounding box center [351, 117] width 15 height 15
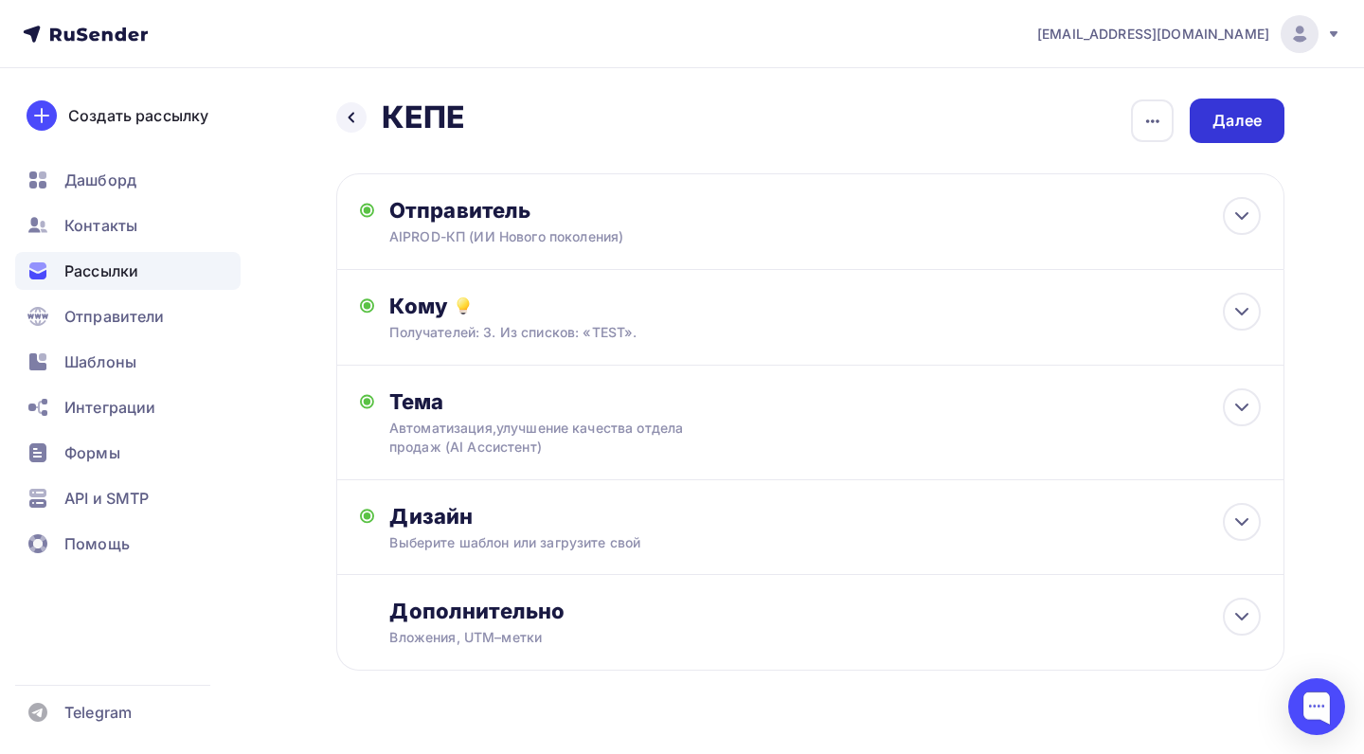
click at [1205, 125] on div "Далее" at bounding box center [1236, 120] width 95 height 45
click at [1256, 115] on div "Далее" at bounding box center [1236, 121] width 49 height 22
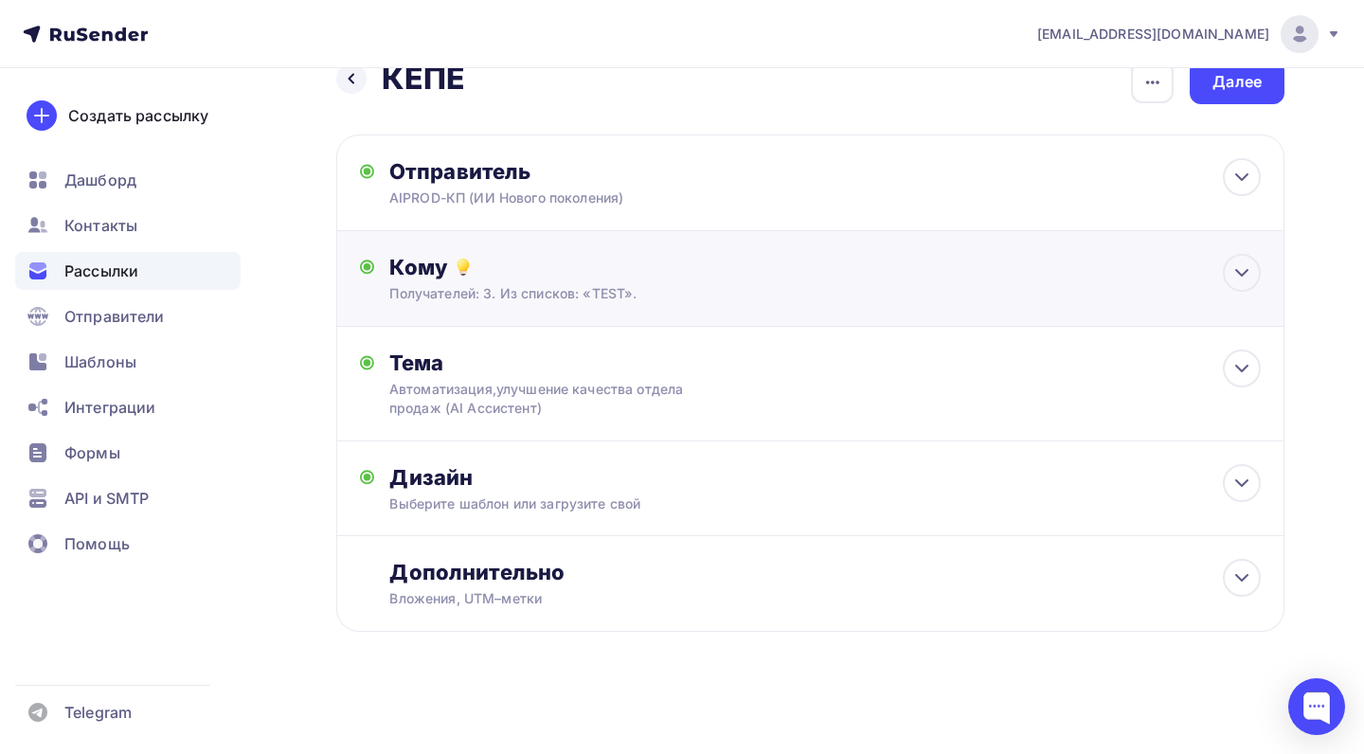
scroll to position [39, 0]
click at [1239, 85] on div "Далее" at bounding box center [1236, 82] width 49 height 22
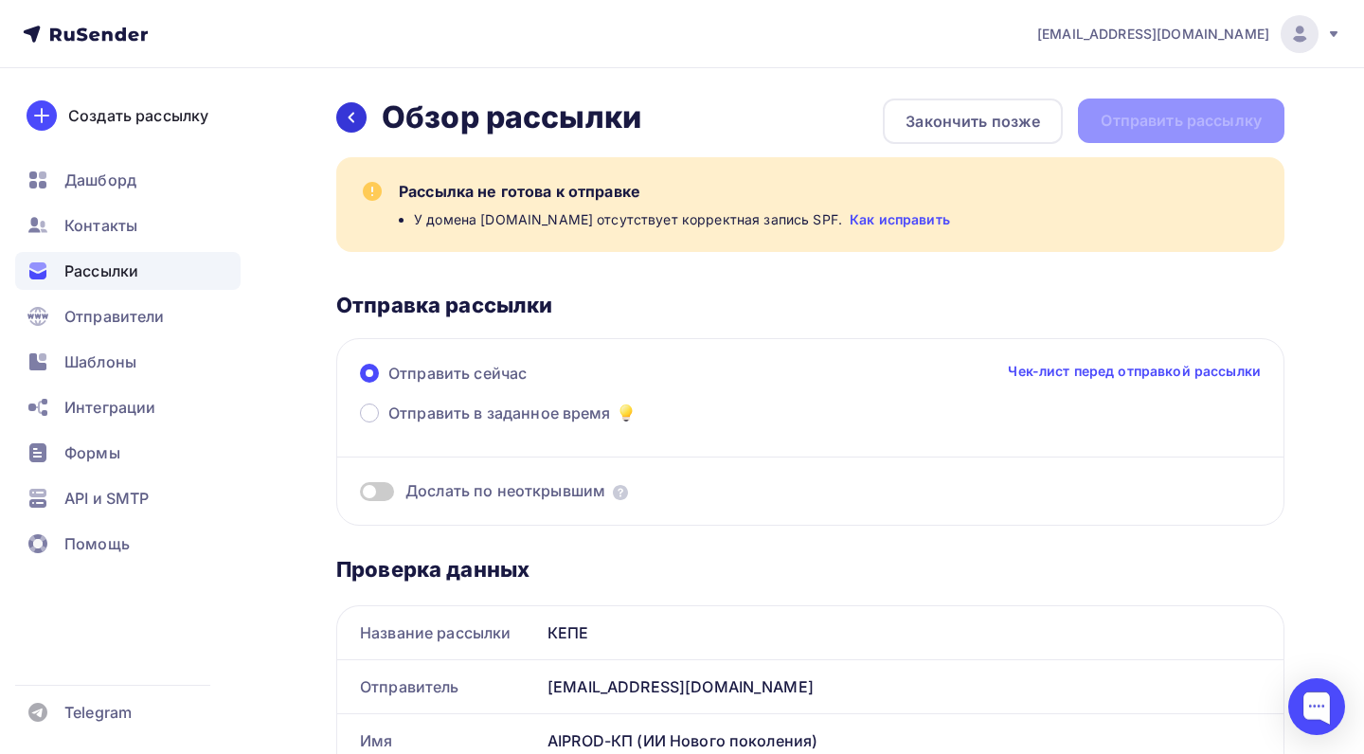
click at [361, 123] on div at bounding box center [351, 117] width 30 height 30
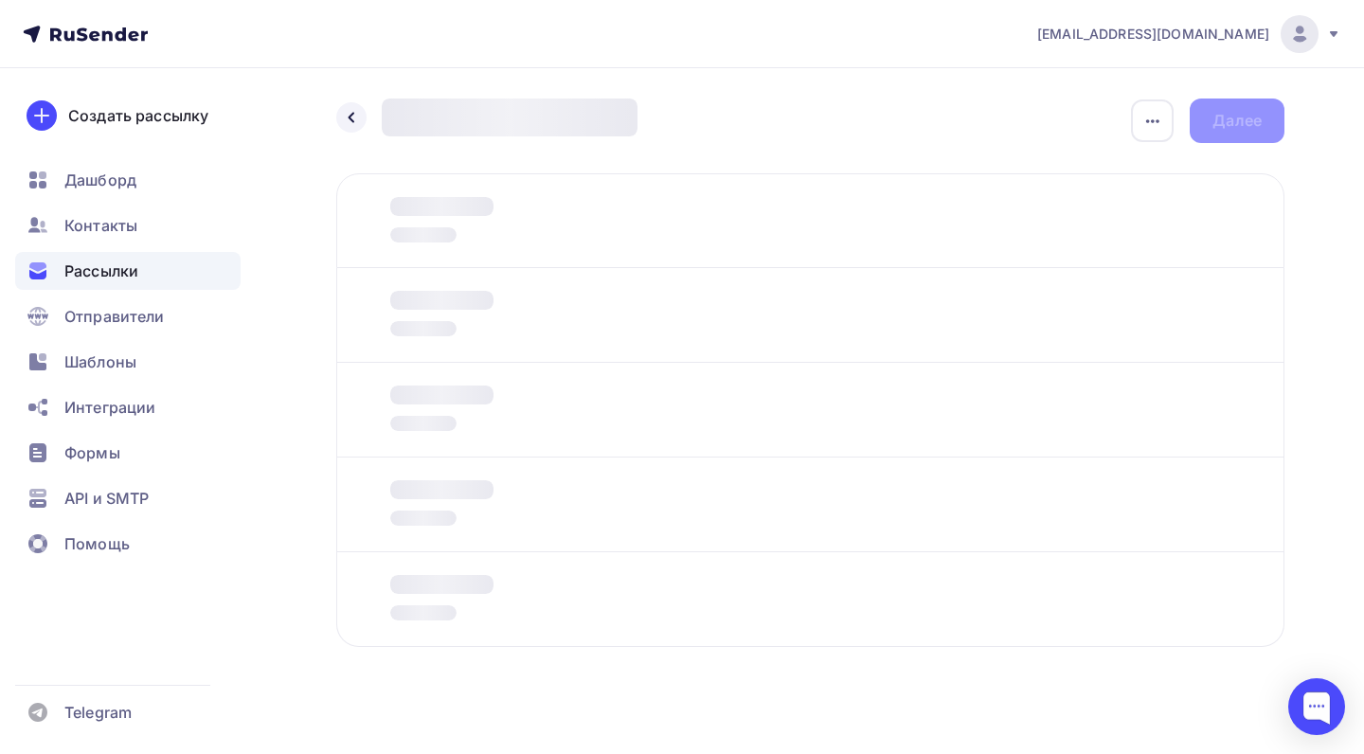
scroll to position [15, 0]
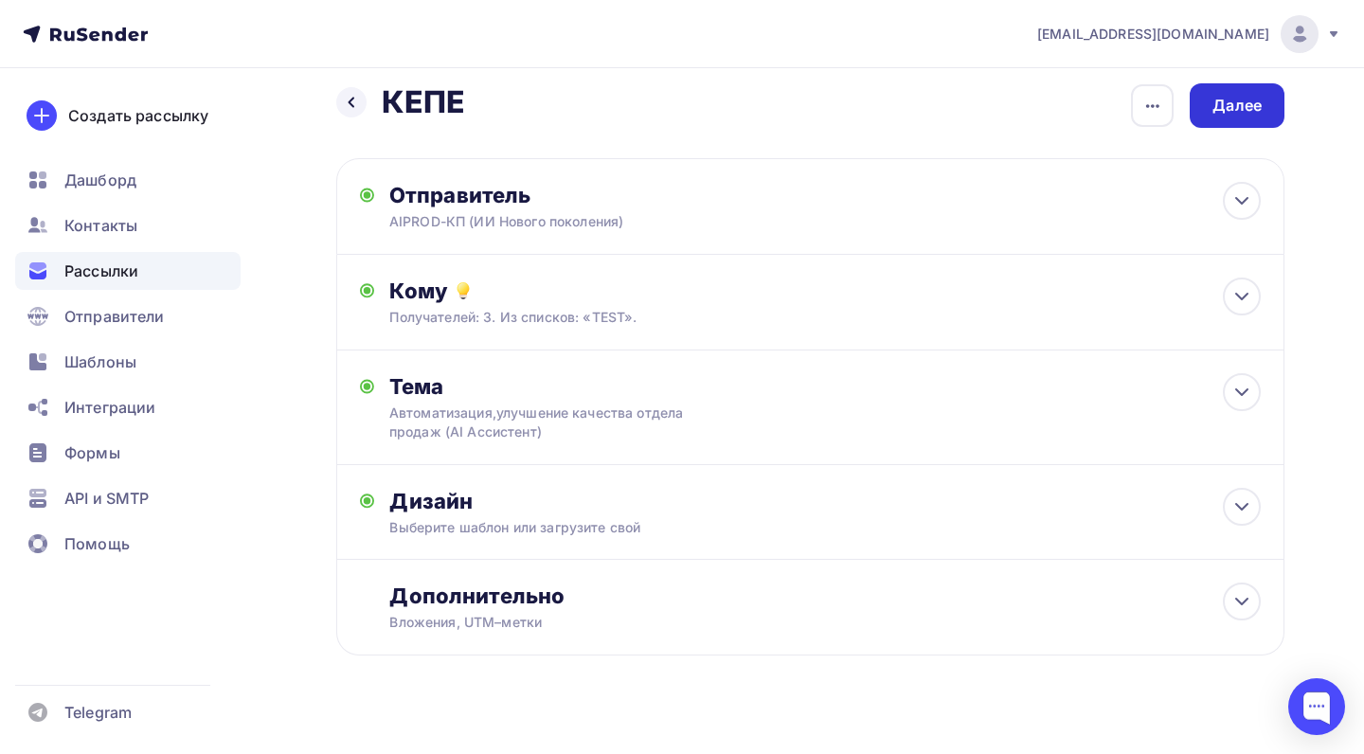
click at [1247, 98] on div "Далее" at bounding box center [1236, 106] width 49 height 22
click at [1241, 101] on div "Далее" at bounding box center [1236, 106] width 49 height 22
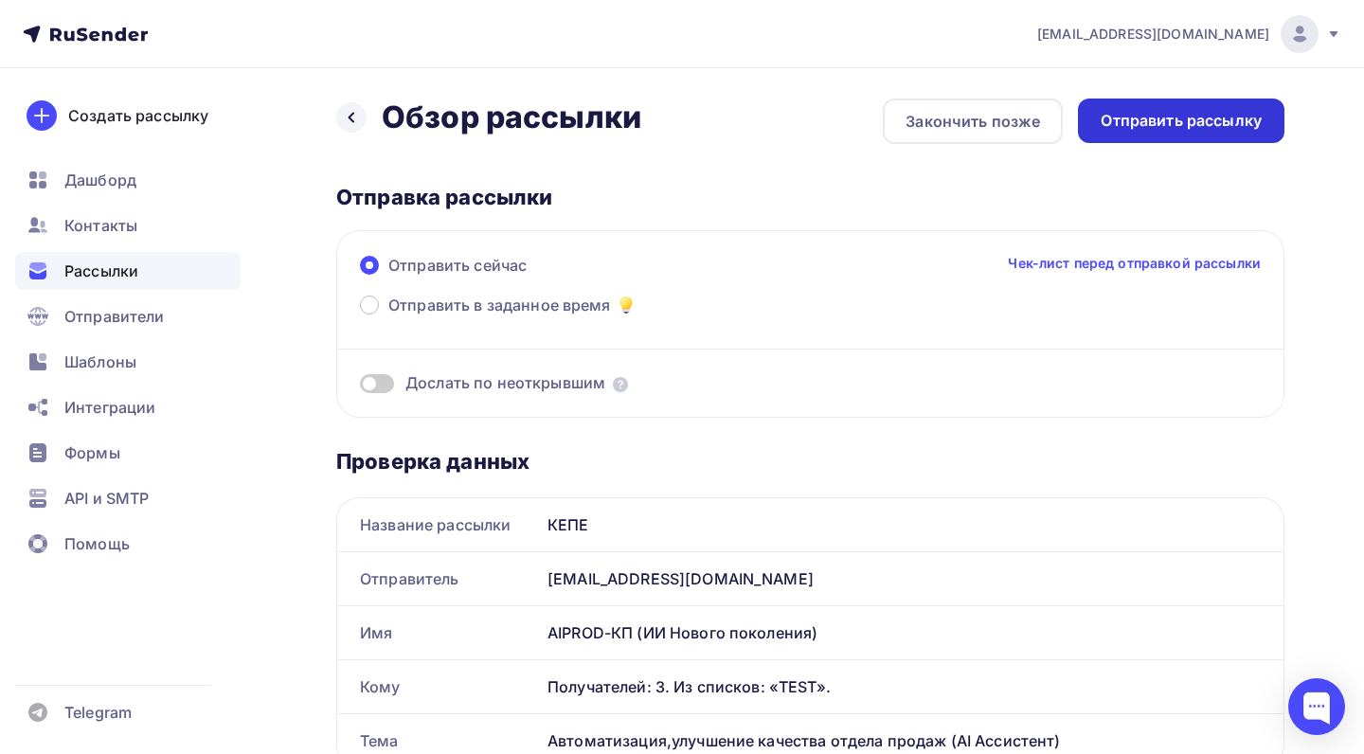
click at [1187, 121] on div "Отправить рассылку" at bounding box center [1180, 121] width 161 height 22
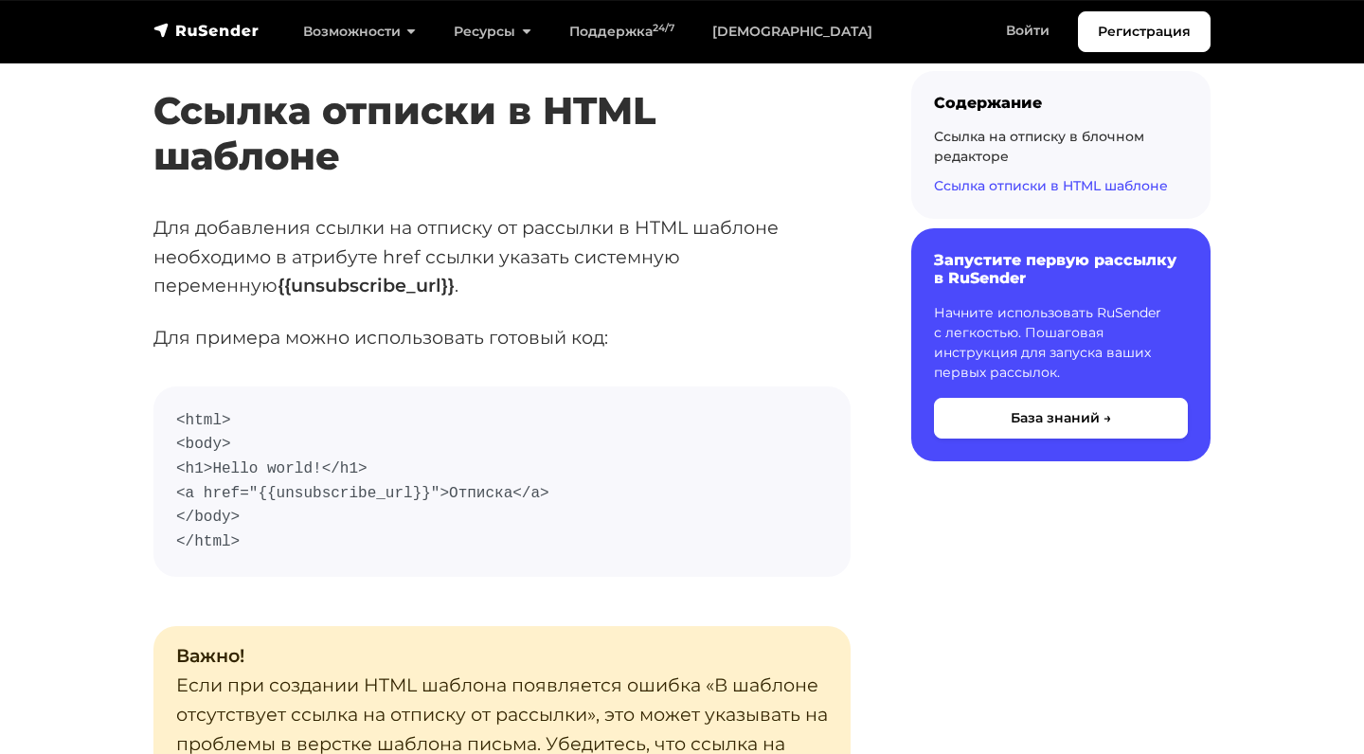
scroll to position [3145, 0]
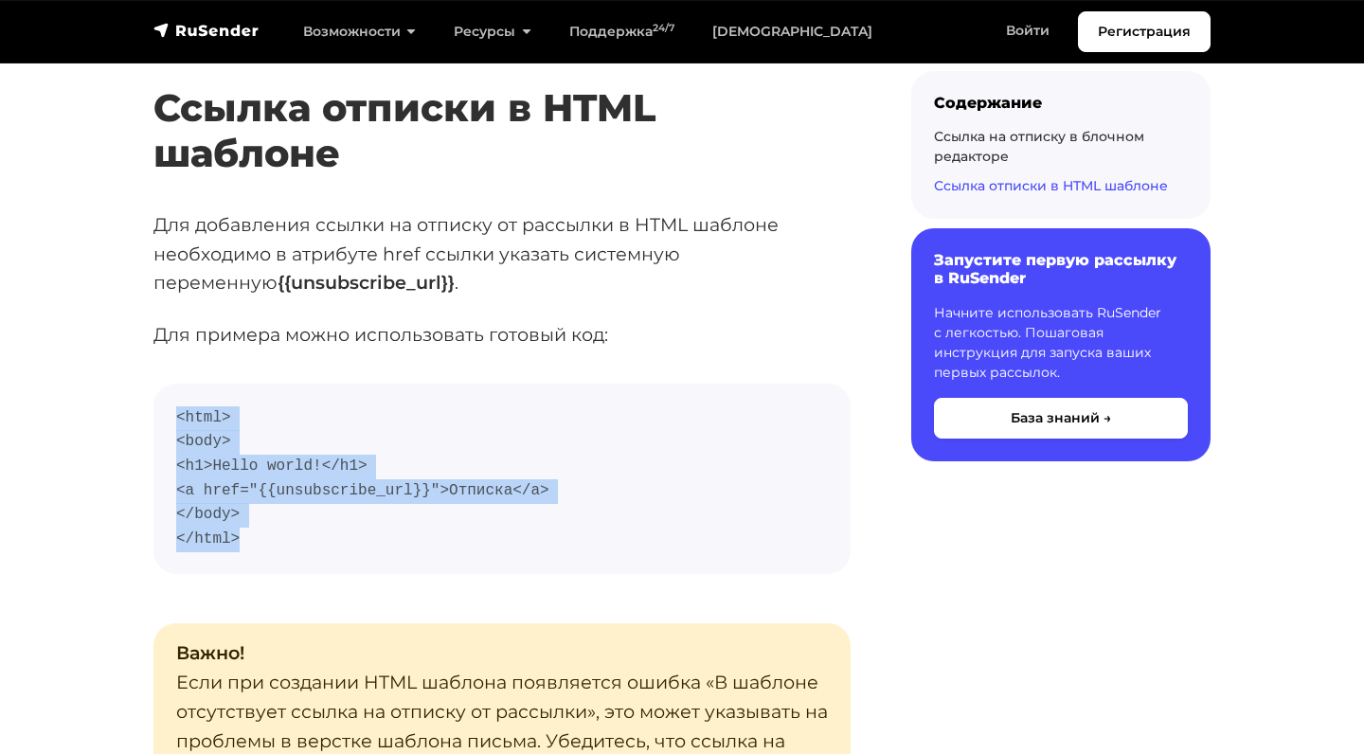
drag, startPoint x: 271, startPoint y: 521, endPoint x: 168, endPoint y: 403, distance: 156.3
click at [168, 403] on pre "<html> <body> <h1>Hello world!</h1> <a href="{{unsubscribe_url}}">Отписка</a> <…" at bounding box center [501, 479] width 697 height 191
copy code "<html> <body> <h1>Hello world!</h1> <a href="{{unsubscribe_url}}">Отписка</a> <…"
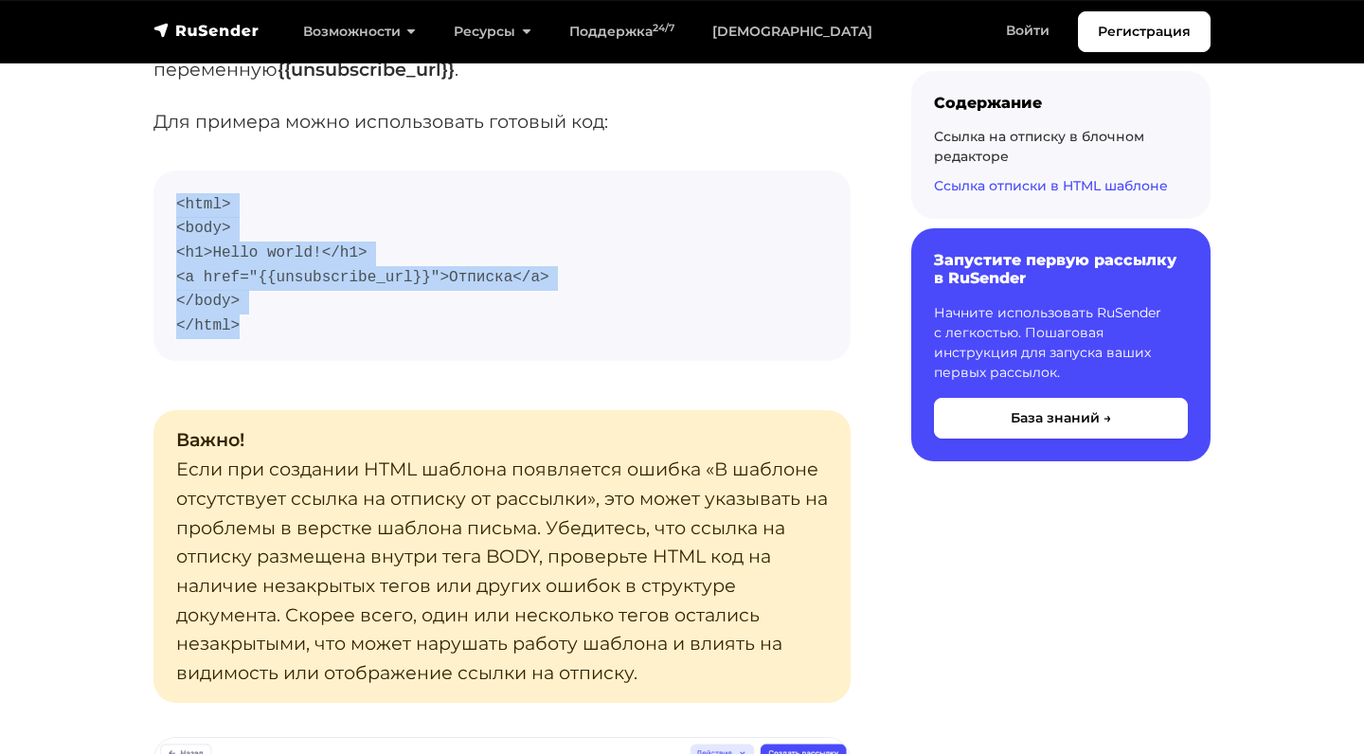
scroll to position [3350, 0]
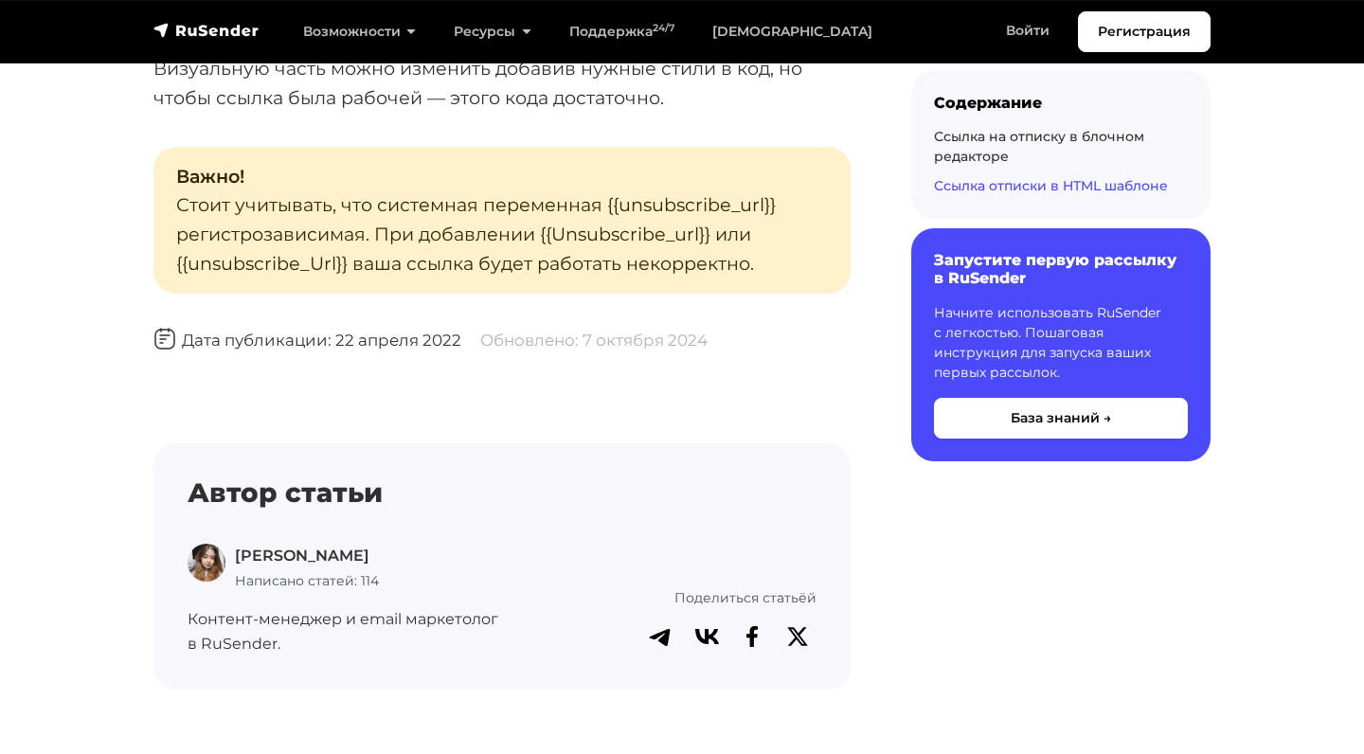
scroll to position [4455, 0]
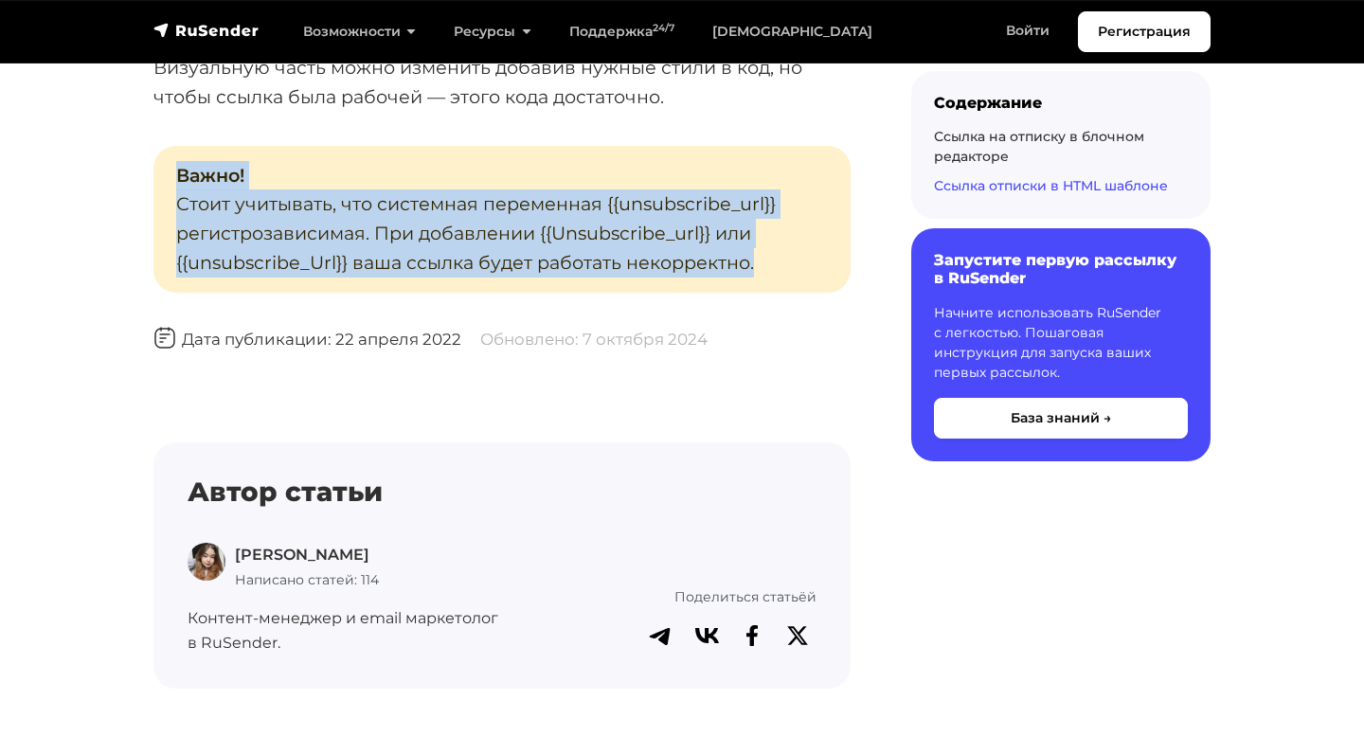
drag, startPoint x: 765, startPoint y: 229, endPoint x: 161, endPoint y: 148, distance: 609.6
click at [161, 148] on p "Важно! Стоит учитывать, что системная переменная {{unsubscribe_url}} регистроза…" at bounding box center [501, 219] width 697 height 147
copy p "Важно! Стоит учитывать, что системная переменная {{unsubscribe_url}} регистроза…"
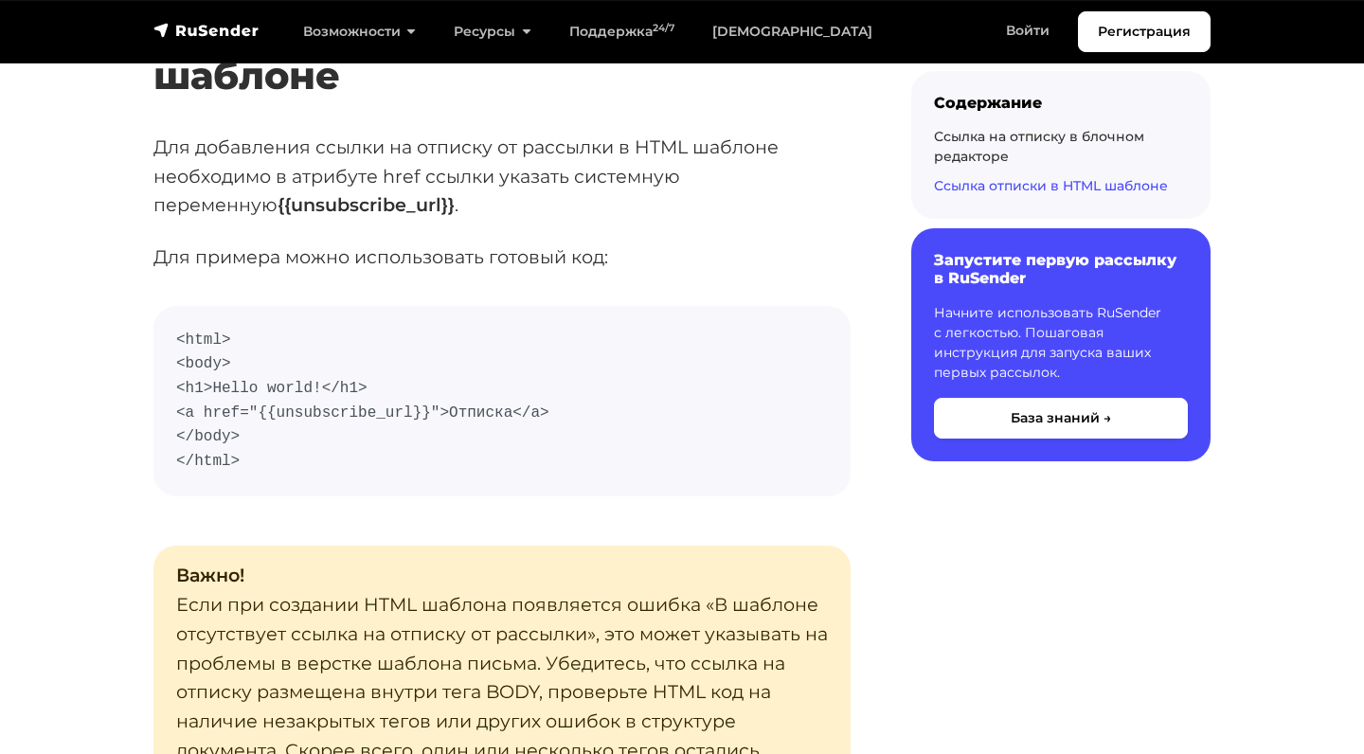
scroll to position [3223, 0]
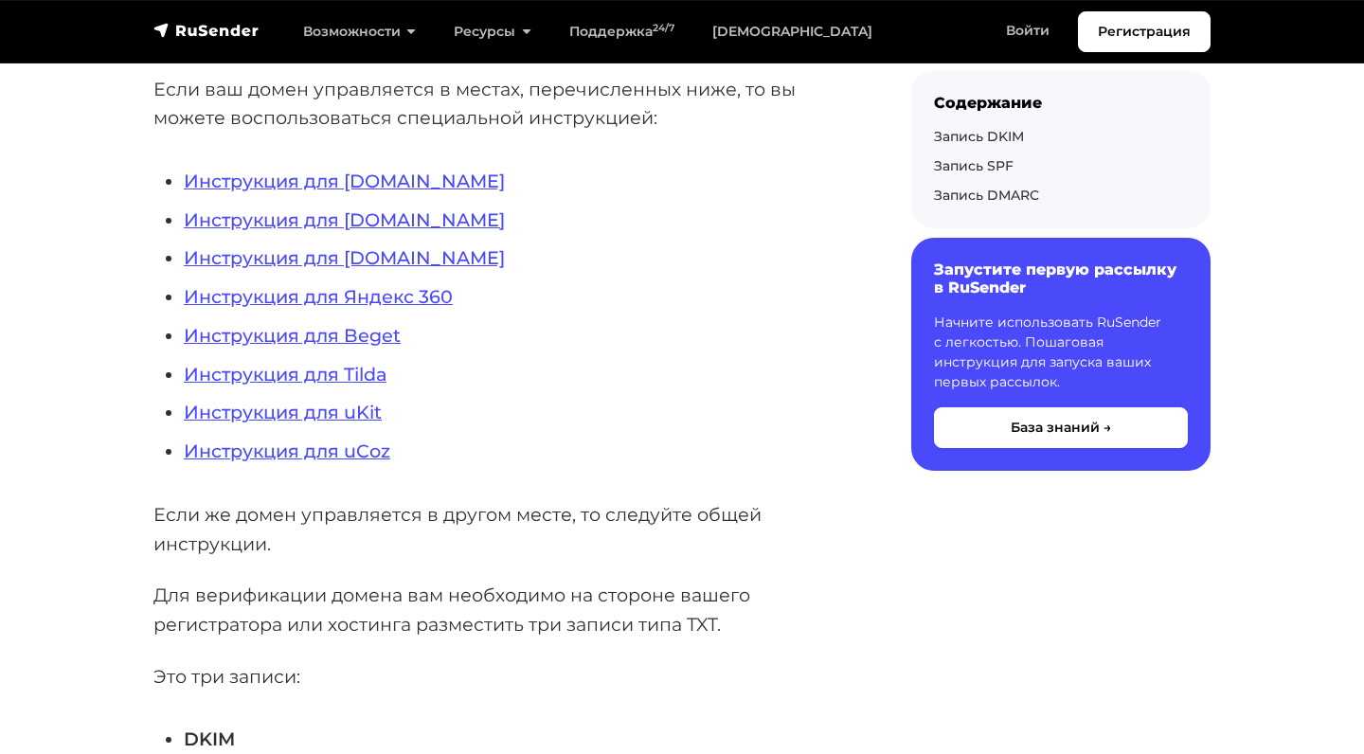
scroll to position [505, 0]
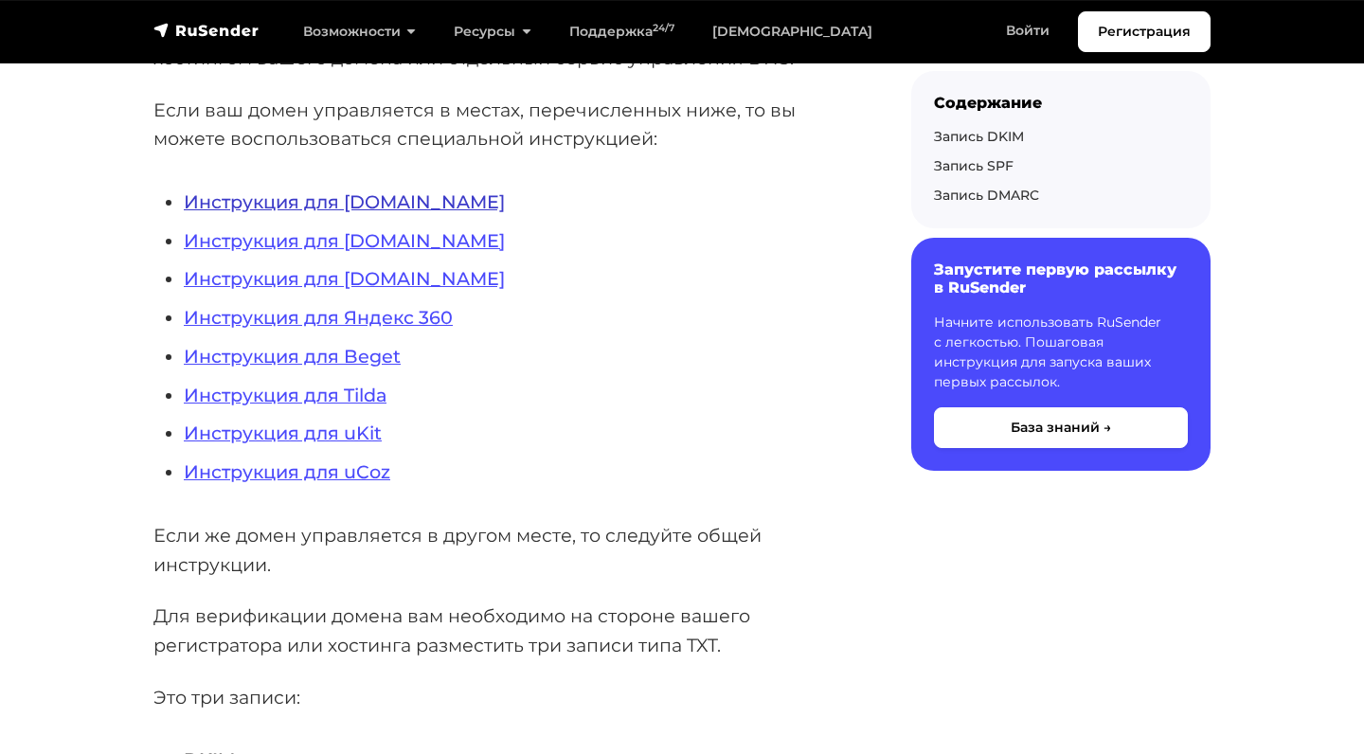
click at [366, 197] on link "Инструкция для [DOMAIN_NAME]" at bounding box center [344, 201] width 321 height 23
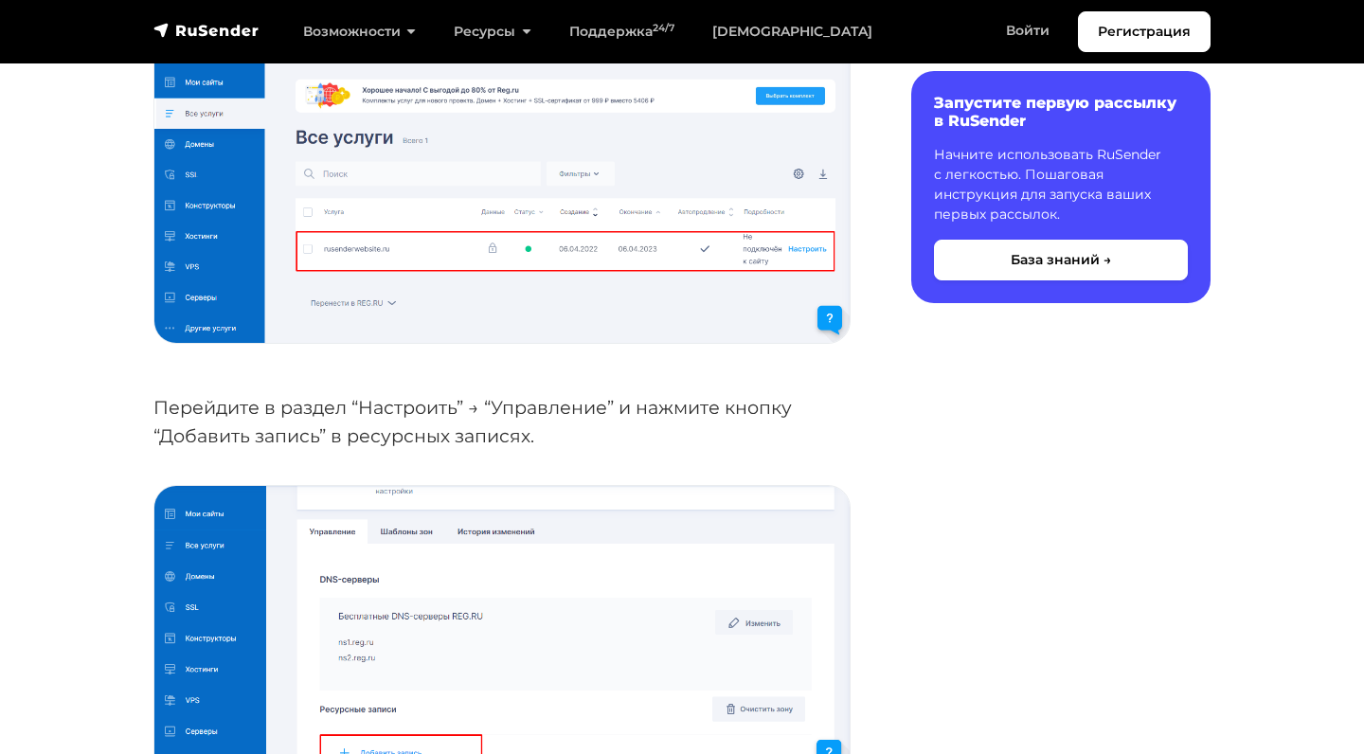
scroll to position [1681, 0]
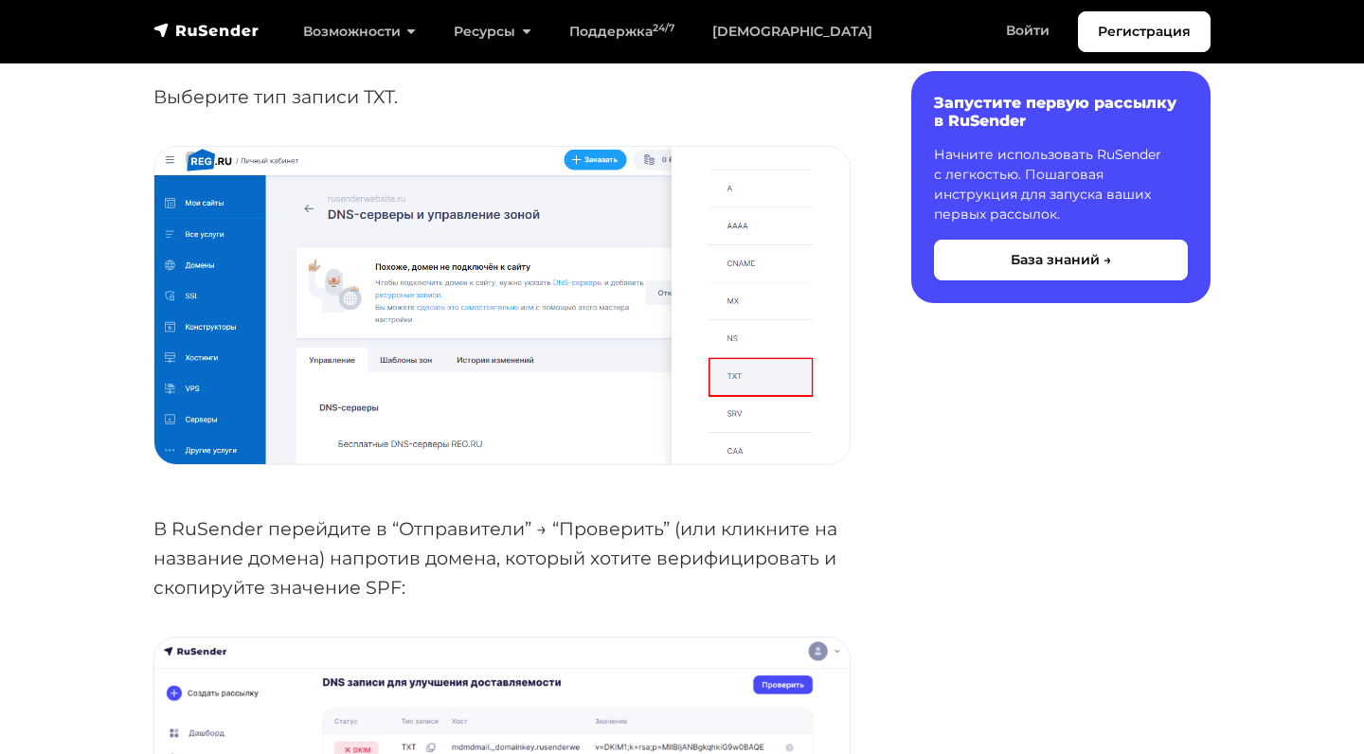
scroll to position [2434, 0]
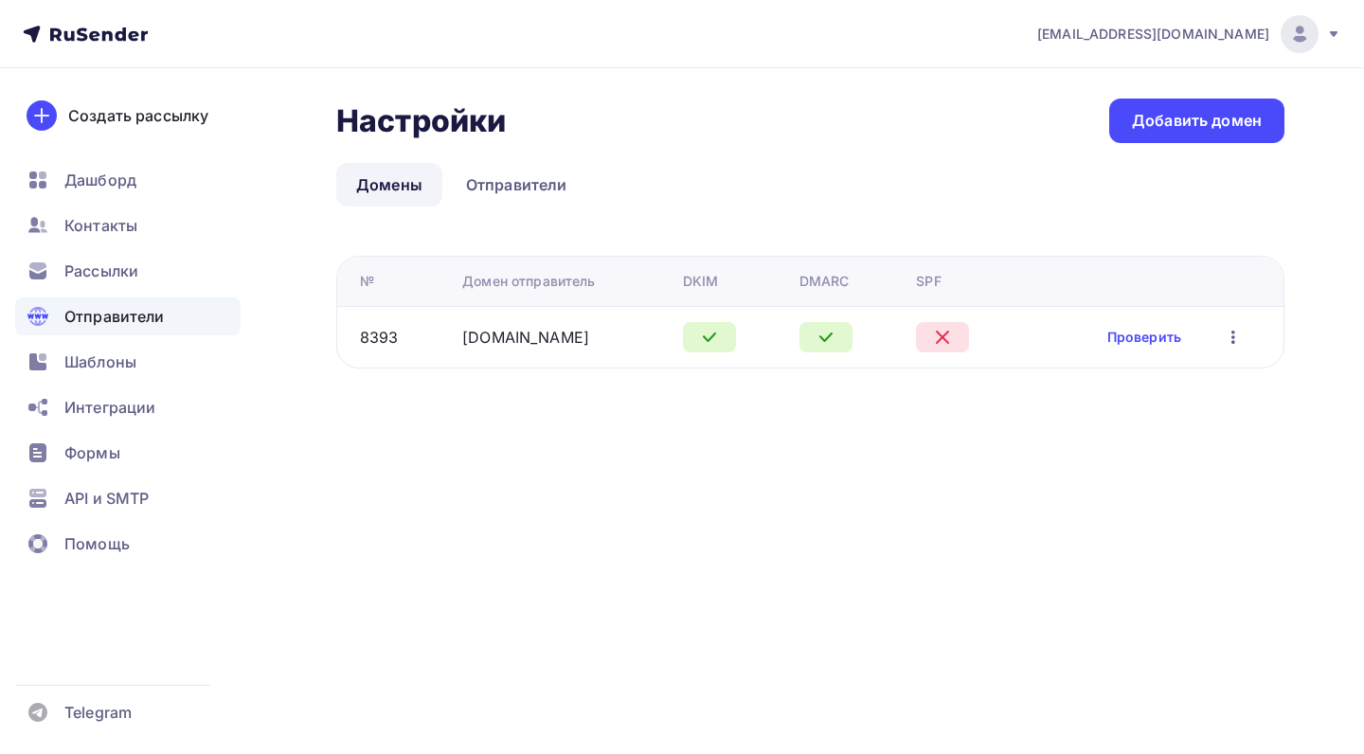
click at [952, 338] on div at bounding box center [942, 337] width 53 height 30
click at [502, 343] on link "[DOMAIN_NAME]" at bounding box center [525, 337] width 127 height 19
click at [535, 332] on link "[DOMAIN_NAME]" at bounding box center [525, 337] width 127 height 19
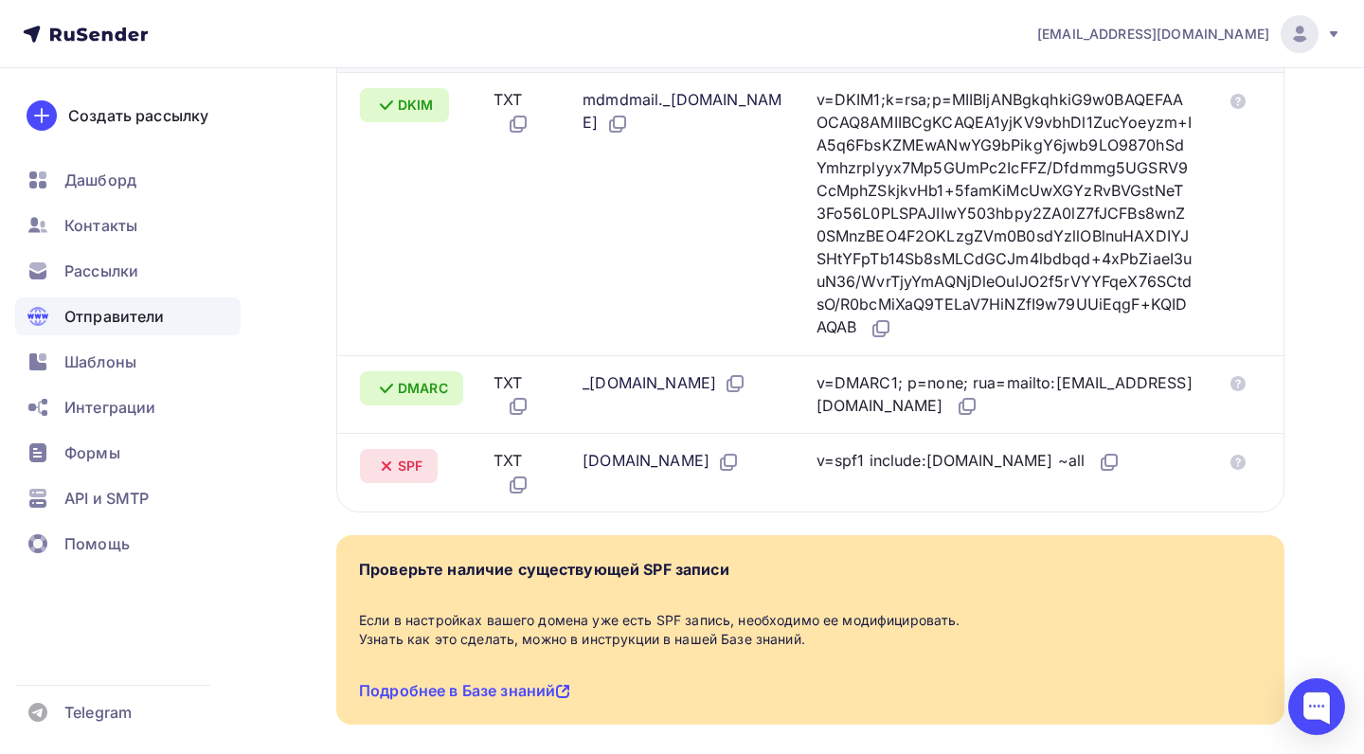
scroll to position [563, 0]
click at [1098, 473] on icon at bounding box center [1109, 461] width 23 height 23
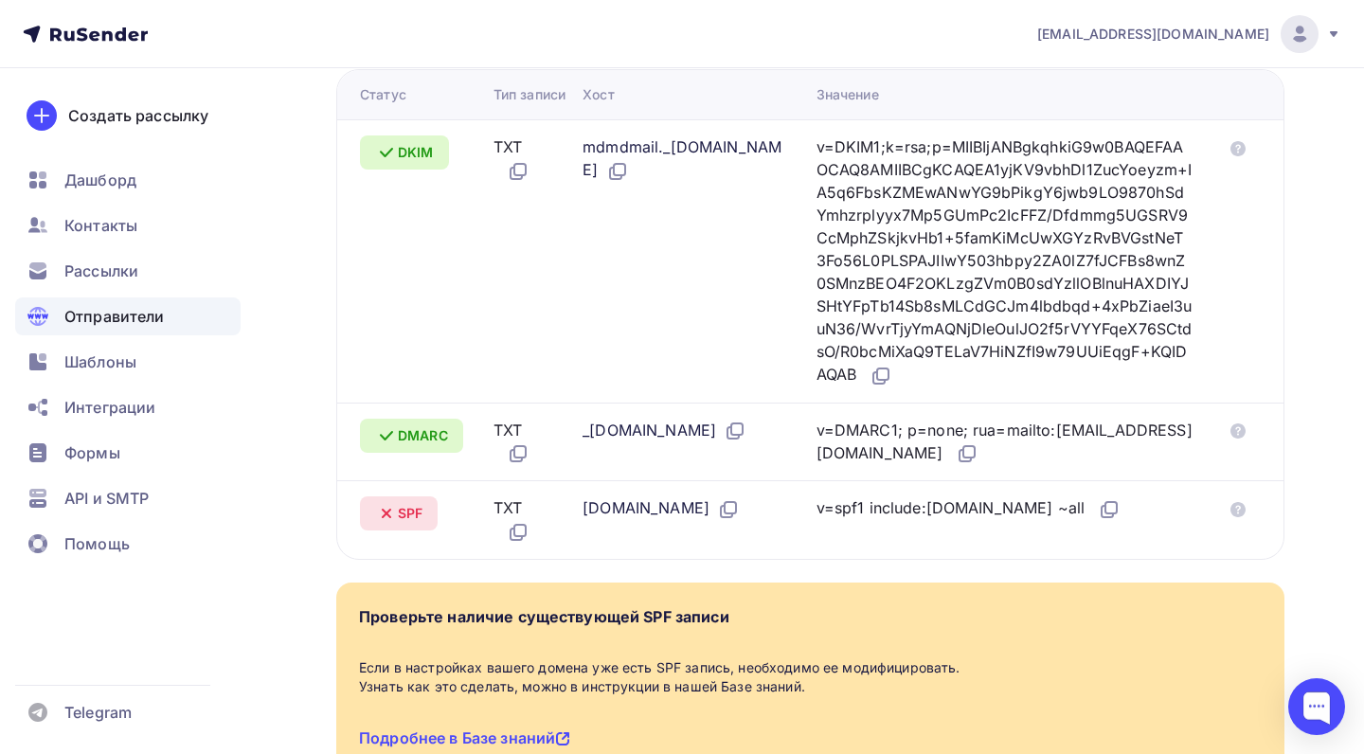
scroll to position [524, 0]
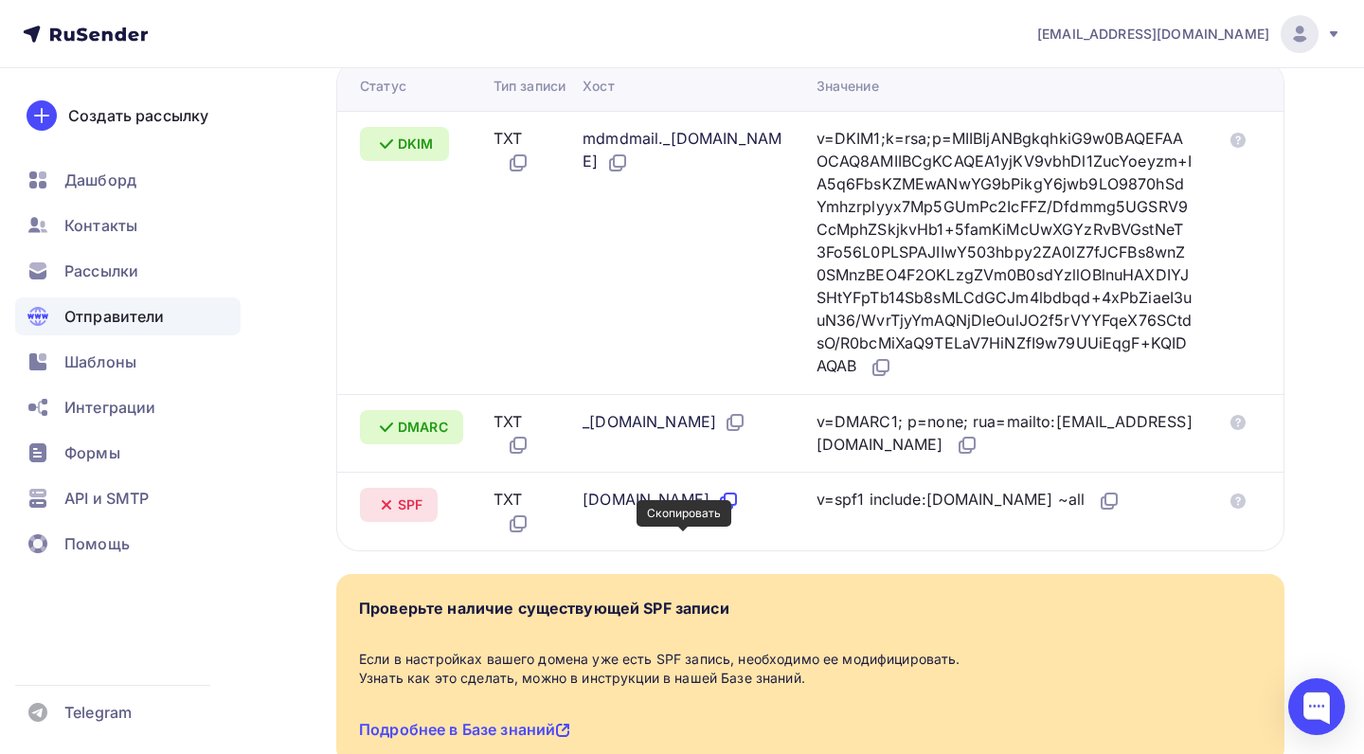
click at [717, 512] on icon at bounding box center [728, 501] width 23 height 23
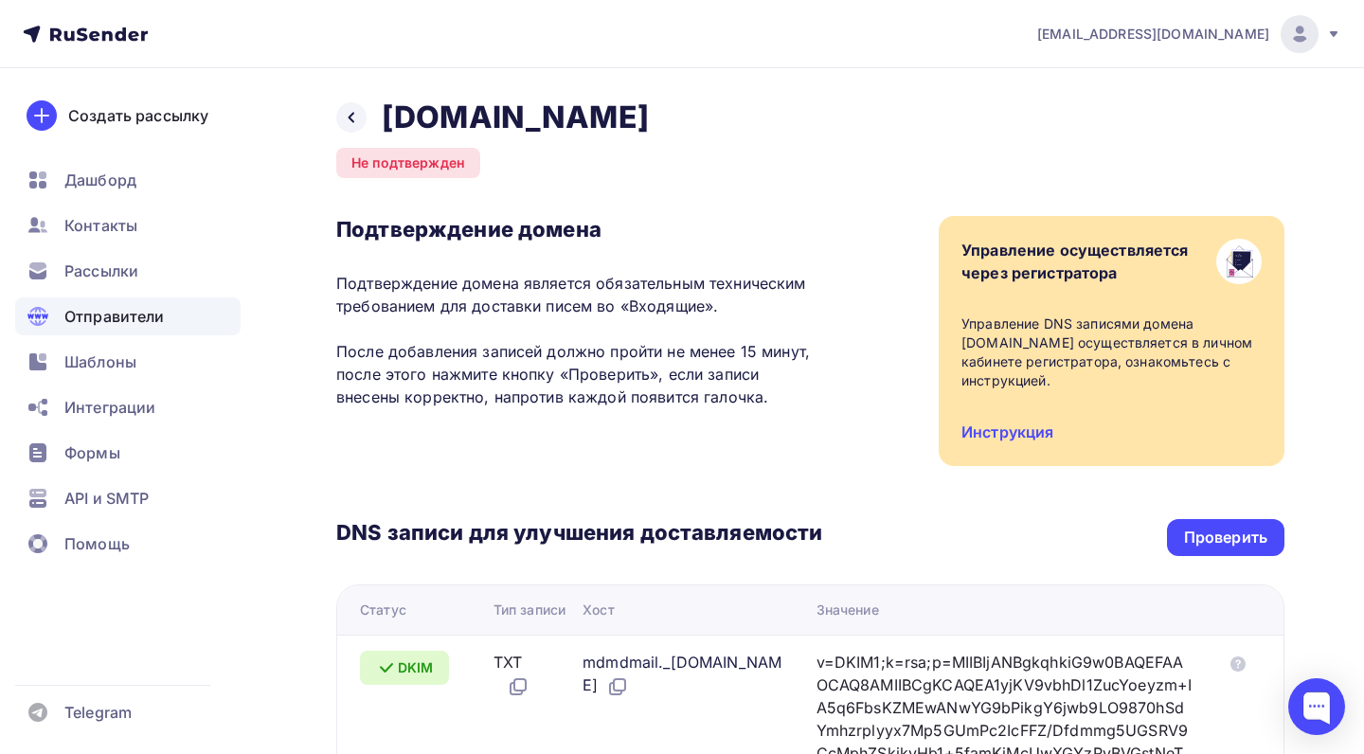
scroll to position [0, 0]
click at [1253, 528] on div "Проверить" at bounding box center [1225, 538] width 83 height 22
click at [1225, 543] on div "Проверить" at bounding box center [1225, 538] width 83 height 22
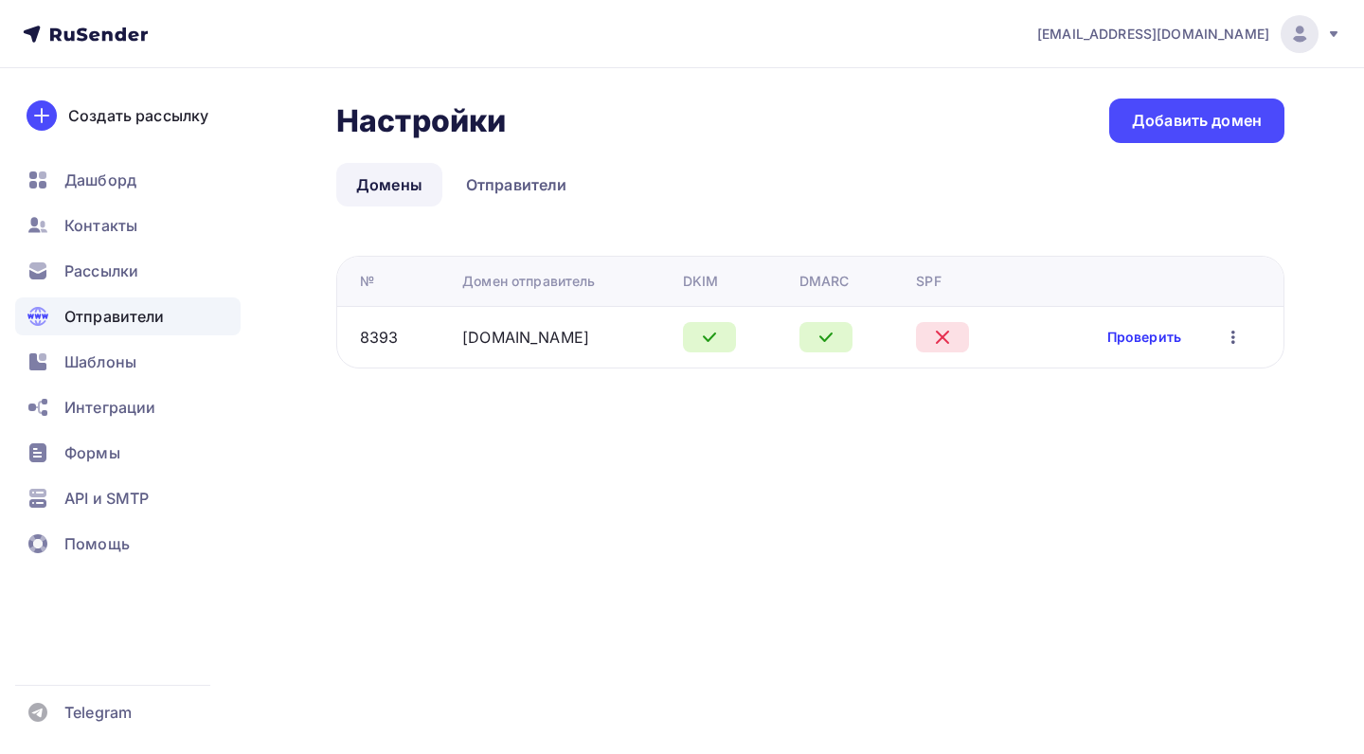
click at [1127, 335] on link "Проверить" at bounding box center [1144, 337] width 74 height 19
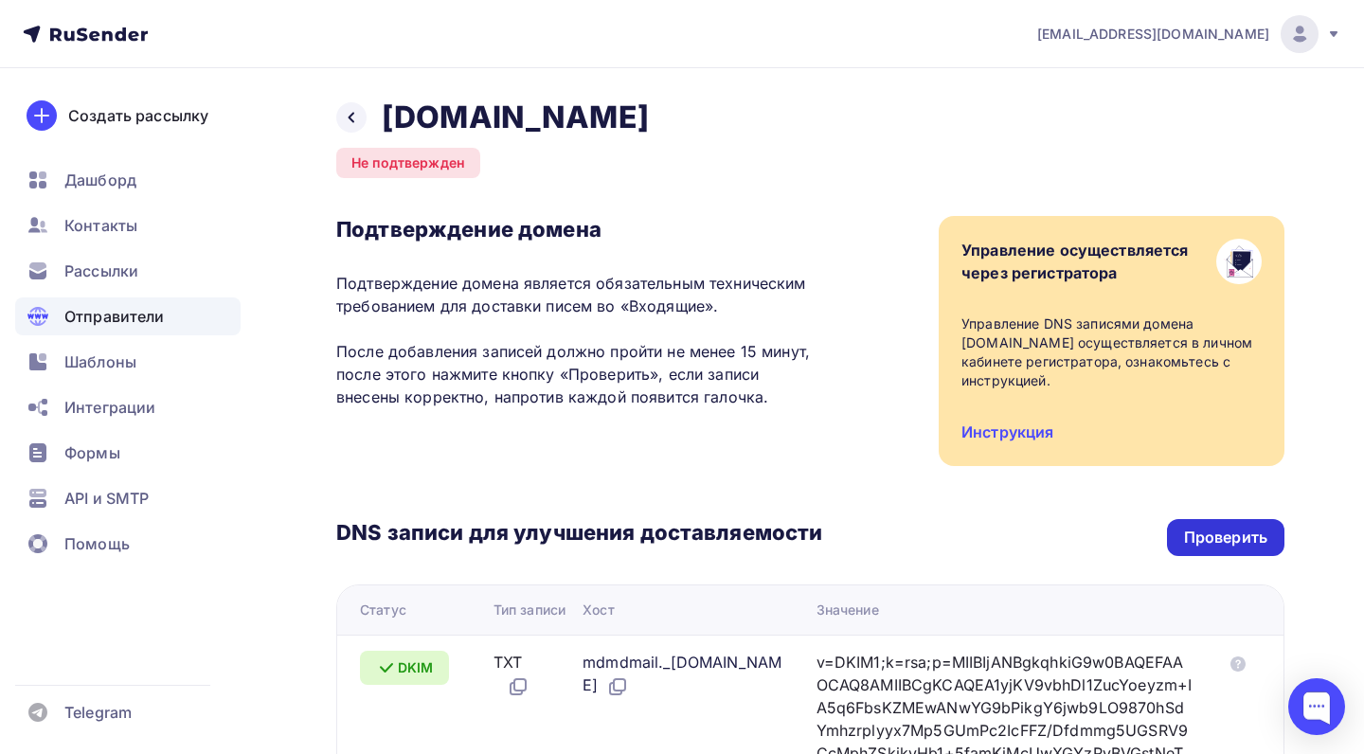
click at [1241, 531] on div "Проверить" at bounding box center [1225, 538] width 83 height 22
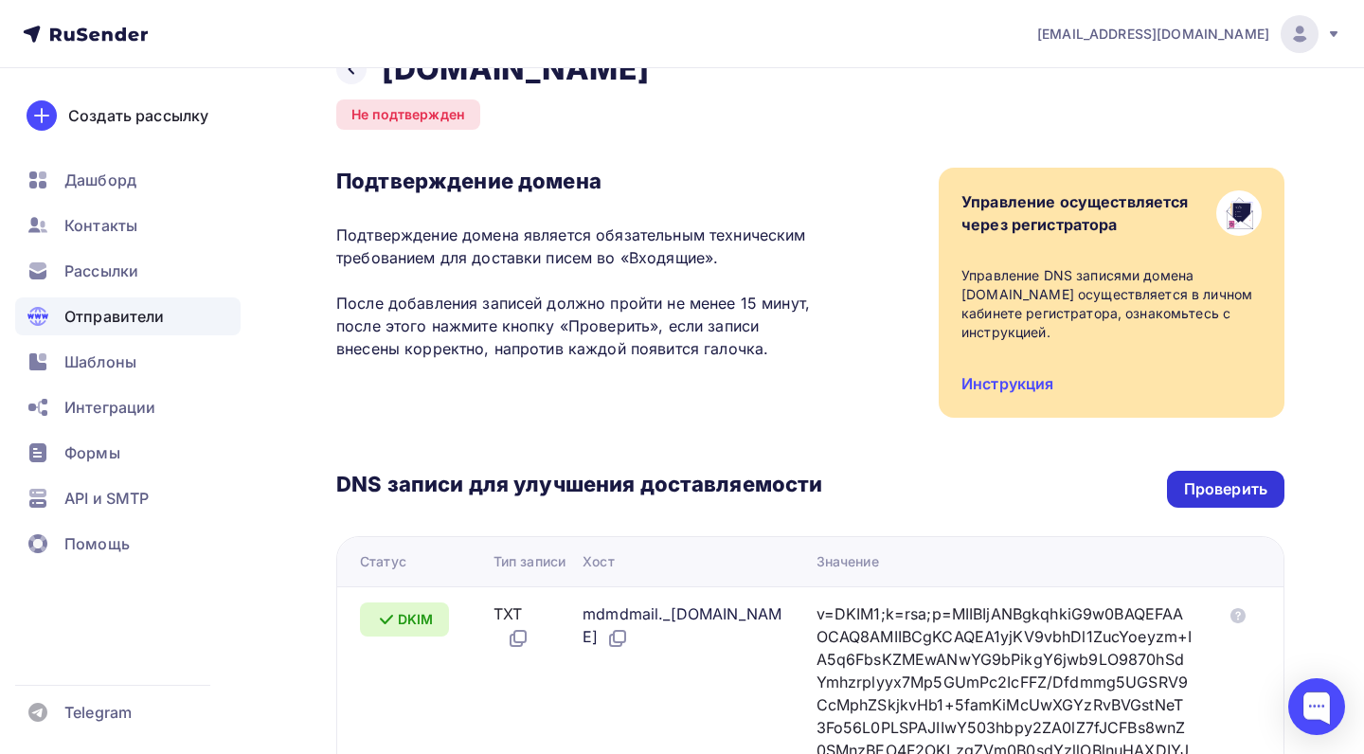
click at [1191, 488] on div "Проверить" at bounding box center [1225, 489] width 83 height 22
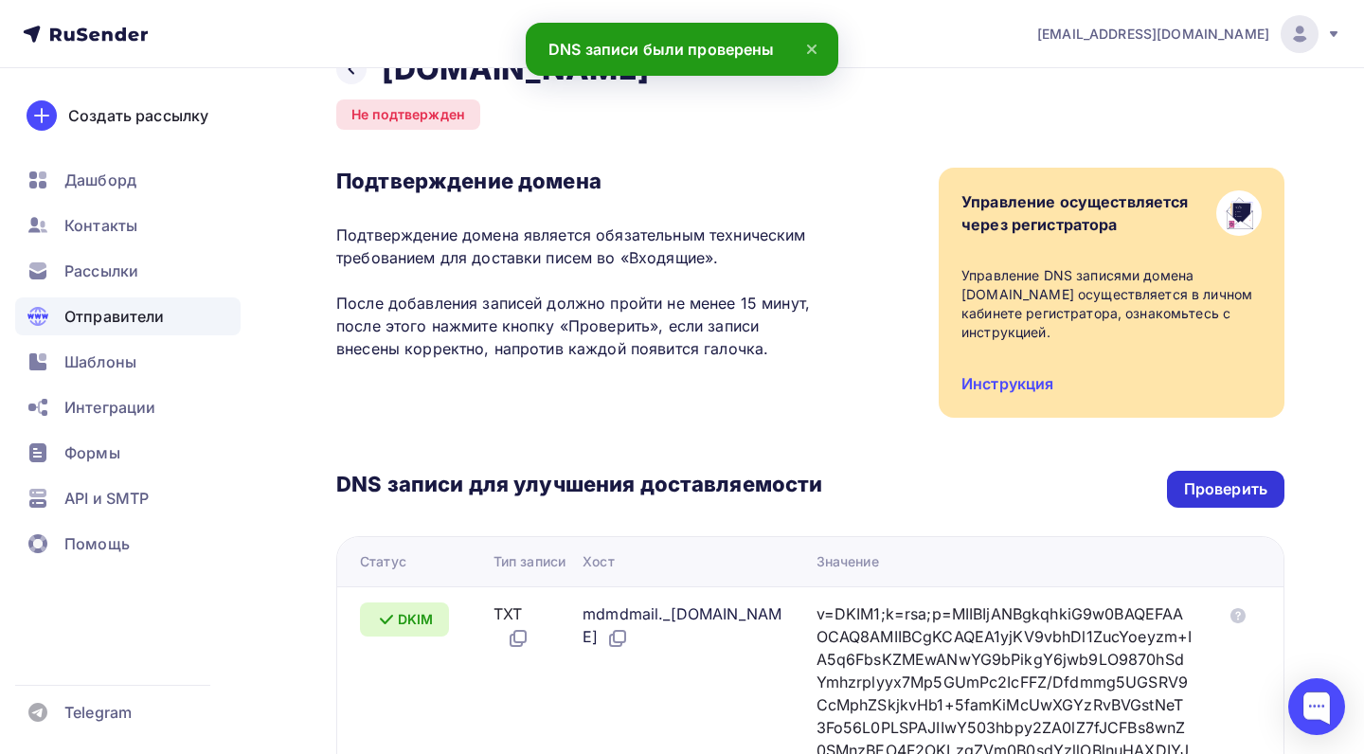
click at [1191, 488] on div "Проверить" at bounding box center [1225, 489] width 83 height 22
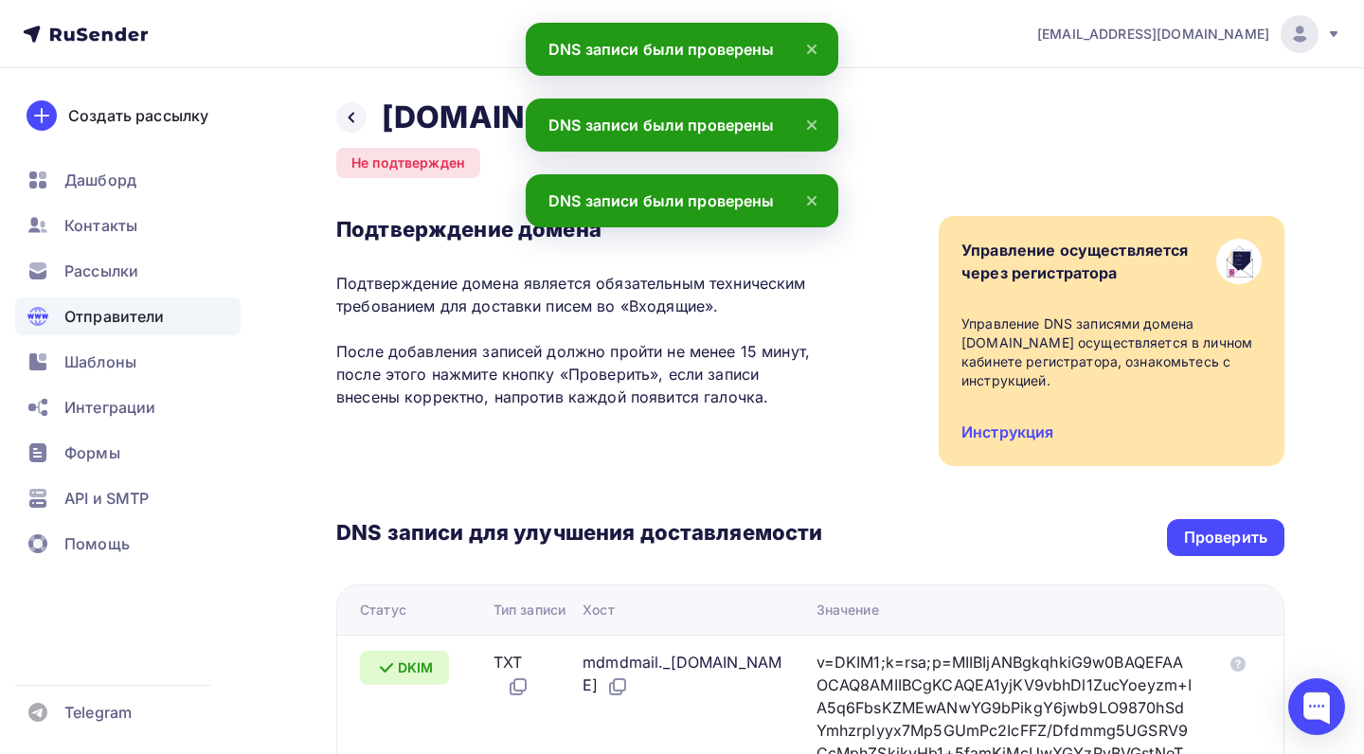
scroll to position [0, 0]
click at [1252, 547] on div "Проверить" at bounding box center [1225, 538] width 83 height 22
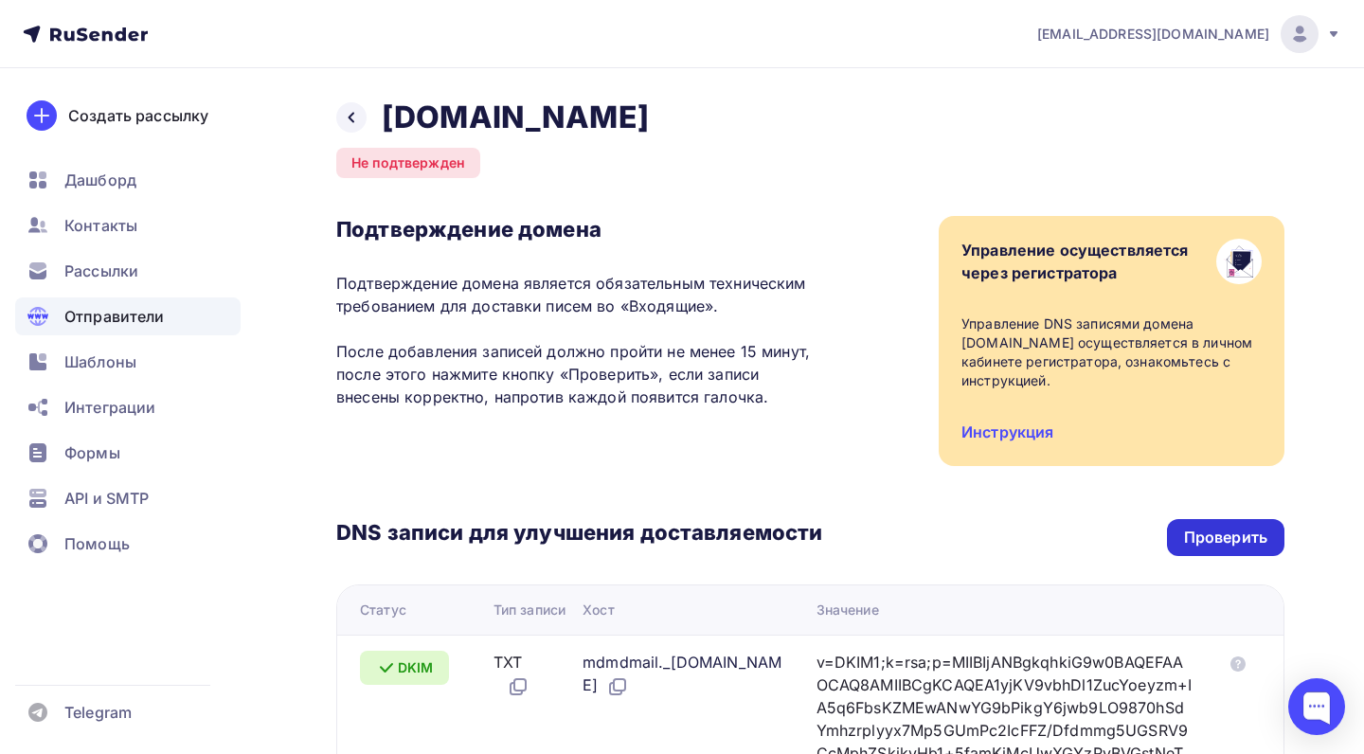
click at [1214, 545] on div "Проверить" at bounding box center [1225, 538] width 83 height 22
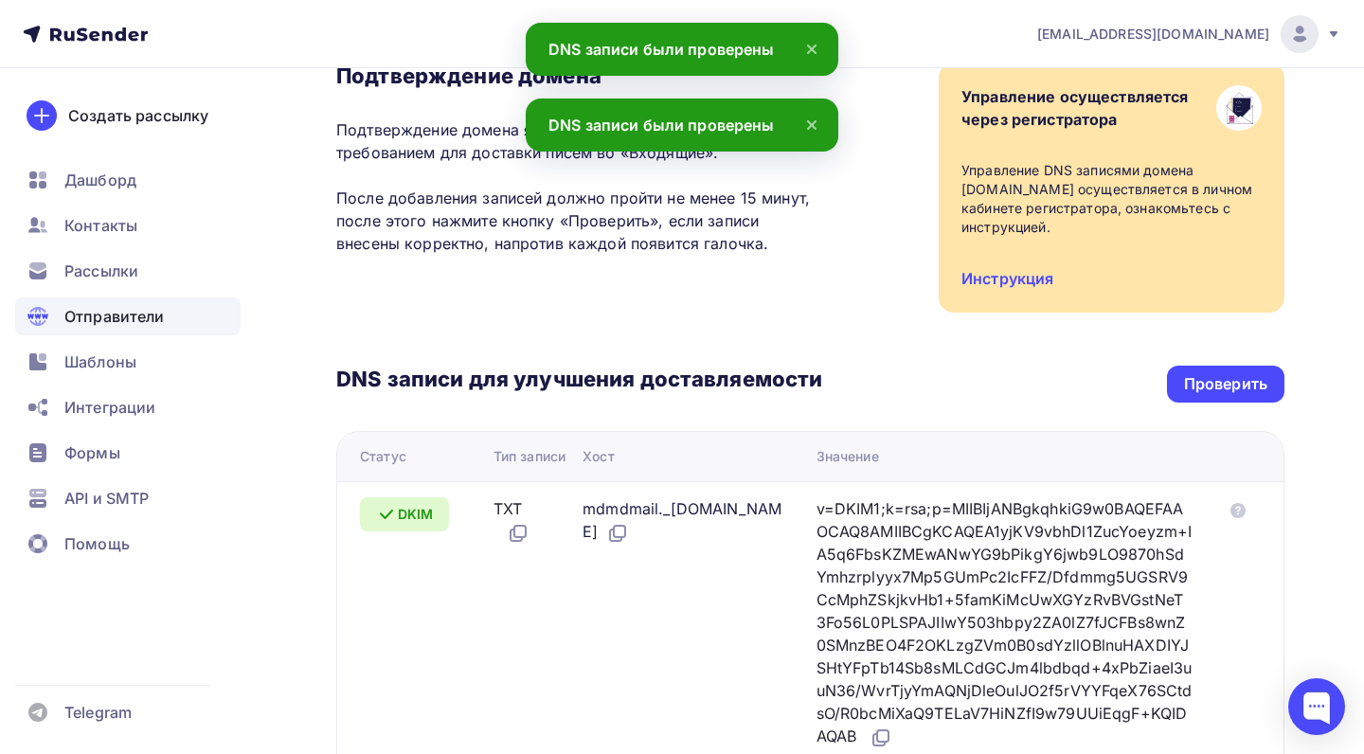
scroll to position [45, 0]
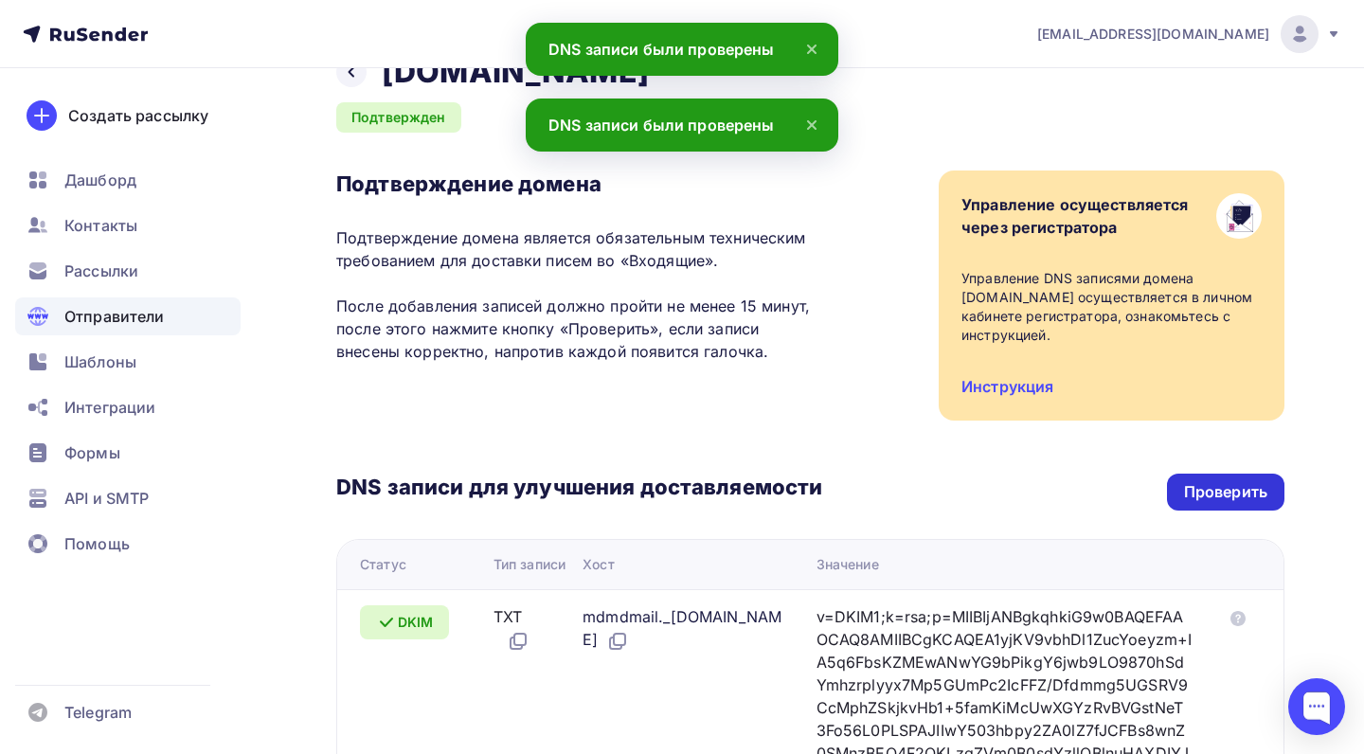
click at [1216, 483] on div "Проверить" at bounding box center [1225, 492] width 83 height 22
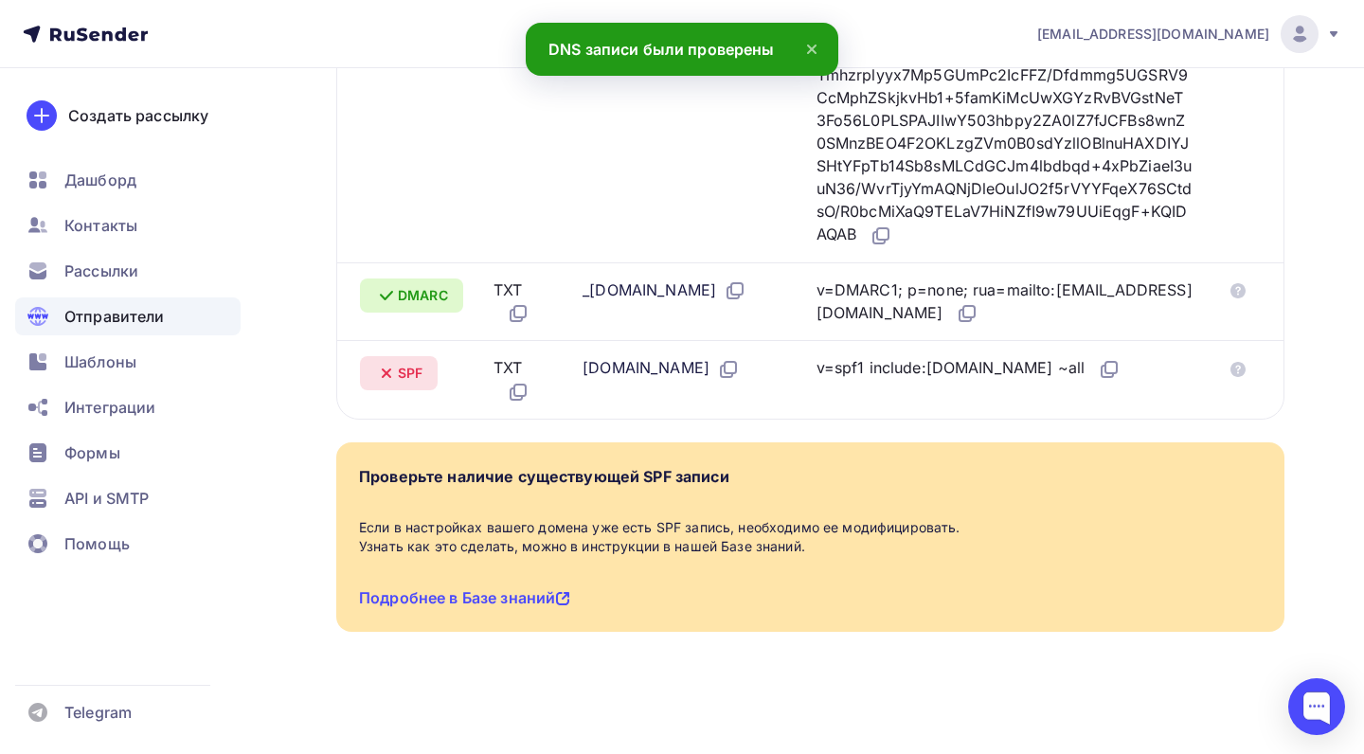
scroll to position [690, 0]
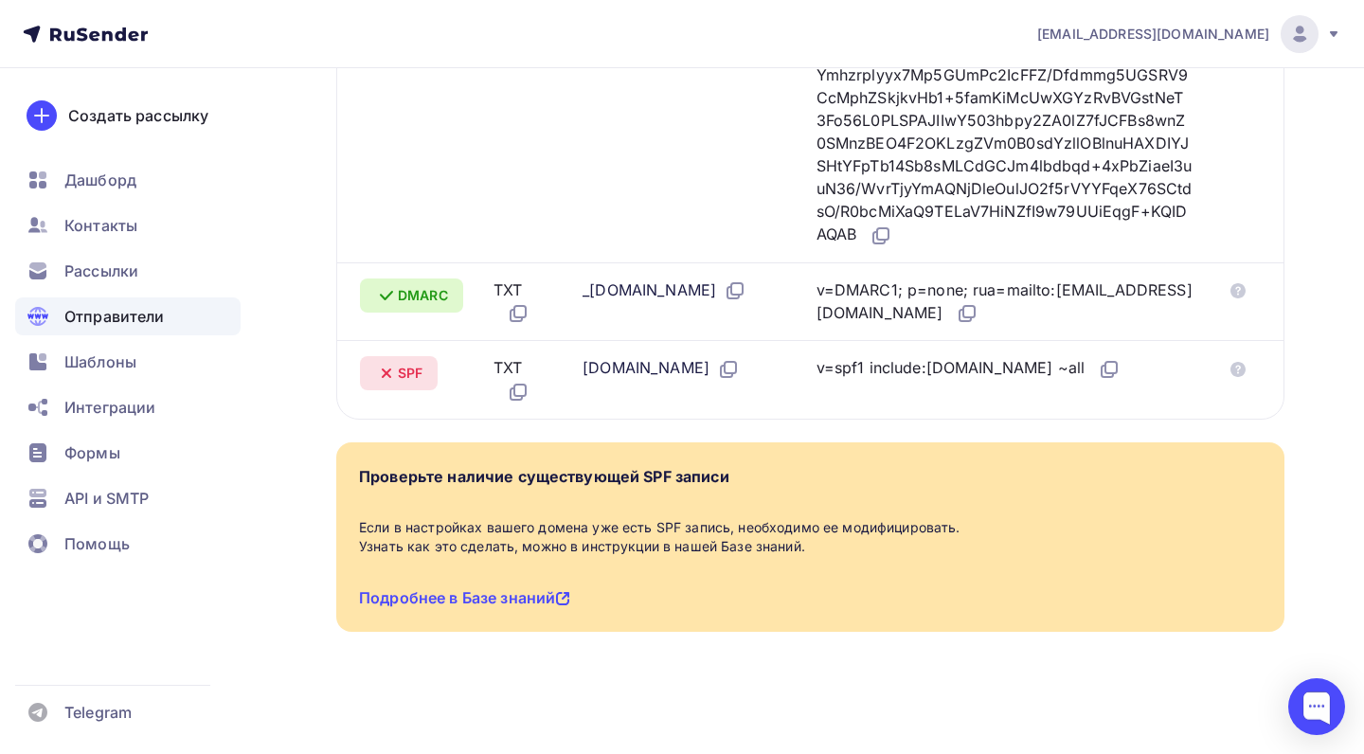
click at [1057, 364] on div "v=spf1 include:rsndr.ru ~all" at bounding box center [968, 368] width 305 height 25
click at [1105, 368] on icon at bounding box center [1110, 367] width 11 height 11
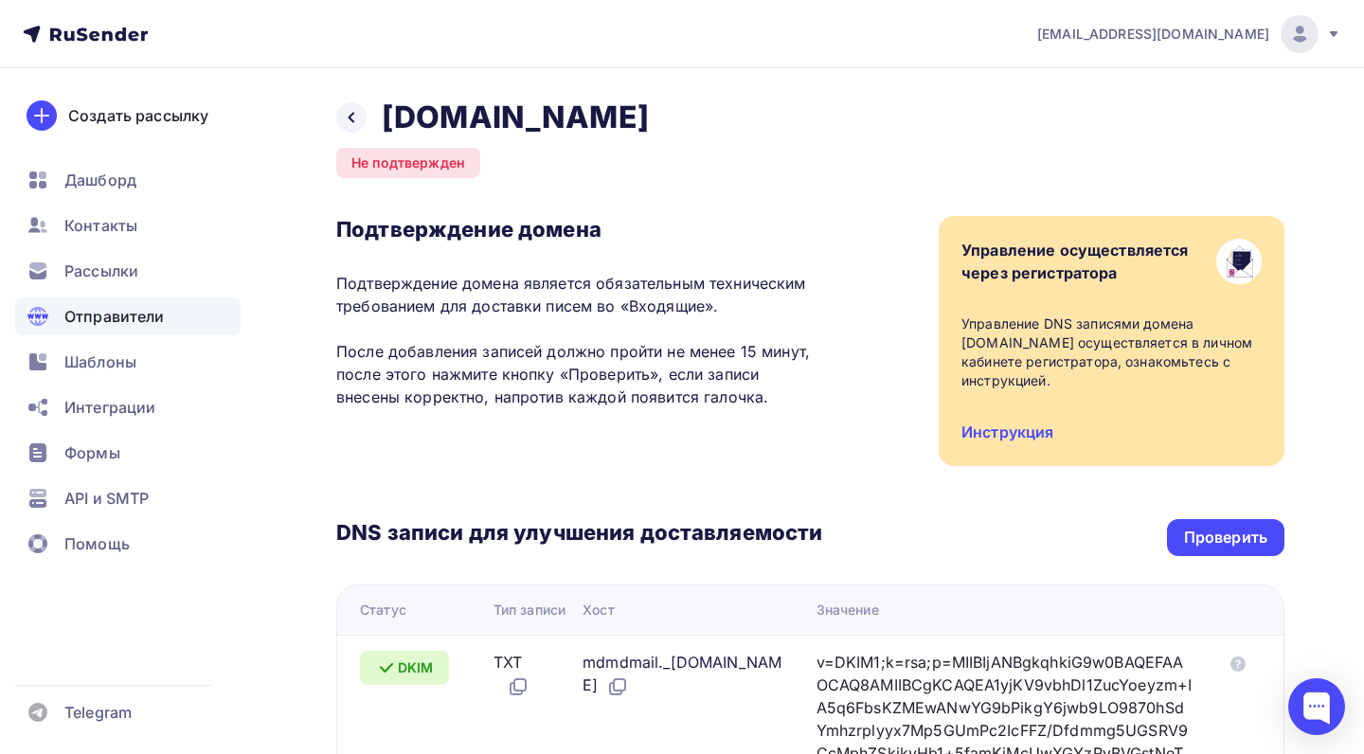
scroll to position [0, 0]
click at [1235, 545] on div "Проверить" at bounding box center [1225, 538] width 83 height 22
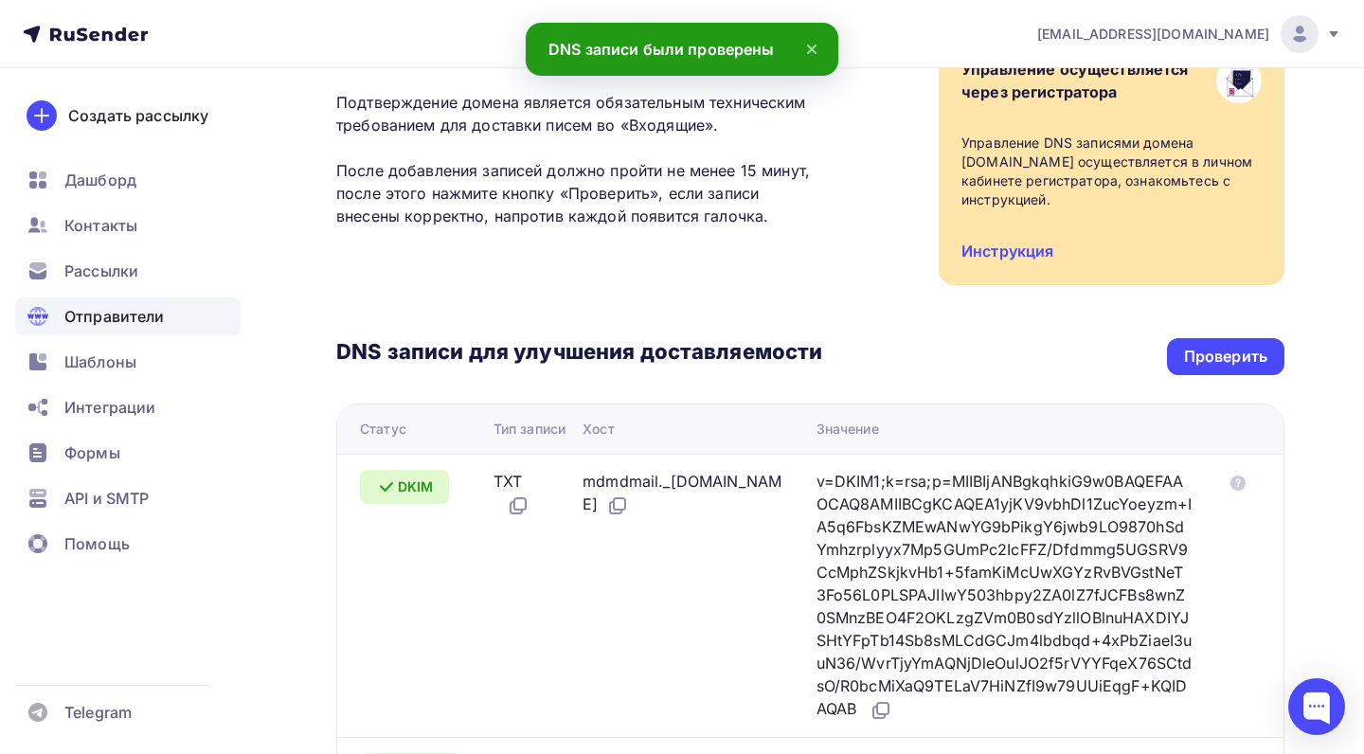
scroll to position [94, 0]
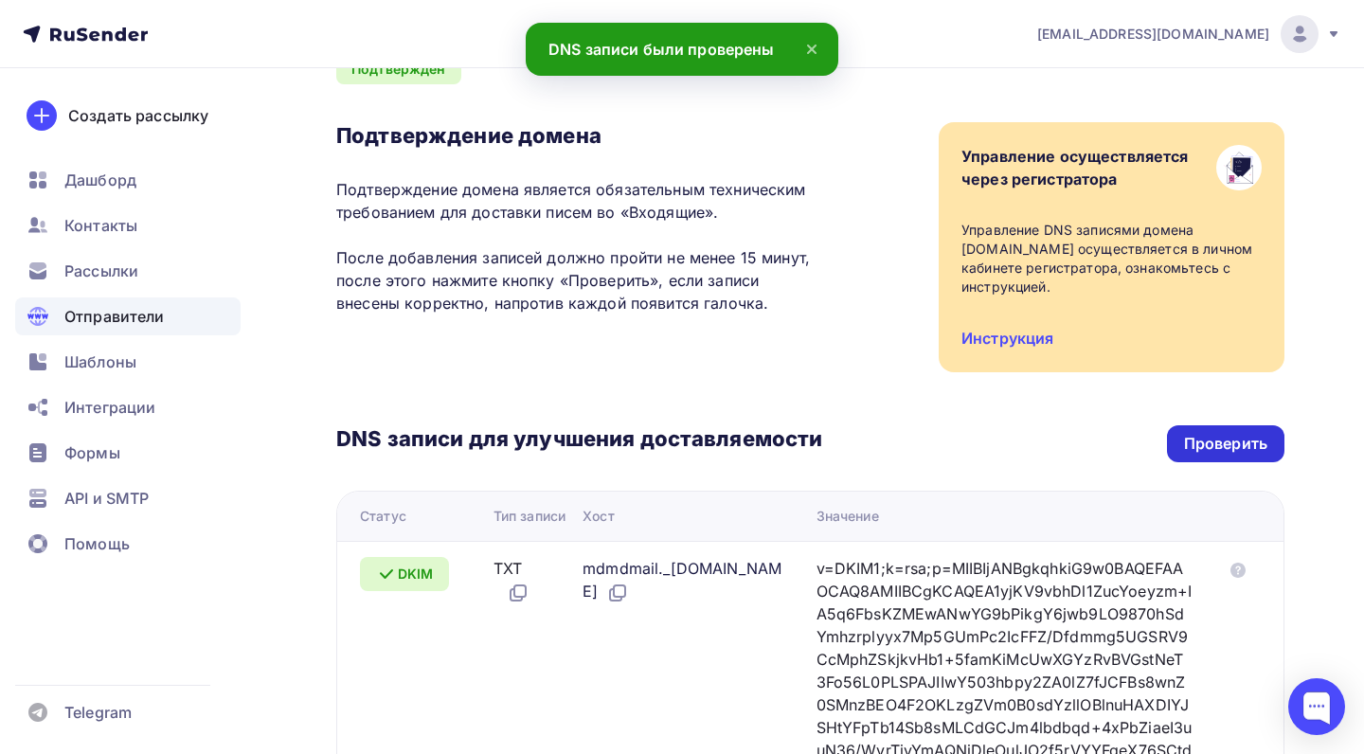
click at [1219, 437] on div "Проверить" at bounding box center [1225, 444] width 83 height 22
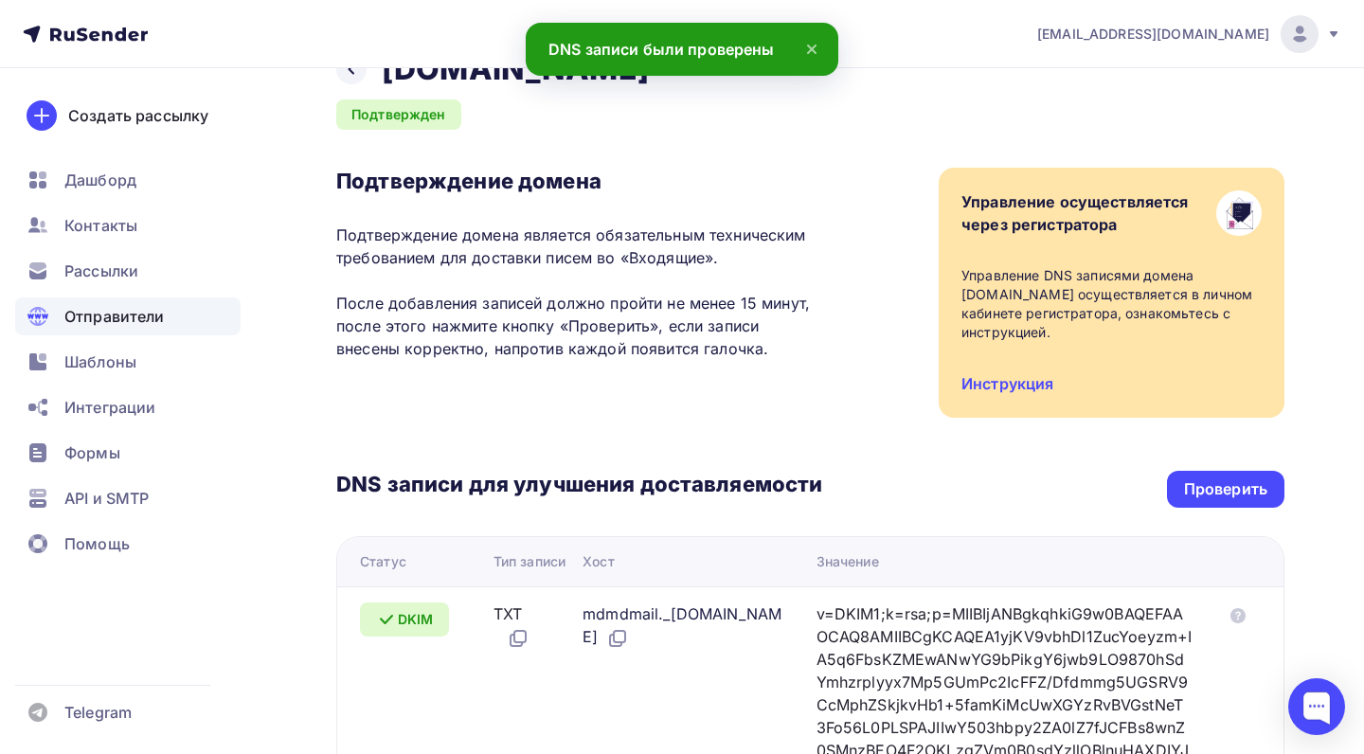
scroll to position [46, 0]
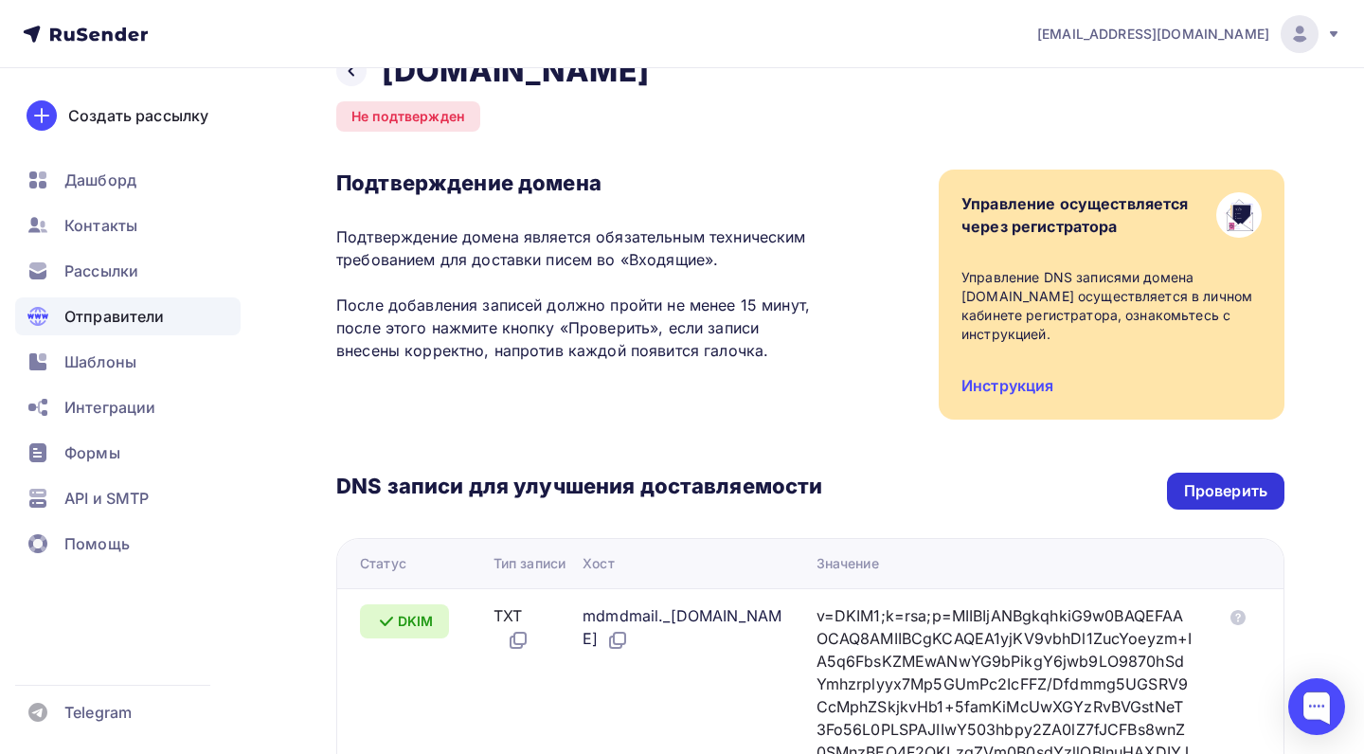
click at [1224, 494] on div "Проверить" at bounding box center [1225, 491] width 83 height 22
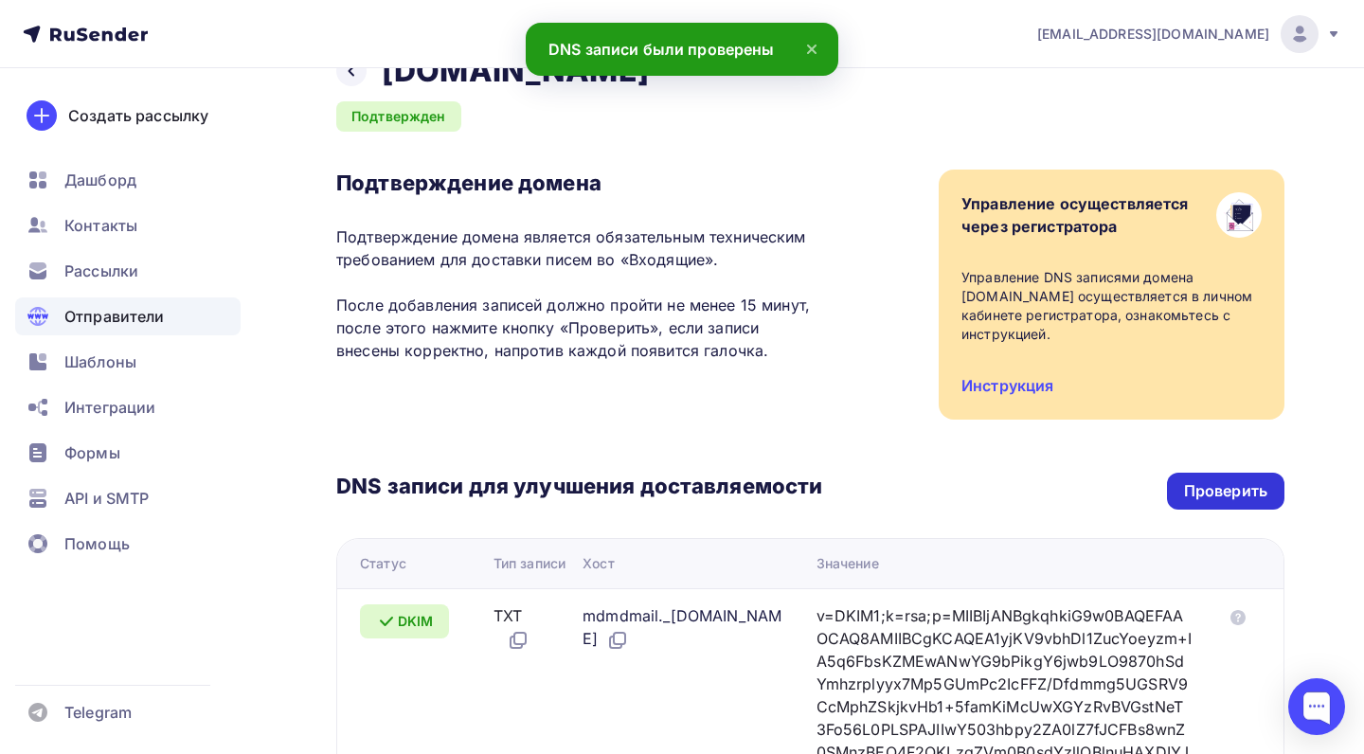
click at [1224, 494] on div "Проверить" at bounding box center [1225, 491] width 83 height 22
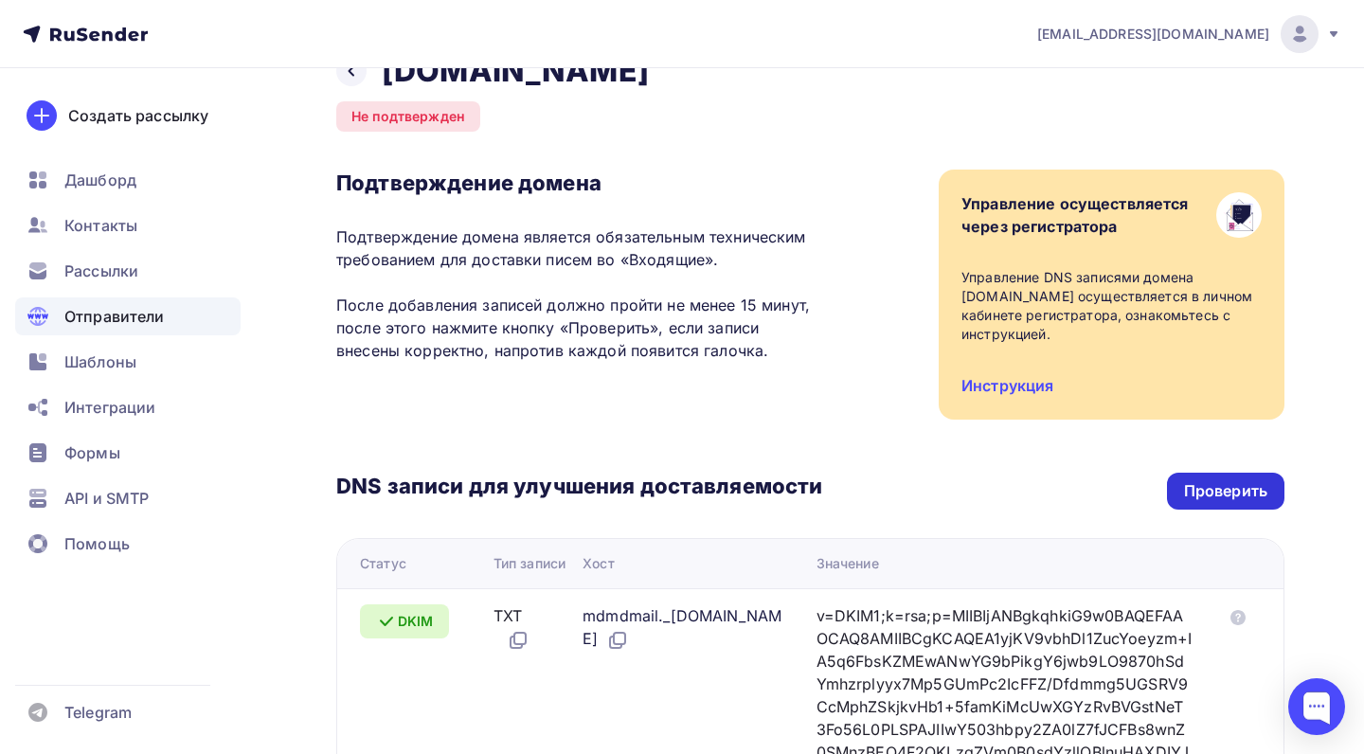
click at [1224, 494] on div "Проверить" at bounding box center [1225, 491] width 83 height 22
click at [1184, 490] on div "Проверить" at bounding box center [1225, 491] width 117 height 37
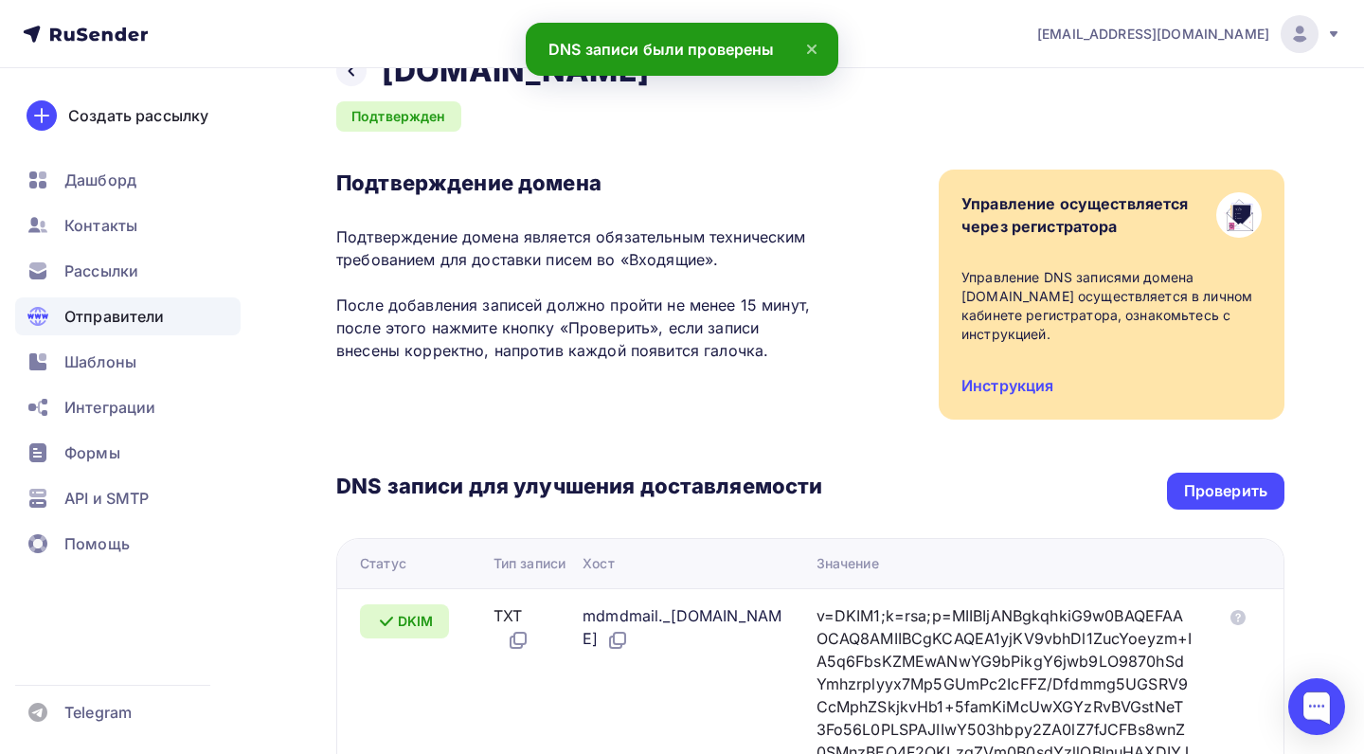
scroll to position [48, 0]
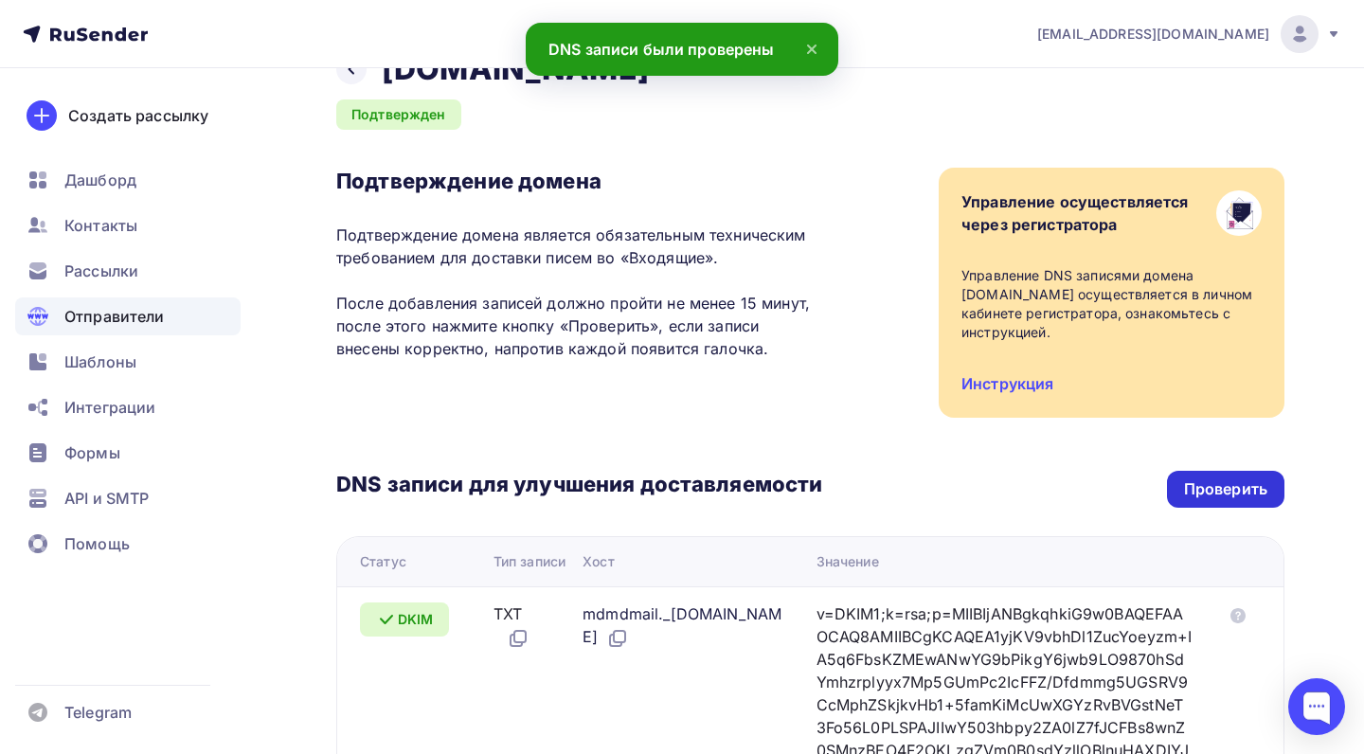
click at [1250, 483] on div "Проверить" at bounding box center [1225, 489] width 83 height 22
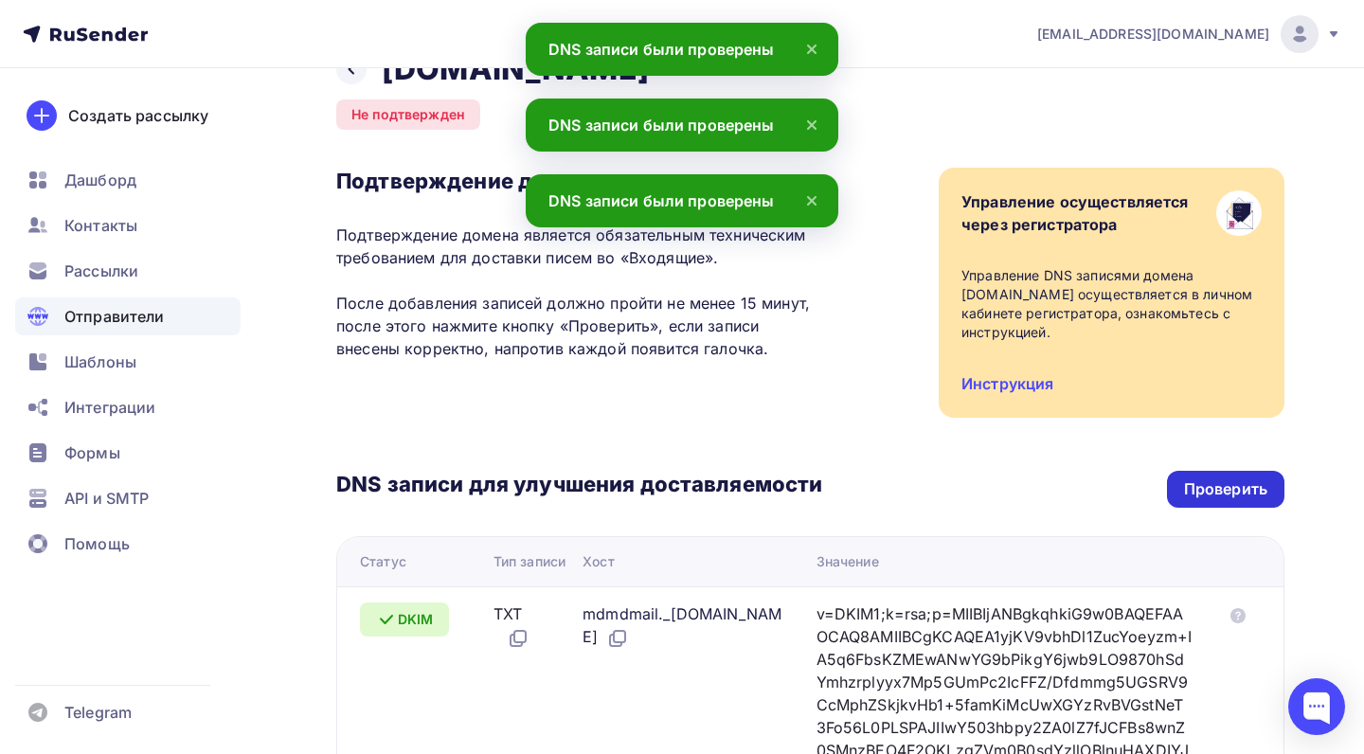
click at [1203, 489] on div "Проверить" at bounding box center [1225, 489] width 83 height 22
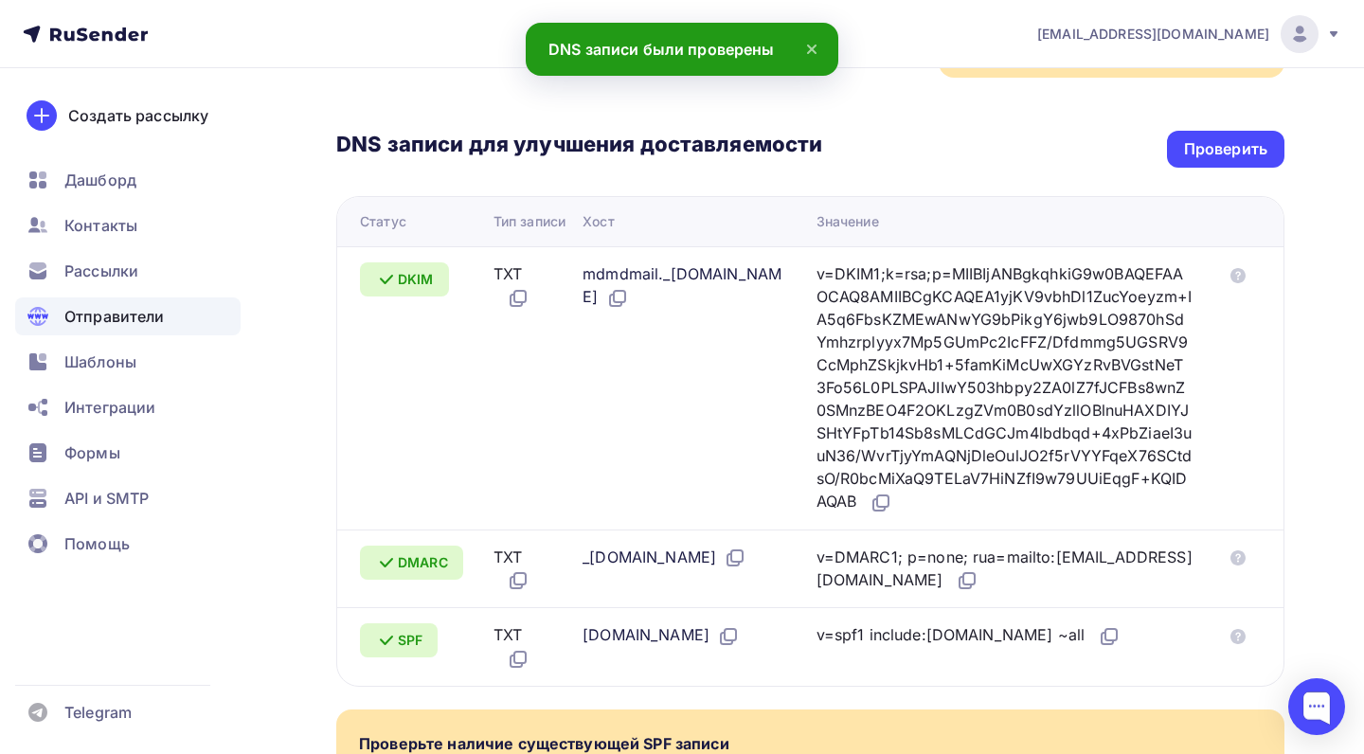
scroll to position [24, 0]
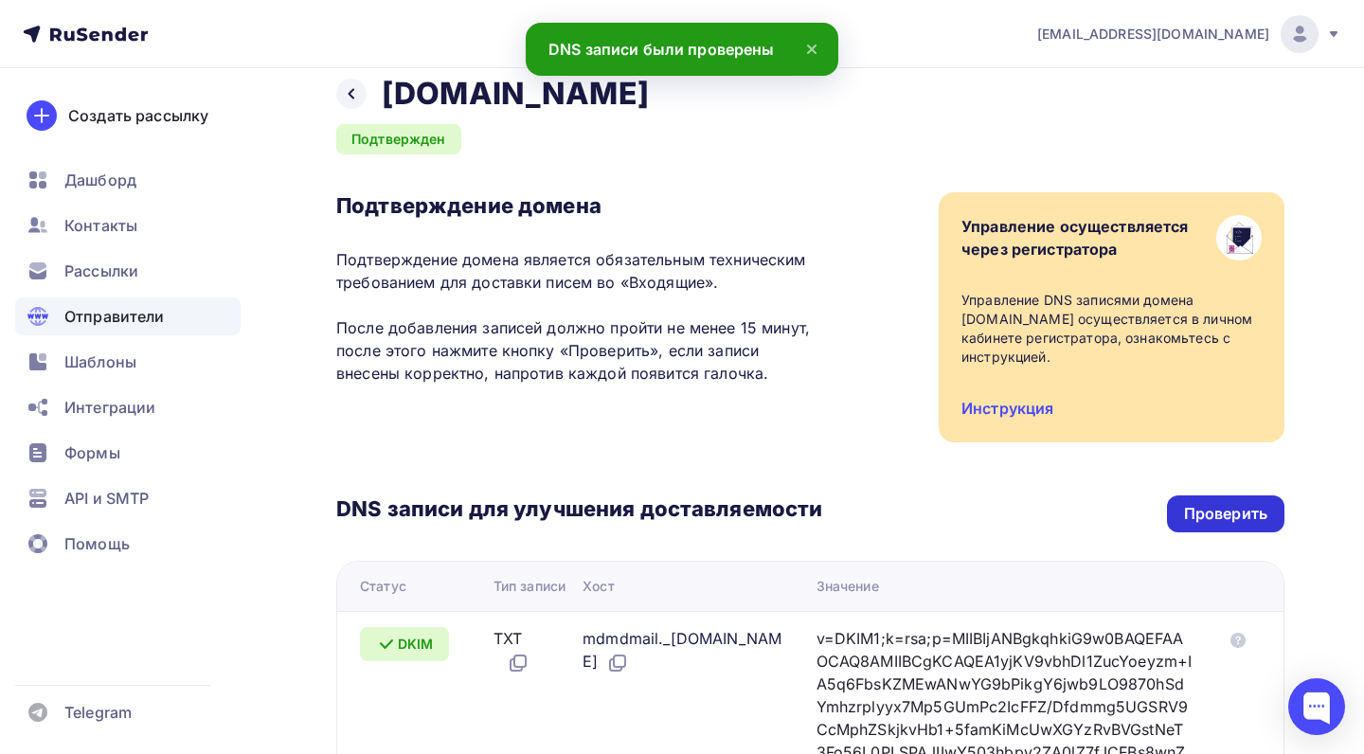
click at [1213, 512] on div "Проверить" at bounding box center [1225, 514] width 83 height 22
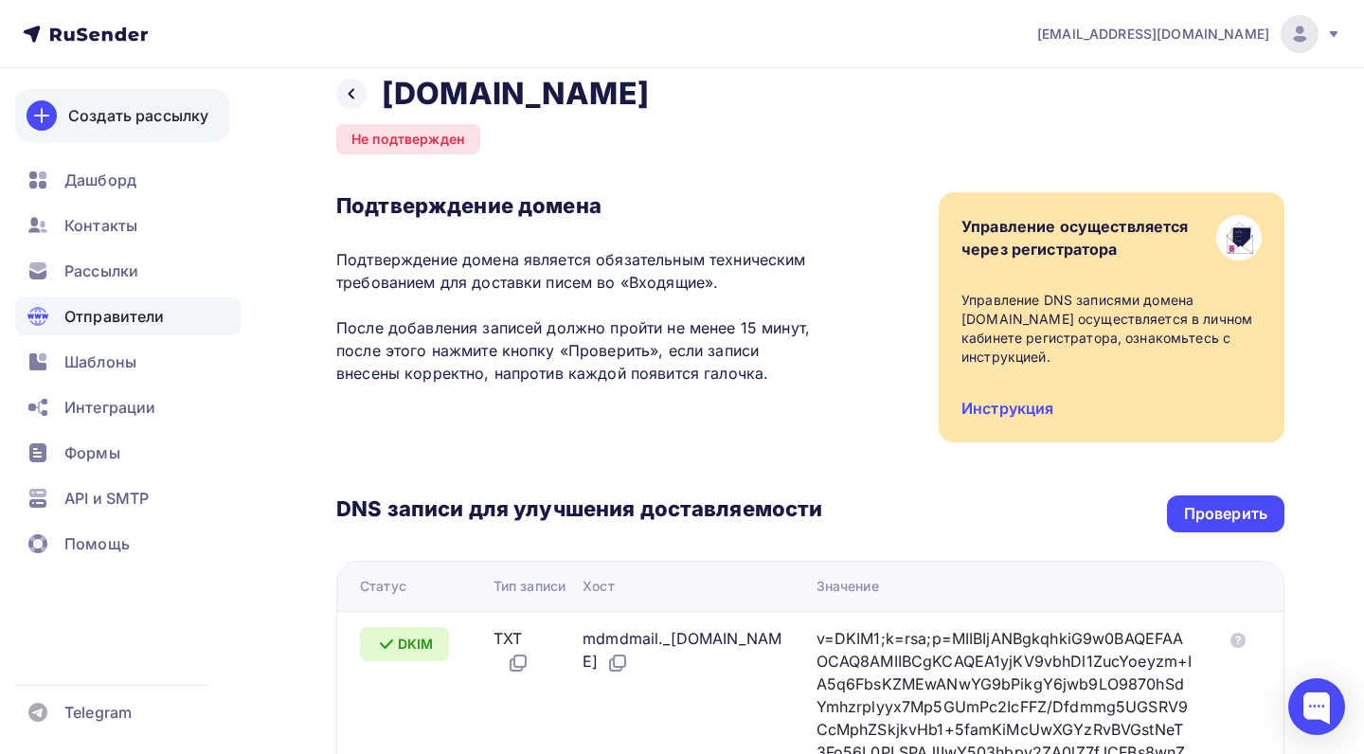
click at [146, 102] on link "Создать рассылку" at bounding box center [122, 115] width 214 height 53
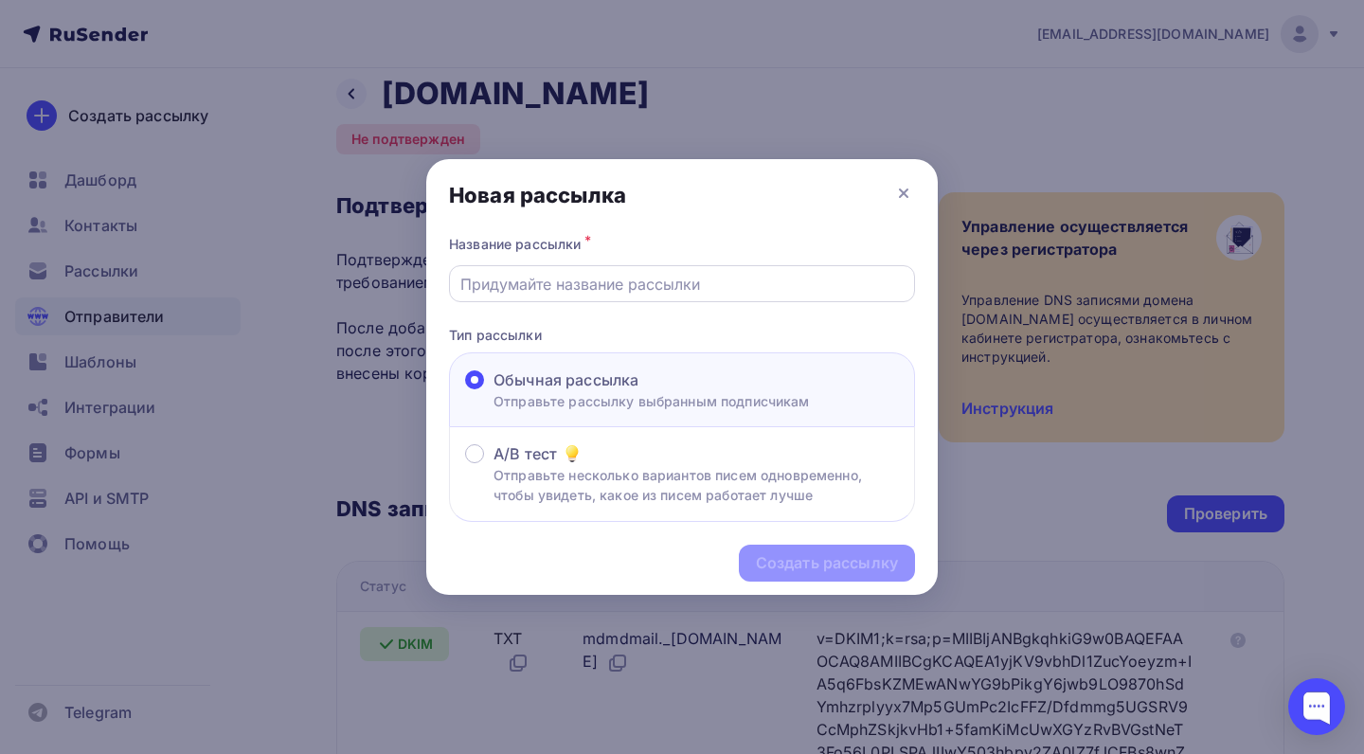
click at [649, 270] on div at bounding box center [682, 283] width 466 height 37
click at [639, 287] on input "text" at bounding box center [682, 284] width 444 height 23
type input "gfg"
click at [806, 550] on div "Создать рассылку" at bounding box center [827, 563] width 176 height 37
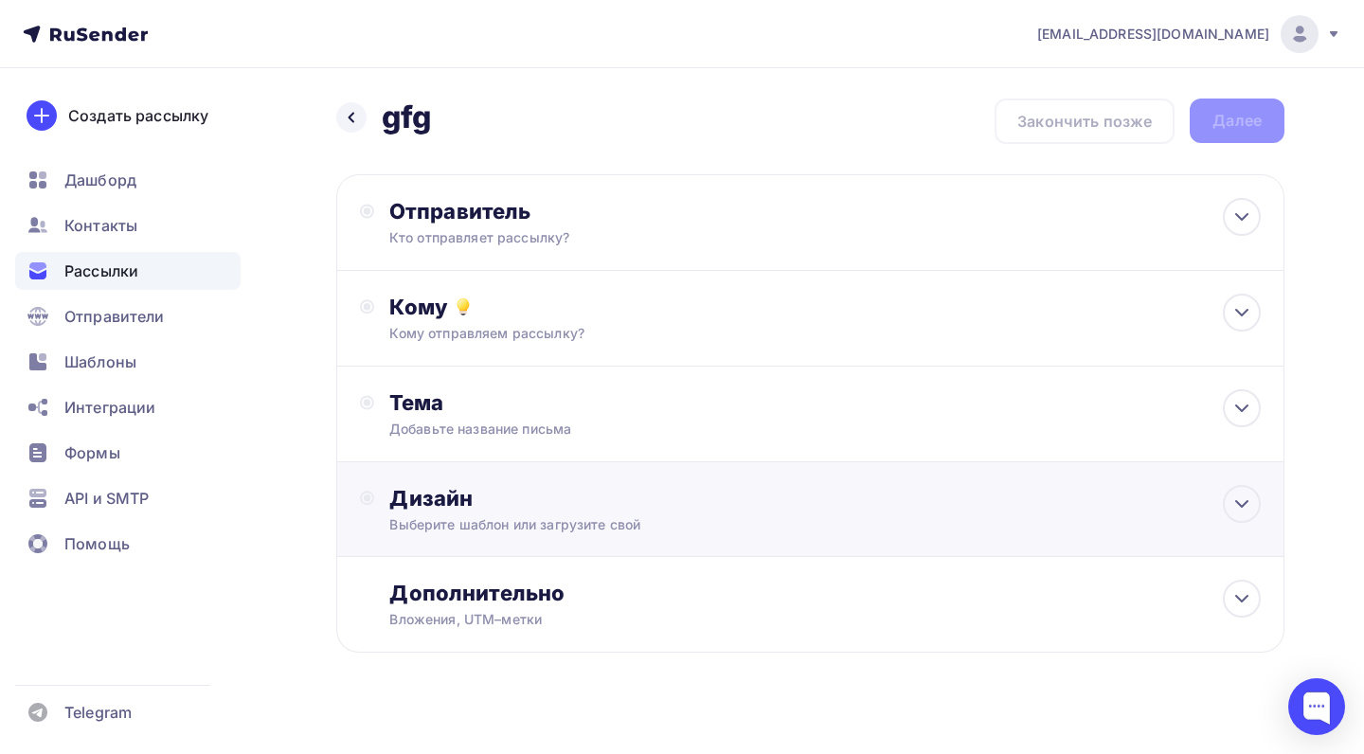
click at [724, 488] on div "Дизайн" at bounding box center [824, 498] width 871 height 27
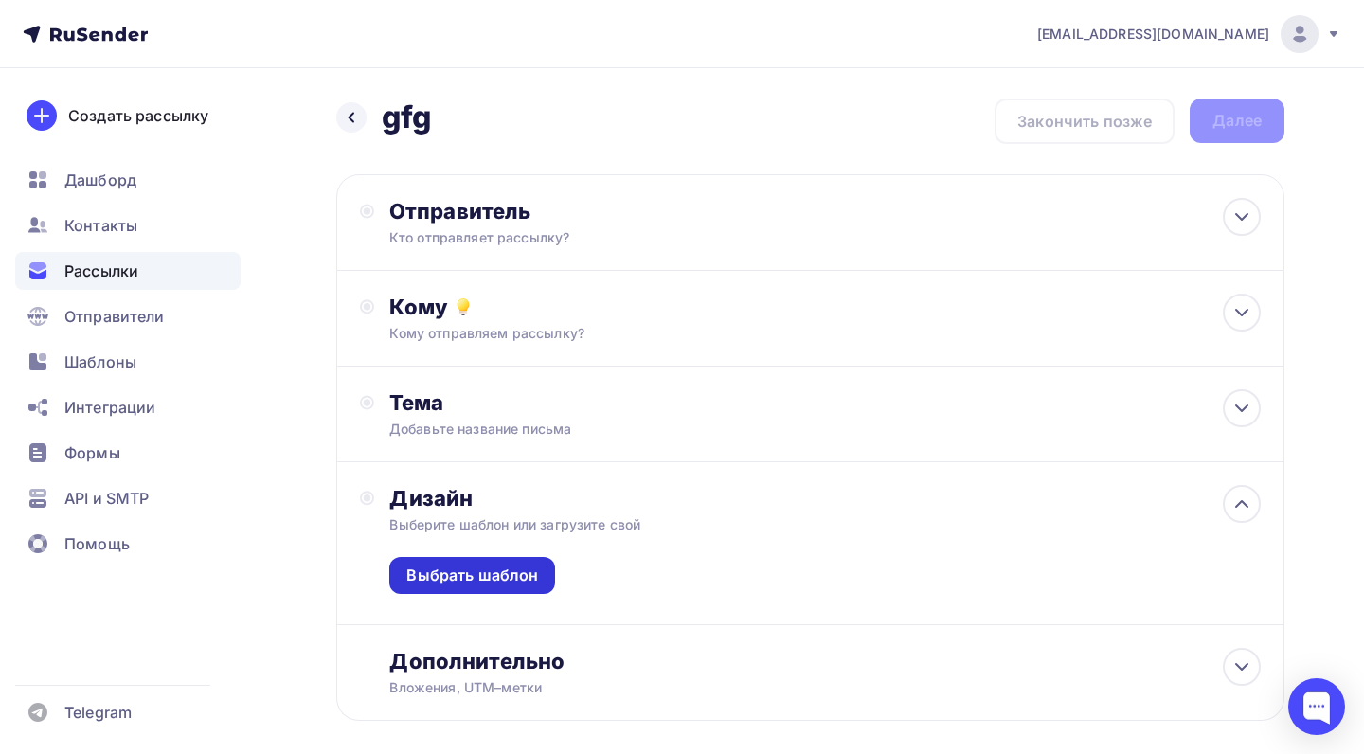
click at [513, 558] on div "Выбрать шаблон" at bounding box center [472, 575] width 166 height 37
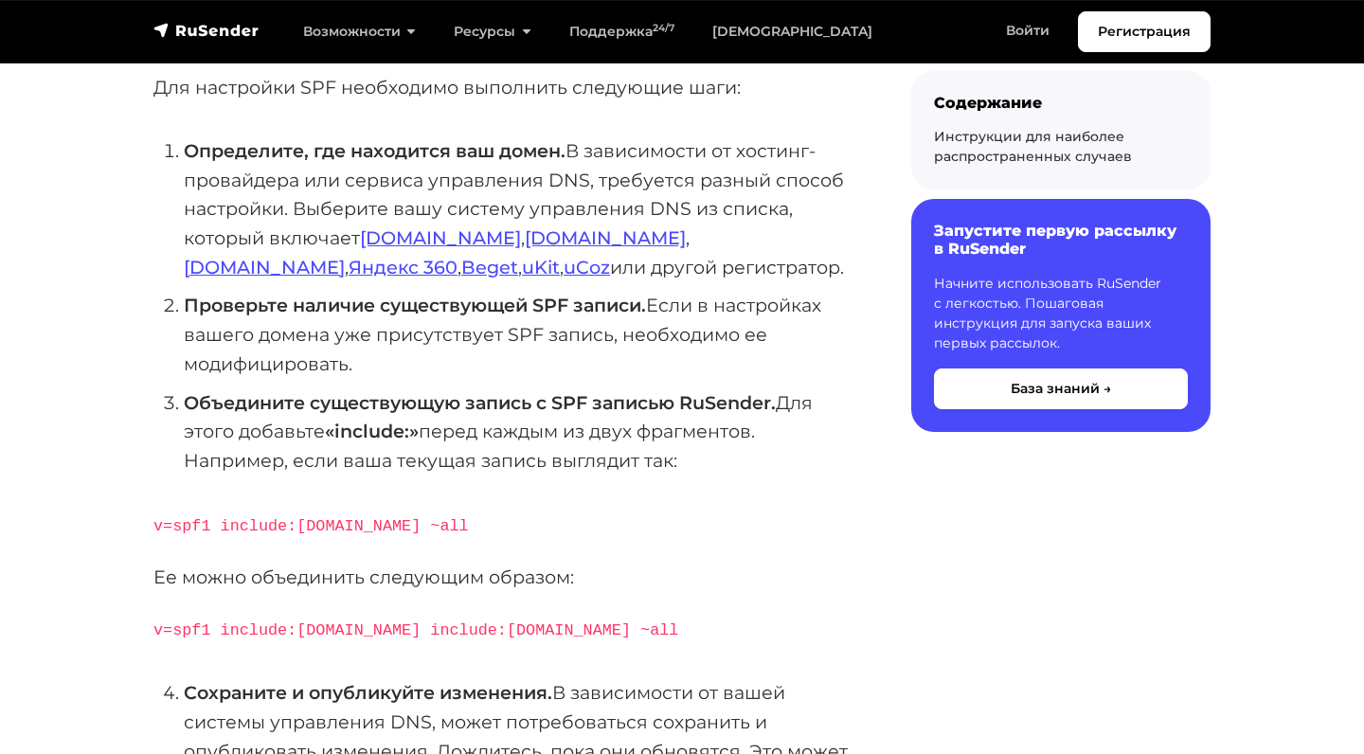
scroll to position [403, 0]
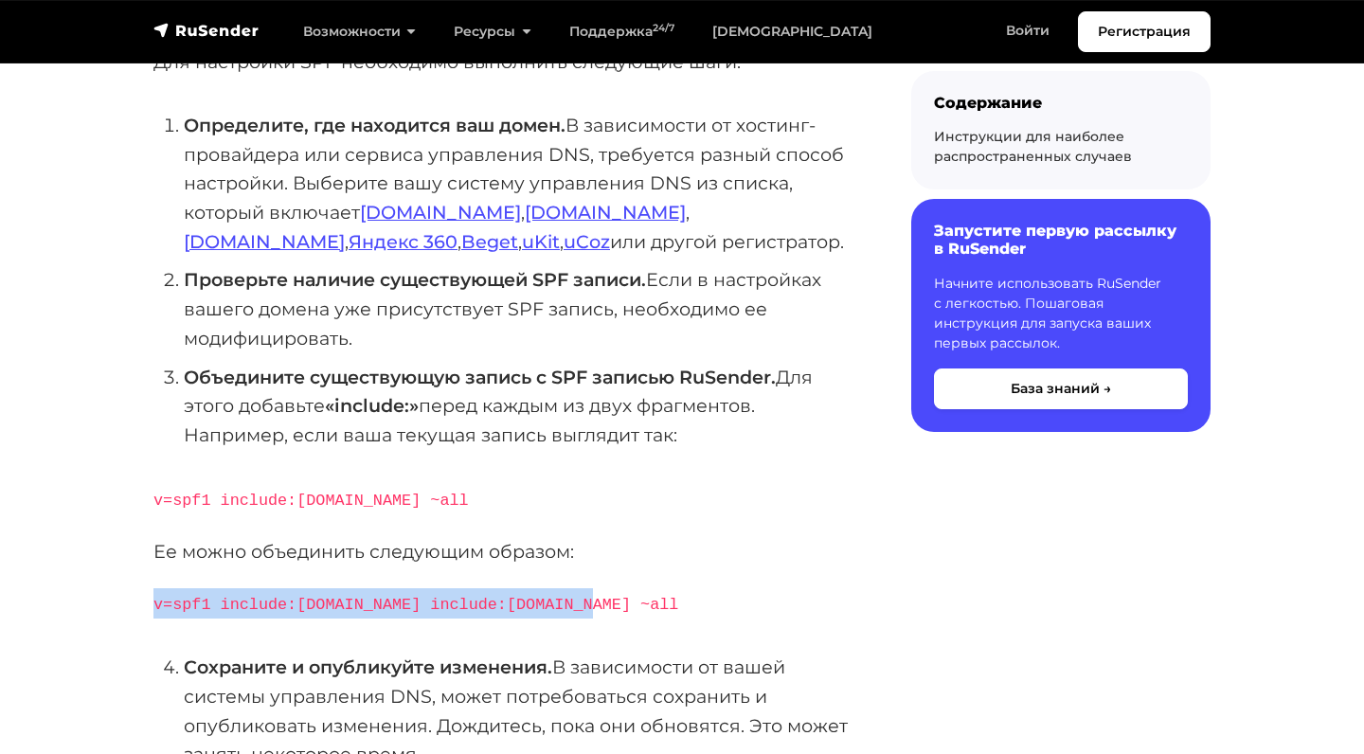
drag, startPoint x: 596, startPoint y: 589, endPoint x: 144, endPoint y: 594, distance: 451.7
copy code "v=spf1 include:[DOMAIN_NAME] include:[DOMAIN_NAME] ~all"
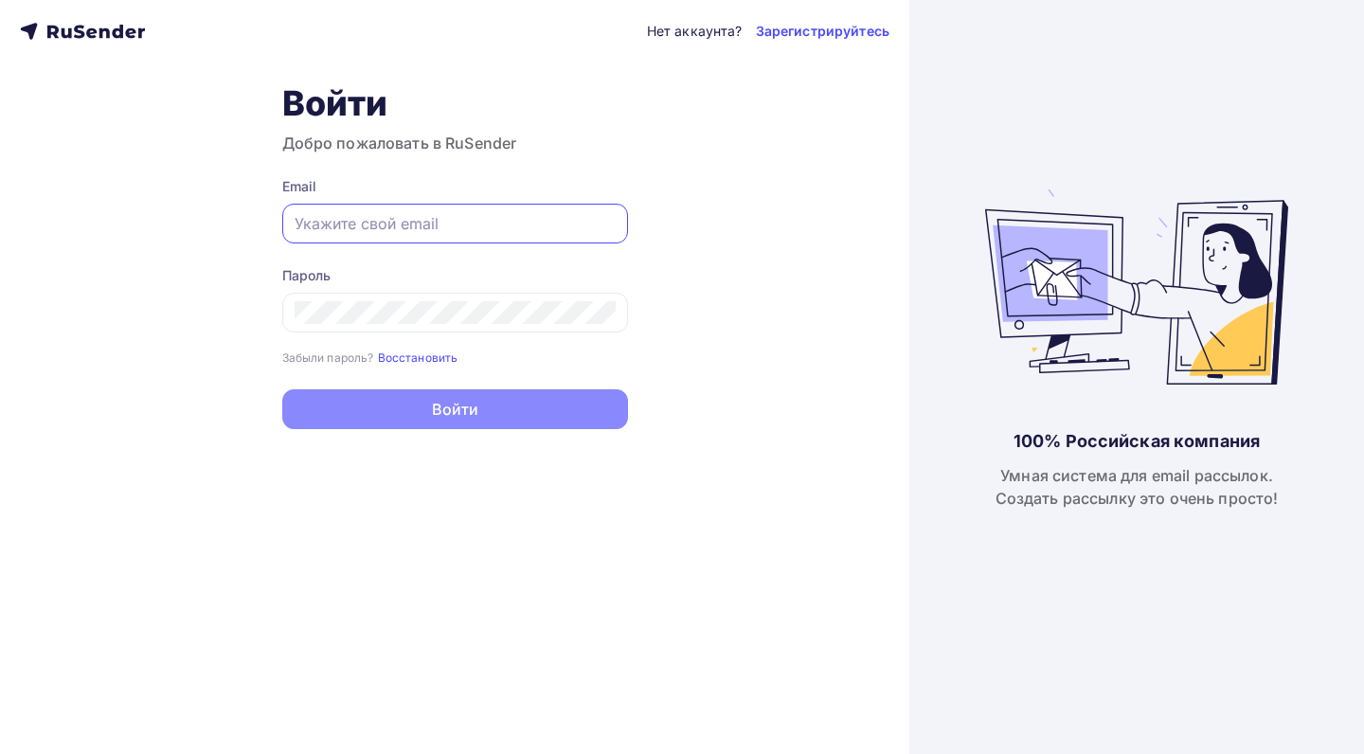
click at [509, 214] on input "text" at bounding box center [455, 223] width 321 height 23
click at [504, 159] on div "Войти Добро пожаловать в RuSender Email Пароль Забыли пароль? Восстановить Забы…" at bounding box center [455, 255] width 346 height 347
click at [475, 205] on div at bounding box center [455, 224] width 346 height 40
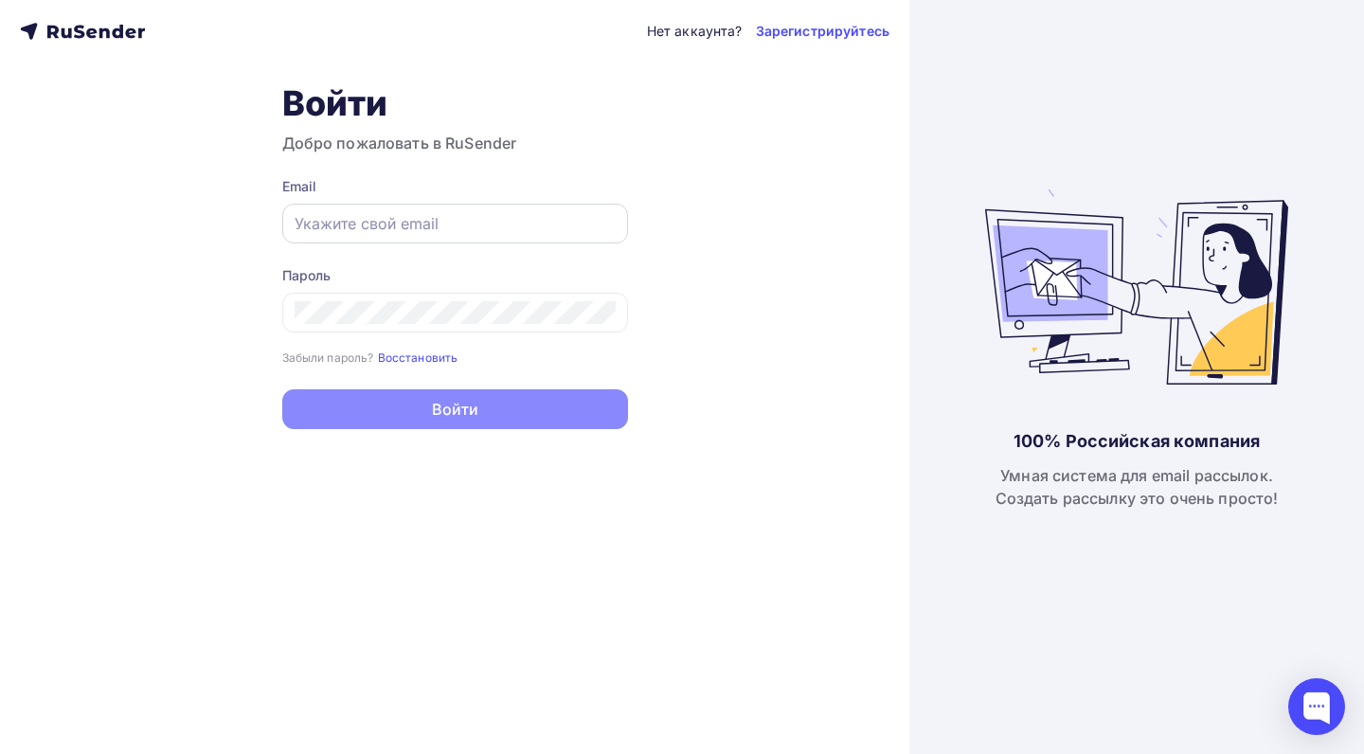
click at [475, 205] on div at bounding box center [455, 224] width 346 height 40
click at [471, 232] on input "text" at bounding box center [455, 223] width 321 height 23
type input "[EMAIL_ADDRESS][DOMAIN_NAME]"
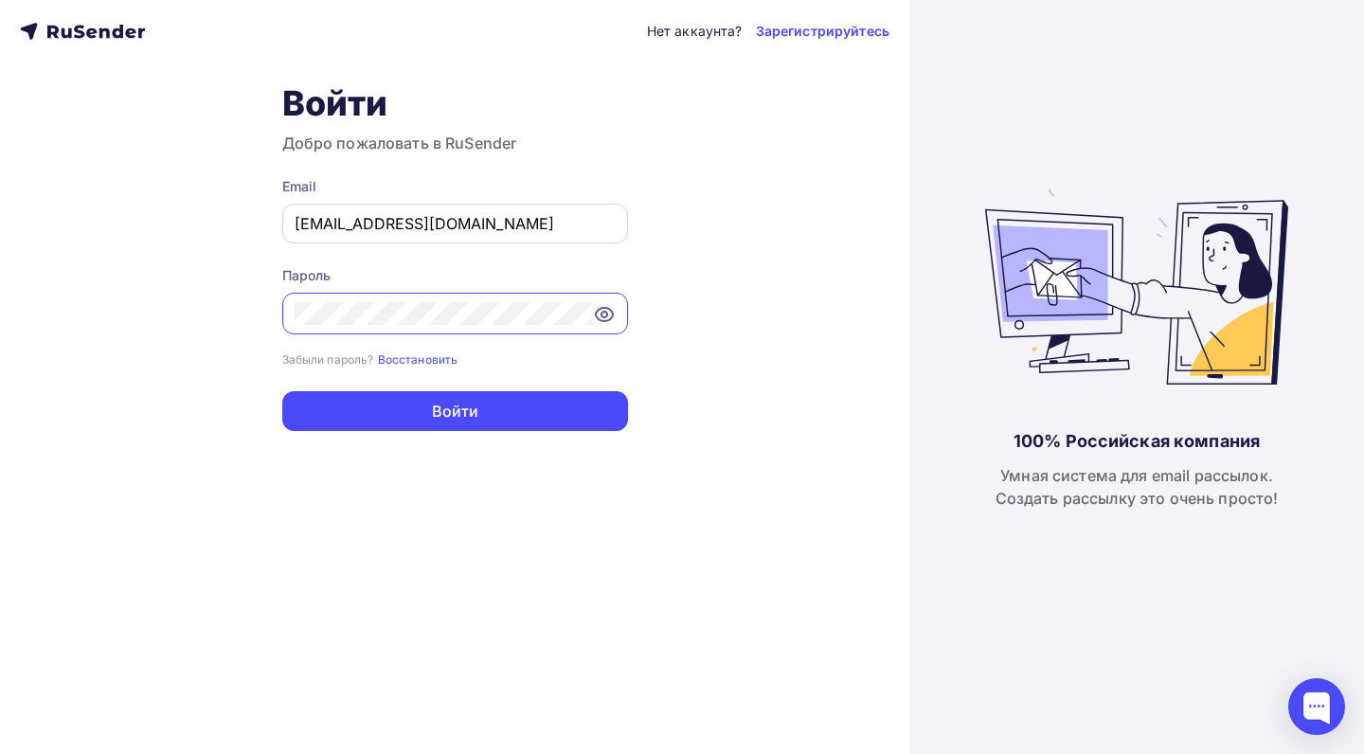
click at [455, 410] on button "Войти" at bounding box center [455, 411] width 346 height 40
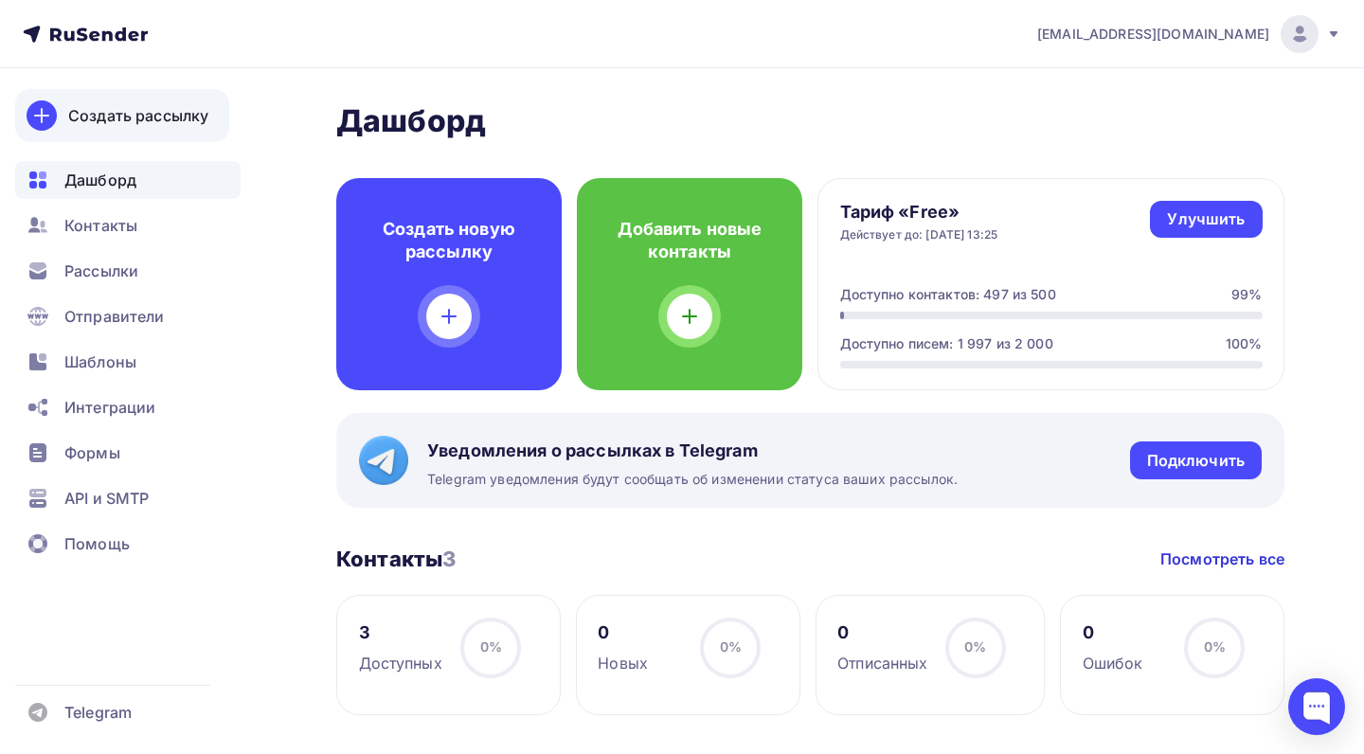
click at [154, 122] on div "Создать рассылку" at bounding box center [138, 115] width 140 height 23
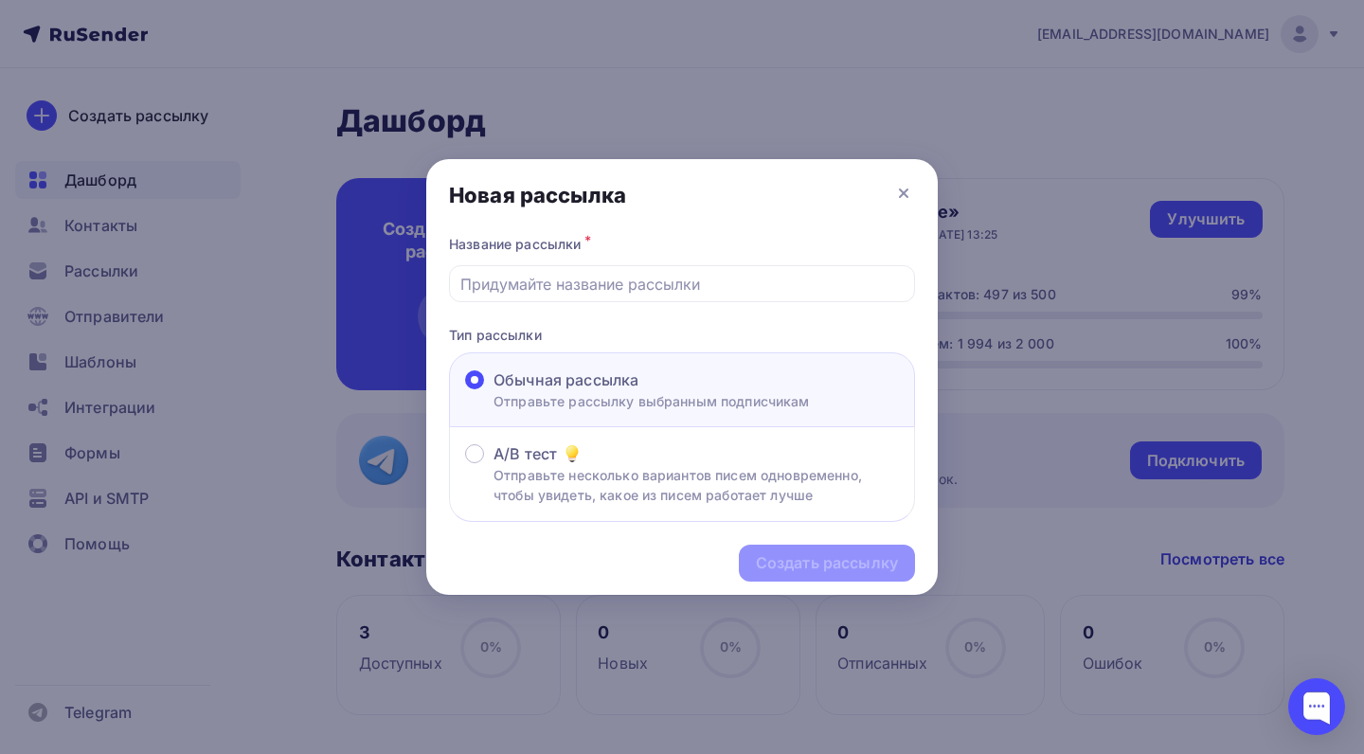
click at [652, 282] on input "text" at bounding box center [682, 284] width 444 height 23
click at [657, 276] on input "text" at bounding box center [682, 284] width 444 height 23
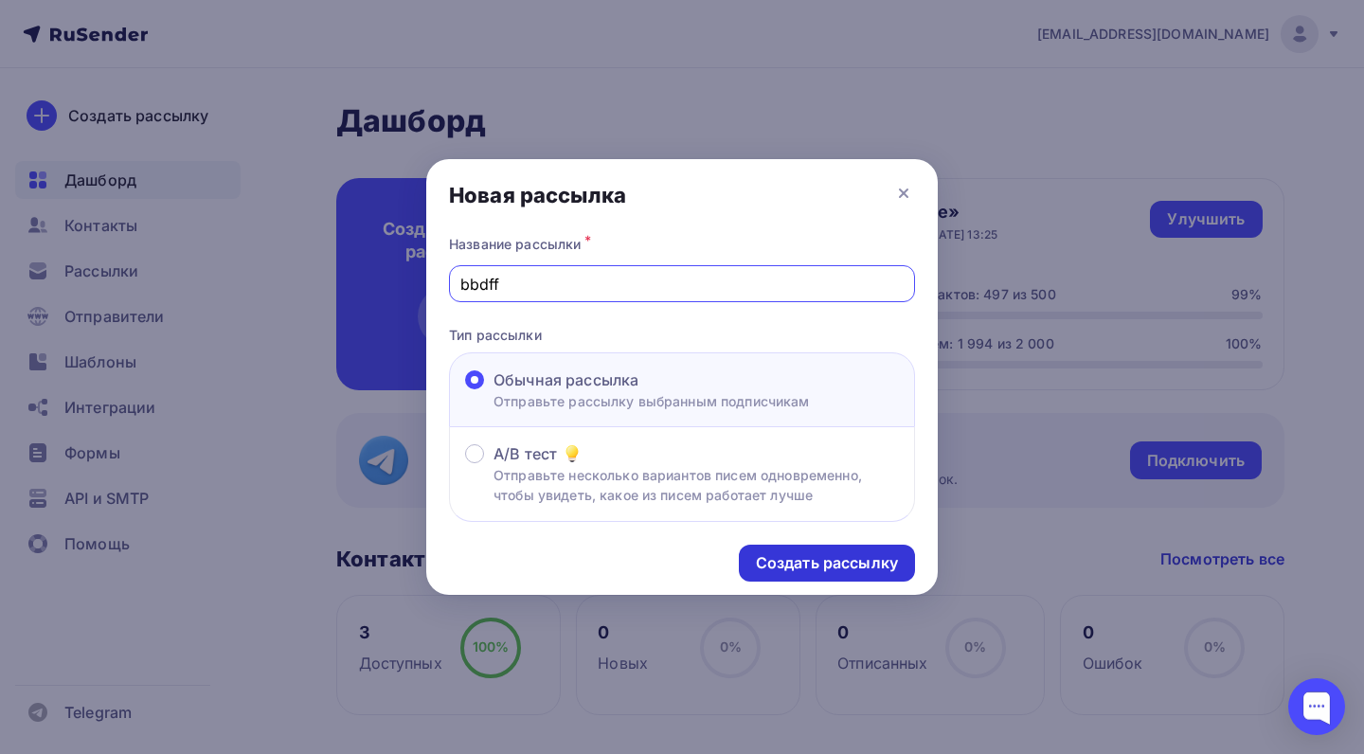
type input "bbdff"
click at [819, 571] on div "Создать рассылку" at bounding box center [827, 563] width 142 height 22
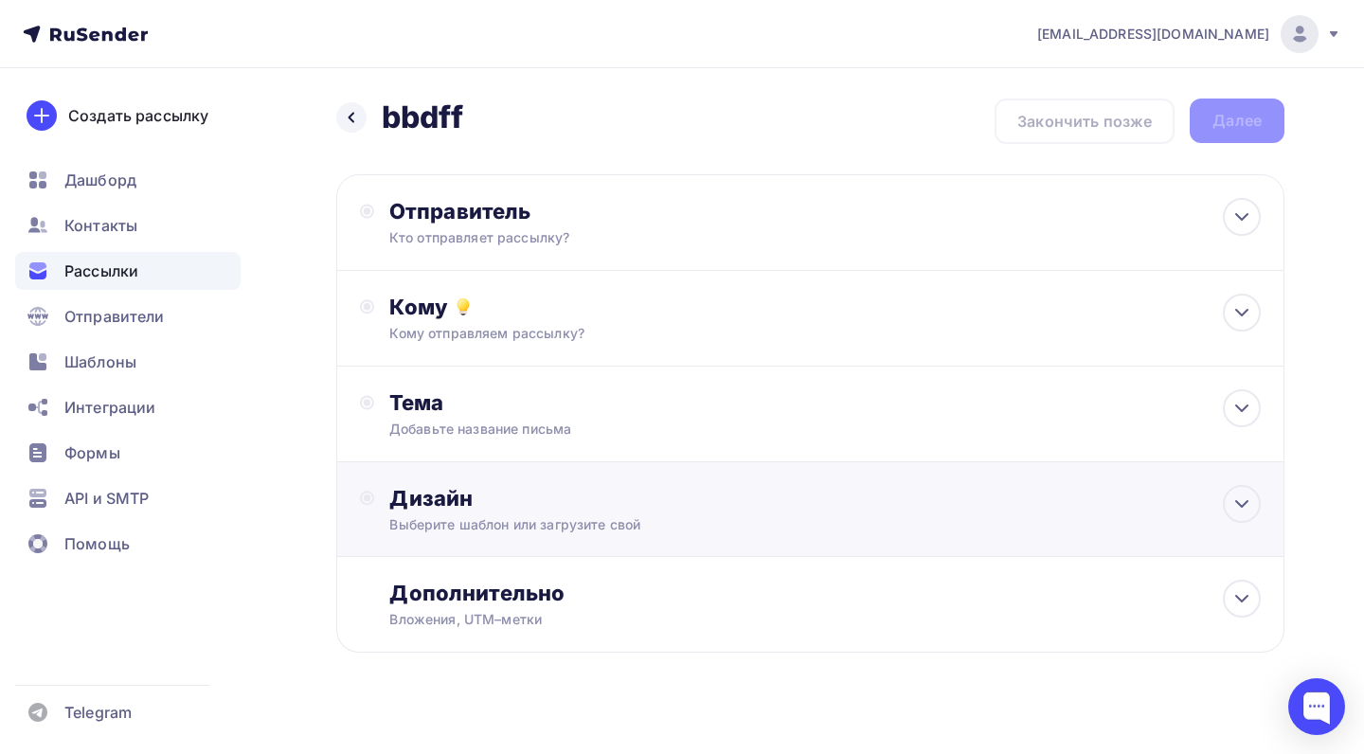
click at [618, 483] on div "Дизайн Выберите шаблон или загрузите свой" at bounding box center [810, 509] width 948 height 95
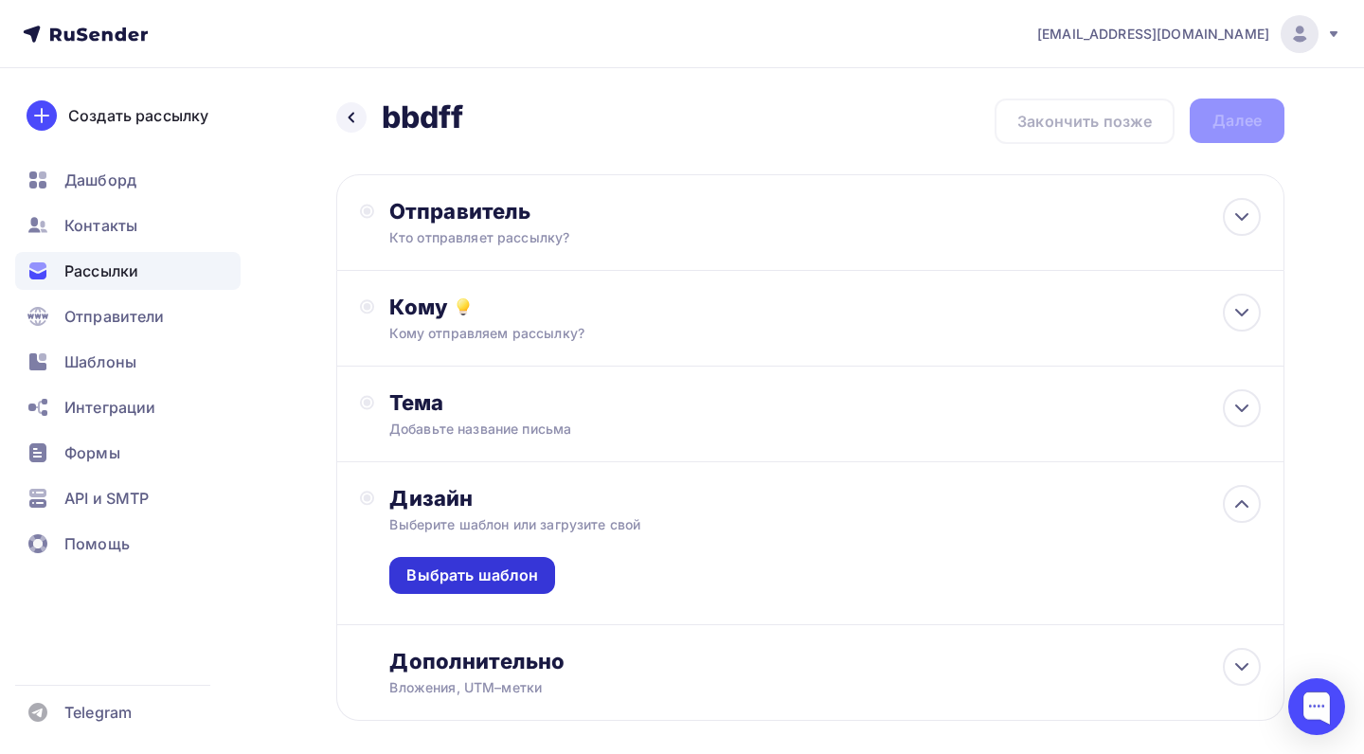
click at [473, 592] on div "Выбрать шаблон" at bounding box center [472, 575] width 166 height 37
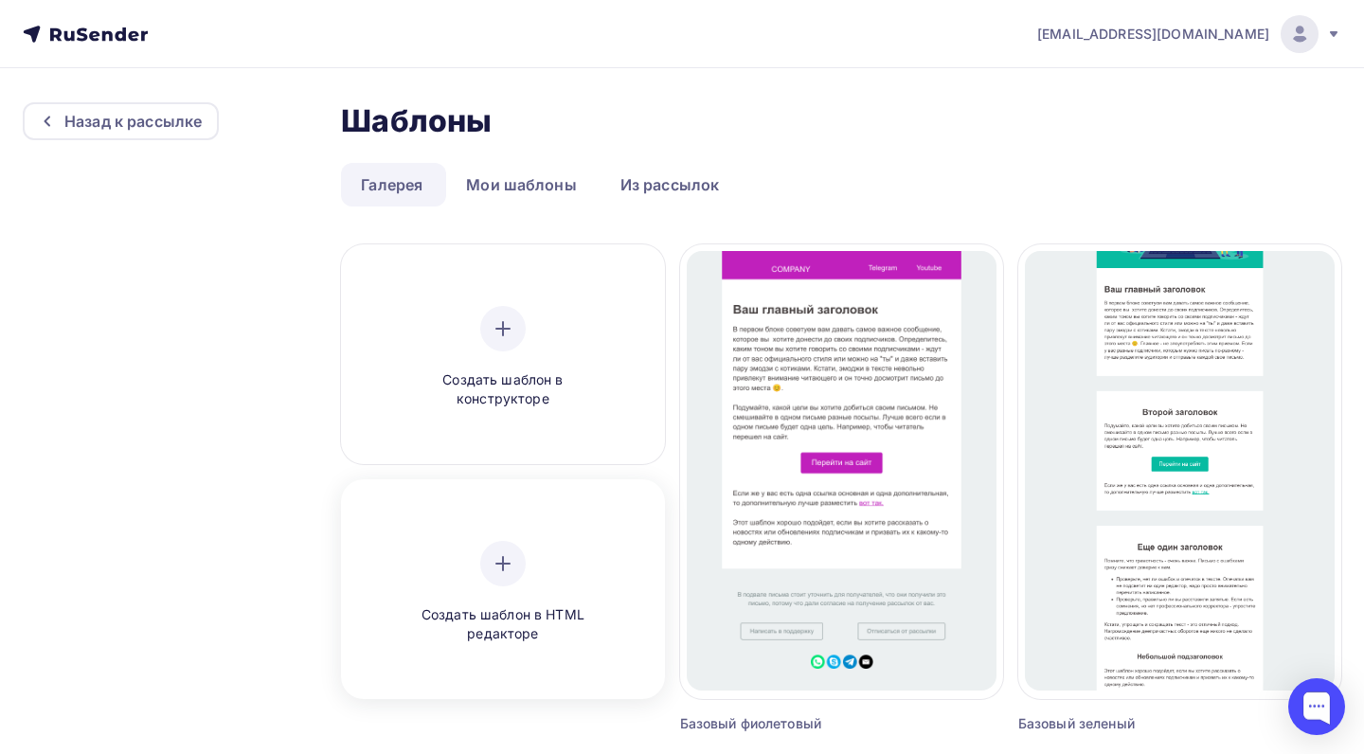
click at [503, 542] on div at bounding box center [502, 563] width 45 height 45
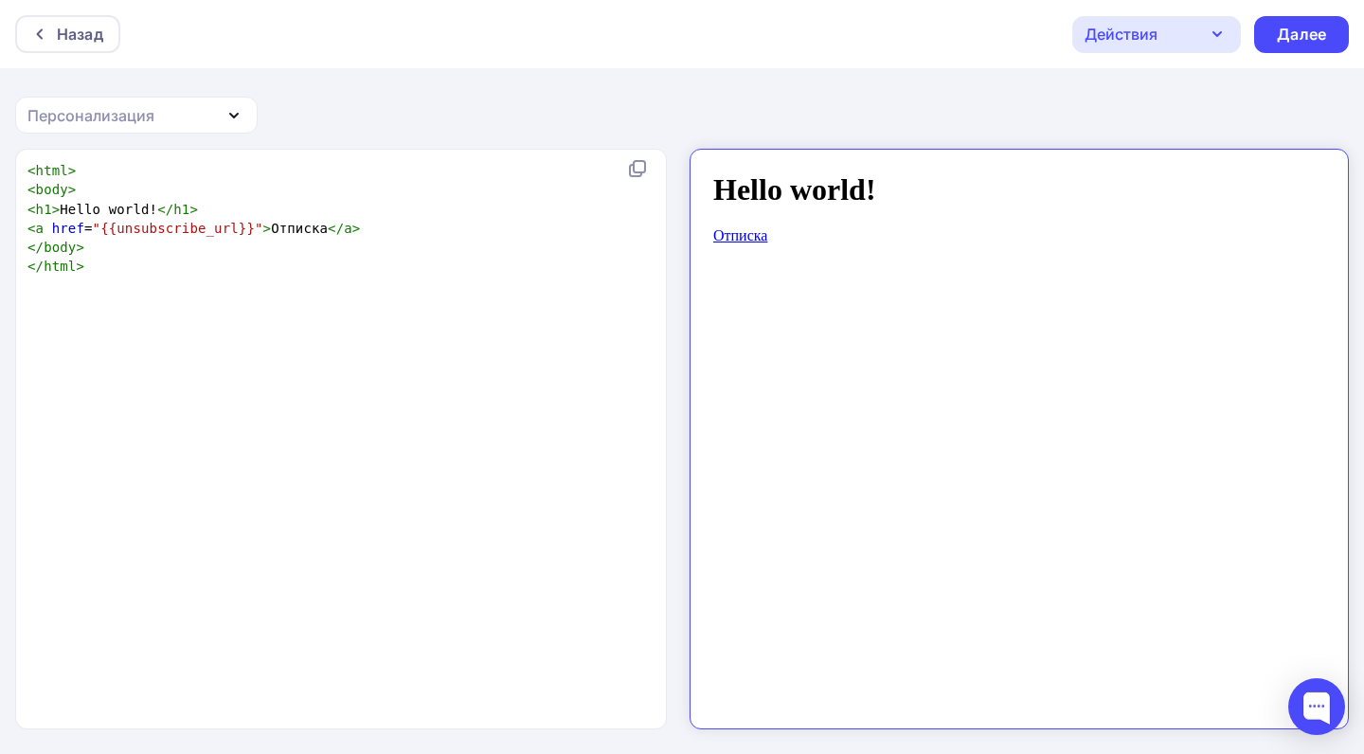
scroll to position [2, 0]
type textarea "<html> <body> <h1>Hello world!</h1> <a href="{{unsubscribe_url}}">Отписка</a> <…"
drag, startPoint x: 157, startPoint y: 260, endPoint x: 0, endPoint y: 12, distance: 293.7
click at [0, 12] on div "Назад Действия Отправить тестовое письмо Сохранить в Мои шаблоны Выйти без сохр…" at bounding box center [682, 378] width 1364 height 756
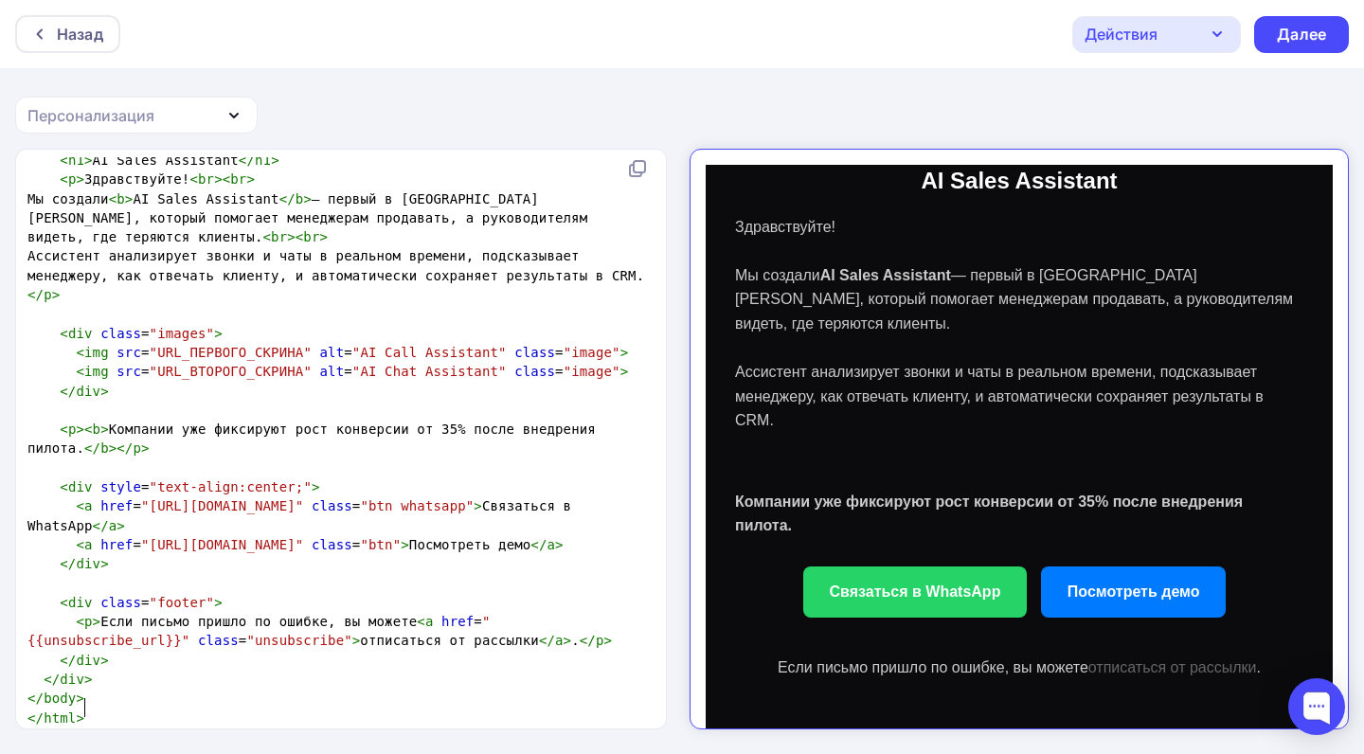
scroll to position [21, 0]
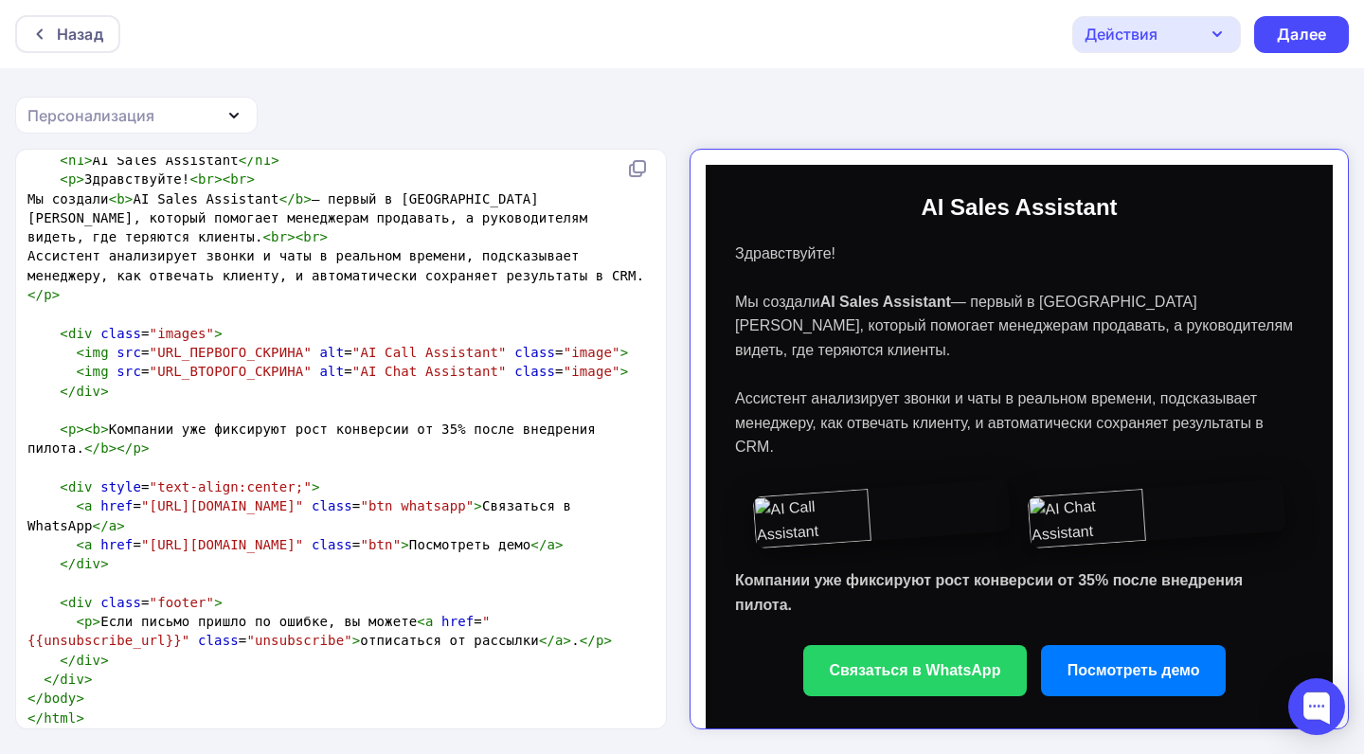
drag, startPoint x: 772, startPoint y: 400, endPoint x: 710, endPoint y: 221, distance: 189.3
click at [710, 221] on div "AI Sales Assistant Здравствуйте! Мы создали AI Sales Assistant — первый в Росси…" at bounding box center [1003, 459] width 606 height 663
copy p "Здравствуйте! Мы создали AI Sales Assistant — первый в России ИИ, который помог…"
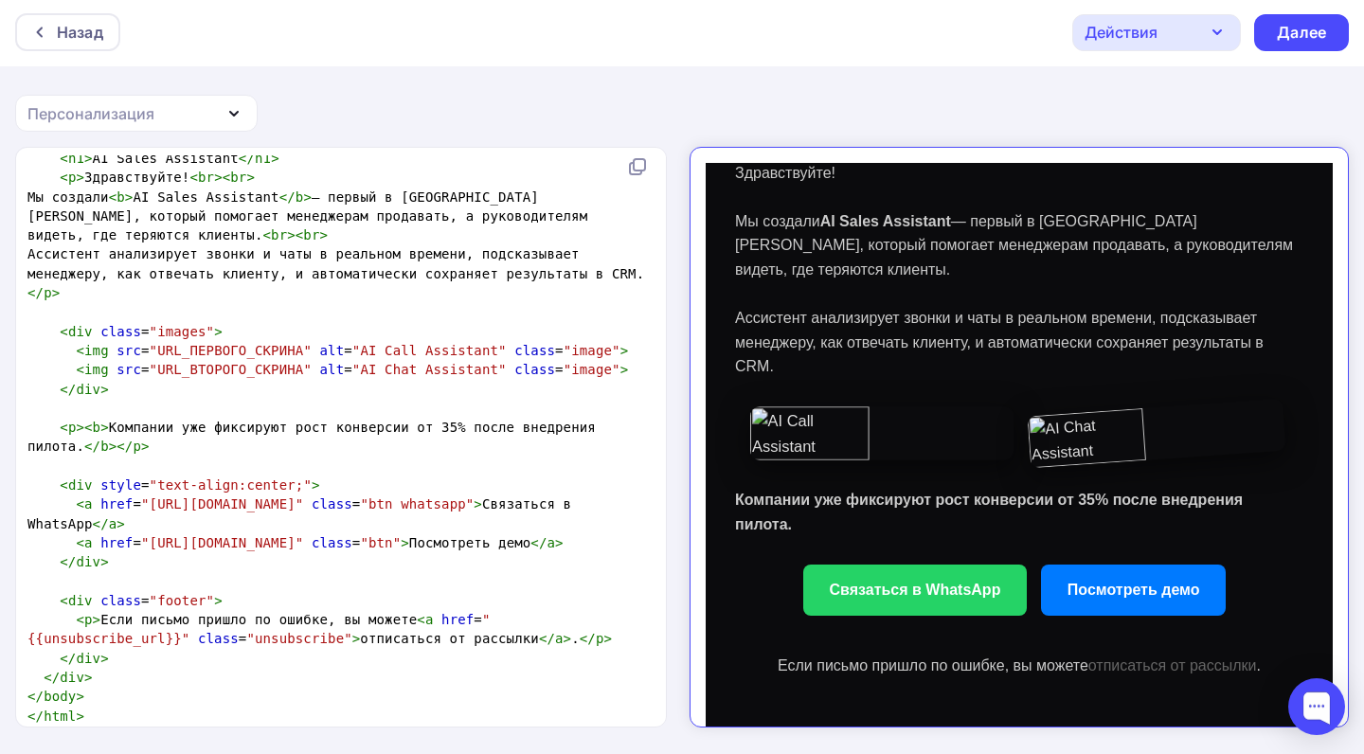
scroll to position [2, 0]
click at [817, 519] on p "Компании уже фиксируют рост конверсии от 35% после внедрения пилота." at bounding box center [1003, 496] width 568 height 48
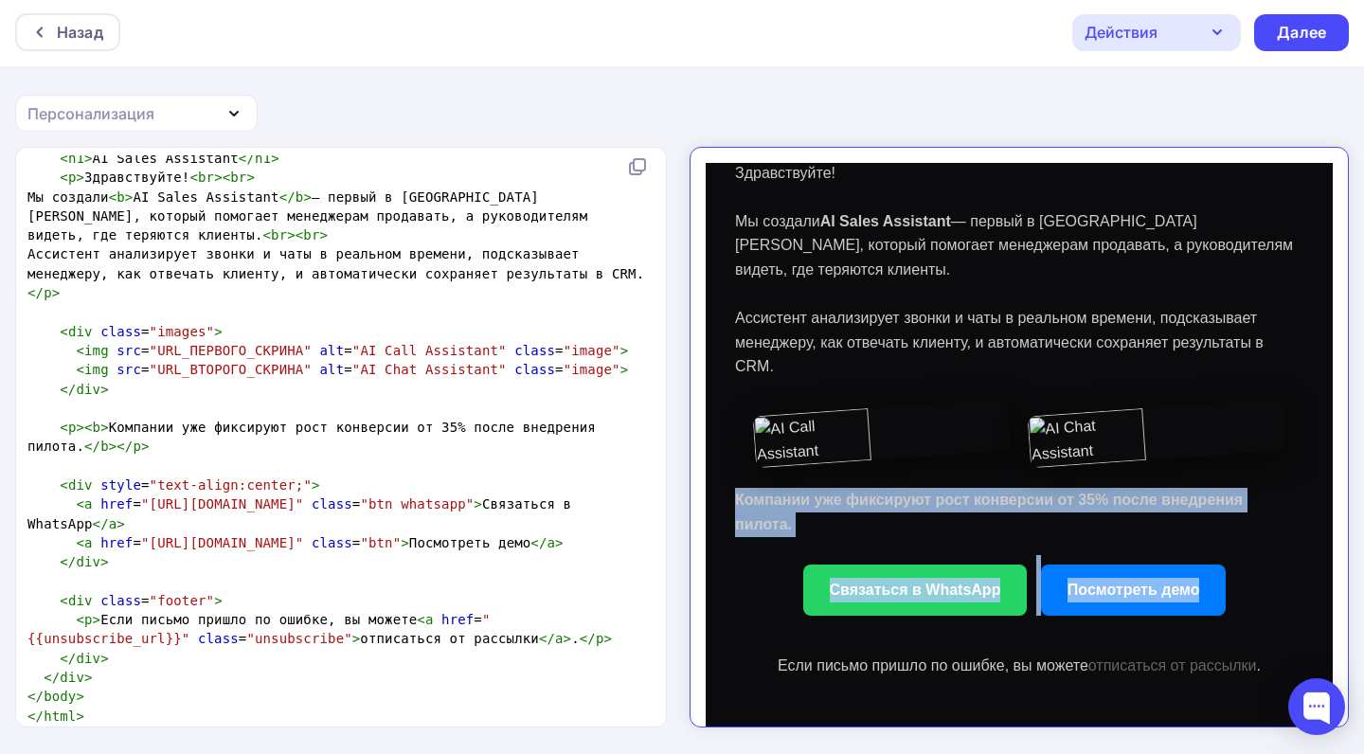
drag, startPoint x: 1230, startPoint y: 585, endPoint x: 719, endPoint y: 486, distance: 520.9
click at [719, 486] on div "AI Sales Assistant Здравствуйте! Мы создали AI Sales Assistant — первый в Росси…" at bounding box center [1003, 378] width 606 height 663
copy div "Компании уже фиксируют рост конверсии от 35% после внедрения пилота. Связаться …"
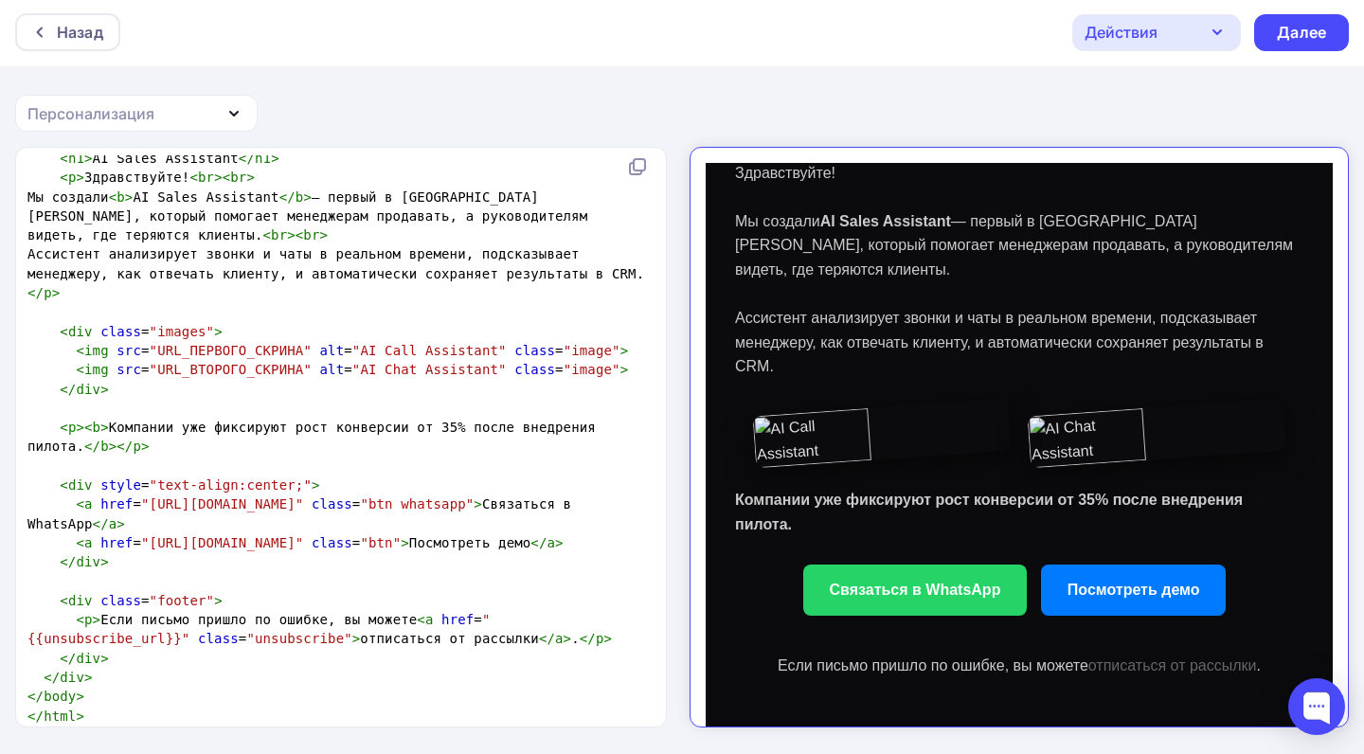
scroll to position [272, 0]
click at [70, 33] on div "Назад" at bounding box center [80, 32] width 46 height 23
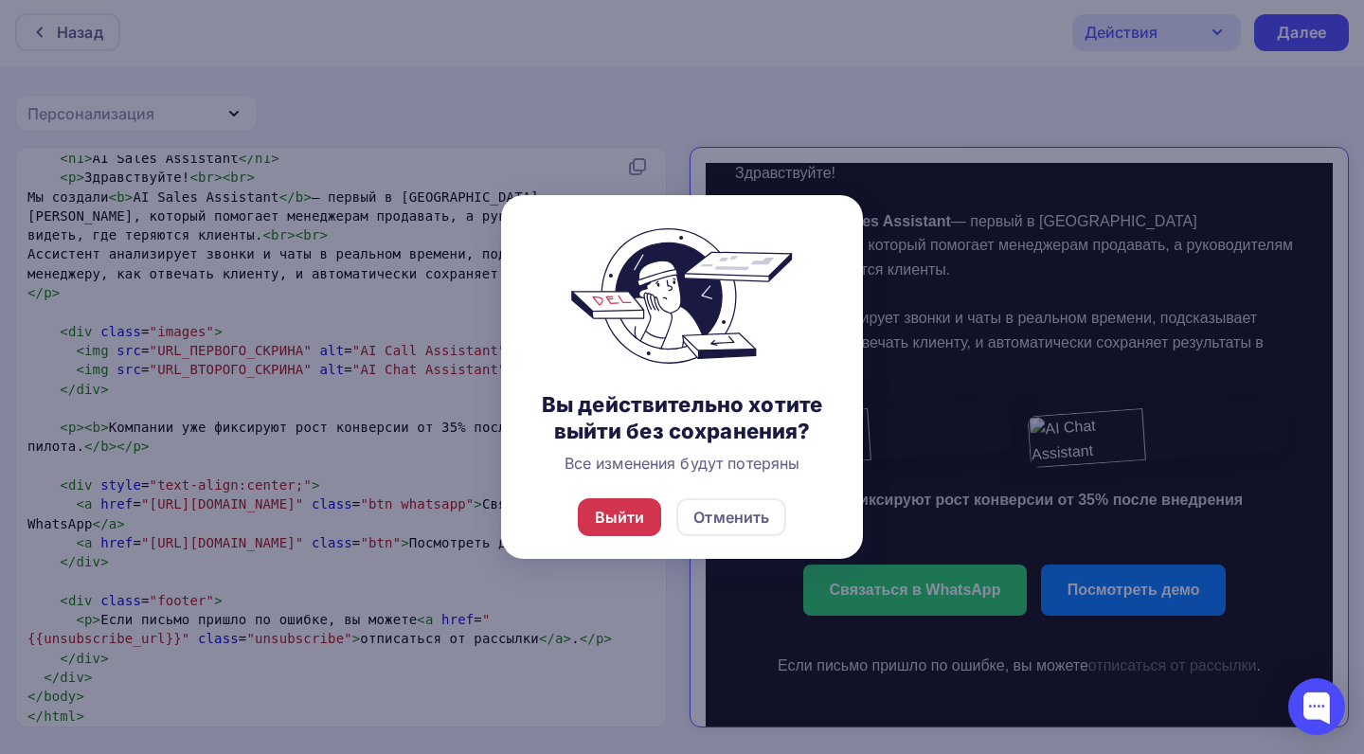
click at [638, 528] on div "Выйти" at bounding box center [620, 517] width 50 height 23
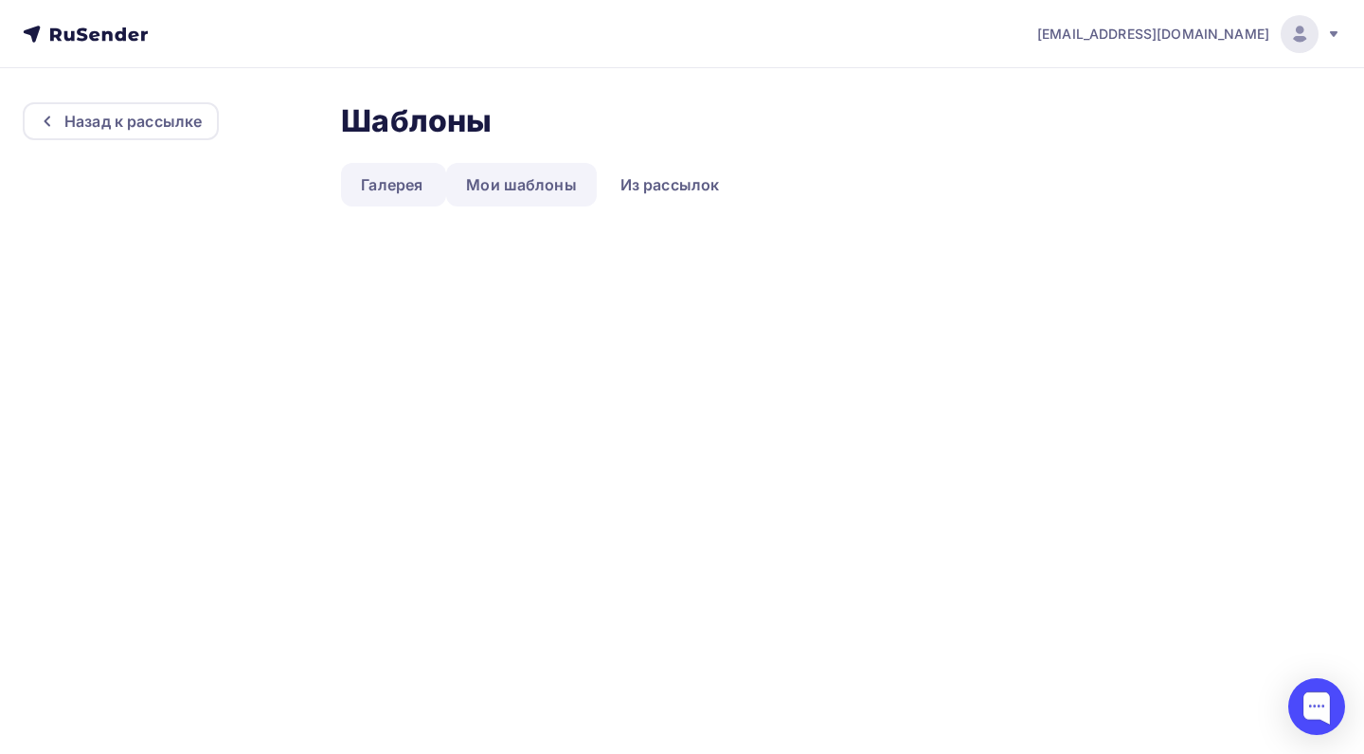
click at [551, 175] on link "Мои шаблоны" at bounding box center [521, 185] width 151 height 44
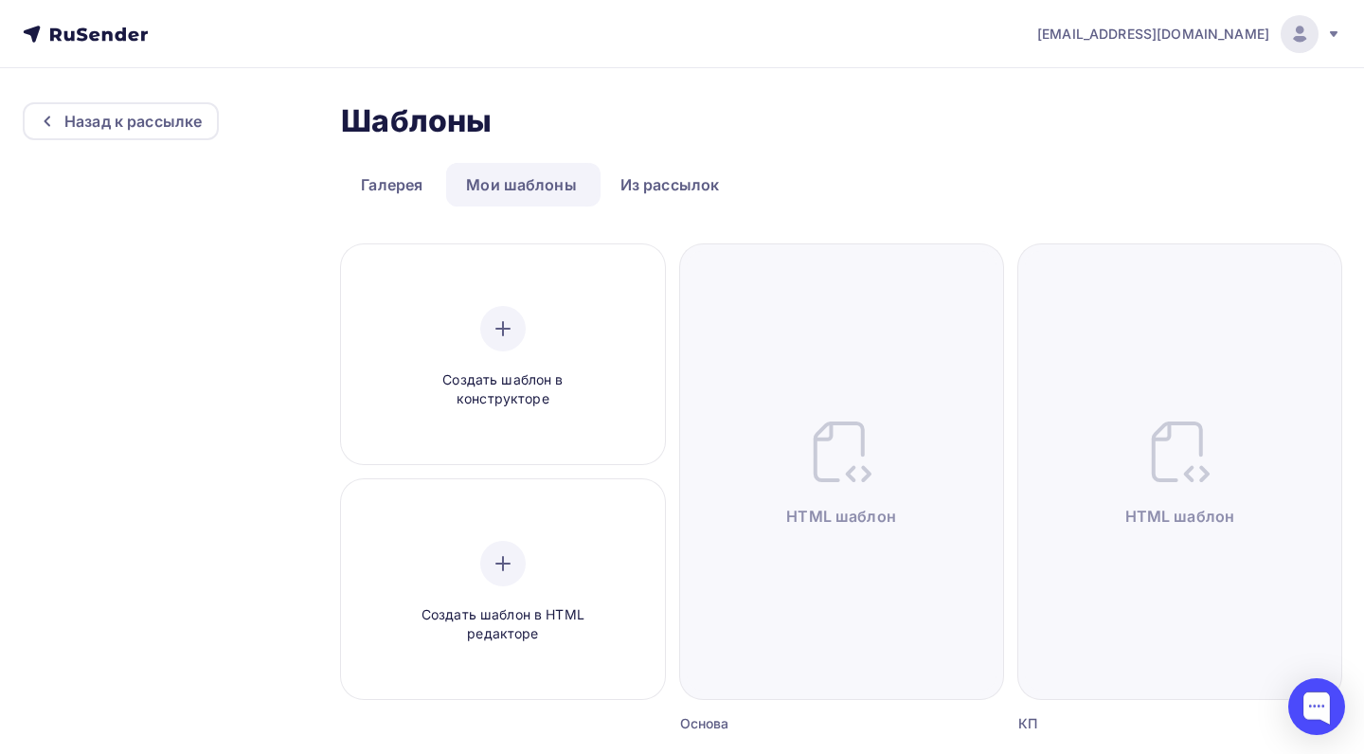
click at [532, 175] on link "Мои шаблоны" at bounding box center [521, 185] width 151 height 44
click at [420, 174] on link "Галерея" at bounding box center [391, 185] width 101 height 44
click at [406, 192] on link "Галерея" at bounding box center [391, 185] width 101 height 44
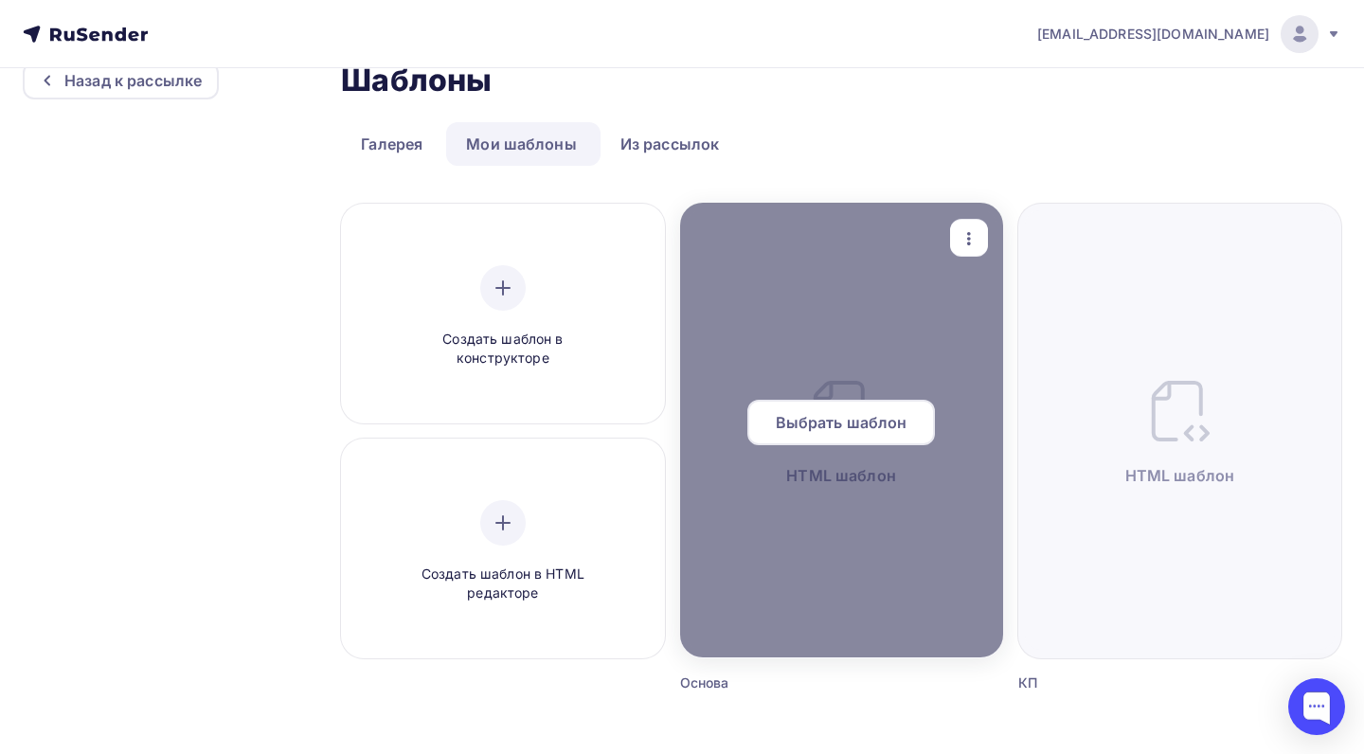
scroll to position [58, 0]
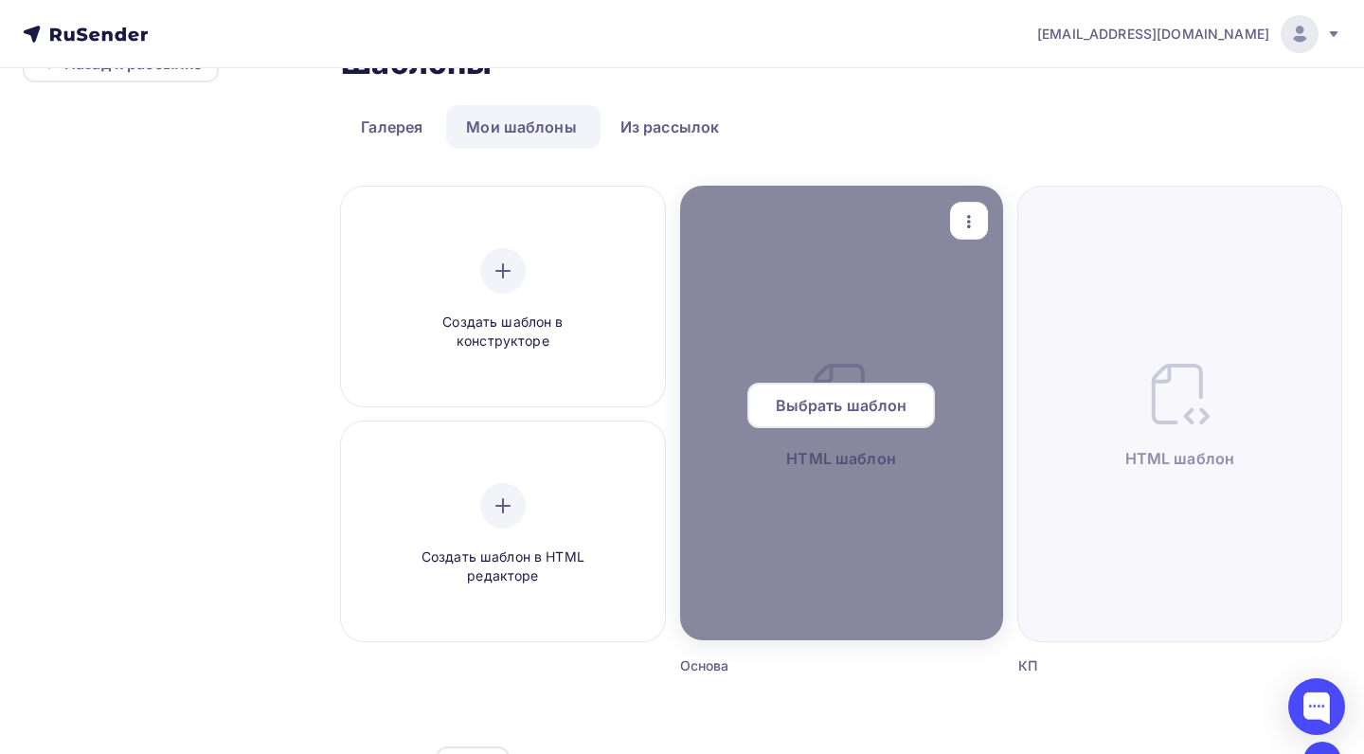
click at [832, 411] on span "Выбрать шаблон" at bounding box center [842, 405] width 132 height 23
click at [968, 215] on icon "button" at bounding box center [968, 221] width 23 height 23
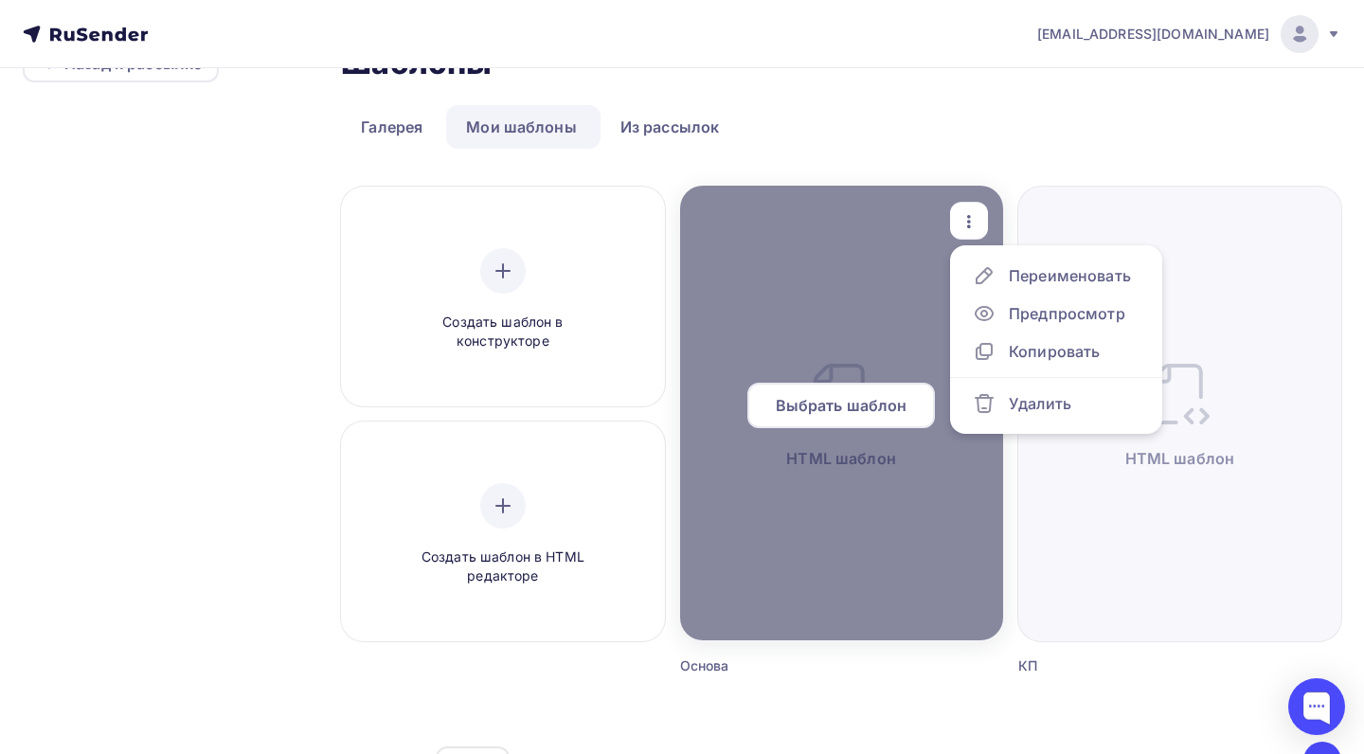
click at [842, 334] on div at bounding box center [841, 413] width 323 height 455
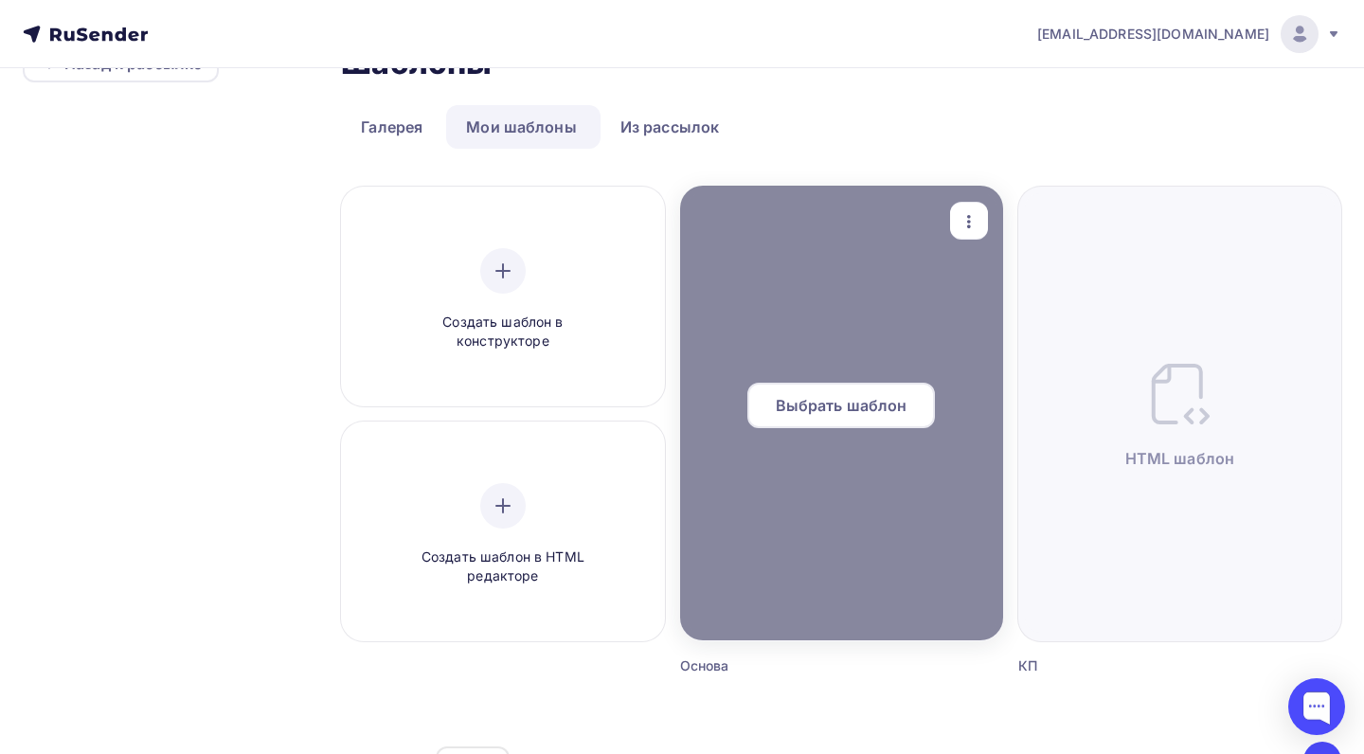
click at [850, 412] on span "Выбрать шаблон" at bounding box center [842, 405] width 132 height 23
click at [838, 344] on div at bounding box center [841, 413] width 323 height 455
click at [848, 411] on span "Выбрать шаблон" at bounding box center [842, 405] width 132 height 23
click at [857, 403] on span "Выбрать шаблон" at bounding box center [842, 405] width 132 height 23
click at [881, 406] on span "Выбрать шаблон" at bounding box center [842, 405] width 132 height 23
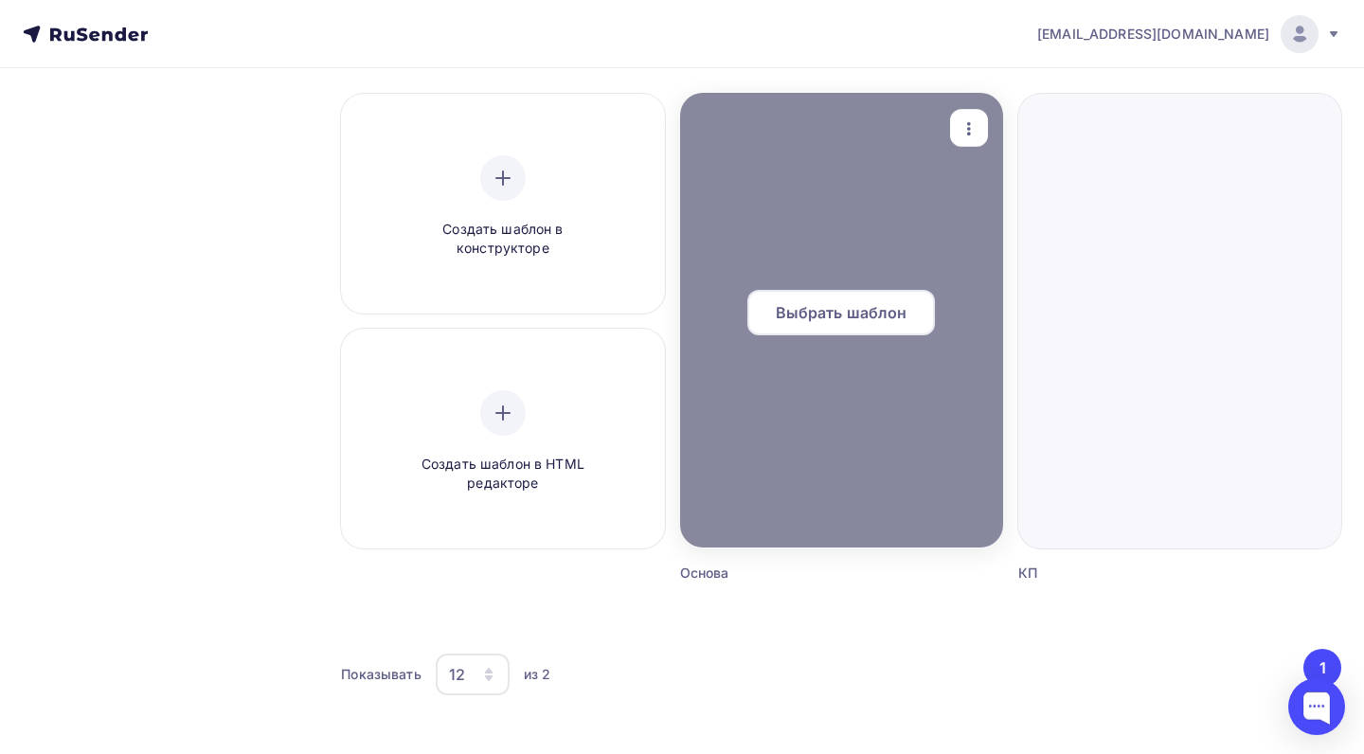
scroll to position [151, 0]
click at [905, 361] on div at bounding box center [841, 320] width 323 height 455
click at [831, 326] on div "Выбрать шаблон" at bounding box center [840, 312] width 187 height 45
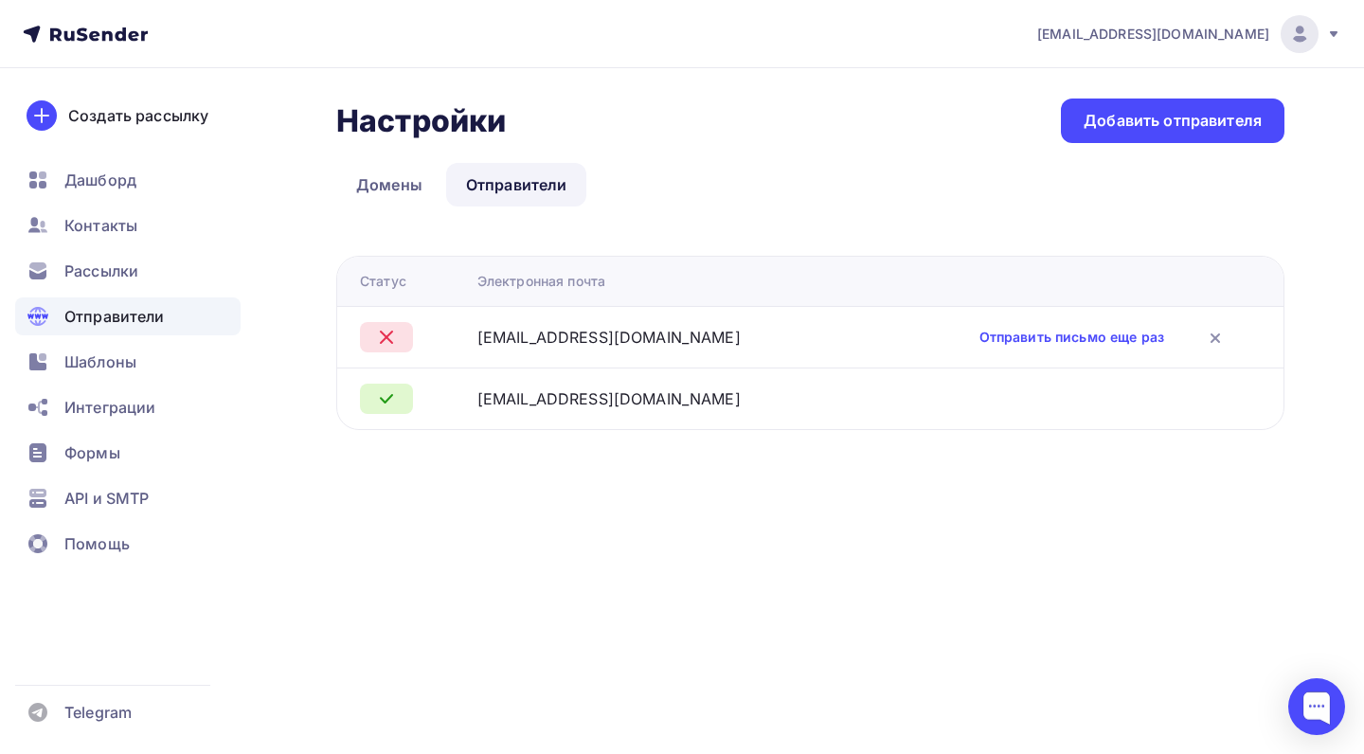
drag, startPoint x: 664, startPoint y: 336, endPoint x: 498, endPoint y: 331, distance: 165.8
click at [498, 331] on td "[EMAIL_ADDRESS][DOMAIN_NAME]" at bounding box center [667, 337] width 395 height 62
copy div "[EMAIL_ADDRESS][DOMAIN_NAME]"
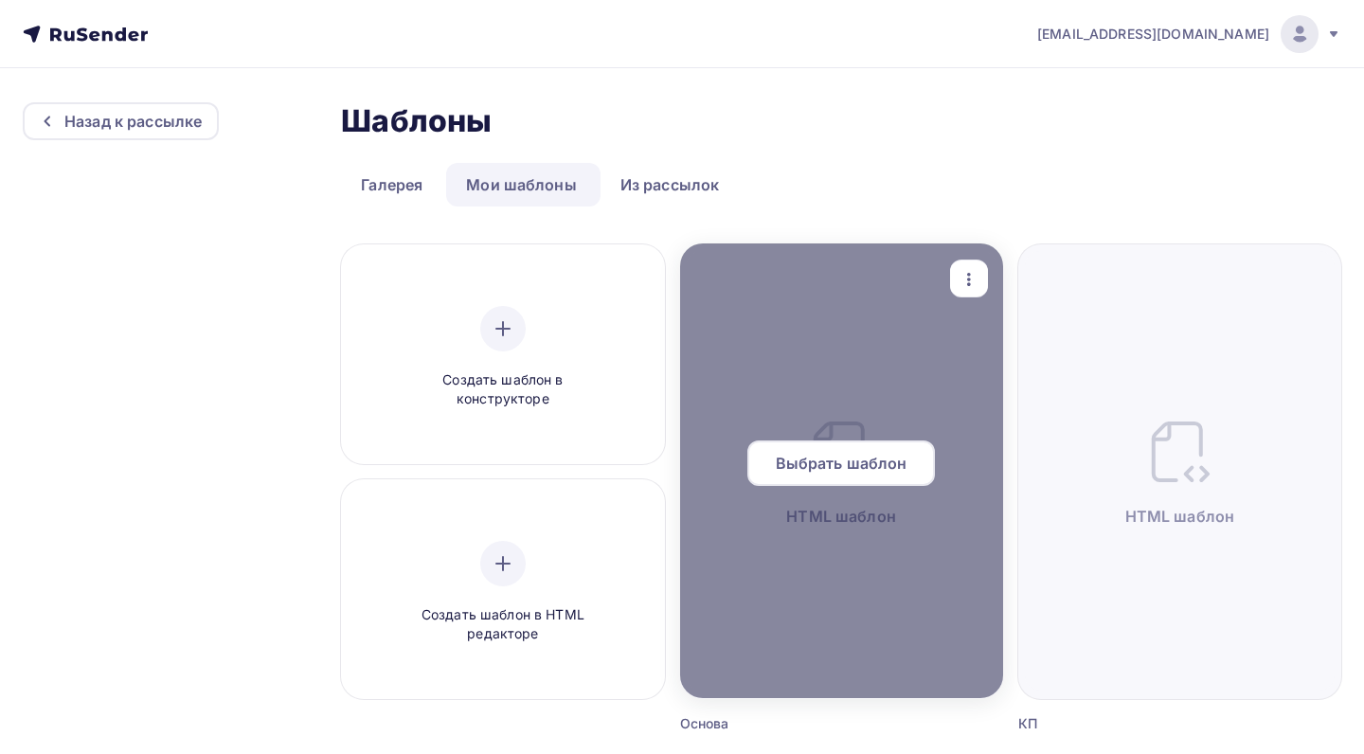
click at [830, 459] on span "Выбрать шаблон" at bounding box center [842, 463] width 132 height 23
click at [849, 466] on span "Выбрать шаблон" at bounding box center [842, 463] width 132 height 23
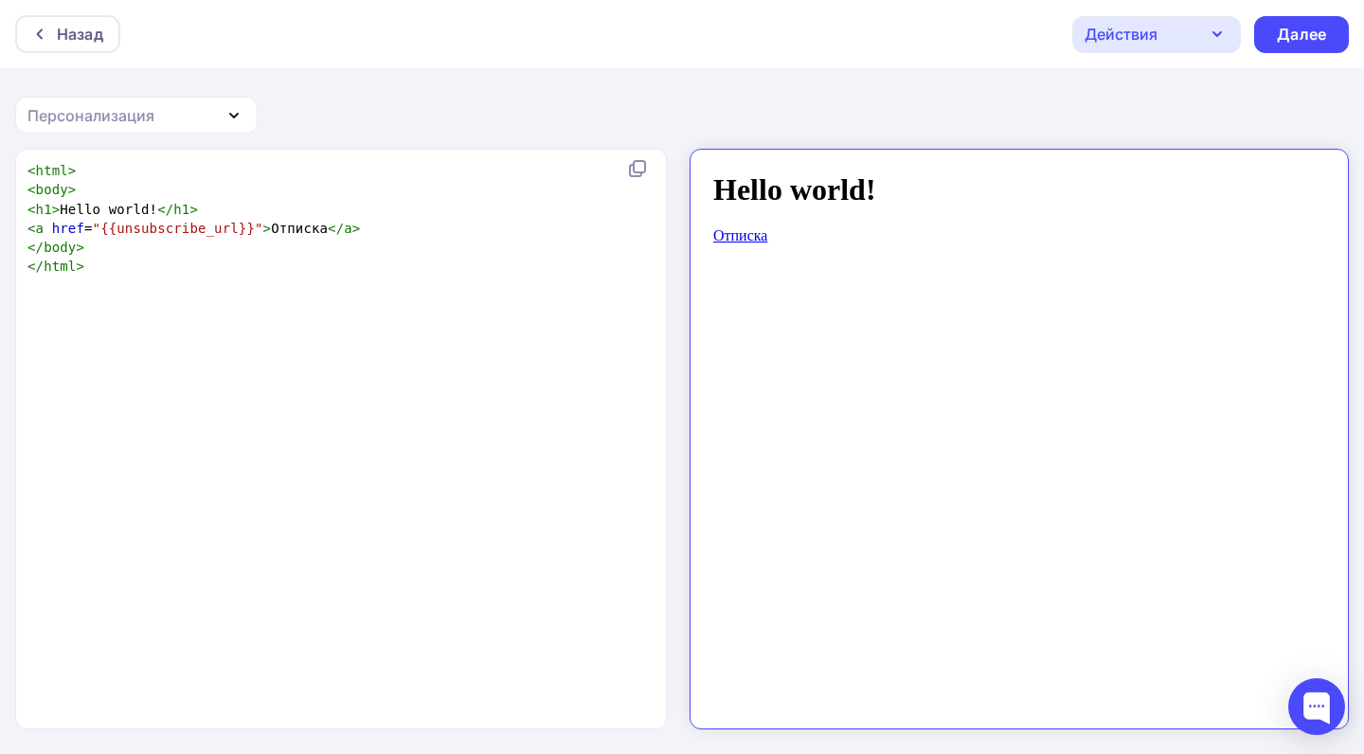
scroll to position [2, 0]
type textarea "<a href="{{unsubscribe_url}}">Отписка</a> </body>"
drag, startPoint x: 321, startPoint y: 244, endPoint x: 207, endPoint y: 207, distance: 119.5
click at [207, 207] on div "< html > < body > < h1 > Hello world! </ h1 > < a href = "{{unsubscribe_url}}" …" at bounding box center [337, 219] width 627 height 116
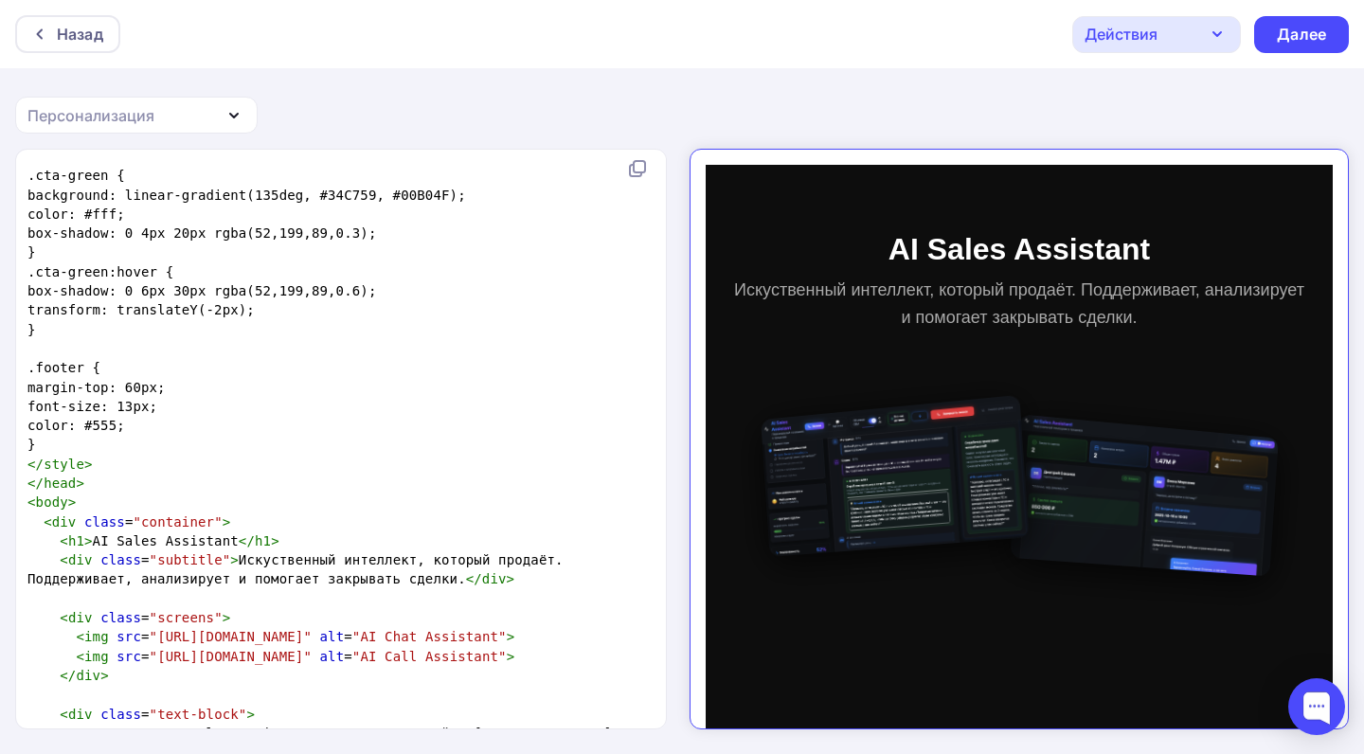
scroll to position [0, 0]
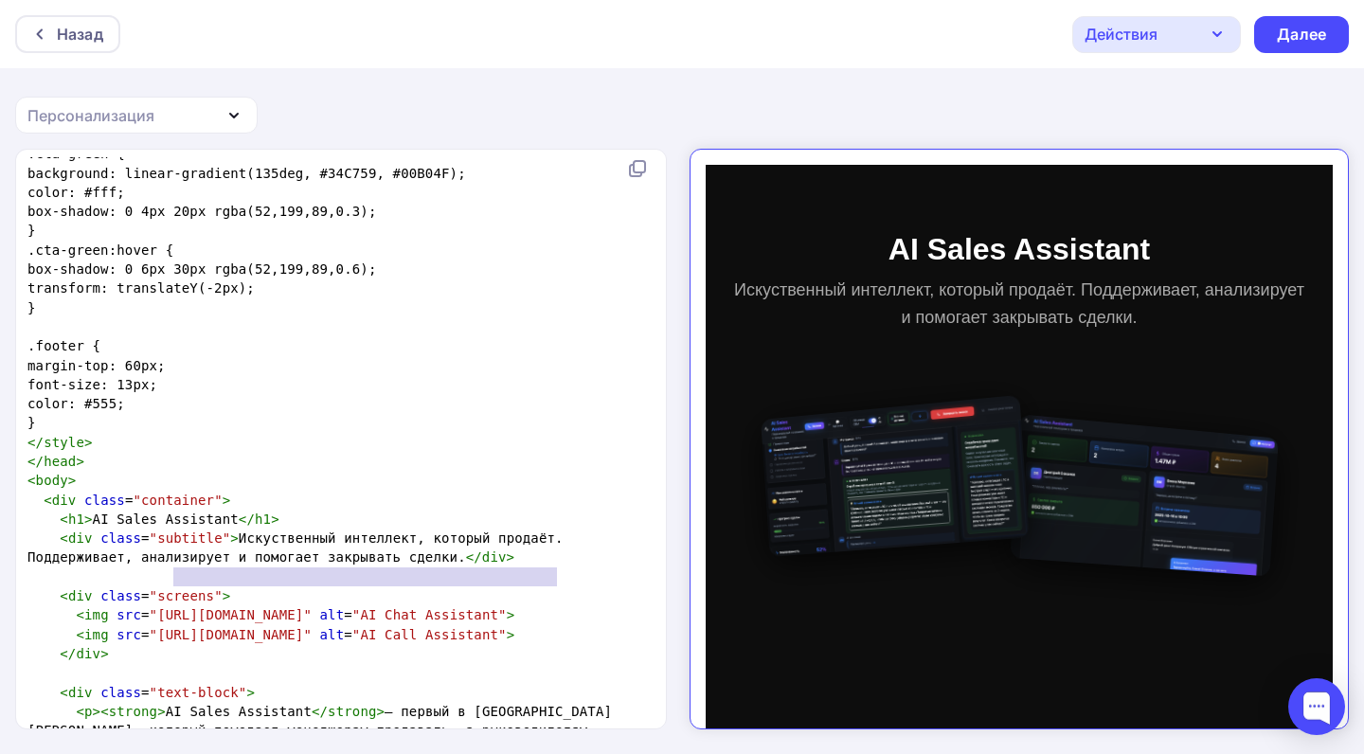
type textarea "[URL][DOMAIN_NAME]"
drag, startPoint x: 555, startPoint y: 579, endPoint x: 158, endPoint y: 578, distance: 396.8
click at [158, 607] on span ""[URL][DOMAIN_NAME]"" at bounding box center [231, 614] width 162 height 15
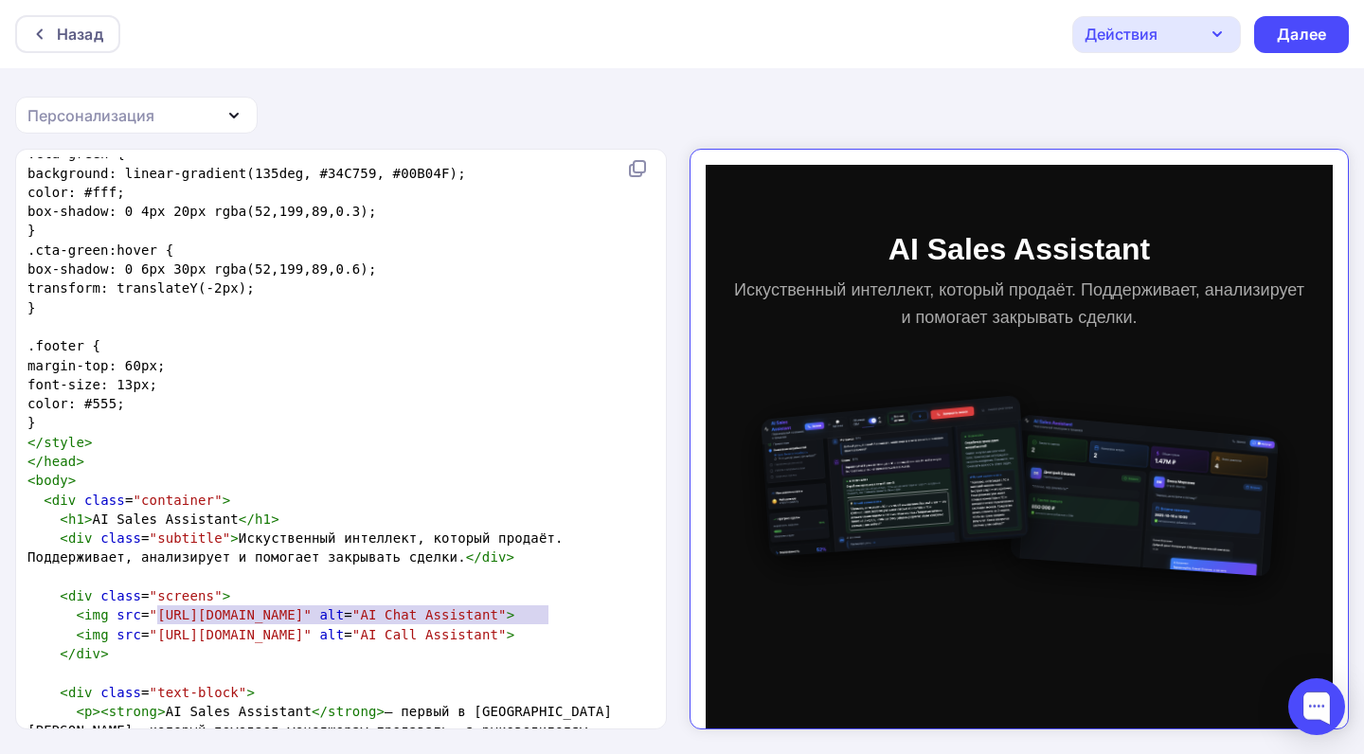
type textarea "[URL][DOMAIN_NAME]"
drag, startPoint x: 160, startPoint y: 616, endPoint x: 553, endPoint y: 618, distance: 393.0
click at [312, 627] on span ""[URL][DOMAIN_NAME]"" at bounding box center [231, 634] width 162 height 15
